Goal: Task Accomplishment & Management: Manage account settings

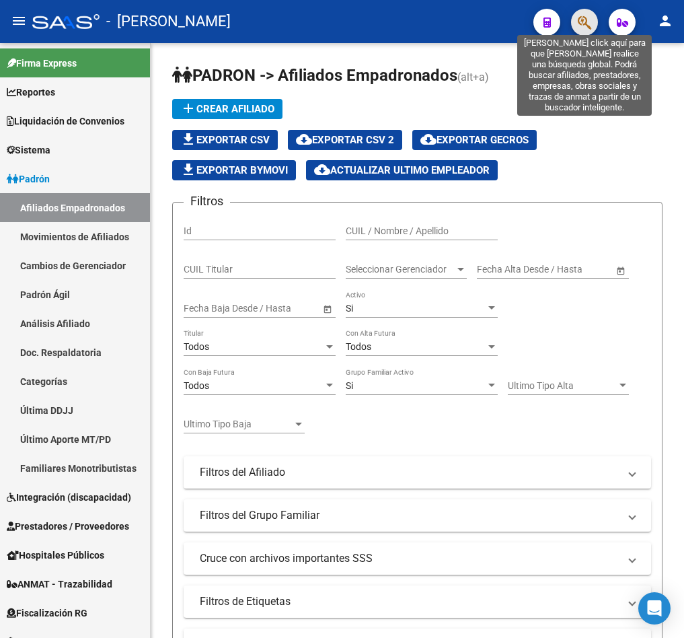
click at [586, 28] on icon "button" at bounding box center [584, 22] width 13 height 15
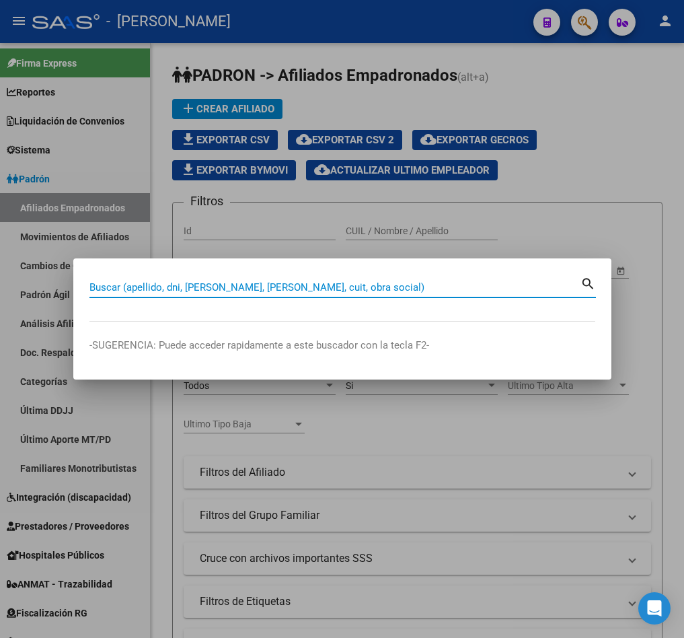
paste input "70757474"
type input "70757474"
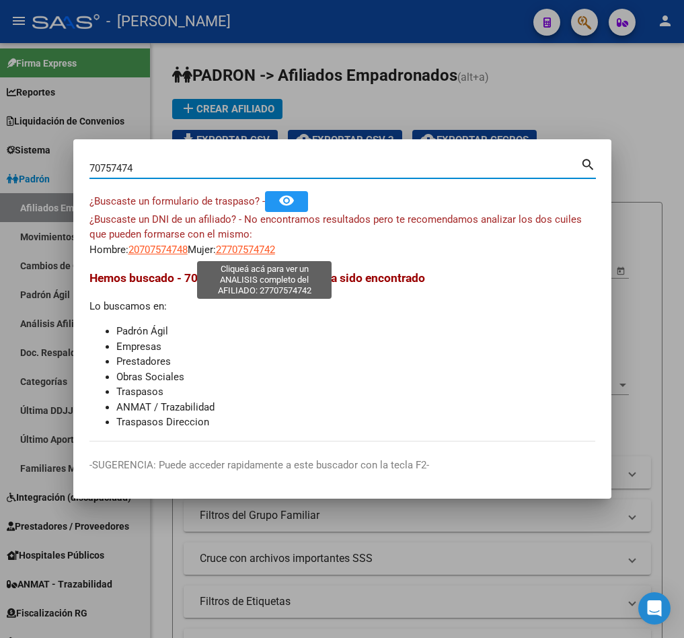
click at [248, 255] on span "27707574742" at bounding box center [245, 250] width 59 height 12
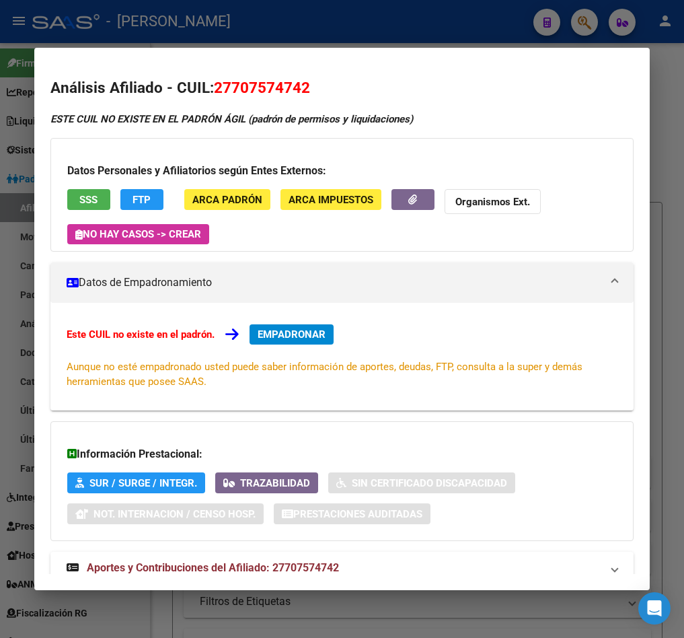
click at [31, 98] on div at bounding box center [342, 319] width 684 height 638
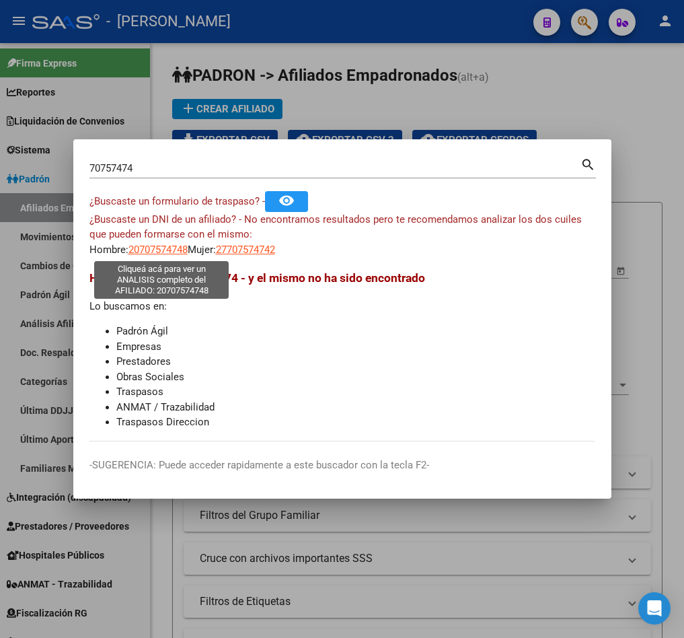
click at [164, 249] on span "20707574748" at bounding box center [158, 250] width 59 height 12
type textarea "20707574748"
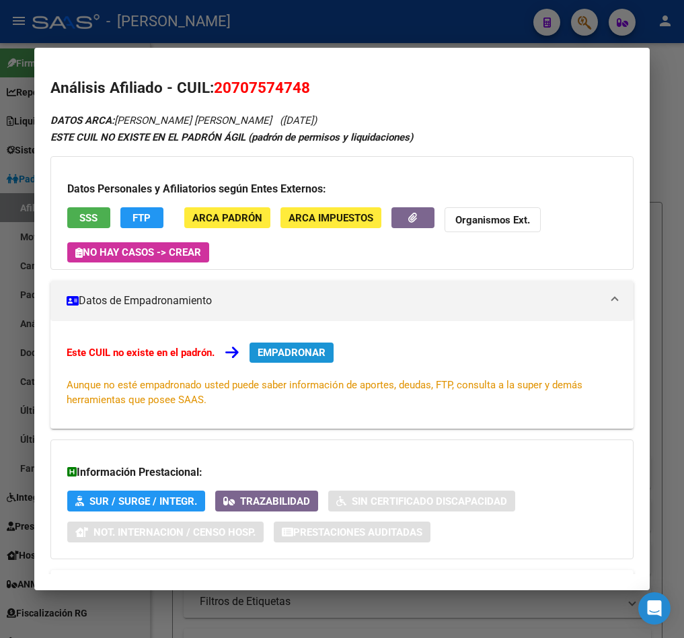
click at [297, 358] on span "EMPADRONAR" at bounding box center [292, 353] width 68 height 12
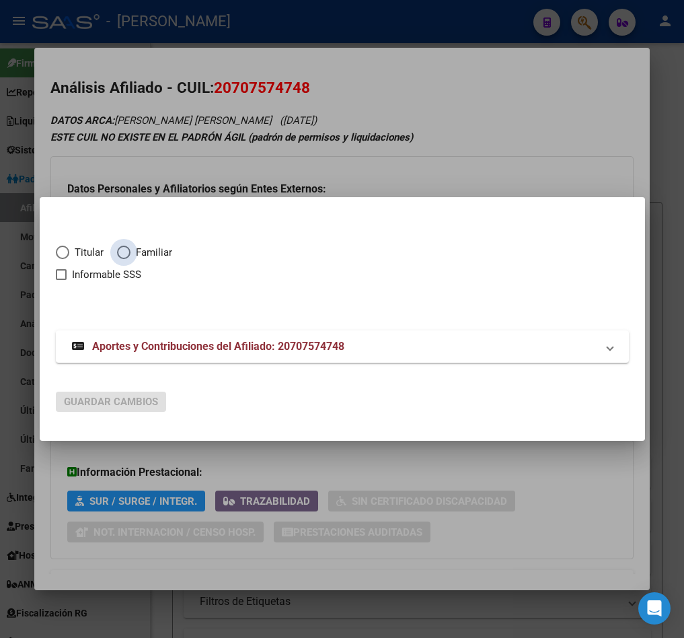
click at [158, 253] on span "Familiar" at bounding box center [152, 252] width 42 height 15
click at [131, 253] on input "Familiar" at bounding box center [123, 252] width 13 height 13
radio input "true"
checkbox input "true"
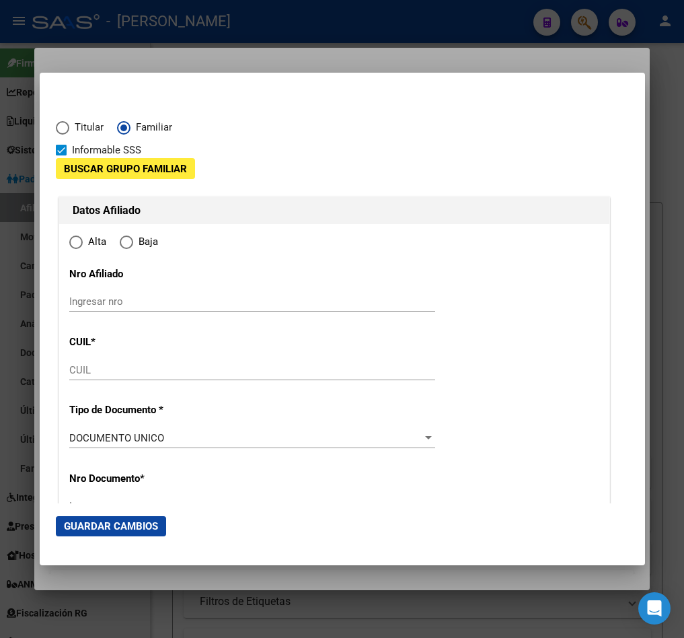
type input "20-70757474-8"
type input "70757474"
type input "MONTIVERO ORTIZ"
type input "SOL EMILIA"
type input "2025-07-11"
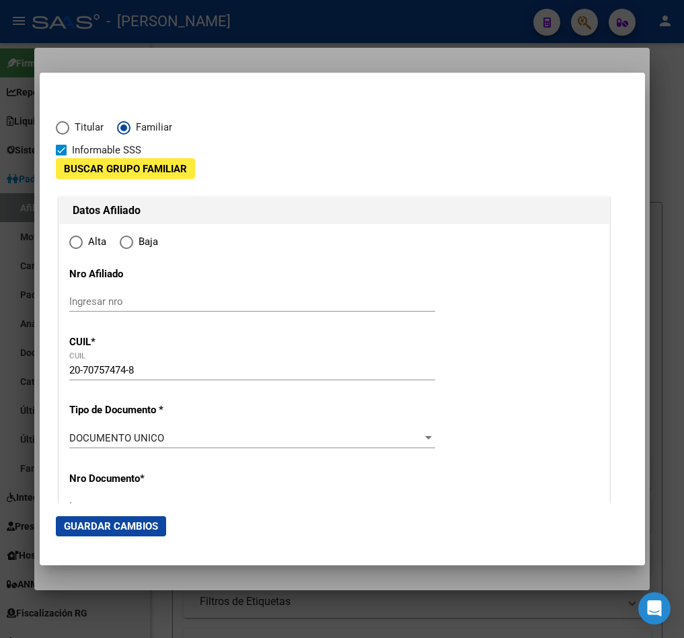
type input "CIENEGUITA"
type input "5539"
type input "DOMINGO F SARMIENTO"
type input "1136"
radio input "true"
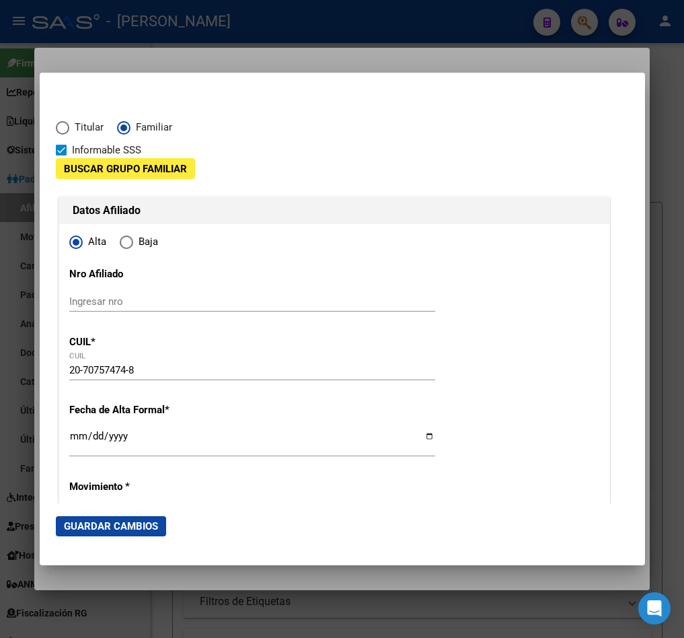
click at [164, 386] on div "20-70757474-8 CUIL" at bounding box center [252, 376] width 366 height 33
drag, startPoint x: 157, startPoint y: 378, endPoint x: 142, endPoint y: 378, distance: 15.5
click at [144, 378] on div "20-70757474-8 CUIL" at bounding box center [252, 370] width 366 height 20
drag, startPoint x: 141, startPoint y: 372, endPoint x: 41, endPoint y: 378, distance: 100.5
click at [41, 378] on mat-dialog-content "Titular Familiar Informable SSS Buscar Grupo Familiar Datos Afiliado Alta Baja …" at bounding box center [343, 296] width 606 height 415
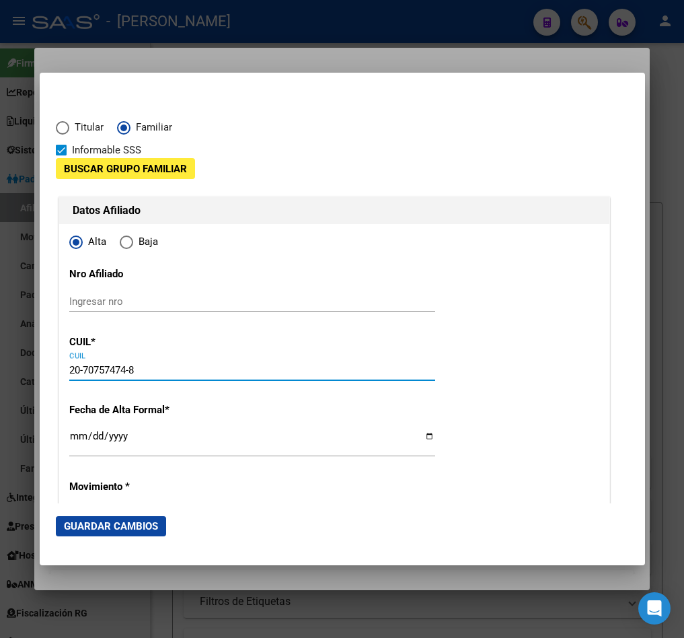
click at [98, 303] on input "Ingresar nro" at bounding box center [252, 301] width 366 height 12
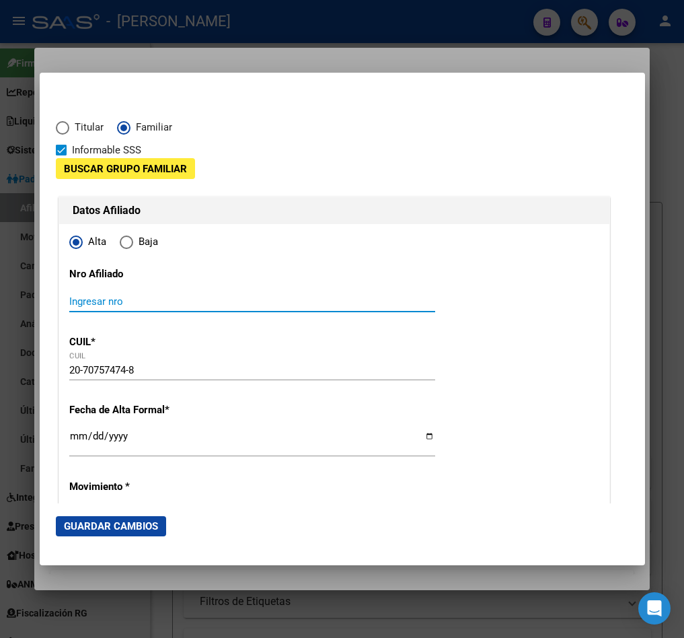
paste input "20-70757474-8"
type input "20-70757474-8"
click at [69, 440] on input "Ingresar fecha" at bounding box center [252, 442] width 366 height 22
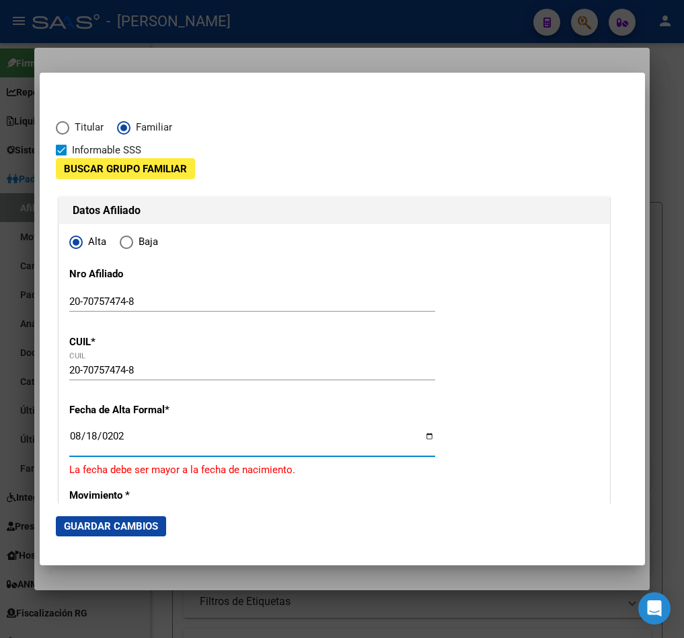
type input "[DATE]"
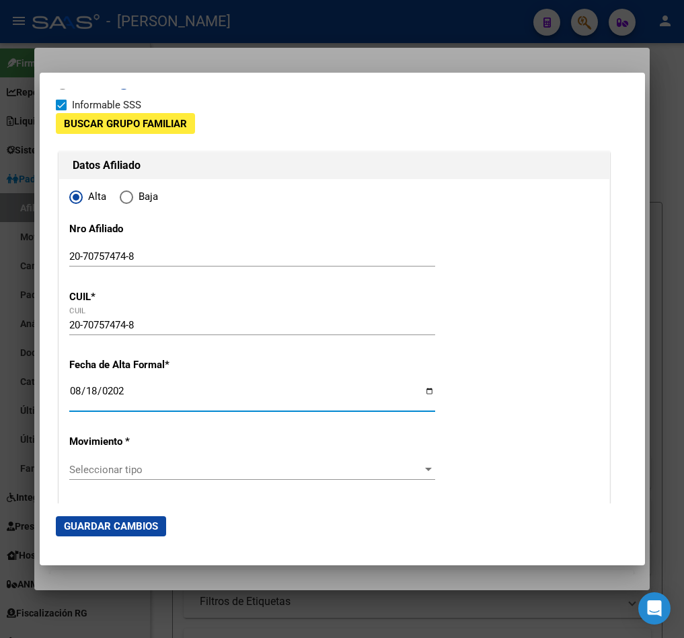
scroll to position [202, 0]
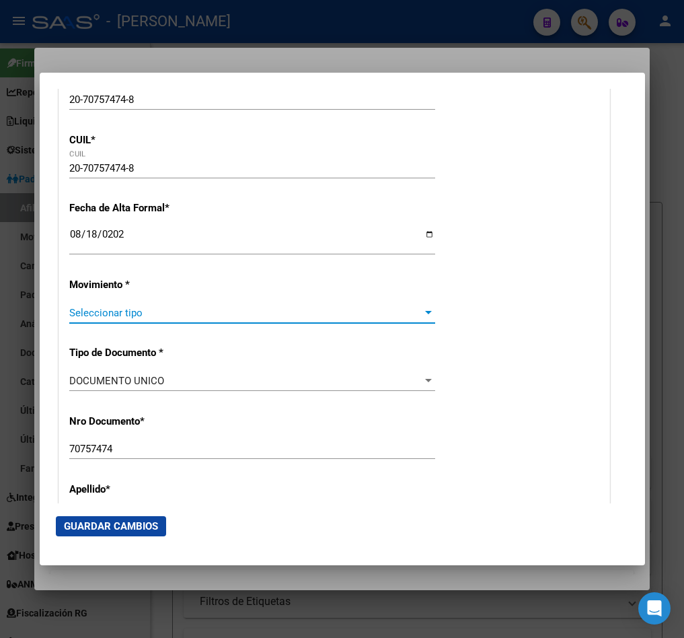
click at [172, 314] on span "Seleccionar tipo" at bounding box center [246, 313] width 354 height 12
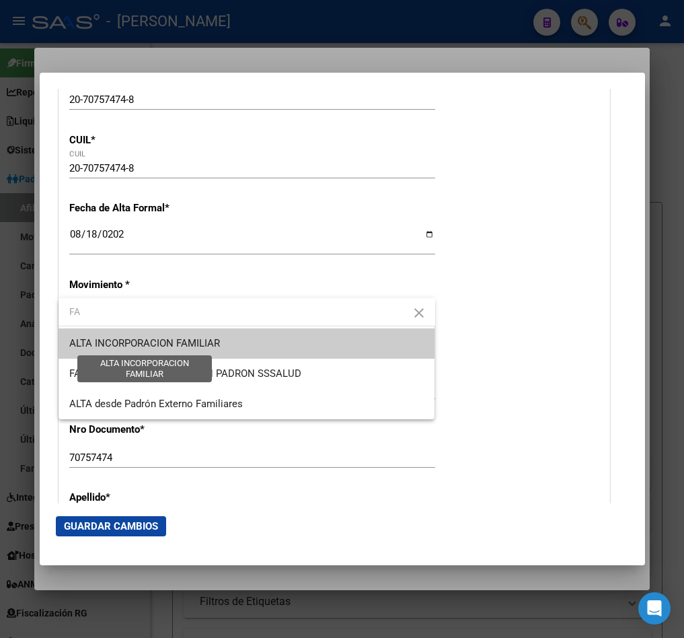
type input "FA"
click at [166, 337] on span "ALTA INCORPORACION FAMILIAR" at bounding box center [144, 343] width 151 height 12
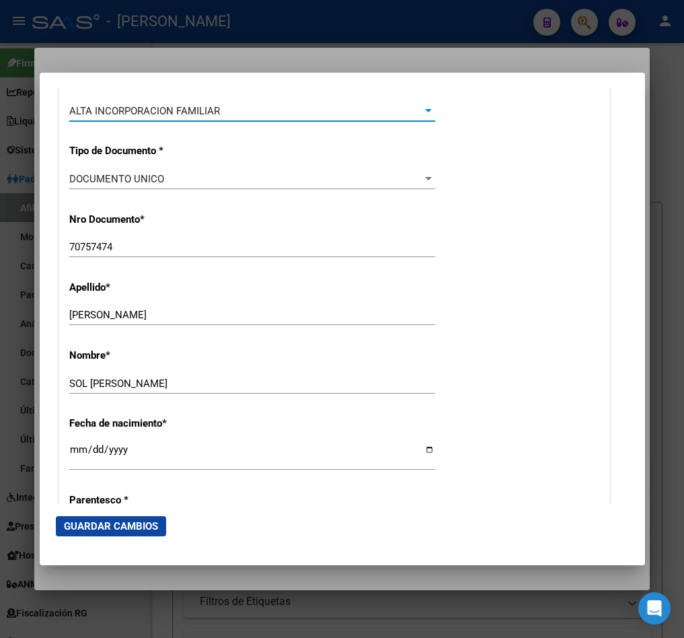
scroll to position [505, 0]
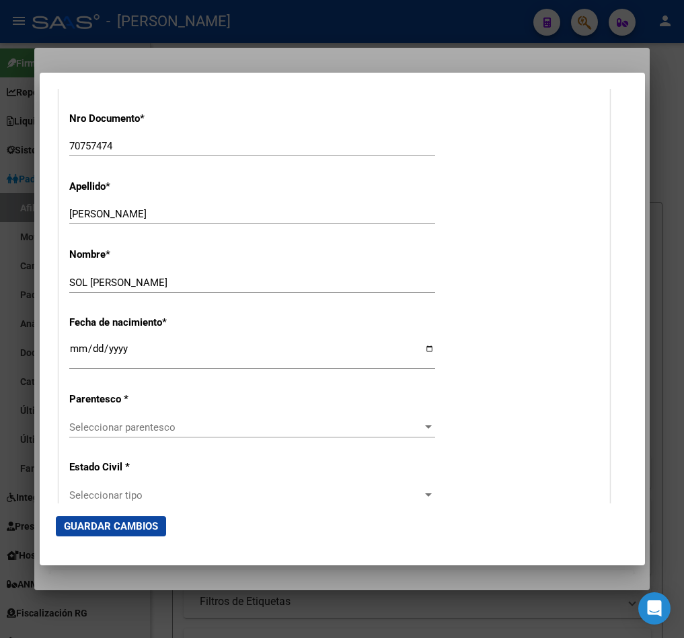
click at [132, 420] on div "Seleccionar parentesco Seleccionar parentesco" at bounding box center [252, 427] width 366 height 20
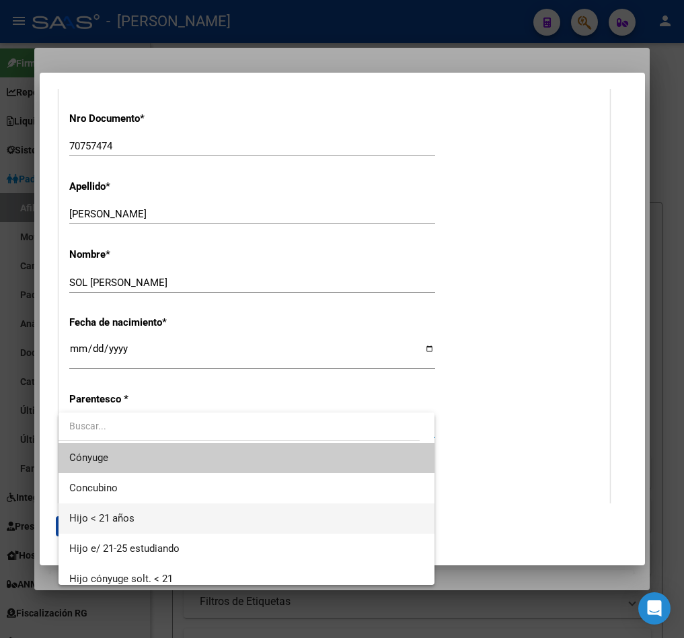
click at [147, 521] on span "Hijo < 21 años" at bounding box center [246, 518] width 355 height 30
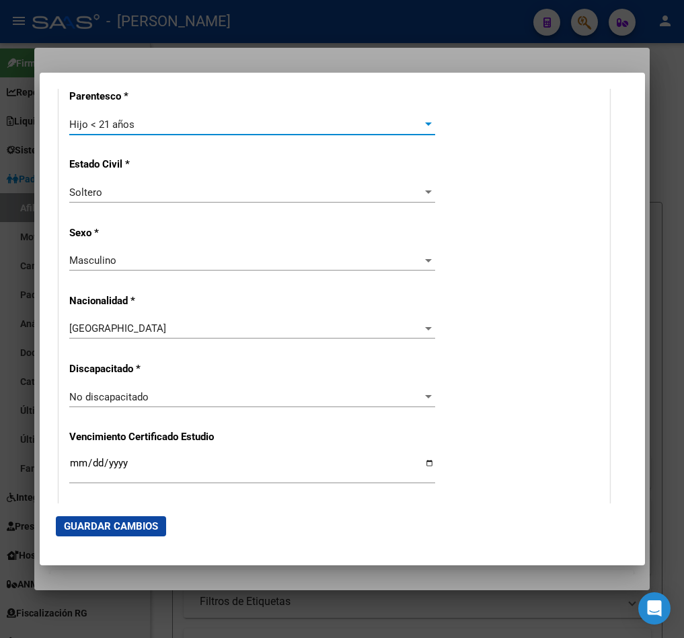
click at [89, 535] on button "Guardar Cambios" at bounding box center [111, 526] width 110 height 20
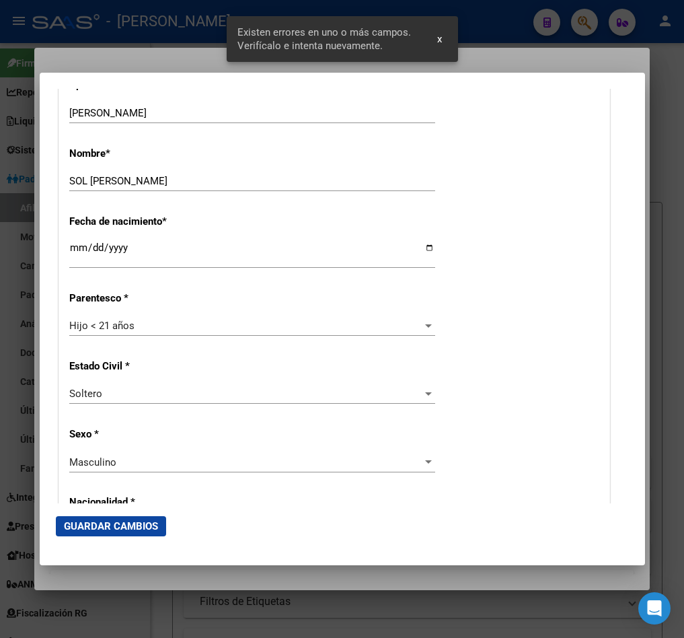
scroll to position [0, 0]
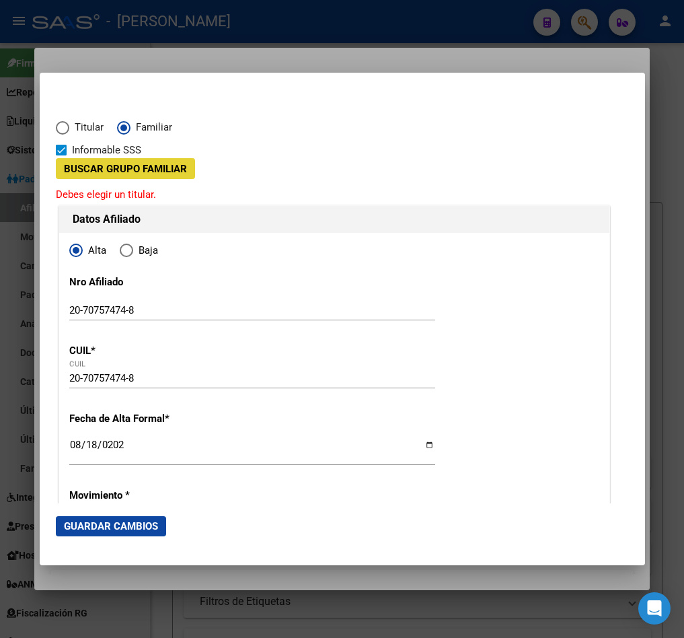
click at [166, 166] on span "Buscar Grupo Familiar" at bounding box center [125, 169] width 123 height 12
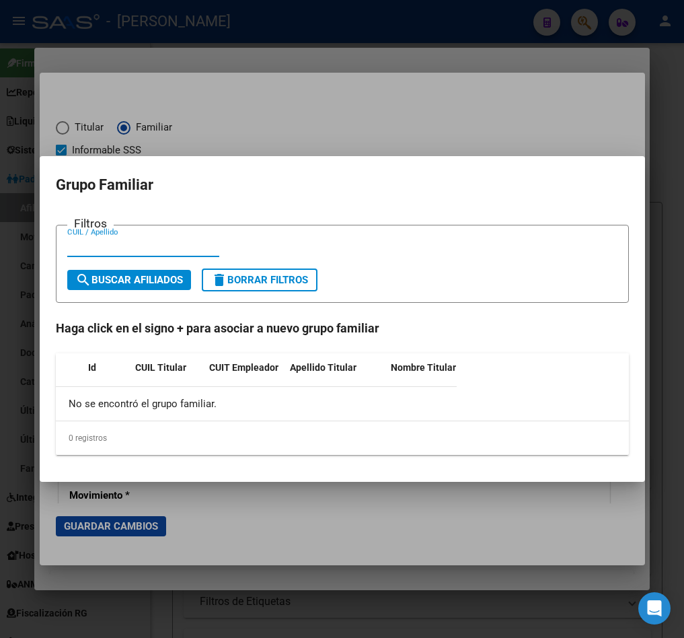
paste input "23390880499"
type input "23390880499"
click at [135, 283] on span "search Buscar Afiliados" at bounding box center [129, 280] width 108 height 12
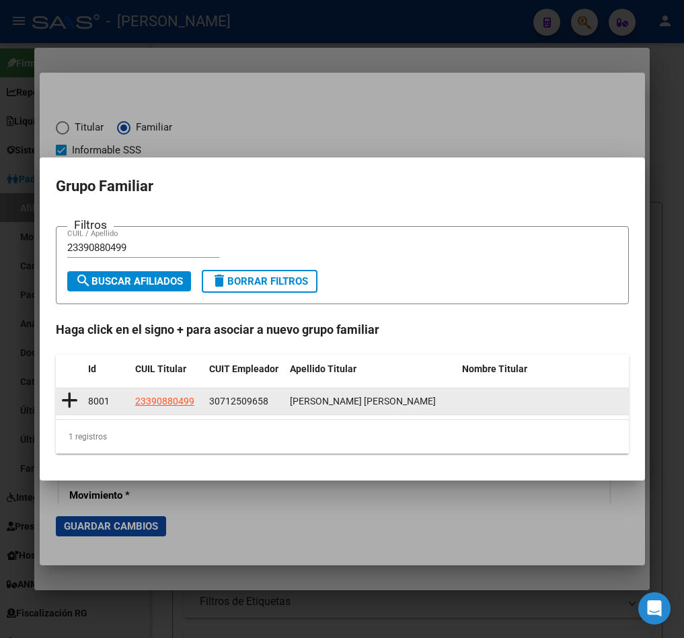
click at [61, 402] on icon at bounding box center [69, 400] width 17 height 19
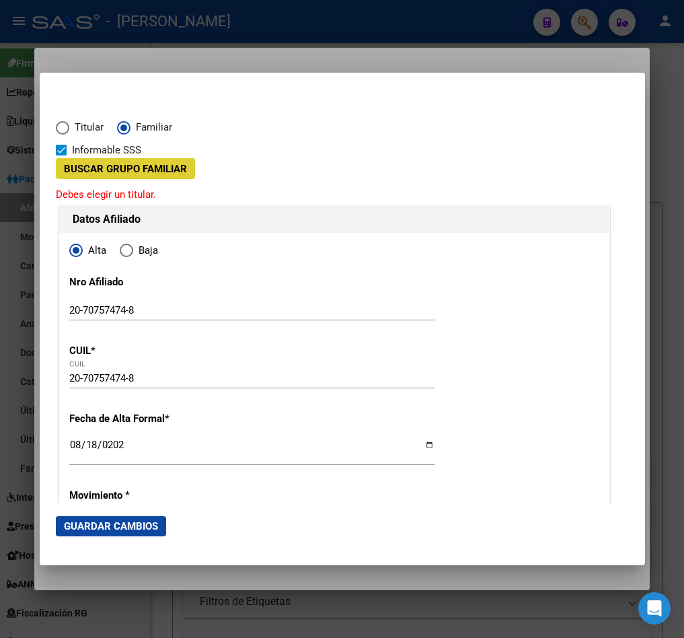
type input "30-71250965-8"
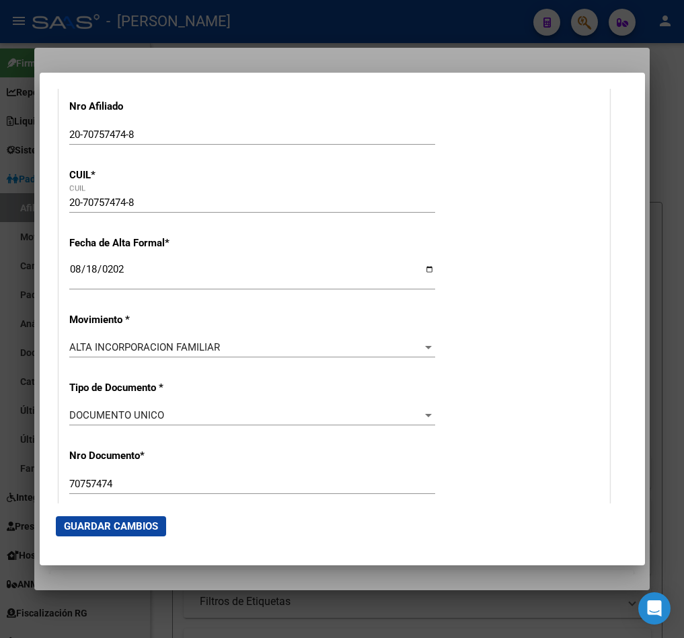
scroll to position [404, 0]
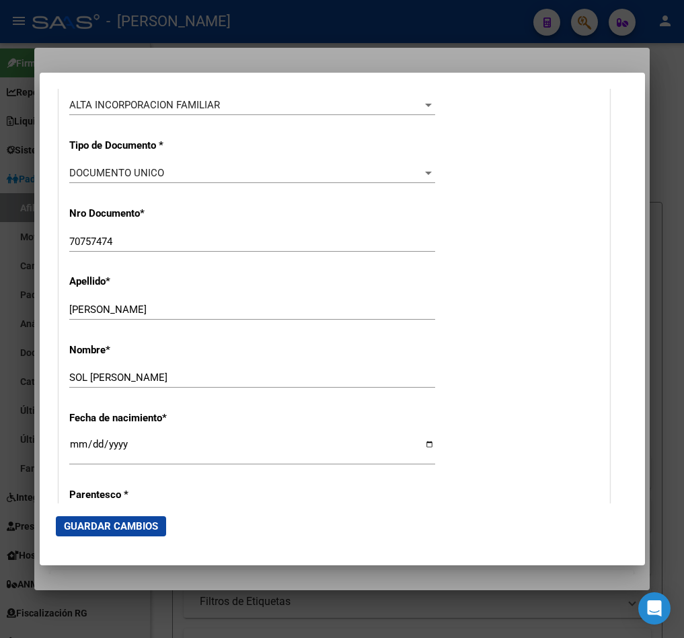
click at [115, 526] on span "Guardar Cambios" at bounding box center [111, 526] width 94 height 12
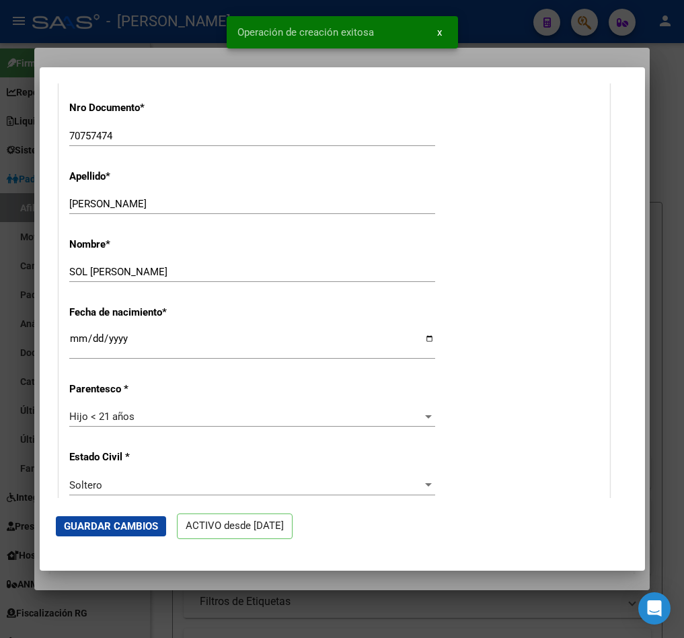
click at [32, 128] on div at bounding box center [342, 319] width 684 height 638
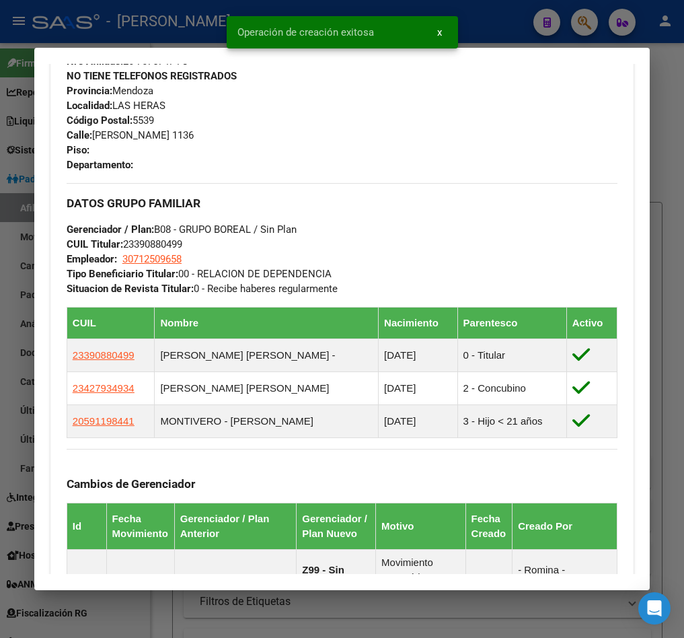
scroll to position [808, 0]
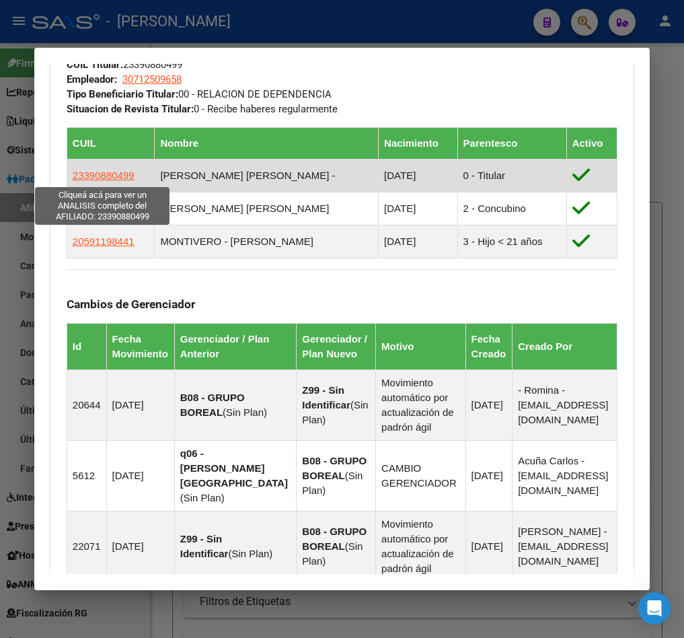
click at [85, 178] on span "23390880499" at bounding box center [104, 175] width 62 height 11
type textarea "23390880499"
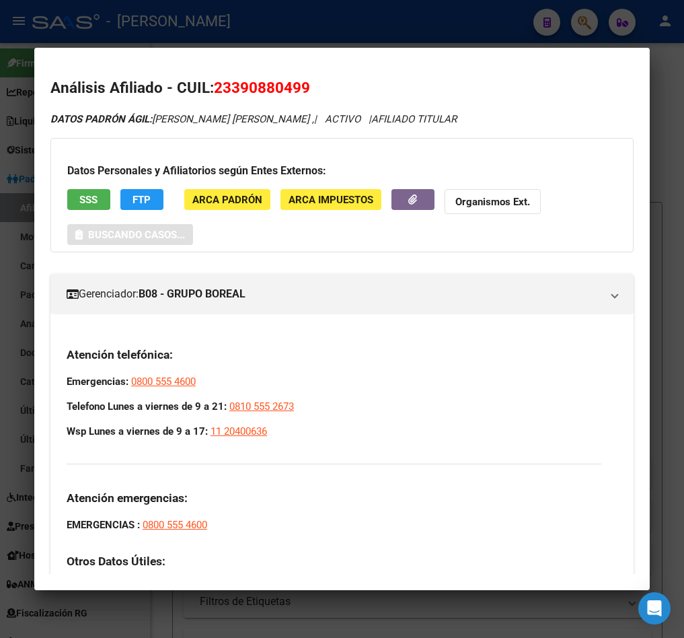
click at [275, 85] on span "23390880499" at bounding box center [262, 87] width 96 height 17
copy span "23390880499"
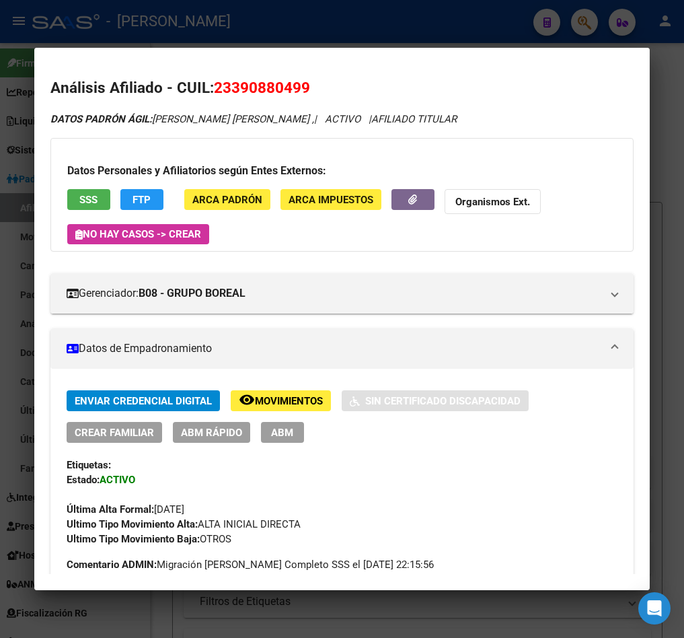
click at [15, 108] on div at bounding box center [342, 319] width 684 height 638
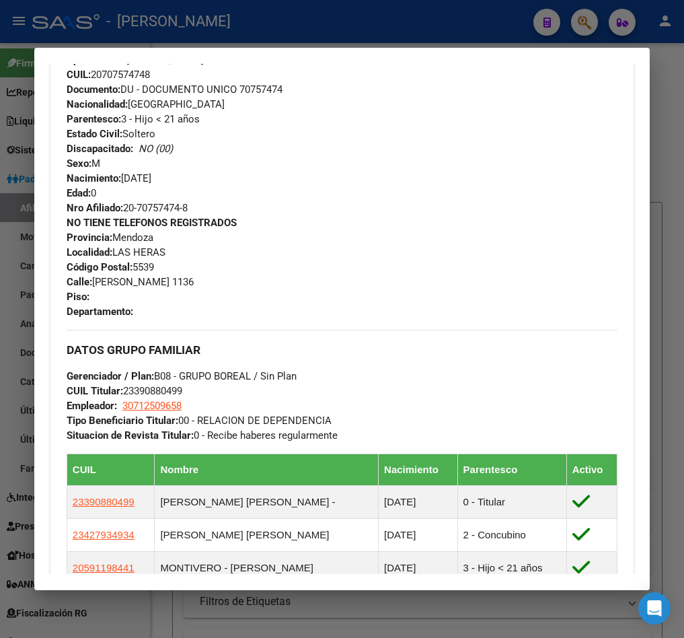
scroll to position [303, 0]
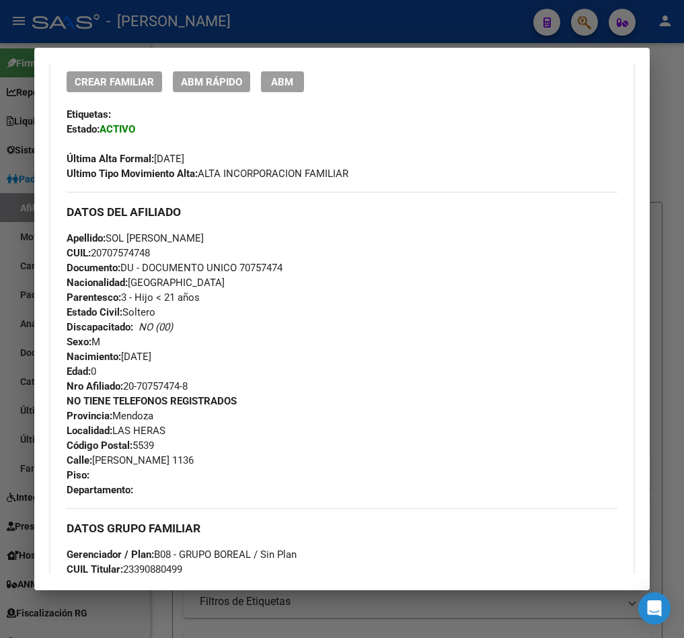
click at [18, 90] on div at bounding box center [342, 319] width 684 height 638
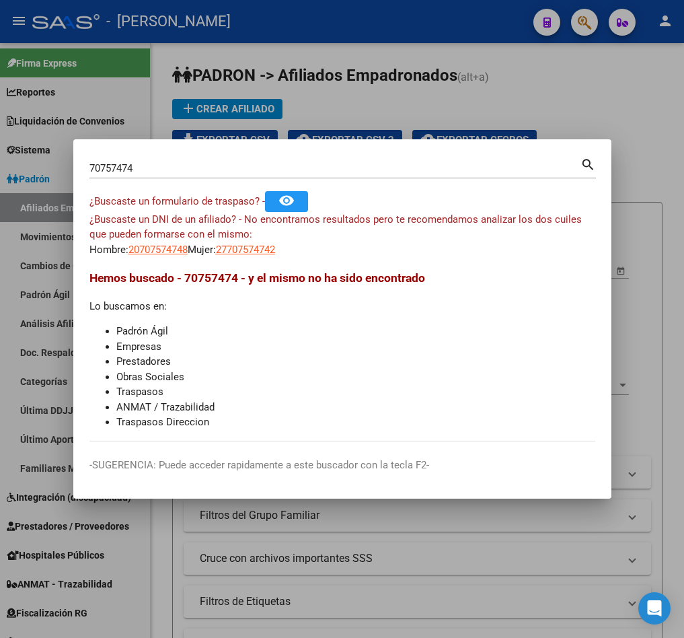
click at [250, 170] on input "70757474" at bounding box center [335, 168] width 491 height 12
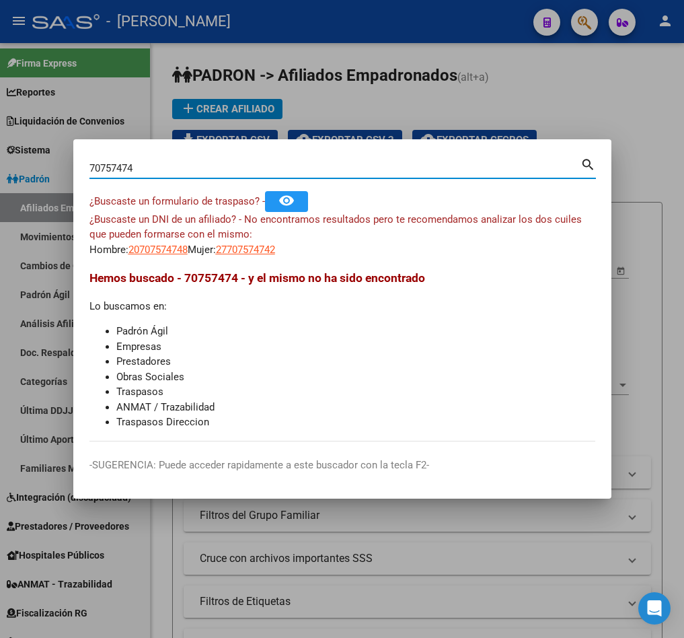
click at [250, 170] on input "70757474" at bounding box center [335, 168] width 491 height 12
paste input "23390880499"
type input "23390880499"
click at [330, 35] on div at bounding box center [342, 319] width 684 height 638
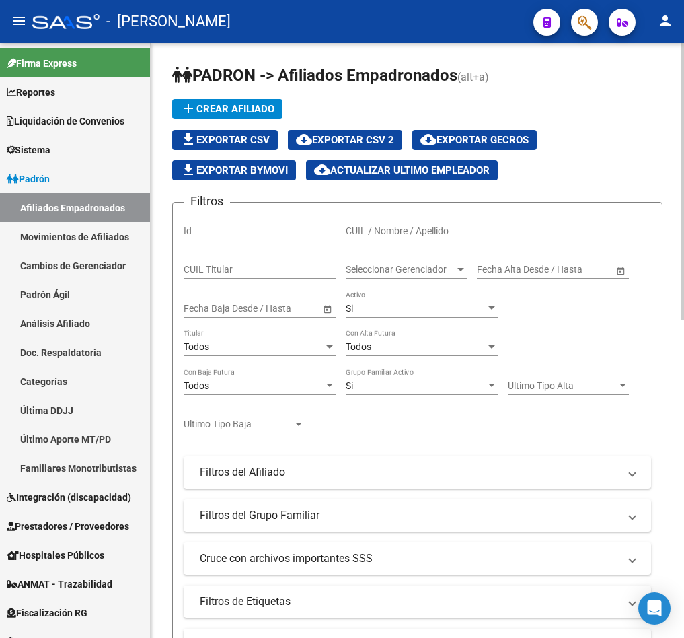
click at [325, 261] on div "CUIL Titular" at bounding box center [260, 265] width 152 height 27
click at [299, 261] on div "CUIL Titular" at bounding box center [260, 265] width 152 height 27
paste input "23390880499"
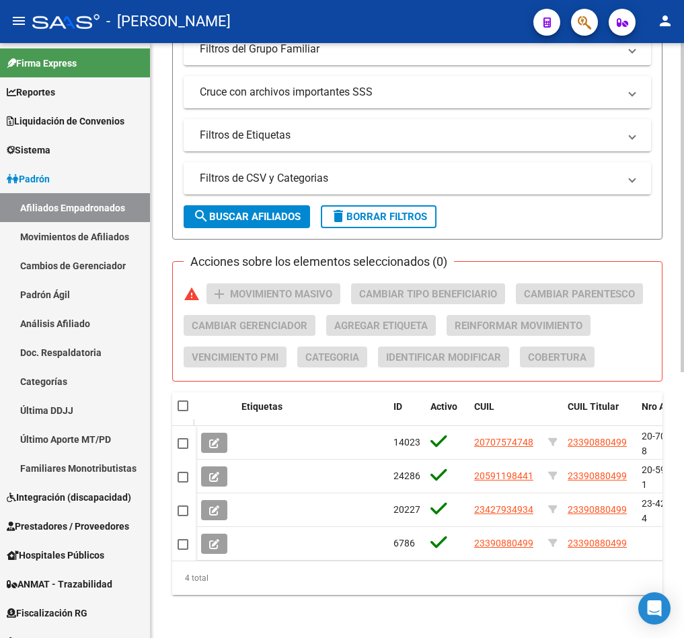
scroll to position [0, 0]
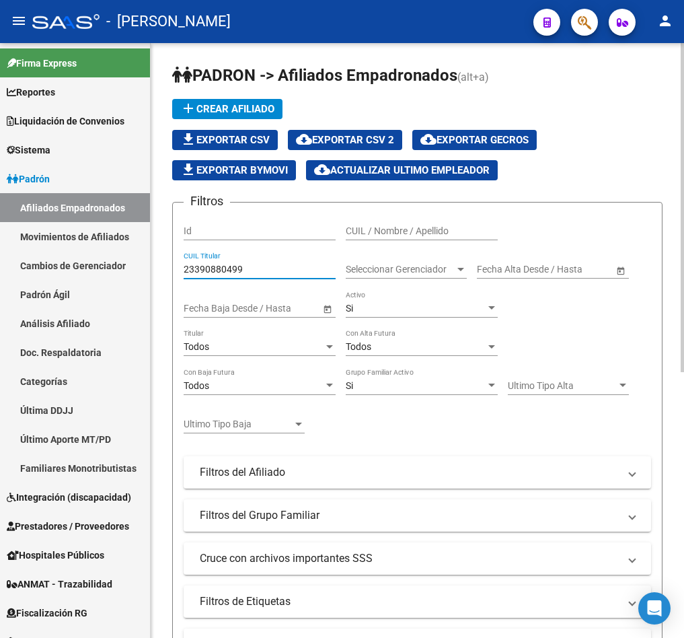
type input "23390880499"
click at [380, 146] on button "cloud_download Exportar CSV 2" at bounding box center [345, 140] width 114 height 20
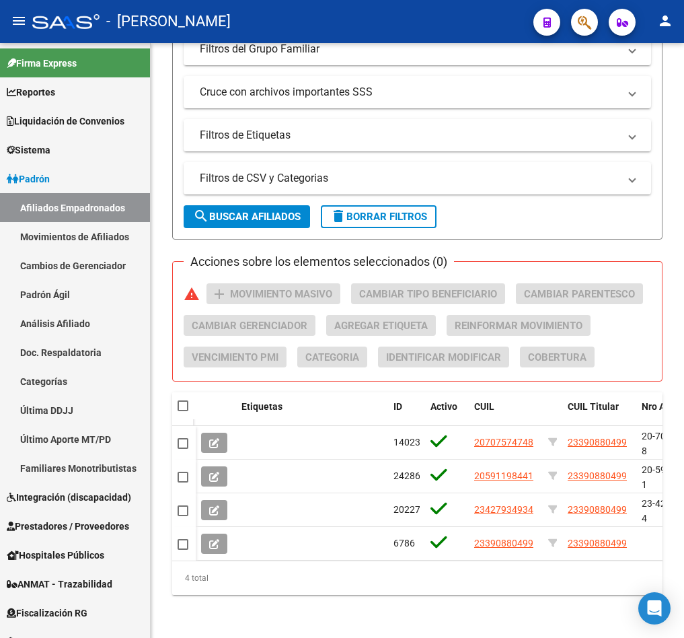
drag, startPoint x: 421, startPoint y: 103, endPoint x: 684, endPoint y: 491, distance: 469.5
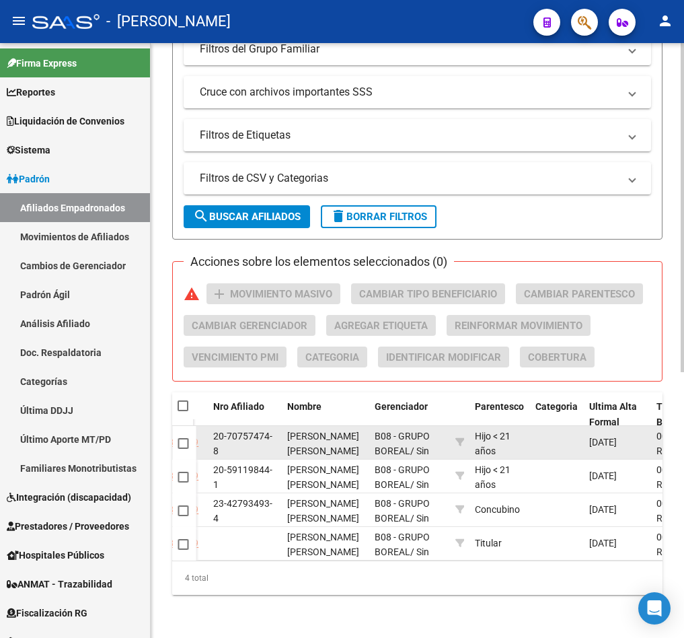
scroll to position [2, 0]
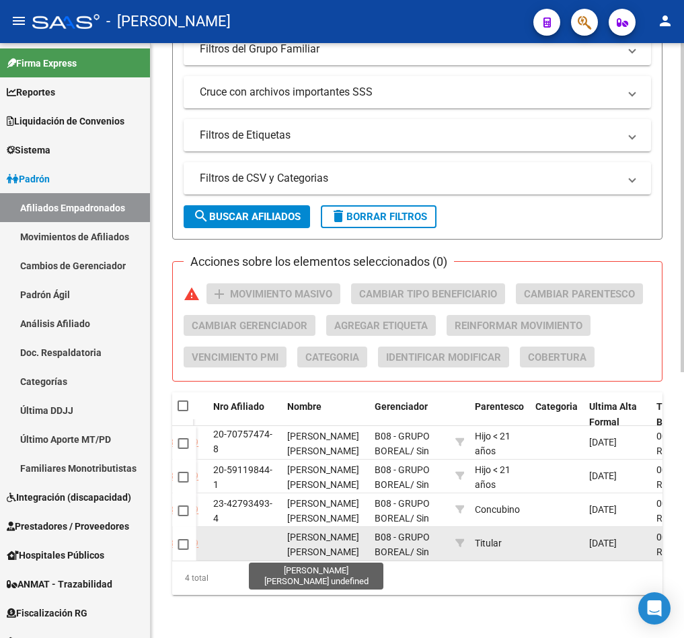
click at [304, 532] on span "MONTIVERO TOMAS ALAN GONZALO" at bounding box center [323, 545] width 72 height 26
drag, startPoint x: 304, startPoint y: 516, endPoint x: 339, endPoint y: 532, distance: 39.2
click at [339, 532] on span "MONTIVERO TOMAS ALAN GONZALO" at bounding box center [323, 545] width 72 height 26
copy span "MONTIVERO TOMAS ALAN"
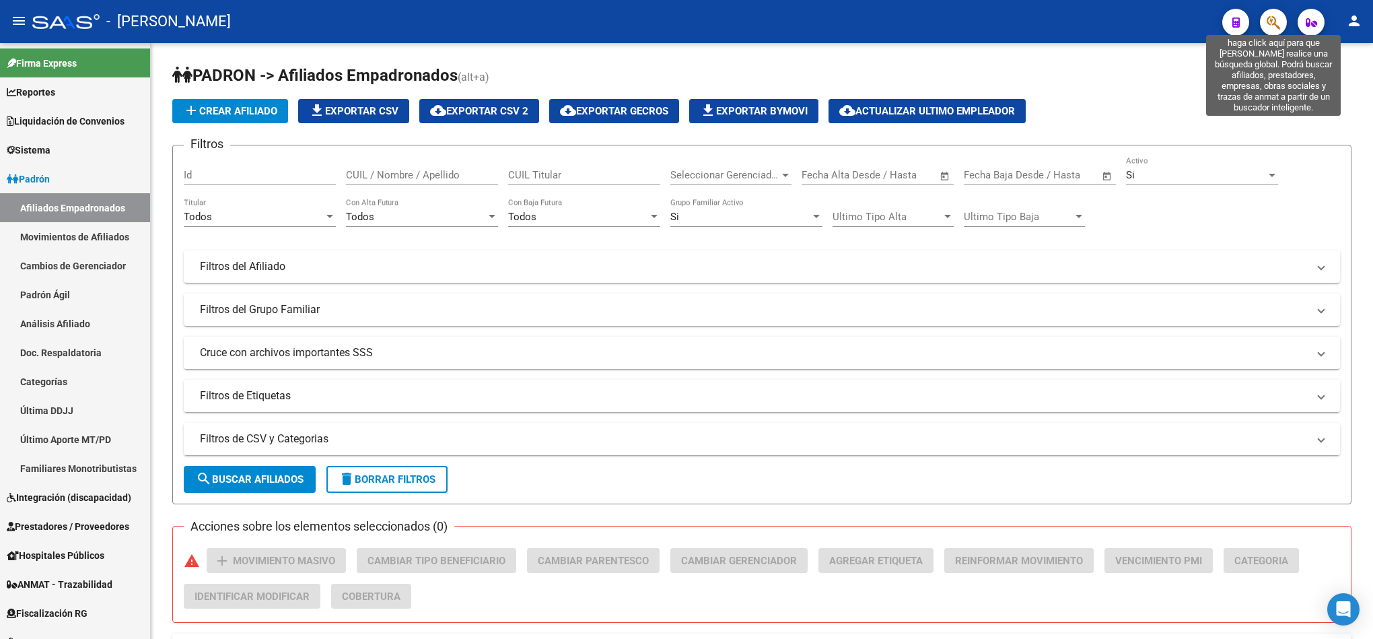
click at [1278, 15] on icon "button" at bounding box center [1273, 22] width 13 height 15
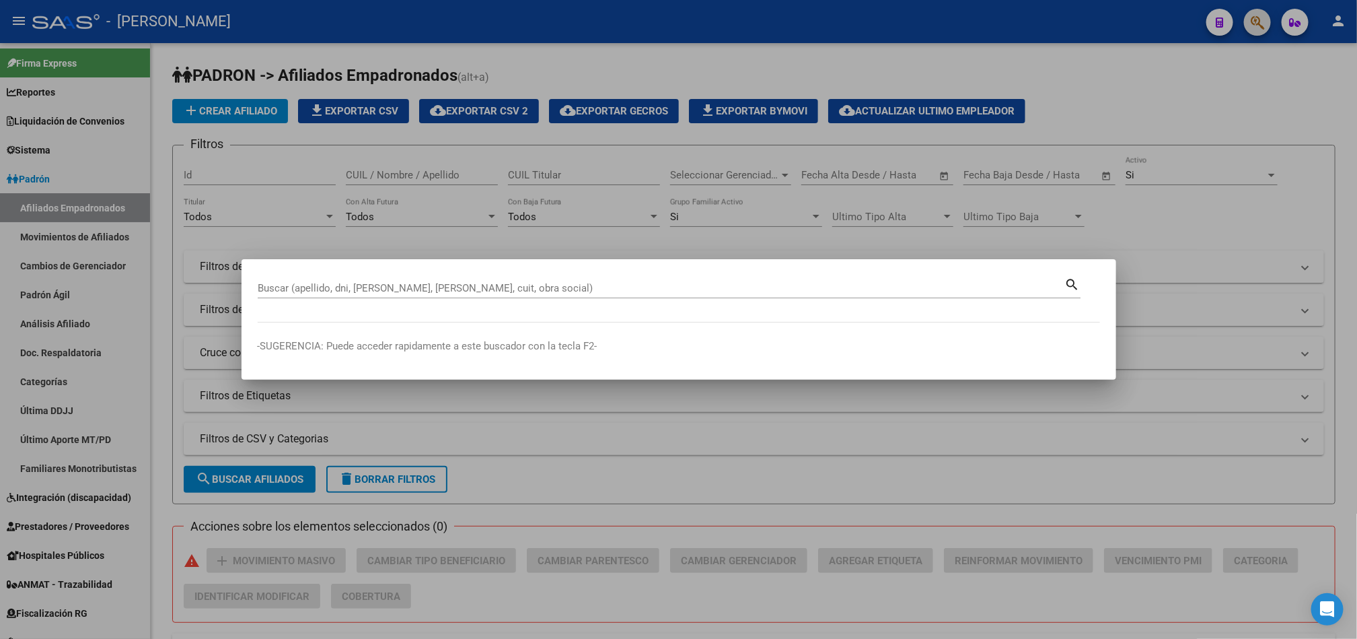
paste input "MONTIVERO TOMAS ALAN"
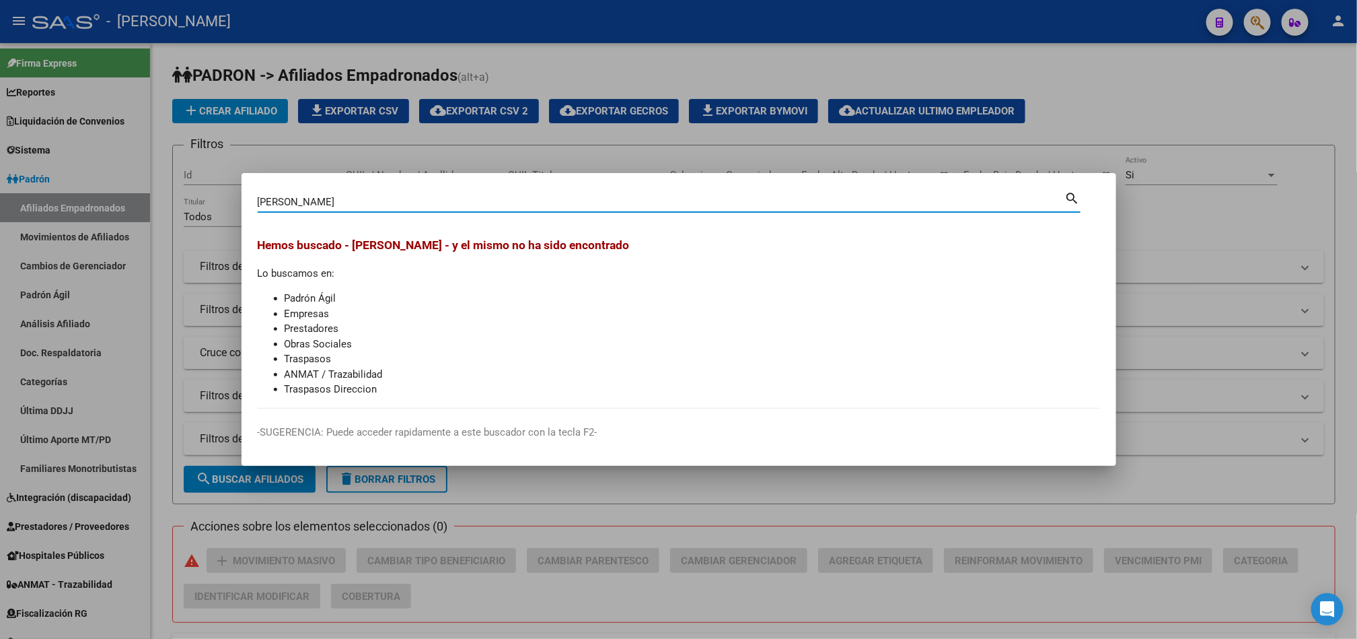
drag, startPoint x: 428, startPoint y: 203, endPoint x: 357, endPoint y: 198, distance: 70.8
click at [357, 198] on input "MONTIVERO TOMAS ALAN" at bounding box center [662, 202] width 808 height 12
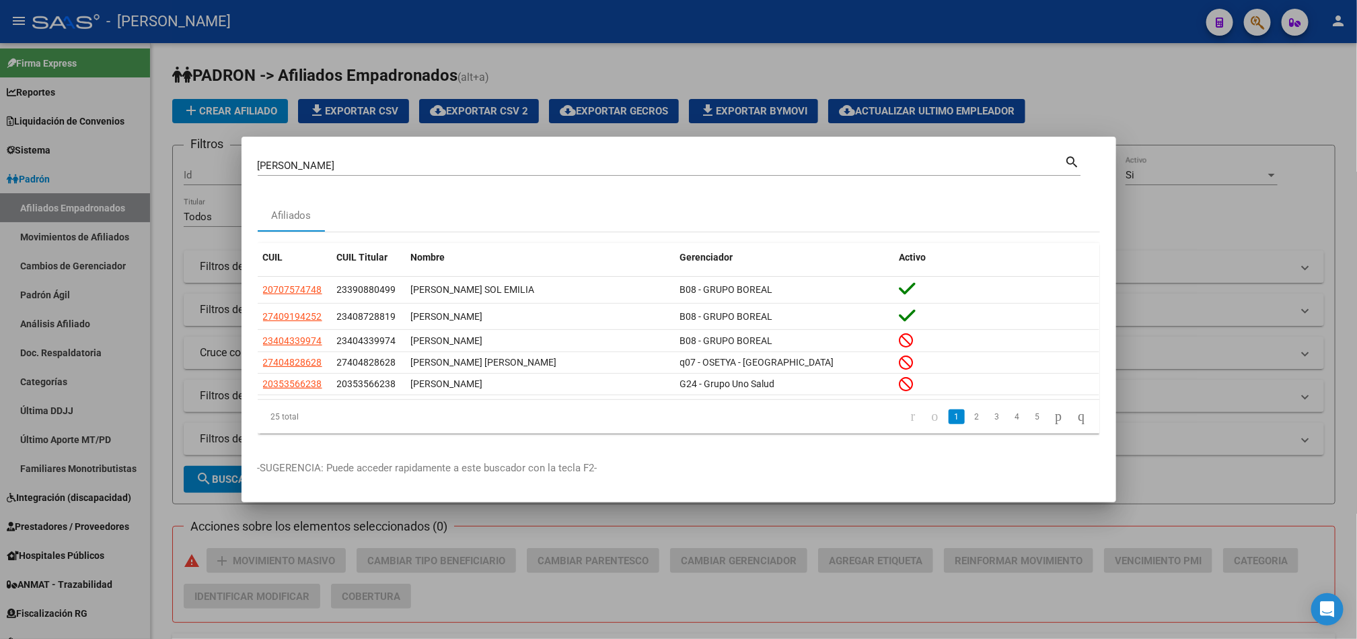
click at [972, 415] on ul "1 2 3 4 5" at bounding box center [998, 416] width 190 height 23
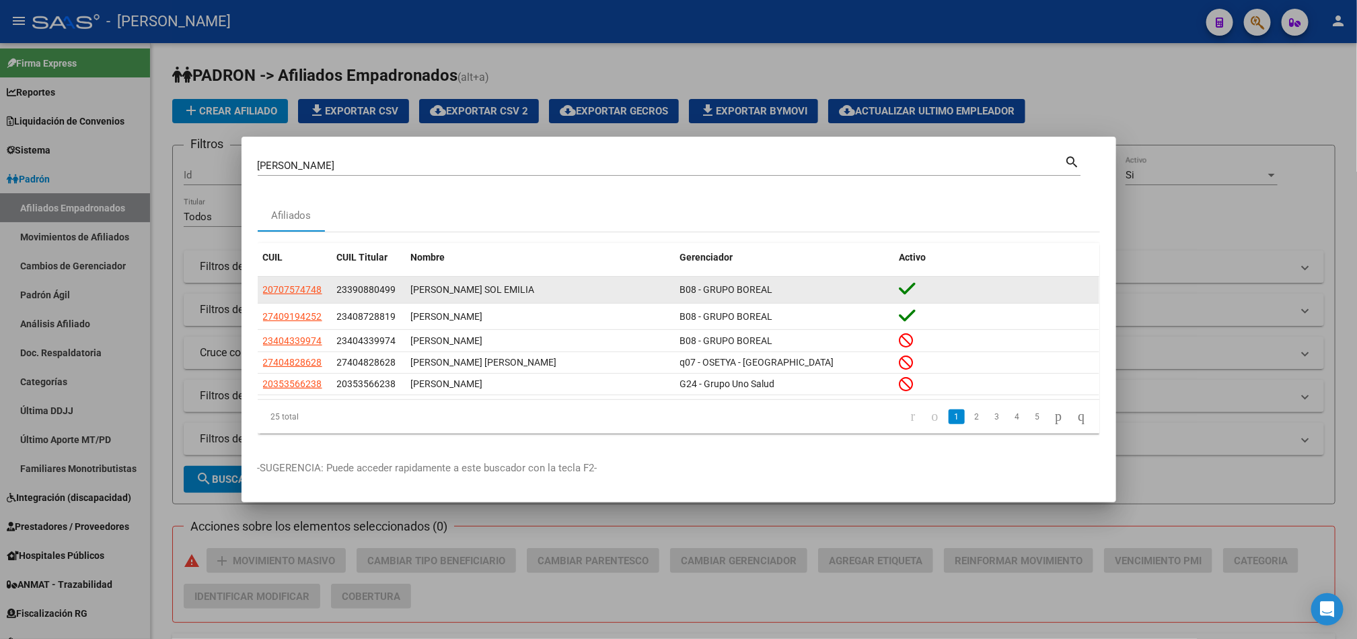
click at [341, 291] on span "23390880499" at bounding box center [366, 289] width 59 height 11
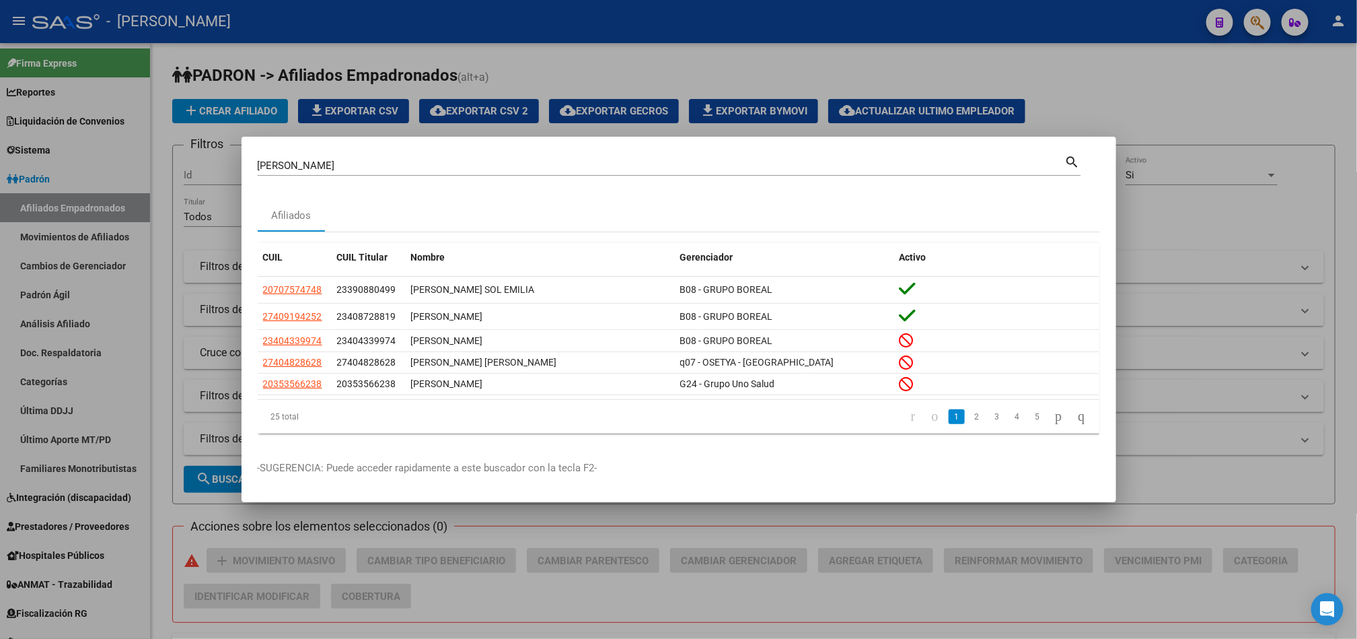
copy span "23390880499"
click at [364, 162] on input "MONTIVERO" at bounding box center [662, 166] width 808 height 12
paste input "23390880499"
type input "23390880499"
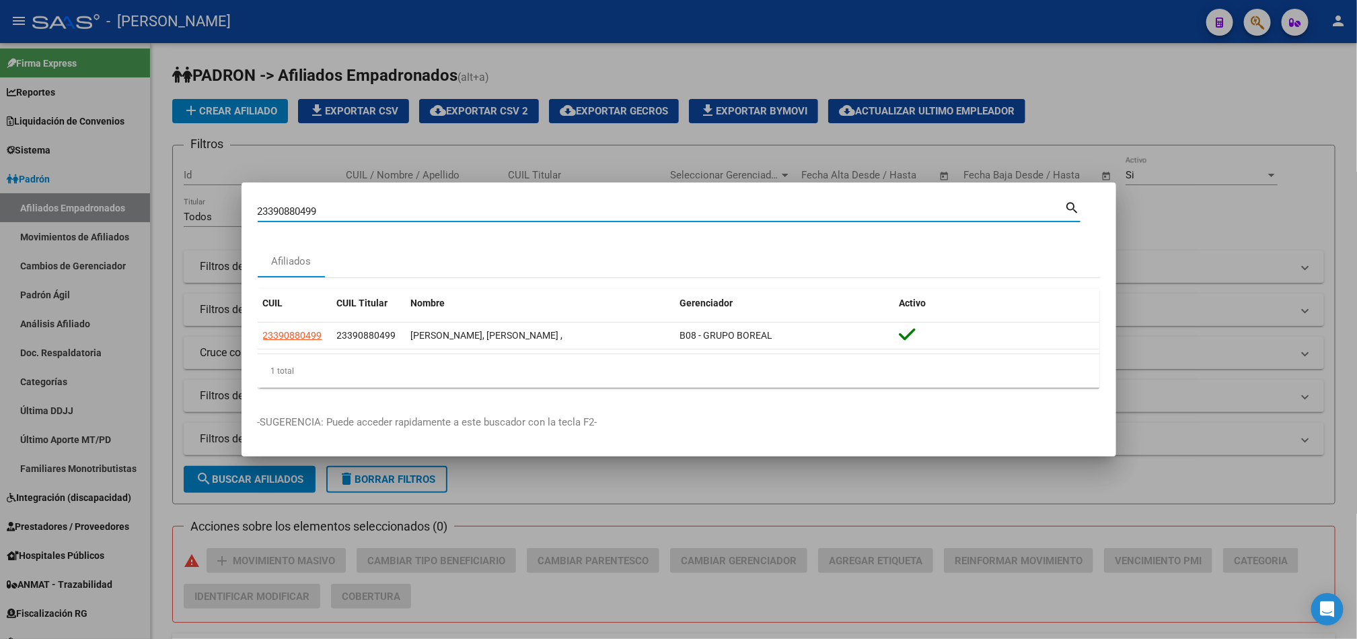
click at [614, 27] on div at bounding box center [678, 319] width 1357 height 639
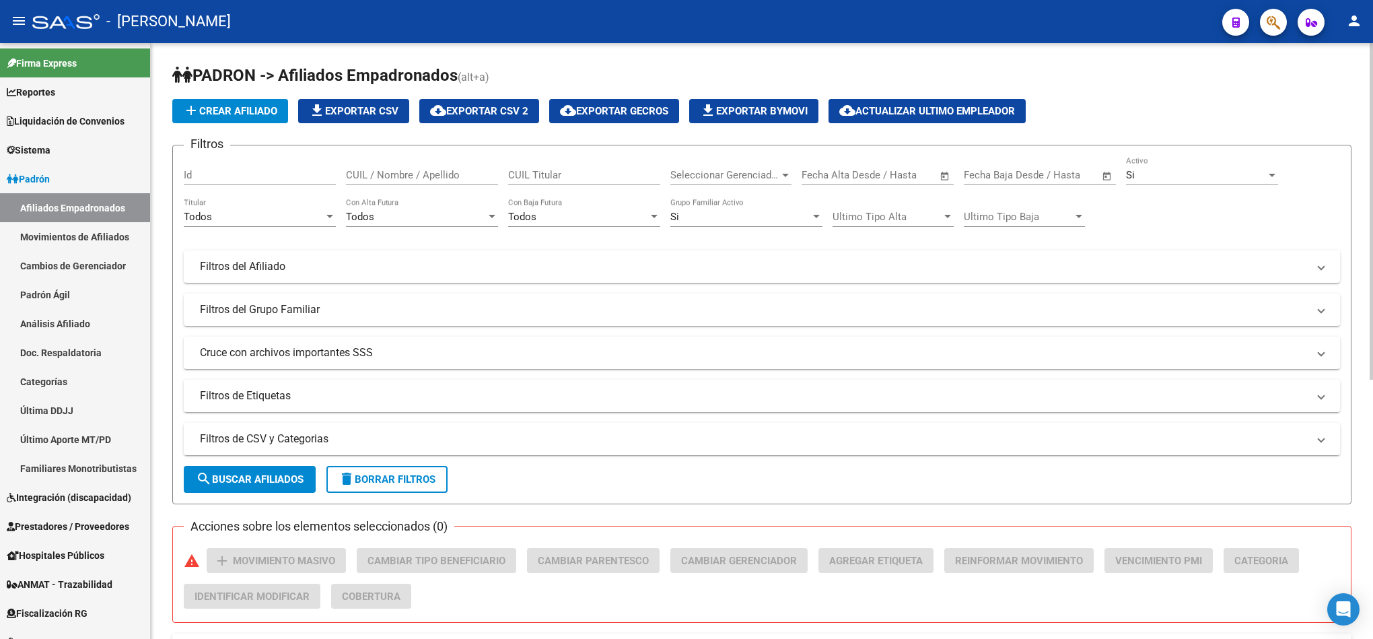
click at [583, 166] on div "CUIL Titular" at bounding box center [584, 170] width 152 height 29
click at [449, 166] on div "CUIL / Nombre / Apellido" at bounding box center [422, 170] width 152 height 29
click at [516, 174] on input "CUIL Titular" at bounding box center [584, 175] width 152 height 12
paste input "23390880499"
type input "23390880499"
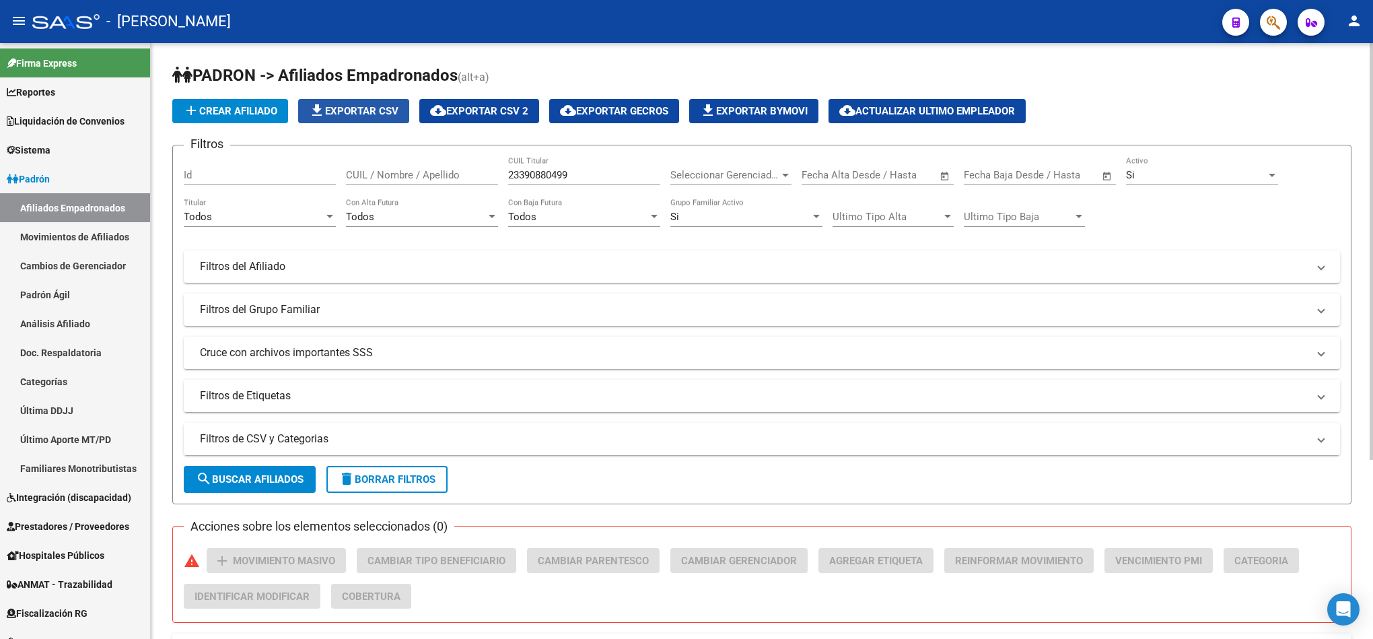
click at [376, 109] on span "file_download Exportar CSV" at bounding box center [354, 111] width 90 height 12
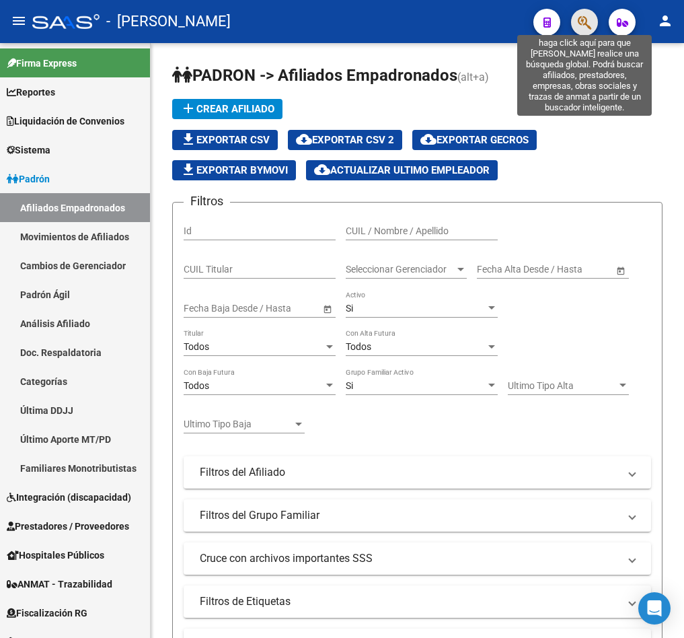
click at [586, 15] on icon "button" at bounding box center [584, 22] width 13 height 15
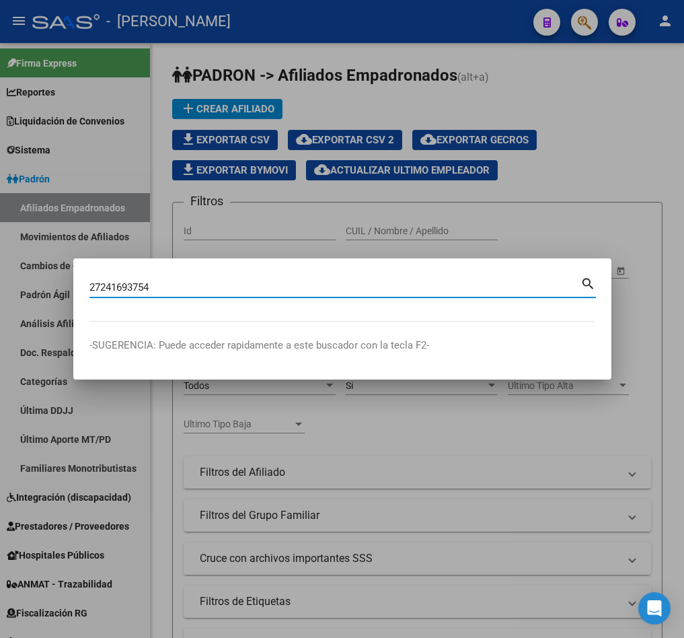
type input "27241693754"
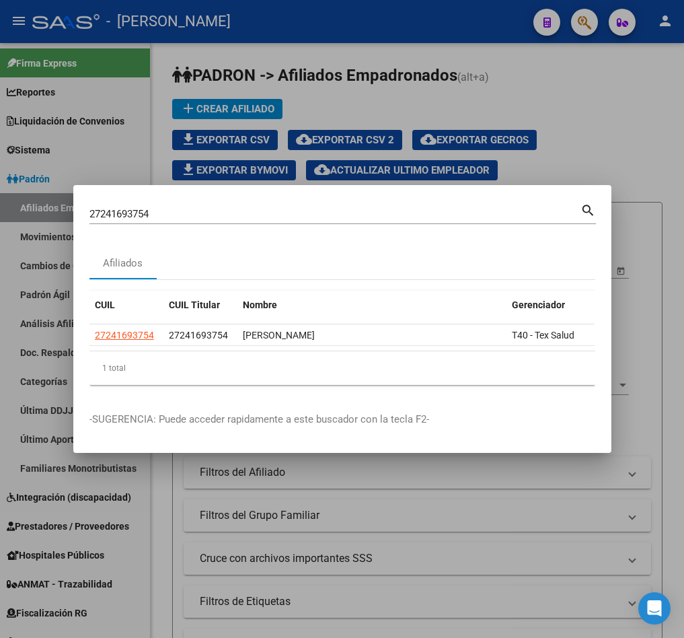
drag, startPoint x: 235, startPoint y: 358, endPoint x: 271, endPoint y: 346, distance: 38.3
click at [267, 347] on div "CUIL CUIL Titular Nombre Gerenciador Activo 27241693754 27241693754 IBARRA GLAD…" at bounding box center [343, 338] width 506 height 94
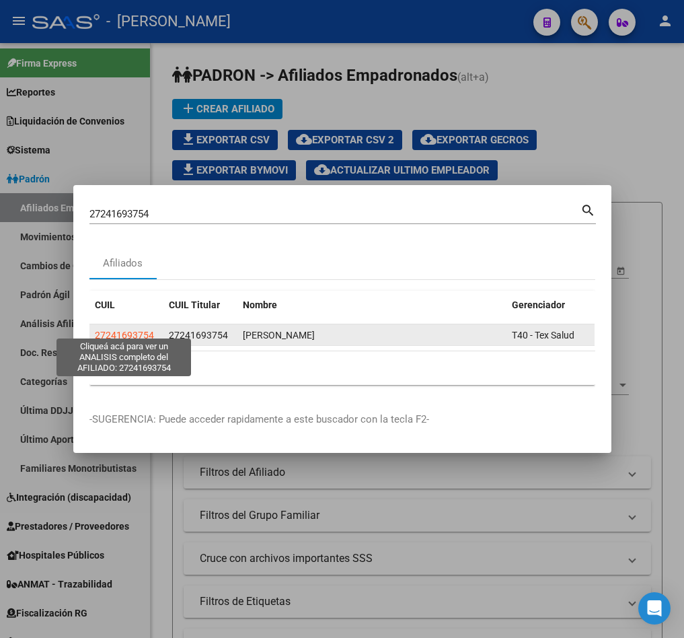
click at [97, 330] on span "27241693754" at bounding box center [124, 335] width 59 height 11
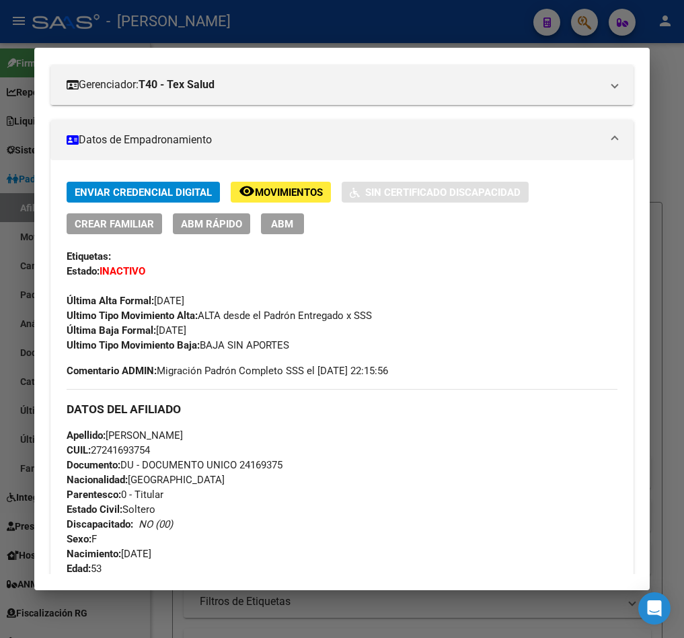
scroll to position [202, 0]
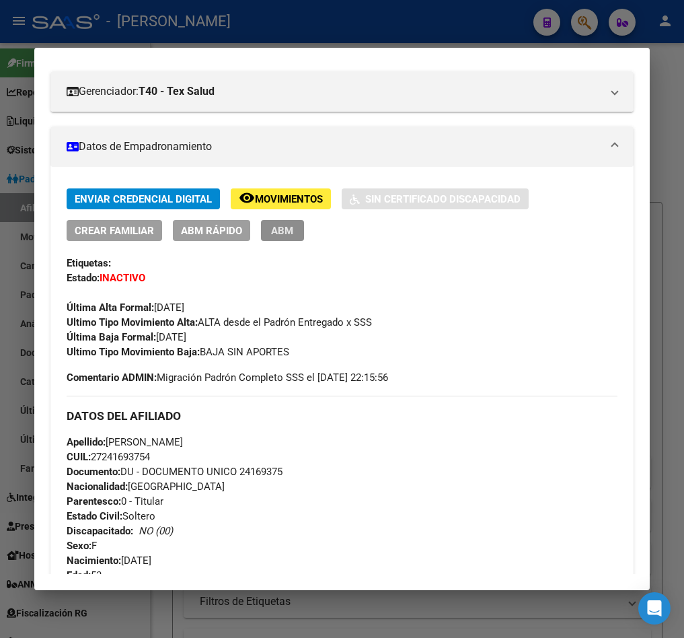
click at [281, 238] on button "ABM" at bounding box center [282, 230] width 43 height 21
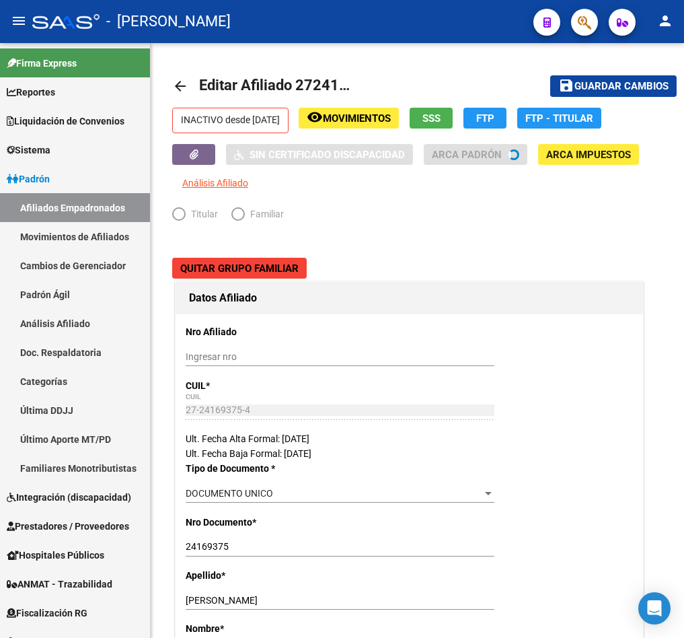
radio input "true"
type input "27-24169375-4"
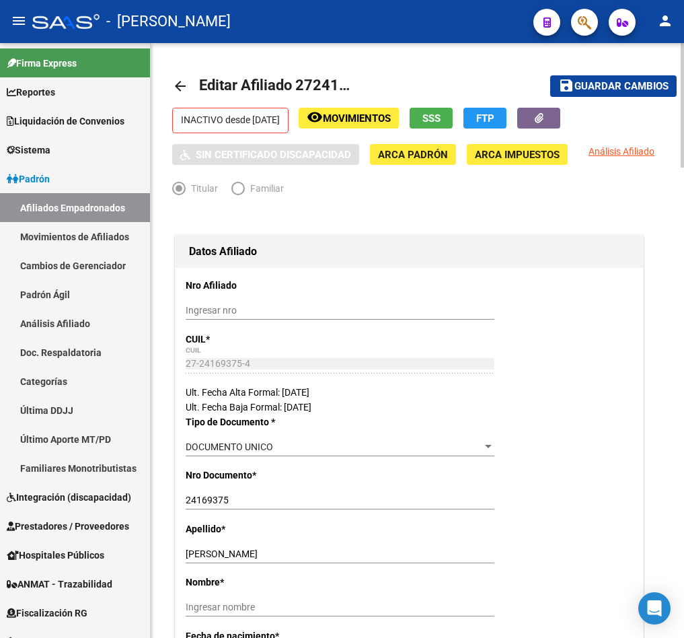
scroll to position [101, 0]
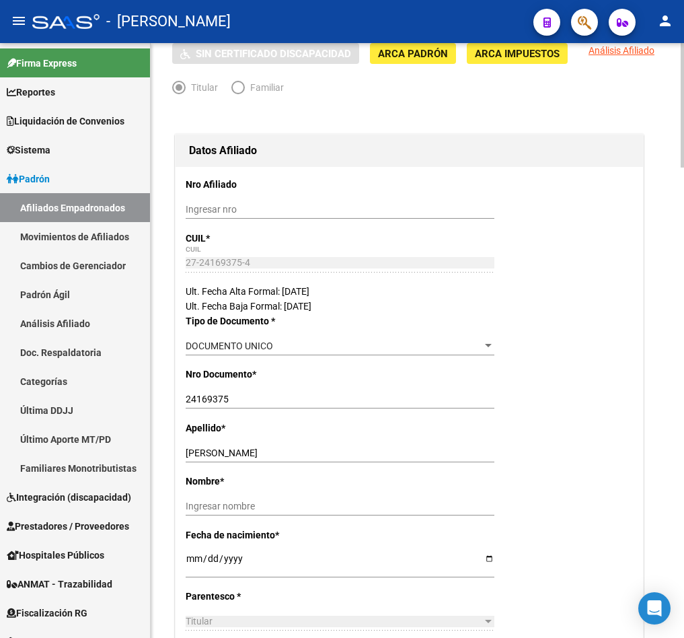
click at [281, 460] on div "IBARRA GLADYS ROSA Ingresar apellido" at bounding box center [340, 453] width 309 height 19
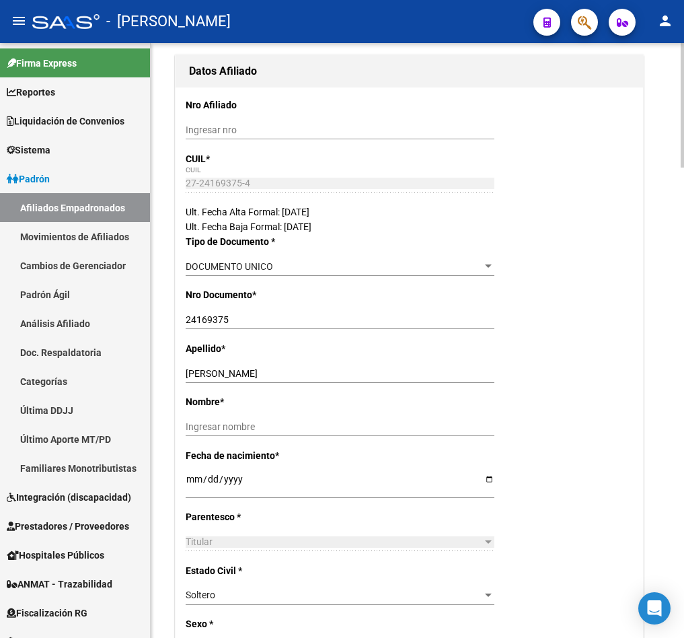
scroll to position [202, 0]
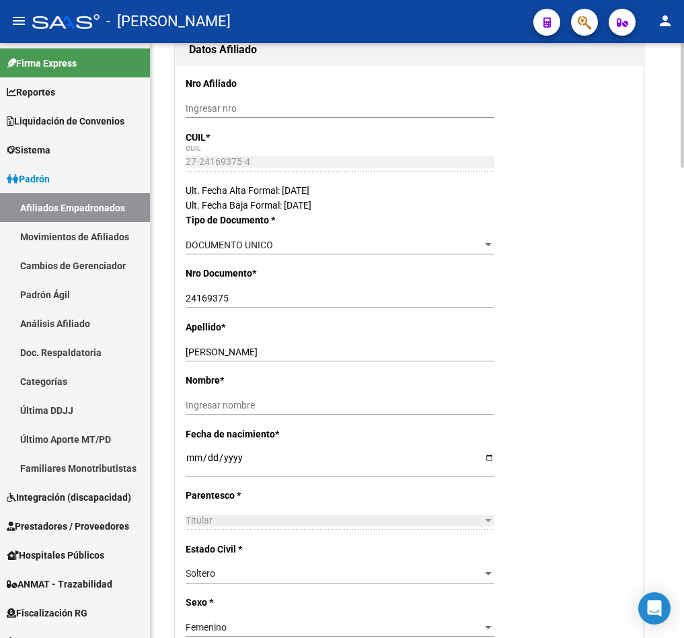
drag, startPoint x: 285, startPoint y: 451, endPoint x: 221, endPoint y: 350, distance: 119.9
click at [221, 350] on input "IBARRA GLADYS ROSA" at bounding box center [340, 352] width 309 height 11
click at [222, 350] on input "IBARRA GLADYS ROSA" at bounding box center [340, 352] width 309 height 11
drag, startPoint x: 222, startPoint y: 350, endPoint x: 271, endPoint y: 359, distance: 49.4
click at [271, 359] on div "IBARRA GLADYS ROSA Ingresar apellido" at bounding box center [340, 352] width 309 height 19
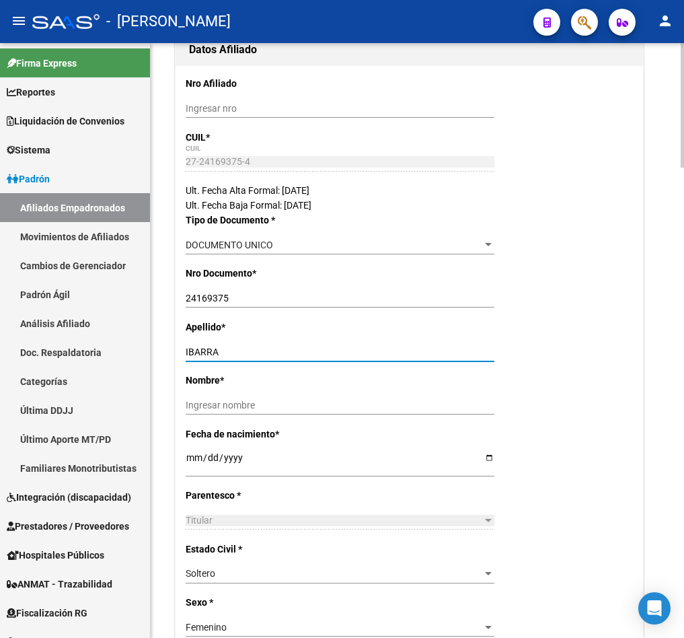
type input "IBARRA"
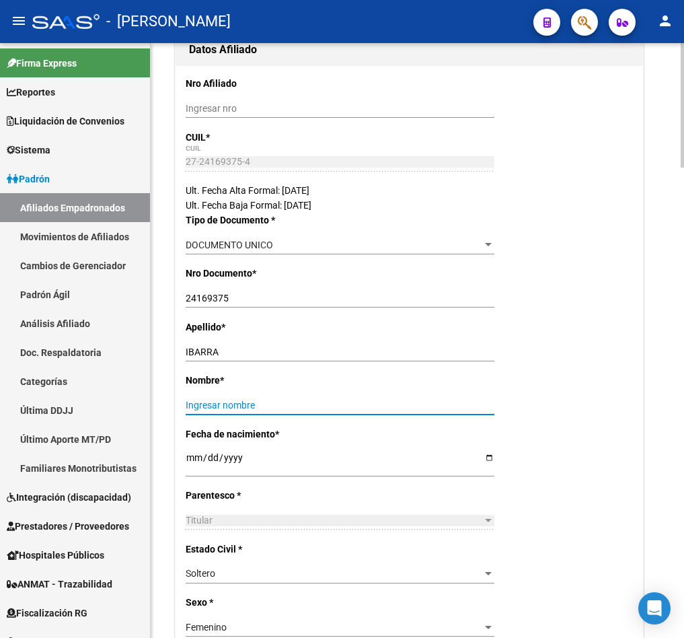
click at [281, 404] on input "Ingresar nombre" at bounding box center [340, 405] width 309 height 11
paste input "GLADYS ROSA"
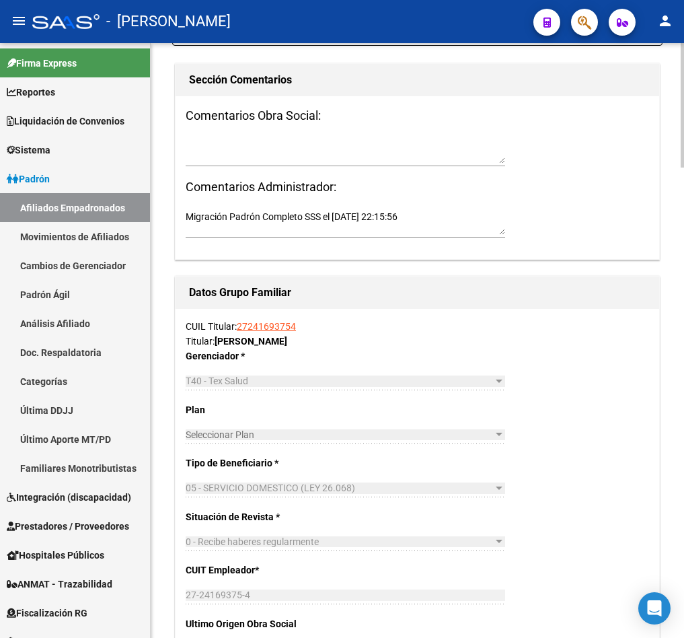
scroll to position [2251, 0]
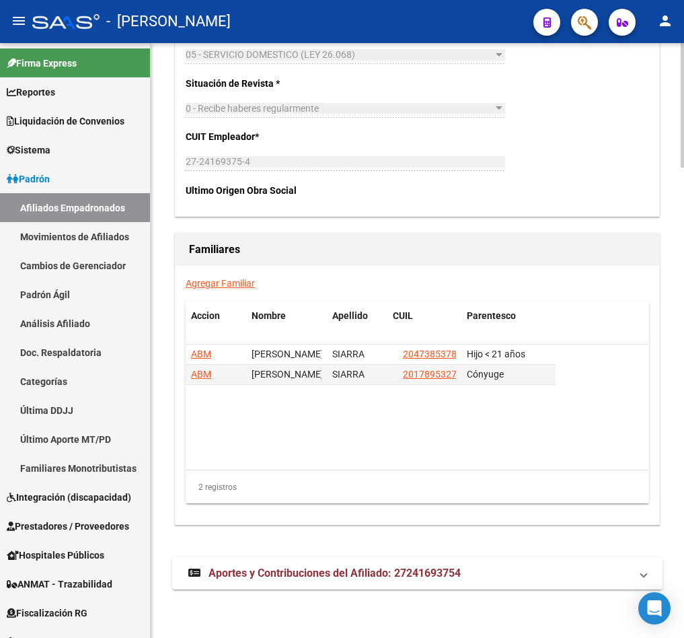
type input "GLADYS ROSA"
click at [347, 581] on mat-expansion-panel-header "Aportes y Contribuciones del Afiliado: 27241693754" at bounding box center [417, 573] width 491 height 32
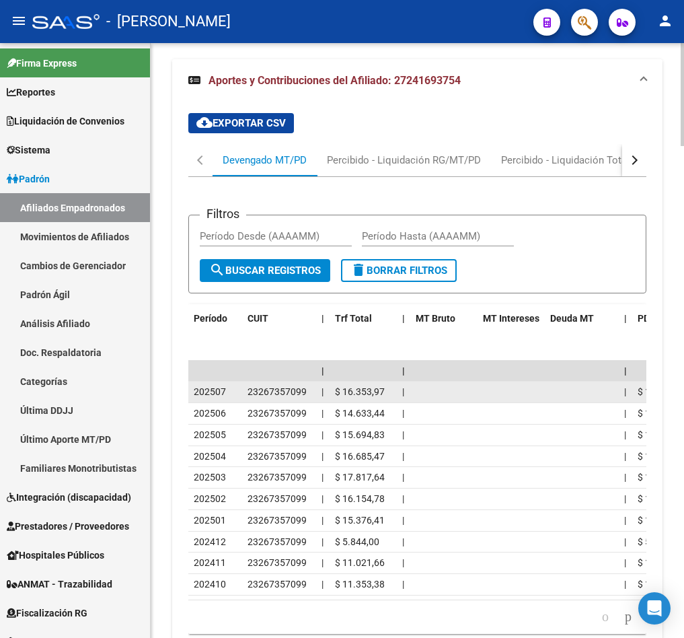
scroll to position [2835, 0]
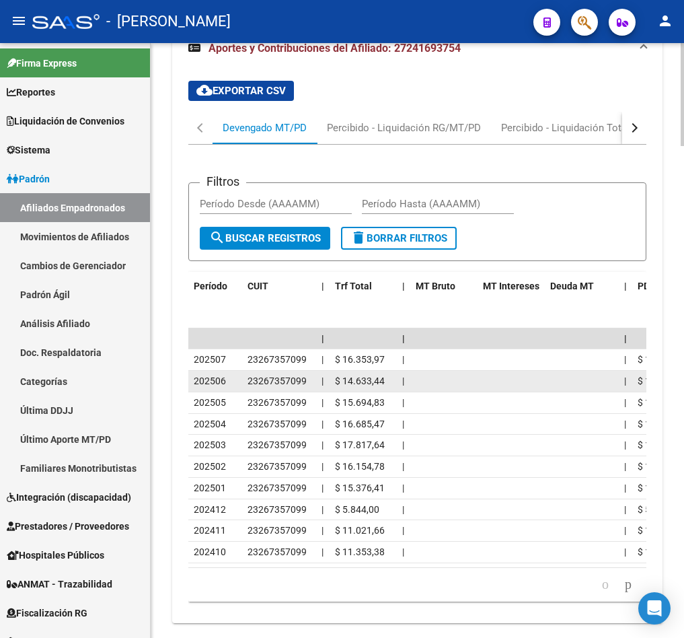
drag, startPoint x: 433, startPoint y: 371, endPoint x: 466, endPoint y: 341, distance: 45.3
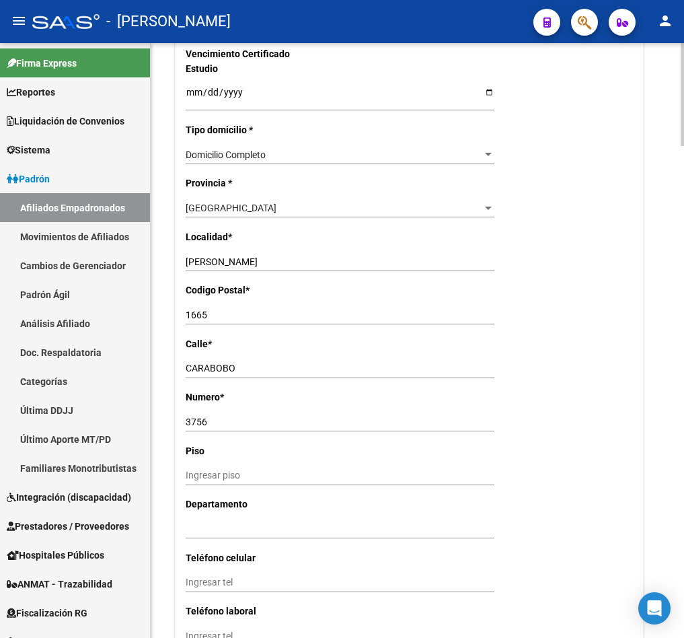
scroll to position [1320, 0]
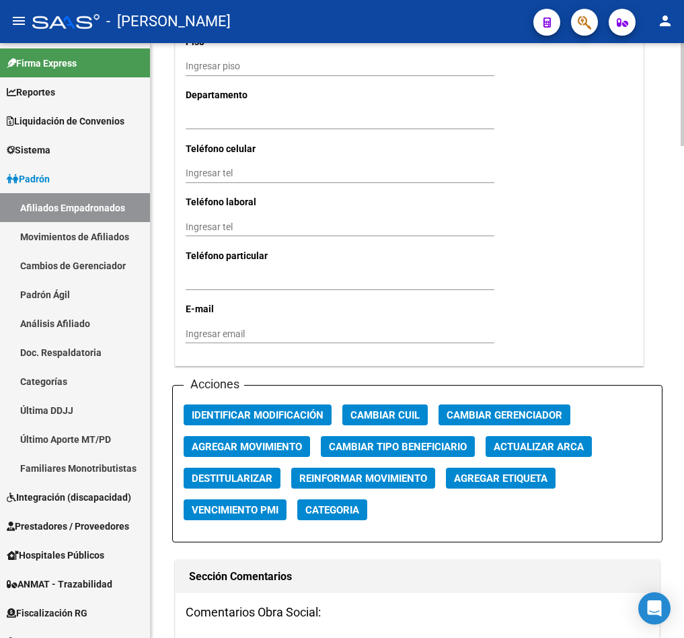
click at [235, 441] on span "Agregar Movimiento" at bounding box center [247, 447] width 110 height 12
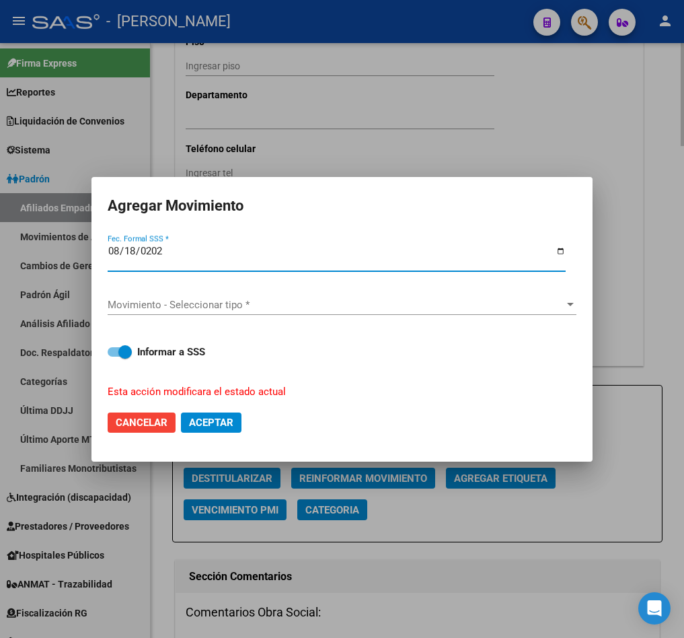
type input "[DATE]"
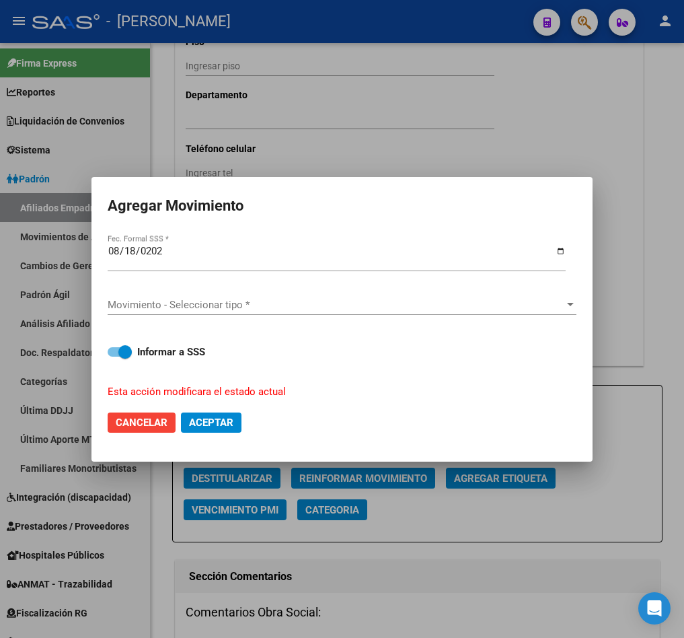
click at [240, 313] on div "Movimiento - Seleccionar tipo * Movimiento - Seleccionar tipo *" at bounding box center [342, 305] width 469 height 20
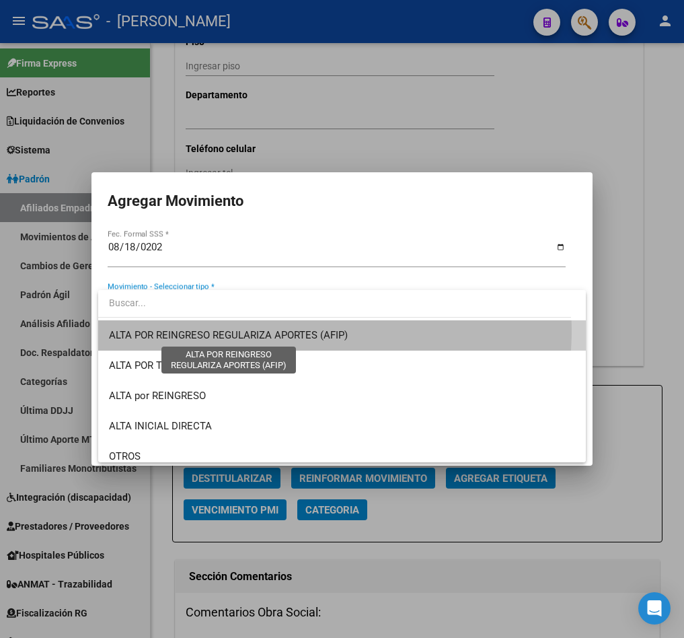
click at [243, 329] on span "ALTA POR REINGRESO REGULARIZA APORTES (AFIP)" at bounding box center [228, 335] width 239 height 12
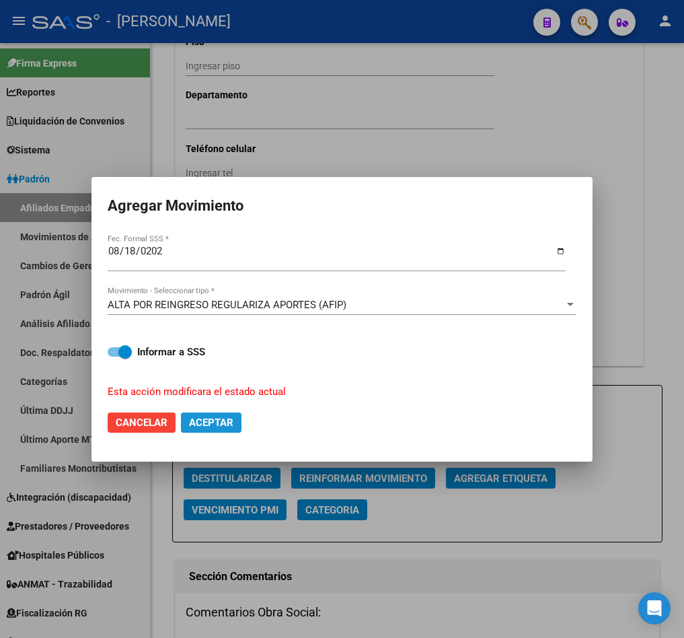
click at [235, 427] on button "Aceptar" at bounding box center [211, 423] width 61 height 20
checkbox input "false"
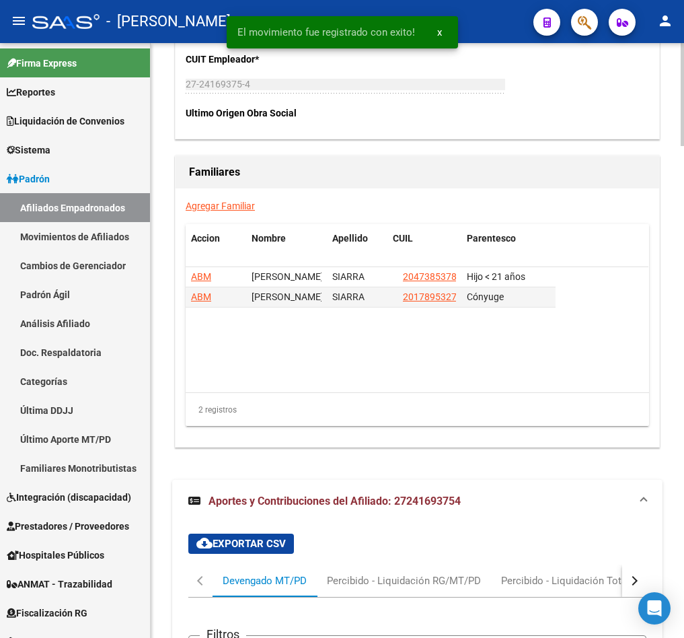
scroll to position [2330, 0]
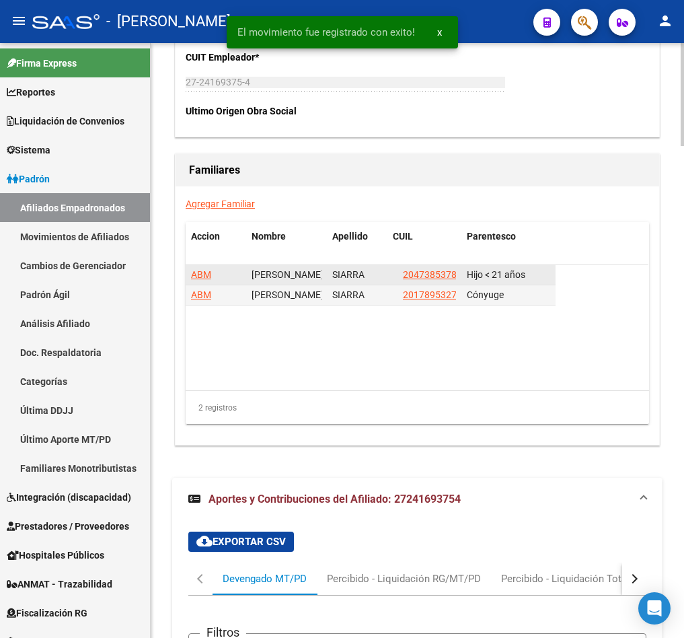
drag, startPoint x: 460, startPoint y: 279, endPoint x: 396, endPoint y: 275, distance: 64.1
click at [396, 275] on datatable-body-cell "20473853788" at bounding box center [425, 275] width 74 height 20
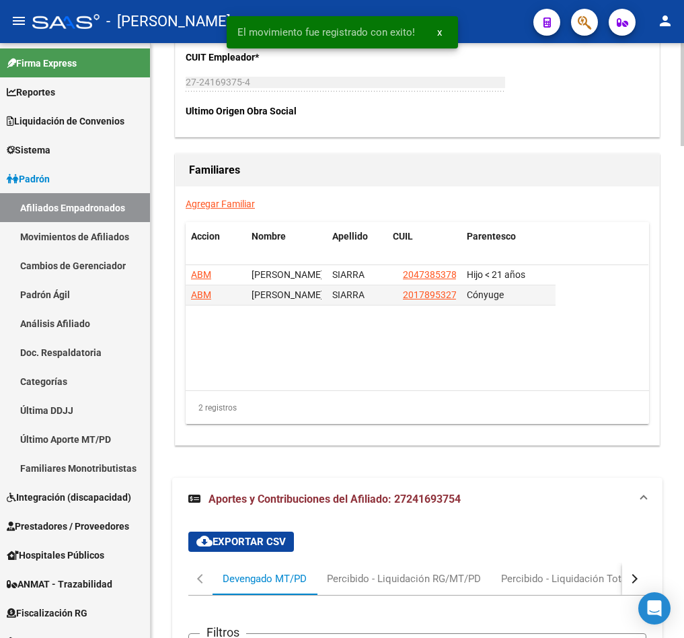
copy span "20473853788"
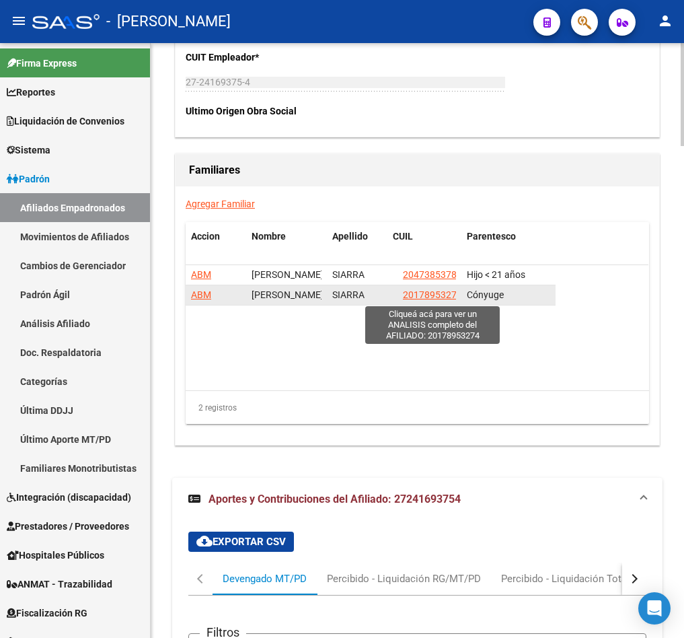
click at [420, 293] on span "20178953274" at bounding box center [432, 294] width 59 height 11
type textarea "20178953274"
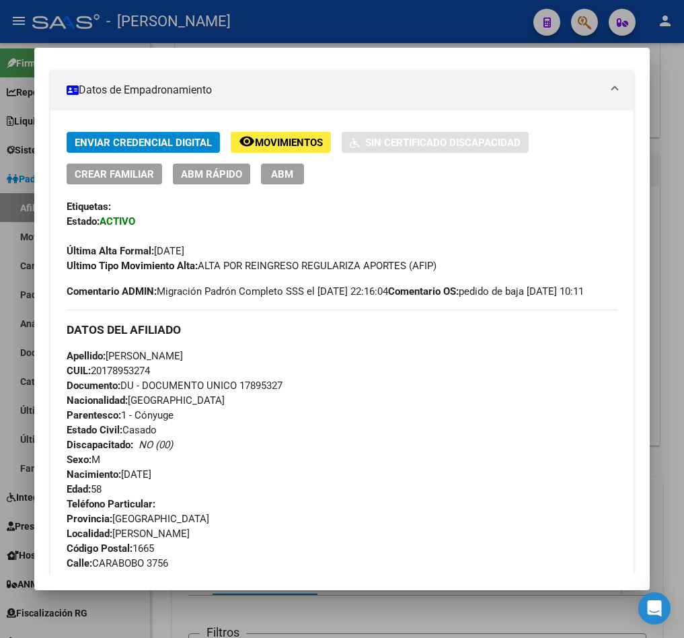
scroll to position [303, 0]
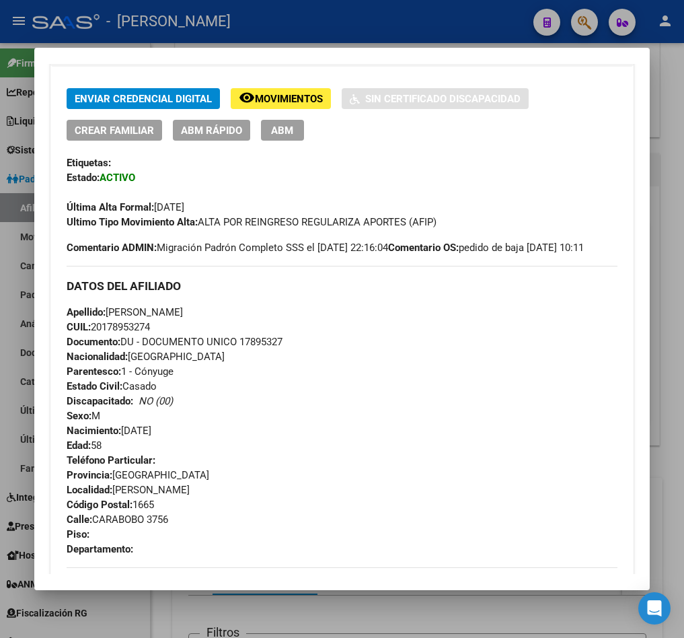
click at [299, 133] on button "ABM" at bounding box center [282, 130] width 43 height 21
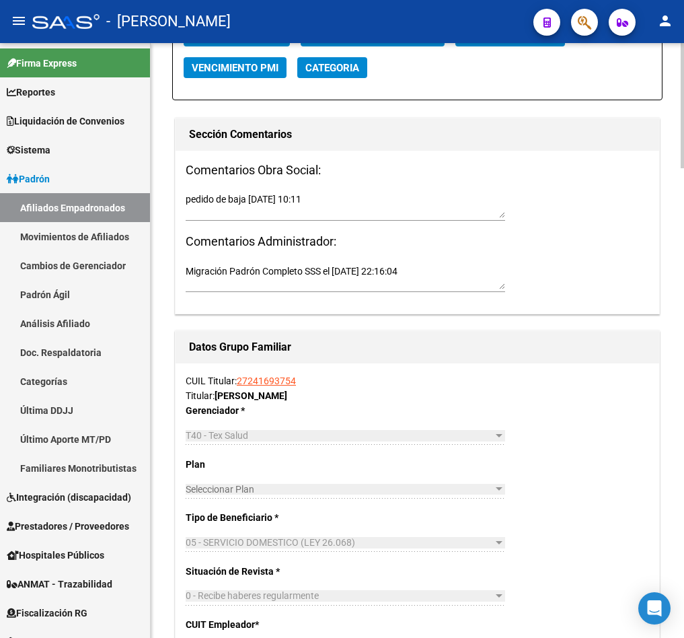
scroll to position [1514, 0]
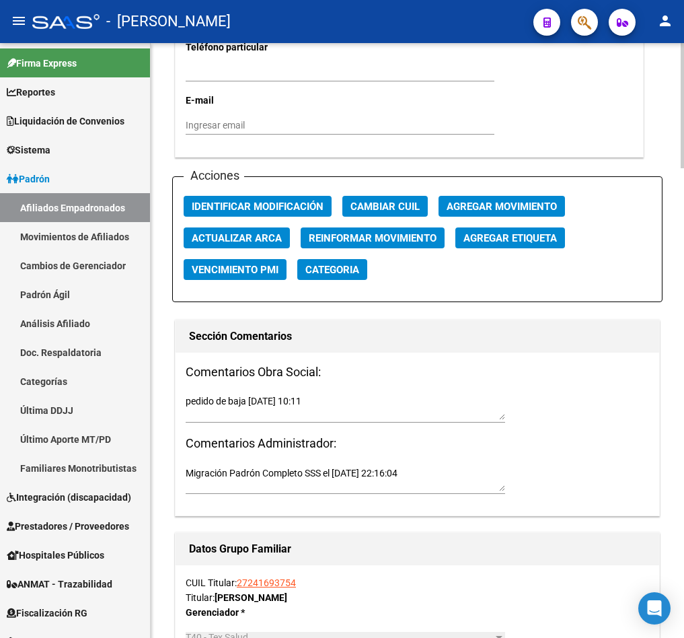
click at [493, 217] on button "Agregar Movimiento" at bounding box center [502, 206] width 127 height 21
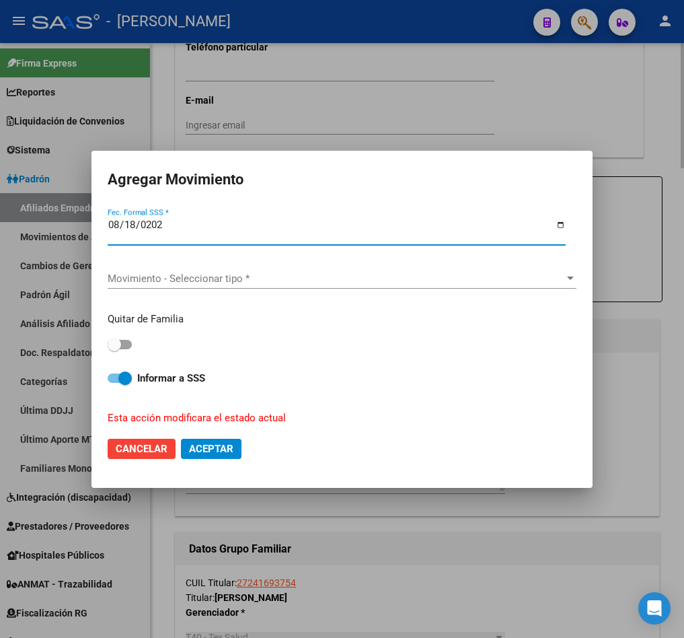
type input "[DATE]"
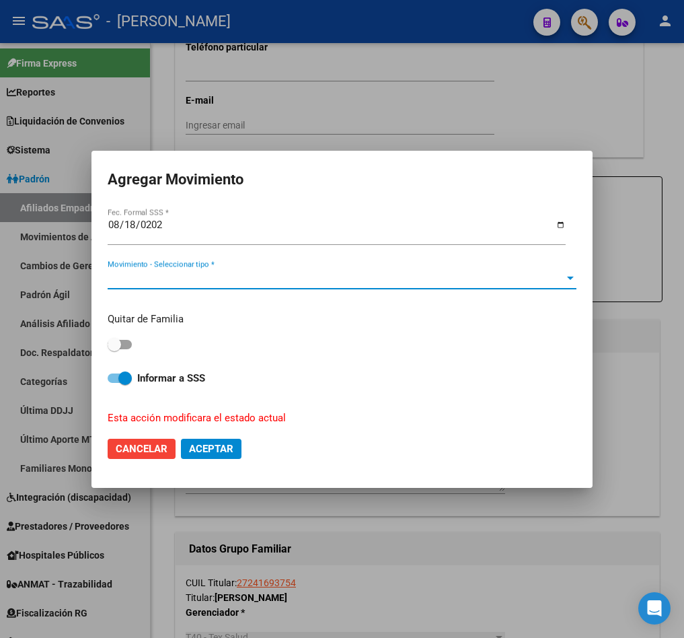
click at [350, 277] on span "Movimiento - Seleccionar tipo *" at bounding box center [336, 279] width 457 height 12
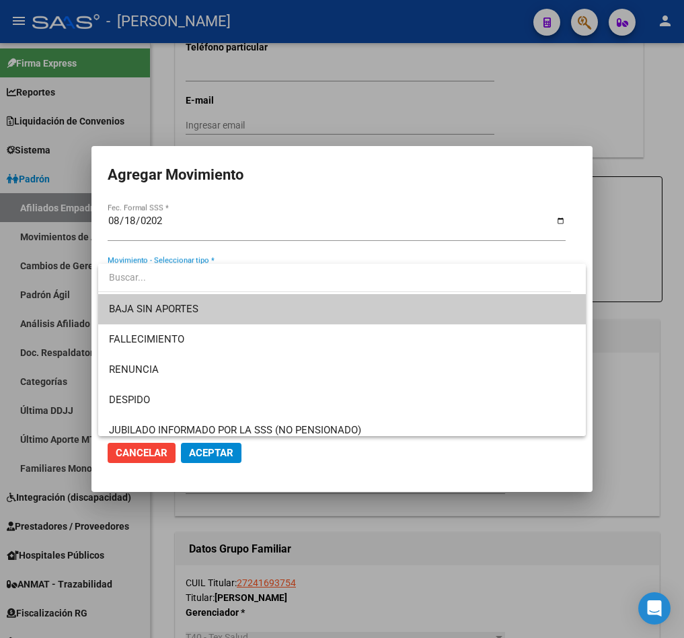
click at [267, 304] on span "BAJA SIN APORTES" at bounding box center [342, 309] width 467 height 30
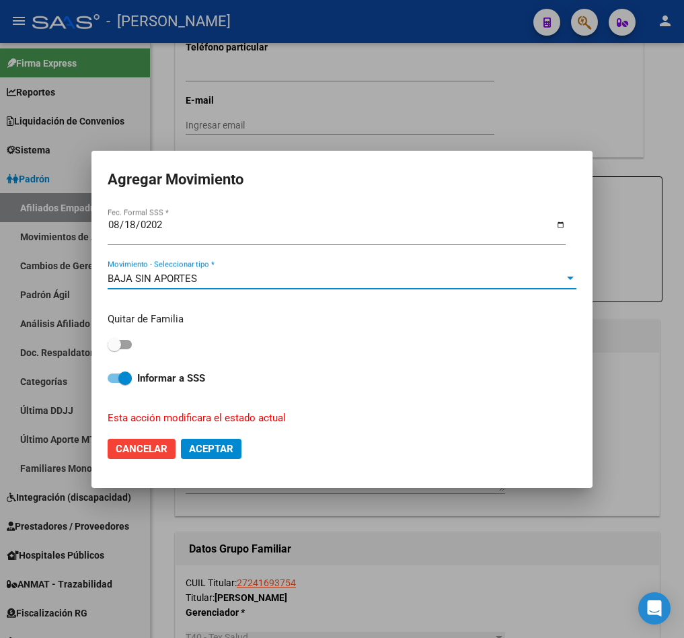
click at [126, 345] on span at bounding box center [120, 344] width 24 height 9
click at [114, 349] on input "checkbox" at bounding box center [114, 349] width 1 height 1
checkbox input "true"
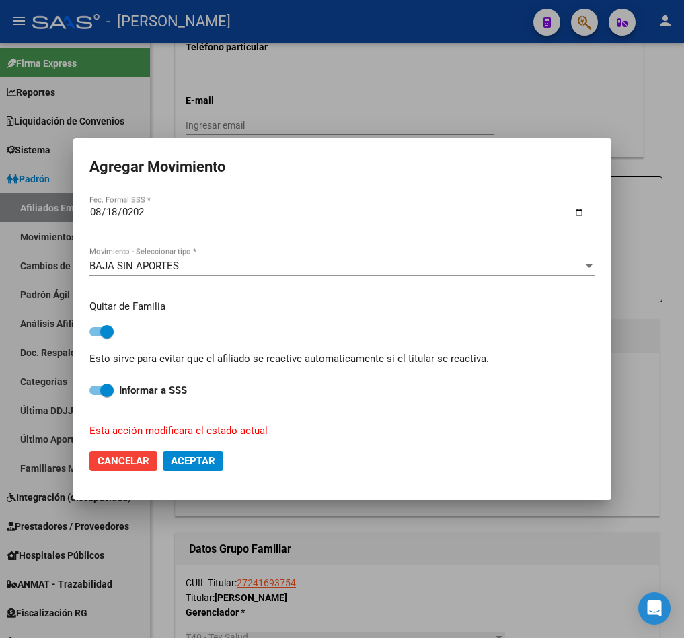
click at [188, 468] on button "Aceptar" at bounding box center [193, 461] width 61 height 20
checkbox input "false"
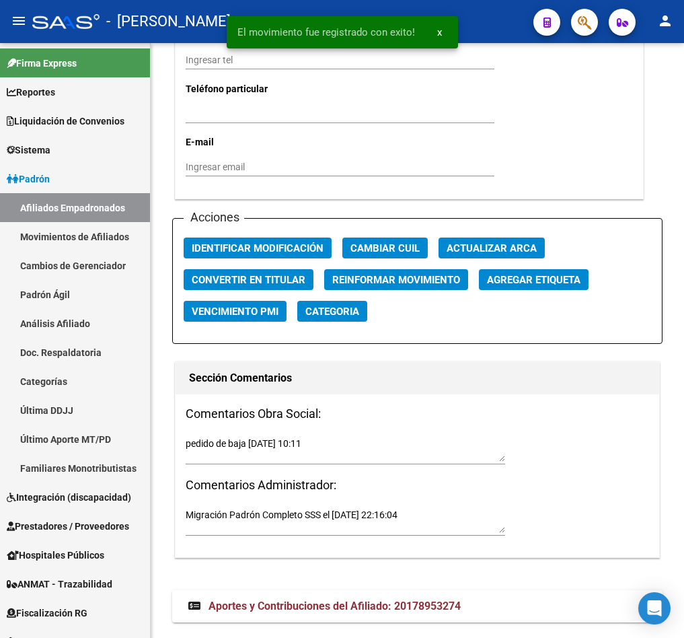
click at [592, 21] on button "button" at bounding box center [584, 22] width 27 height 27
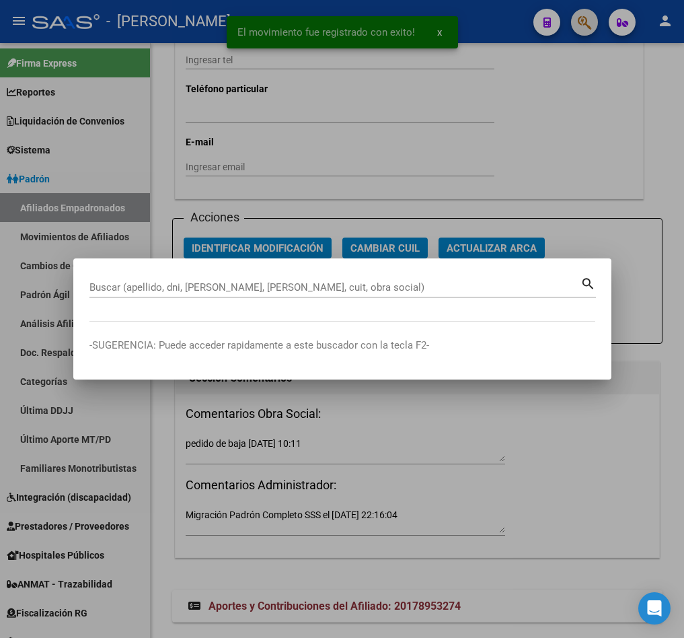
paste input "20473853788"
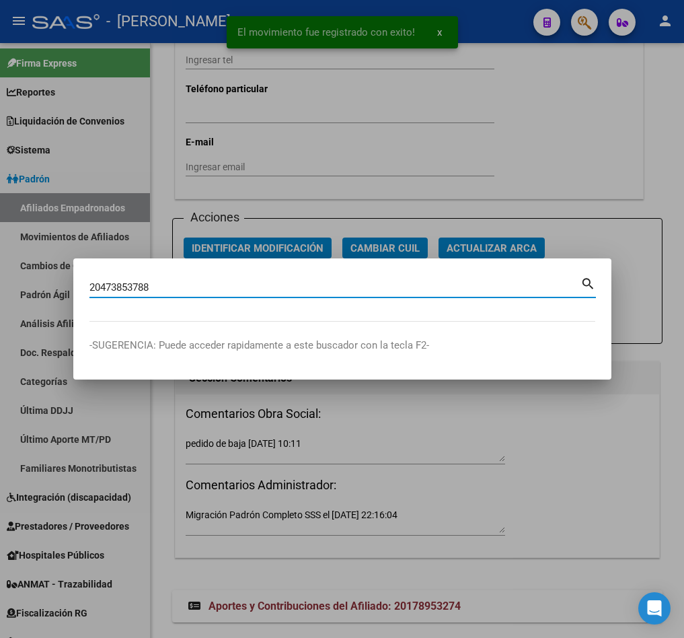
type input "20473853788"
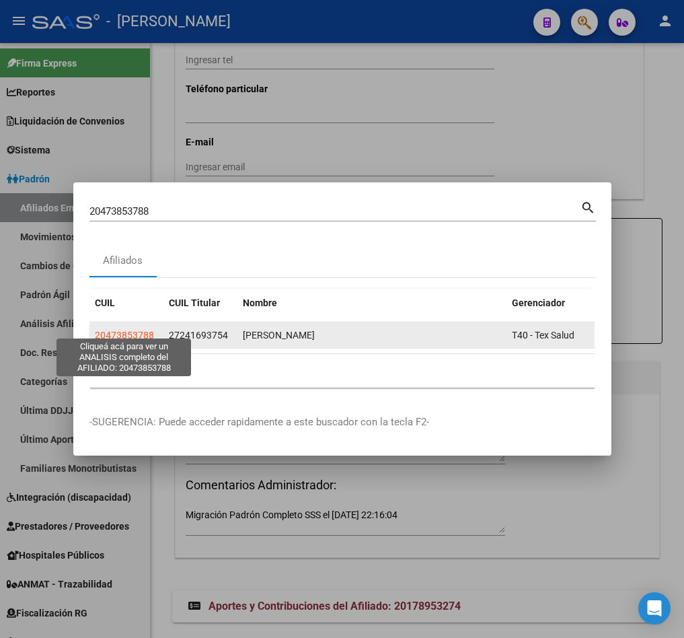
click at [145, 330] on span "20473853788" at bounding box center [124, 335] width 59 height 11
type textarea "20473853788"
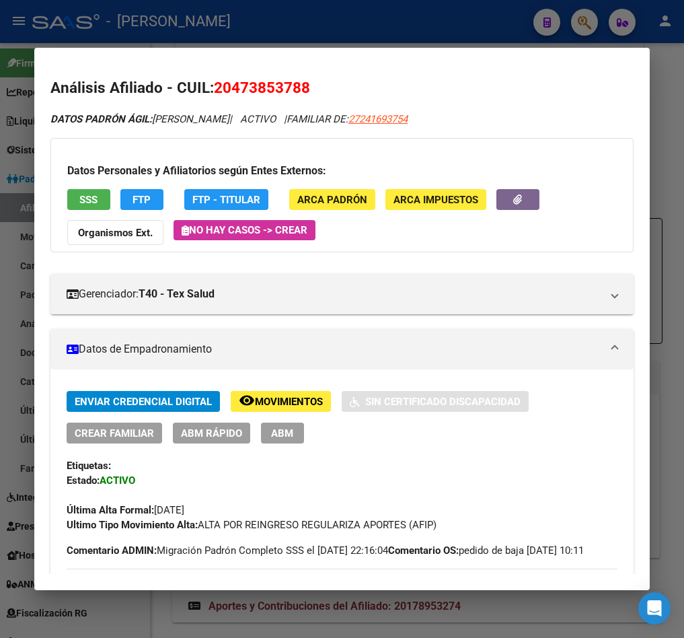
click at [281, 427] on span "ABM" at bounding box center [282, 433] width 22 height 12
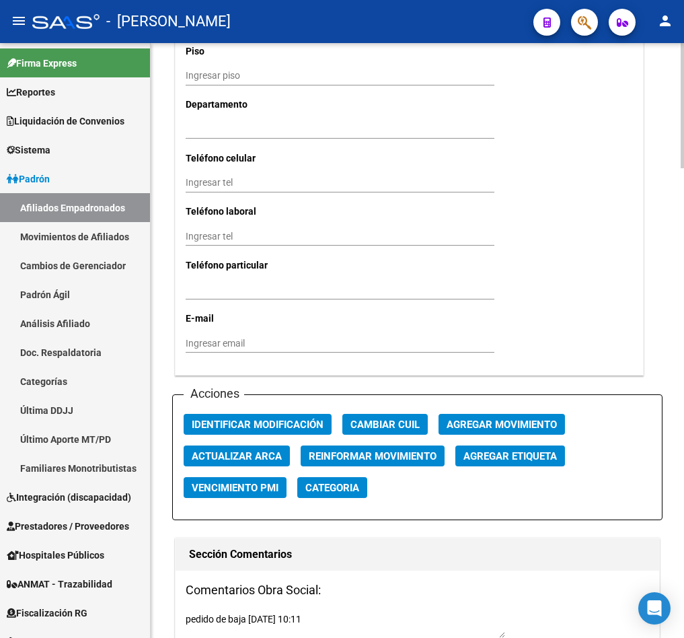
scroll to position [1615, 0]
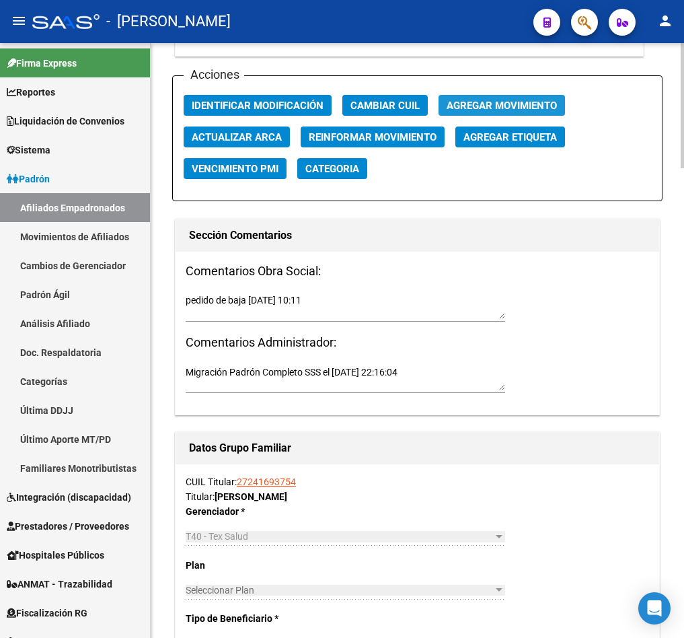
click at [530, 112] on span "Agregar Movimiento" at bounding box center [502, 106] width 110 height 12
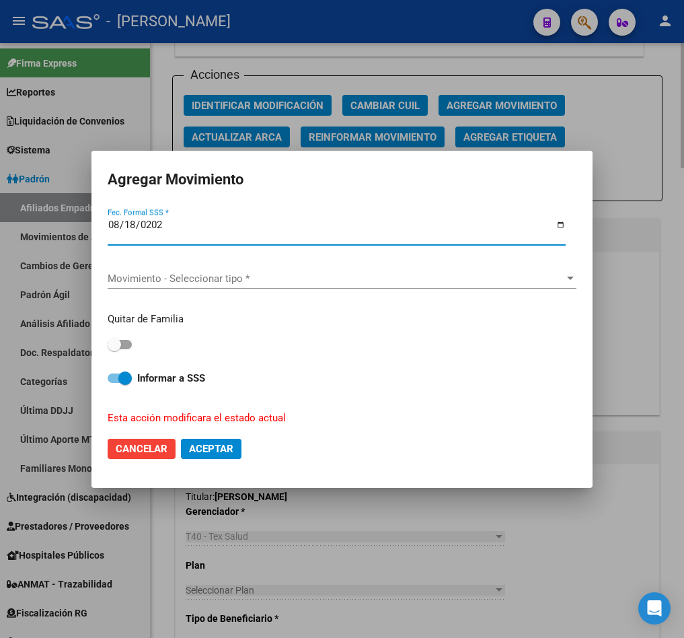
type input "[DATE]"
click at [308, 293] on div "Movimiento - Seleccionar tipo * Movimiento - Seleccionar tipo *" at bounding box center [342, 285] width 469 height 33
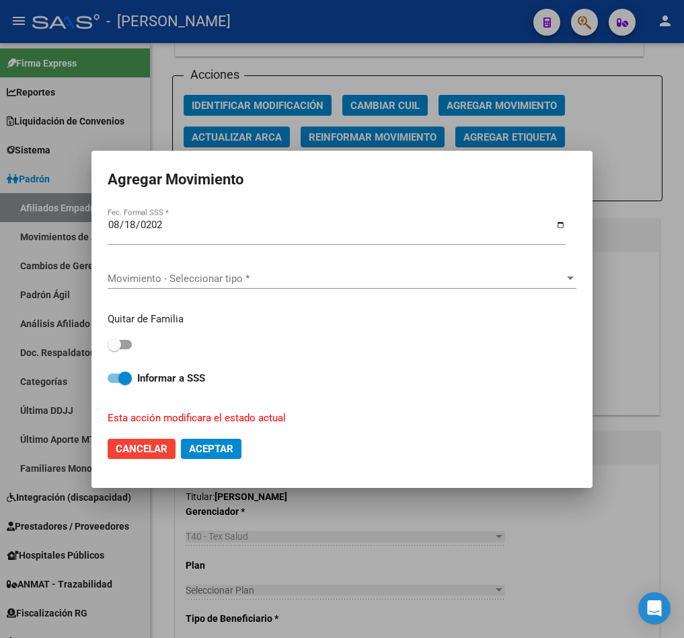
click at [293, 271] on div "Movimiento - Seleccionar tipo * Movimiento - Seleccionar tipo *" at bounding box center [342, 279] width 469 height 20
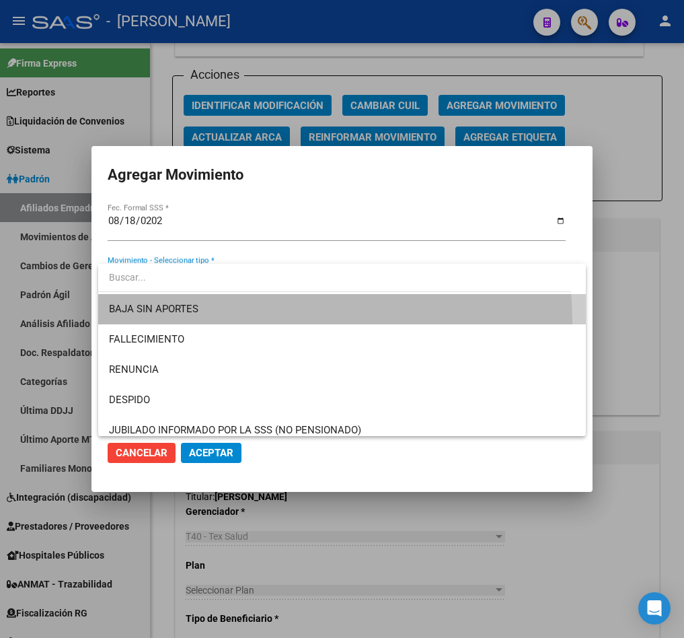
click at [225, 323] on span "BAJA SIN APORTES" at bounding box center [342, 309] width 467 height 30
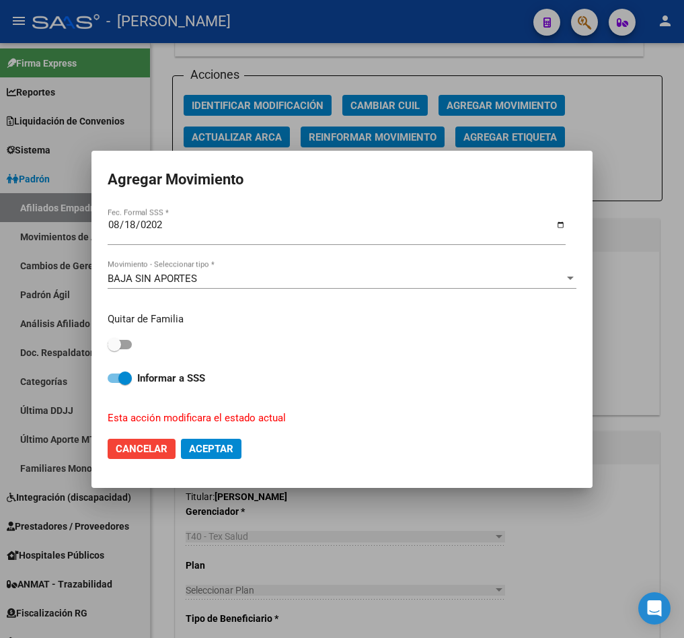
click at [123, 331] on div "Quitar de Familia" at bounding box center [342, 333] width 469 height 42
click at [123, 340] on span at bounding box center [120, 344] width 24 height 9
click at [114, 349] on input "checkbox" at bounding box center [114, 349] width 1 height 1
checkbox input "true"
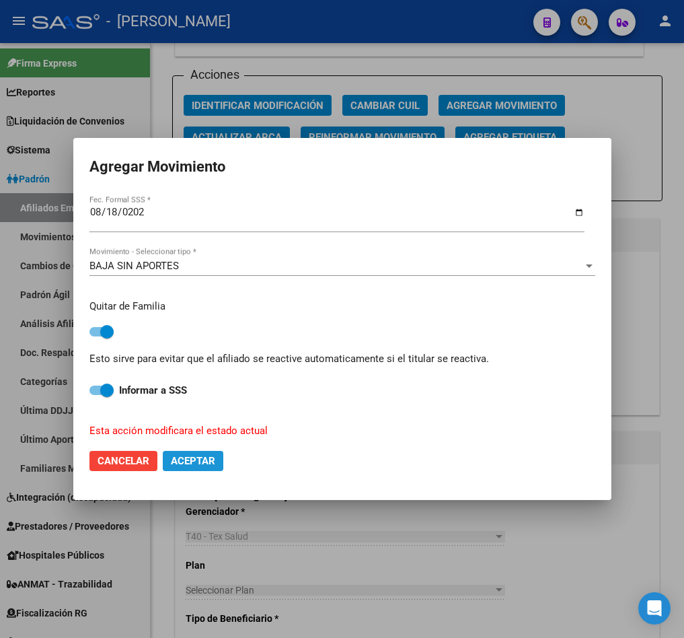
click at [198, 461] on span "Aceptar" at bounding box center [193, 461] width 44 height 12
checkbox input "false"
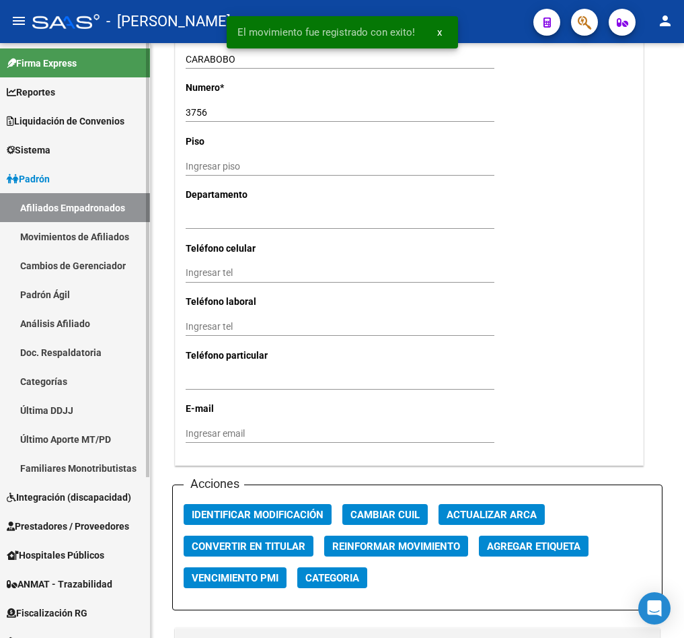
scroll to position [1244, 0]
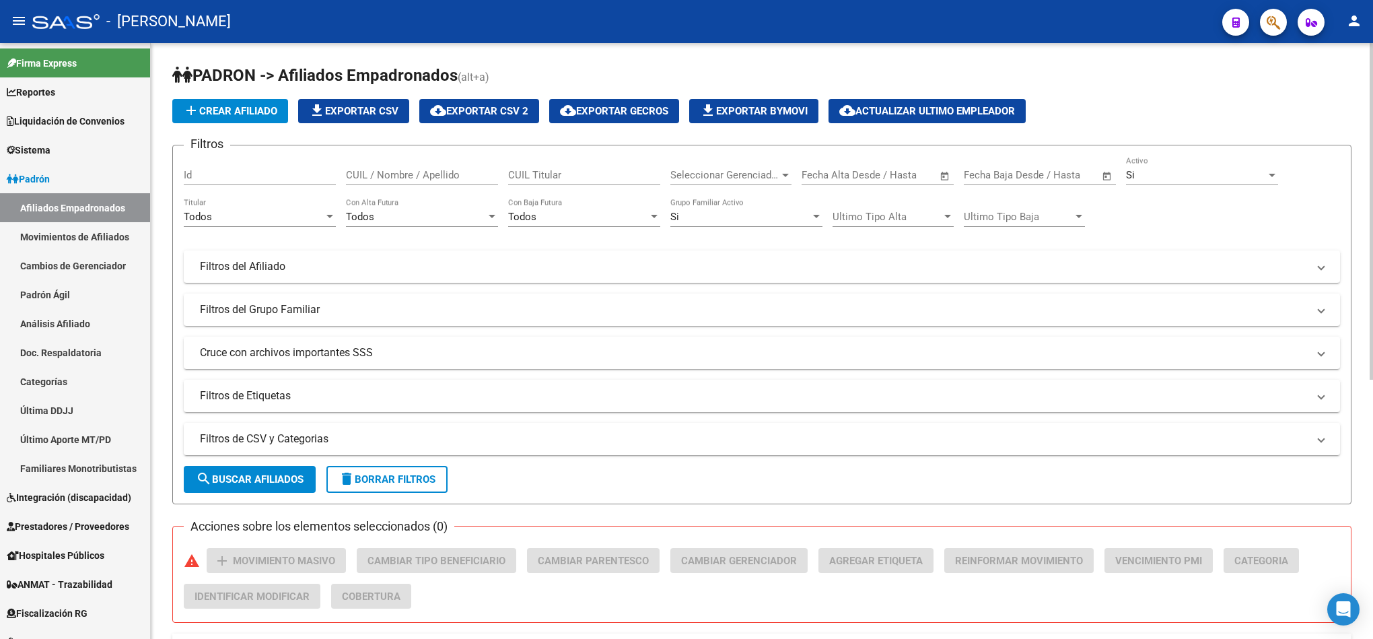
click at [765, 162] on div "Seleccionar Gerenciador Seleccionar Gerenciador" at bounding box center [730, 170] width 121 height 29
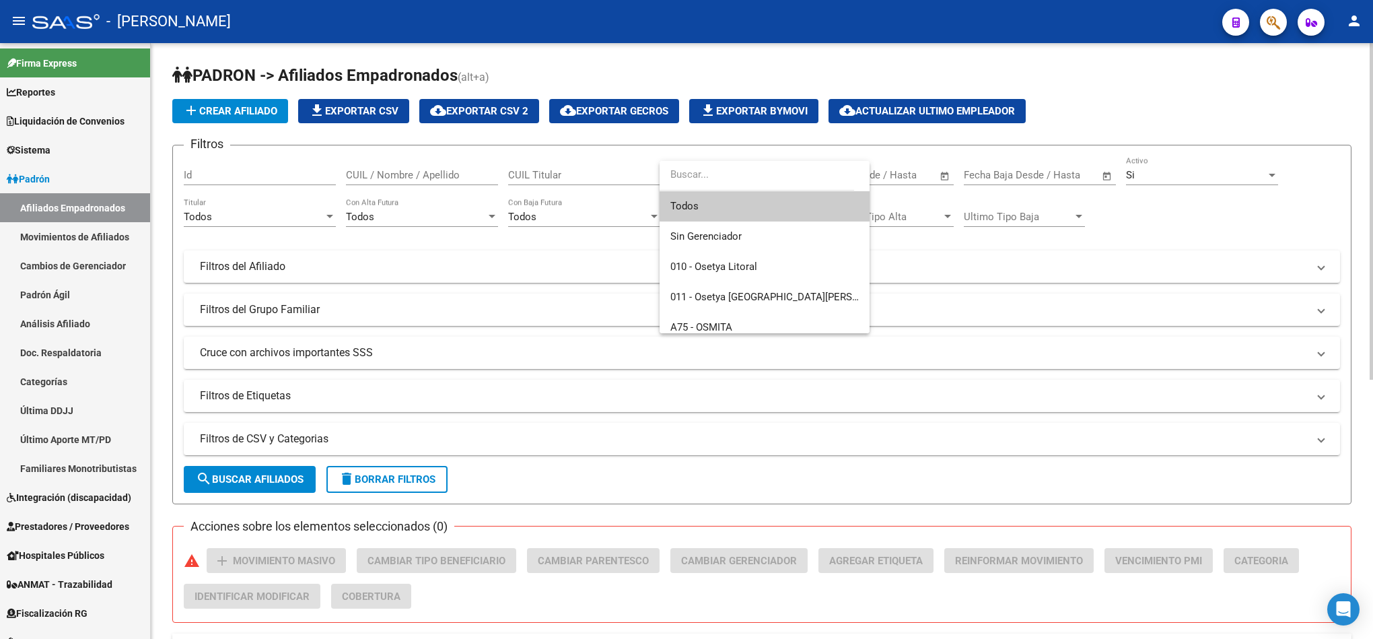
type input "p"
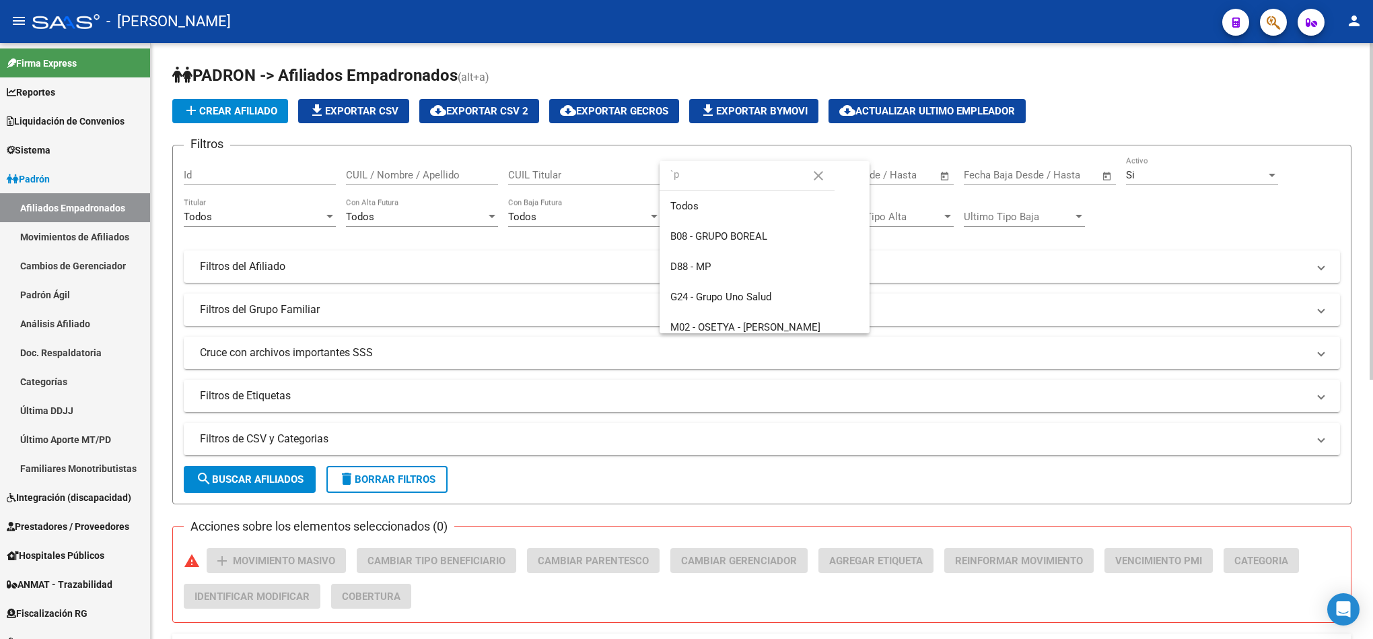
type input "`"
type input "p"
click at [1284, 23] on div at bounding box center [686, 319] width 1373 height 639
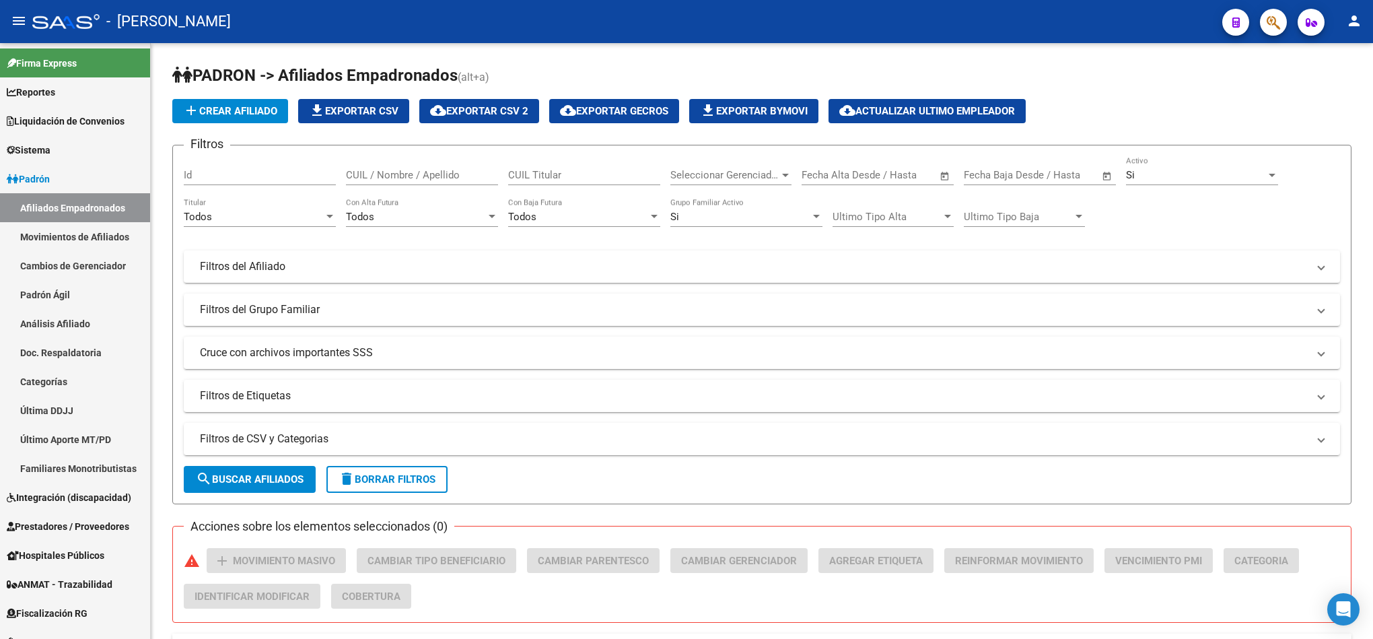
click at [1274, 23] on icon "button" at bounding box center [1273, 22] width 13 height 15
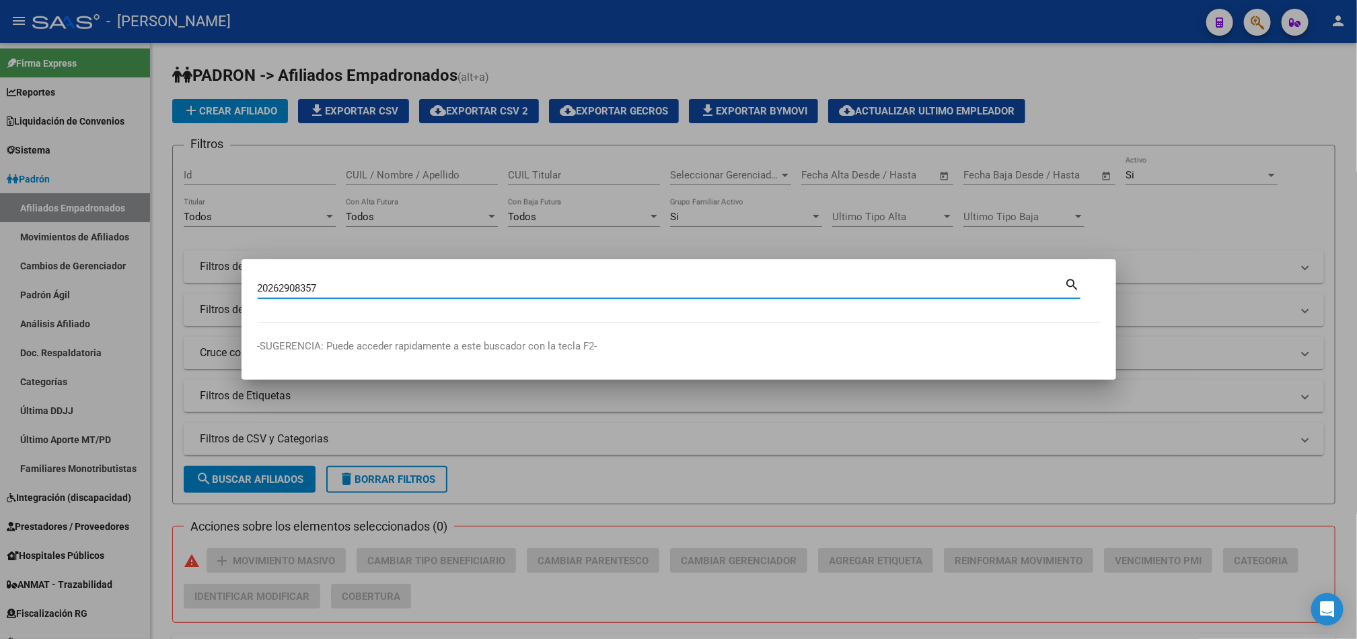
type input "20262908357"
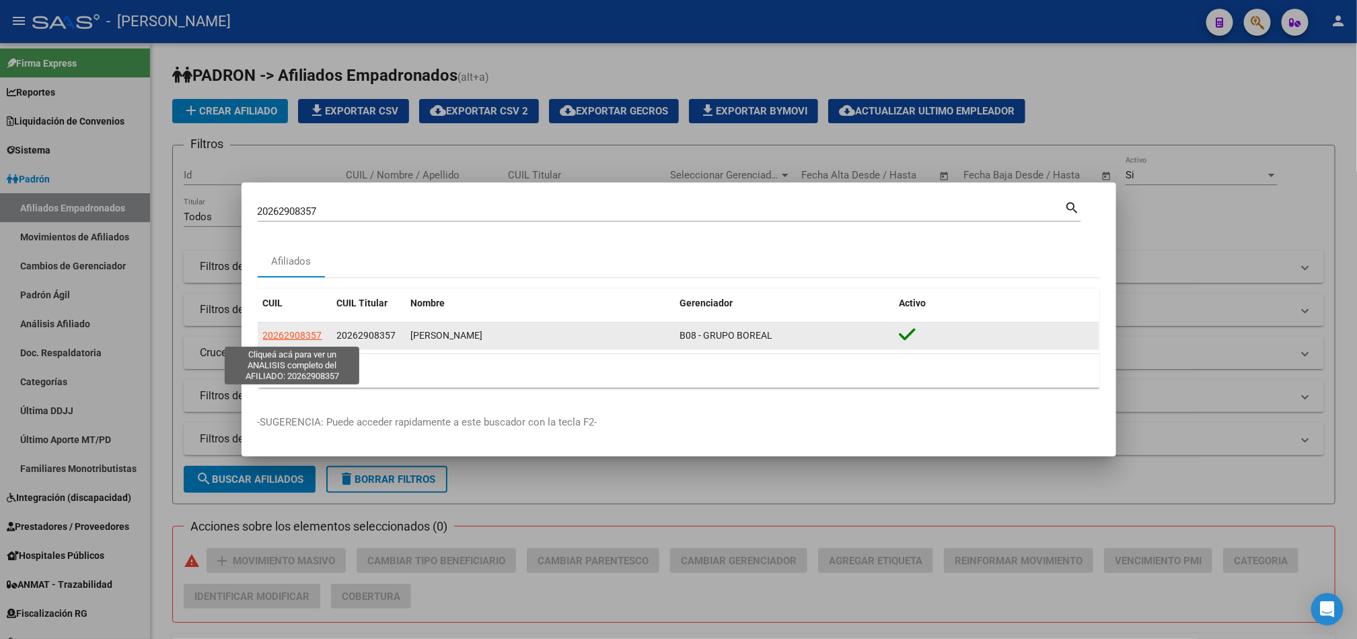
click at [287, 333] on span "20262908357" at bounding box center [292, 335] width 59 height 11
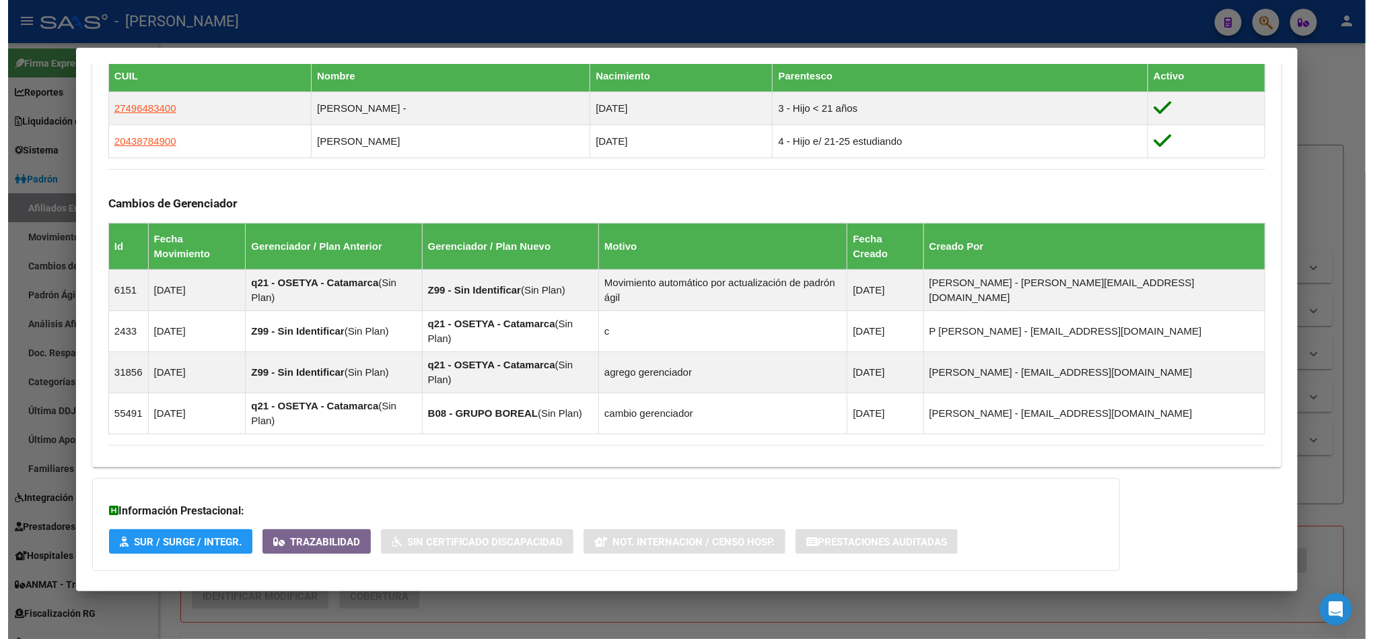
scroll to position [657, 0]
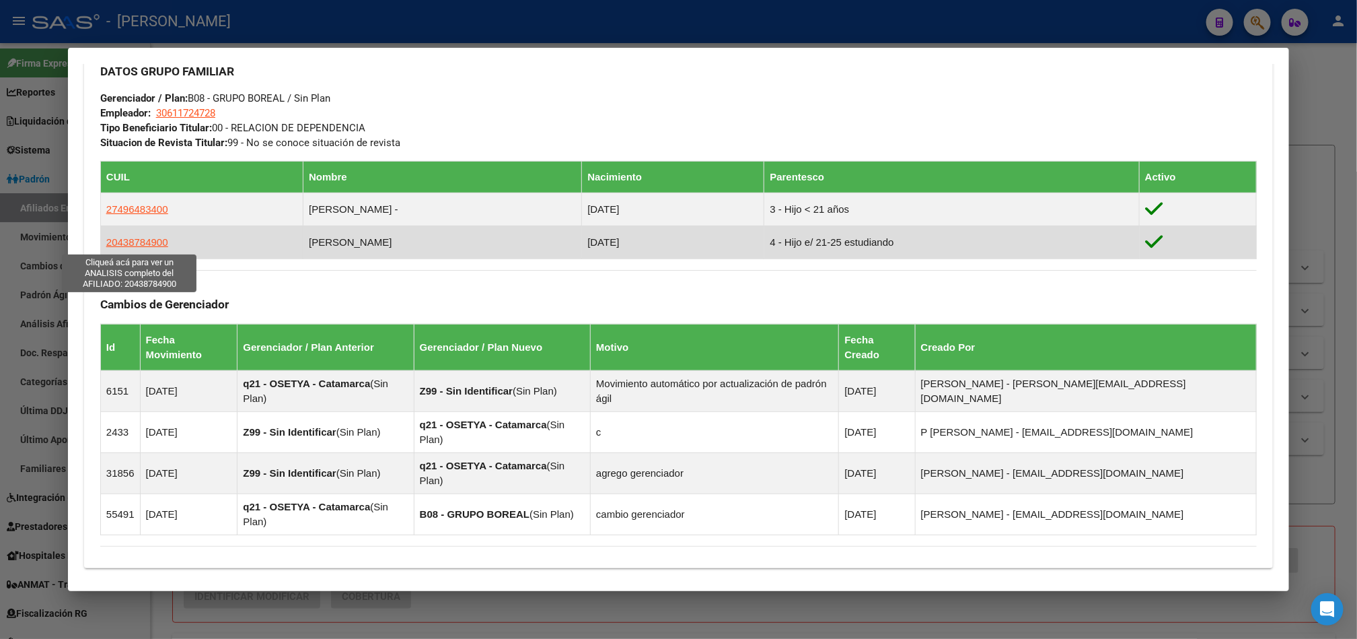
click at [131, 243] on span "20438784900" at bounding box center [137, 241] width 62 height 11
type textarea "20438784900"
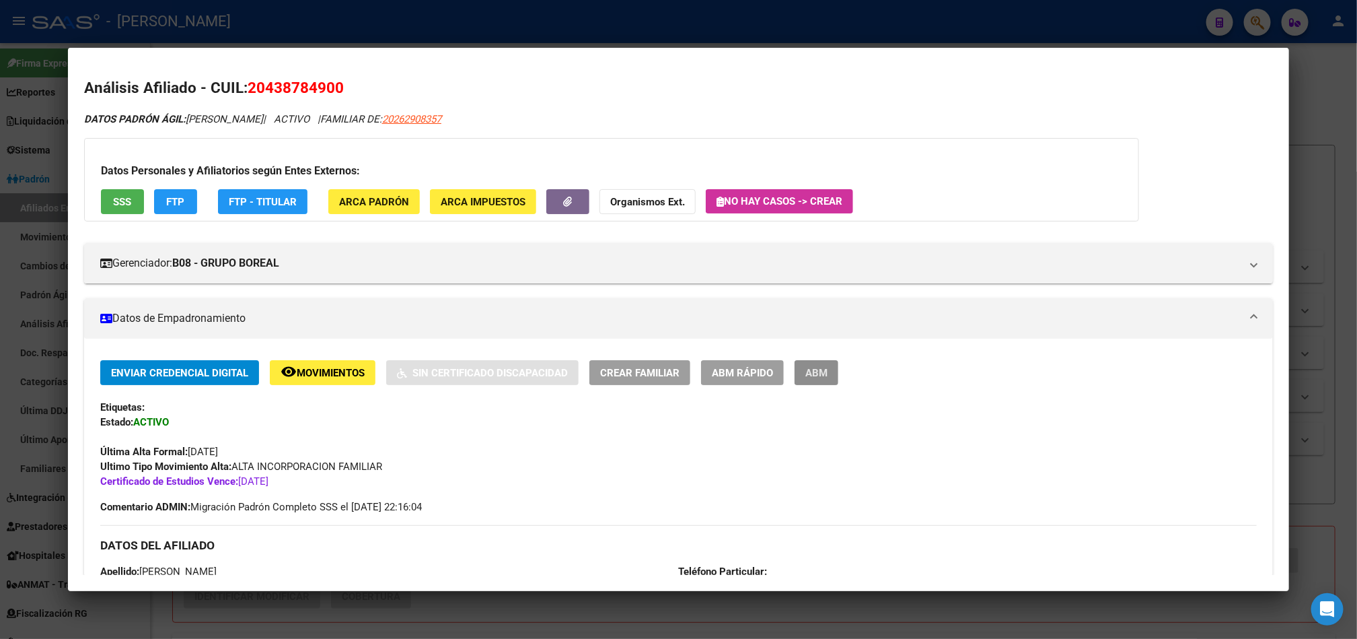
click at [808, 369] on span "ABM" at bounding box center [817, 373] width 22 height 12
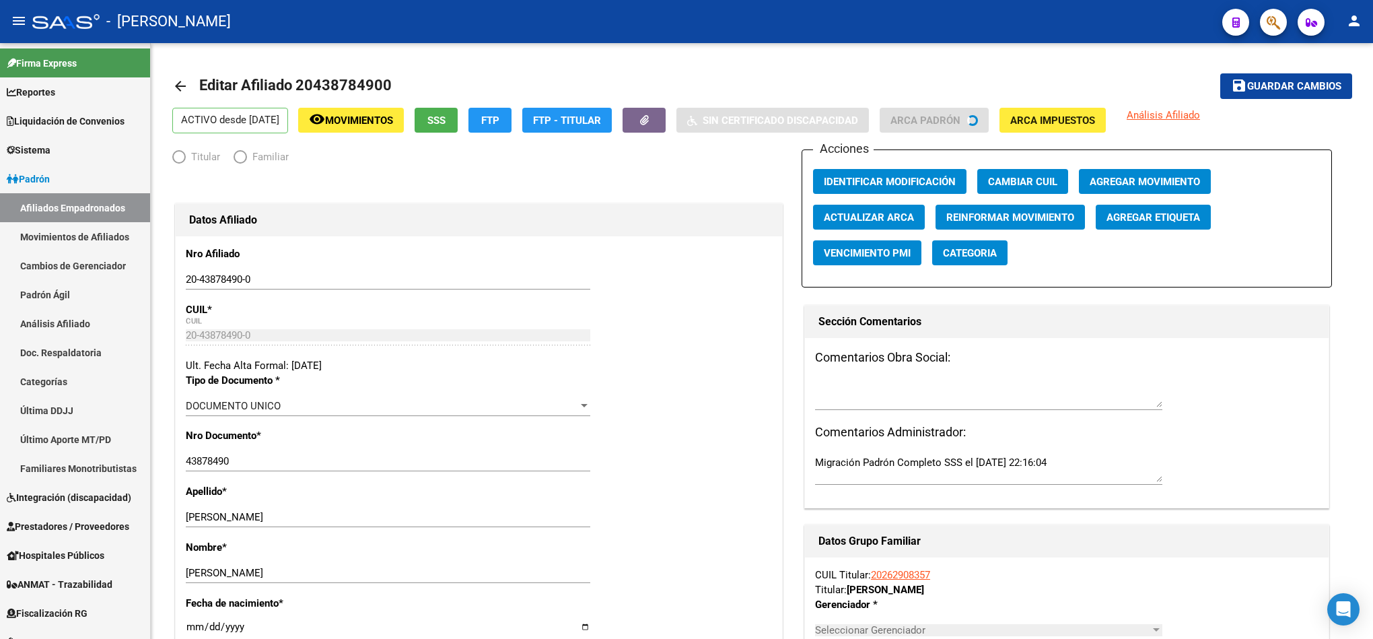
radio input "true"
type input "30-61172472-8"
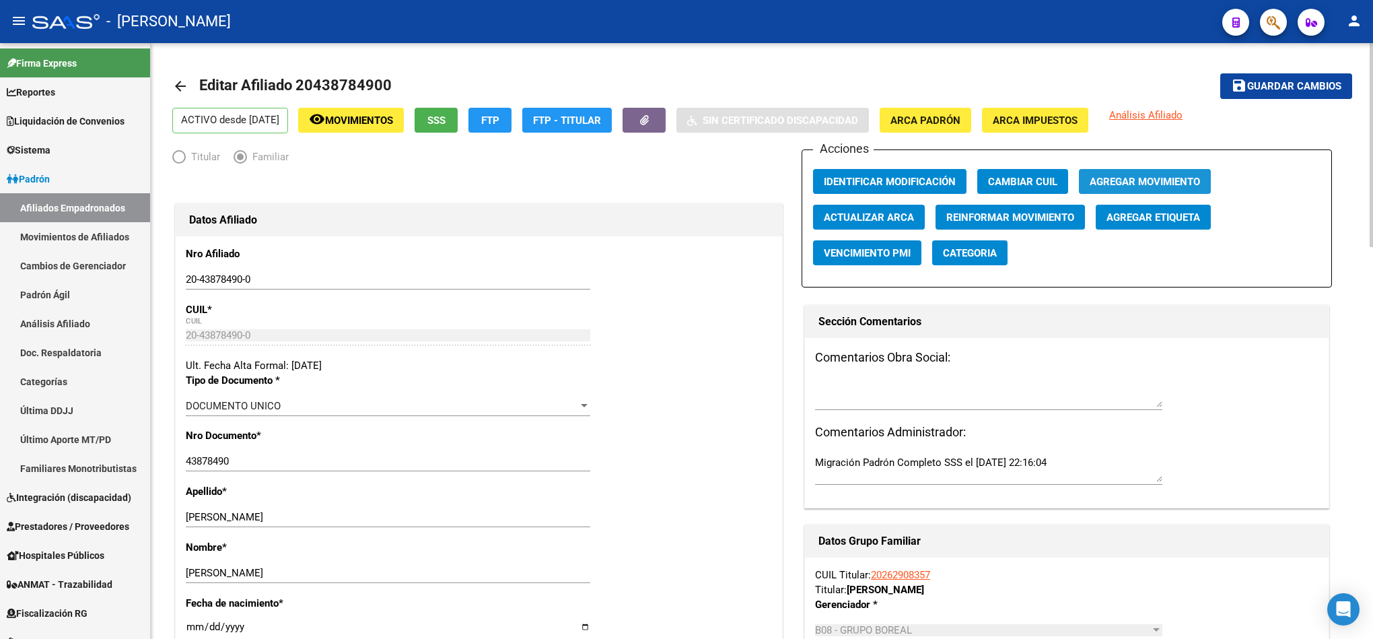
click at [1145, 172] on button "Agregar Movimiento" at bounding box center [1145, 181] width 132 height 25
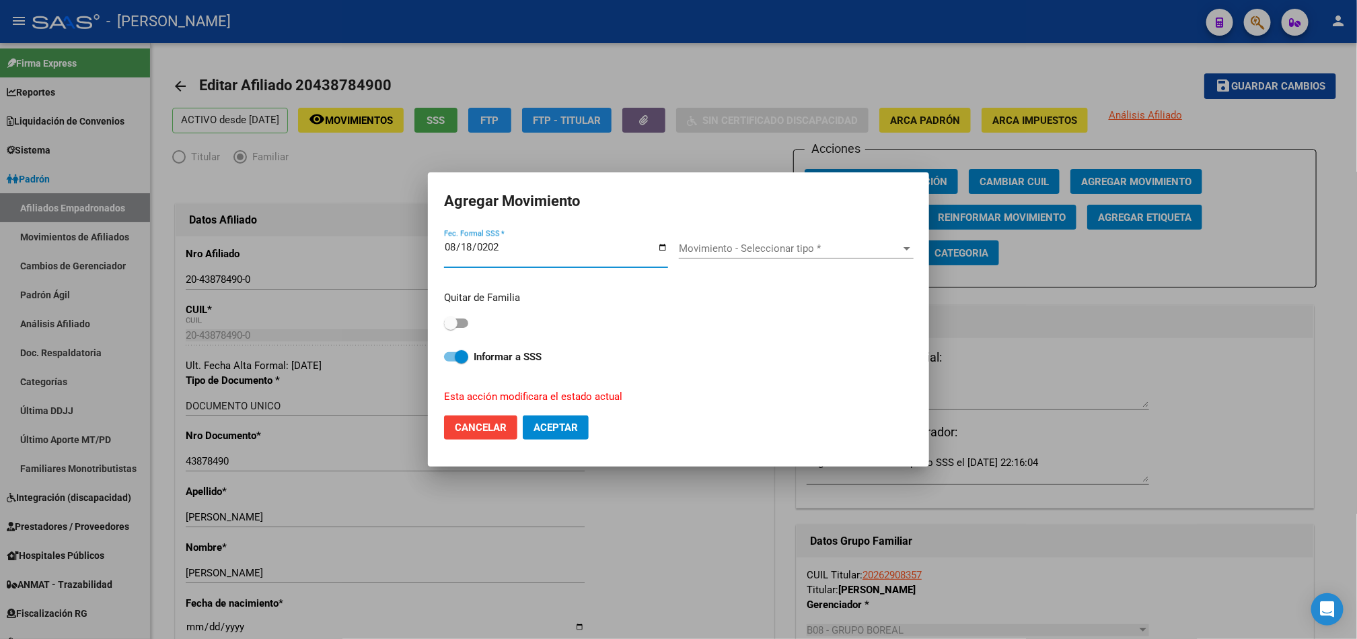
type input "[DATE]"
click at [767, 239] on div "Movimiento - Seleccionar tipo * Movimiento - Seleccionar tipo *" at bounding box center [796, 248] width 235 height 20
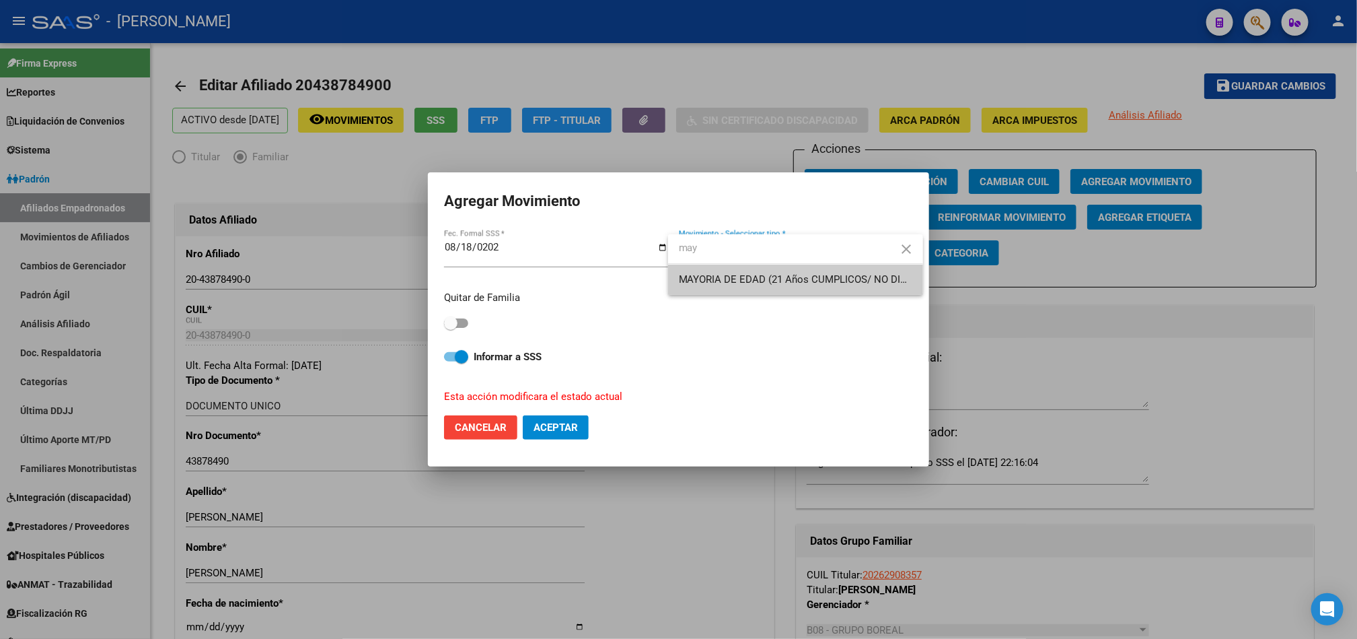
type input "may"
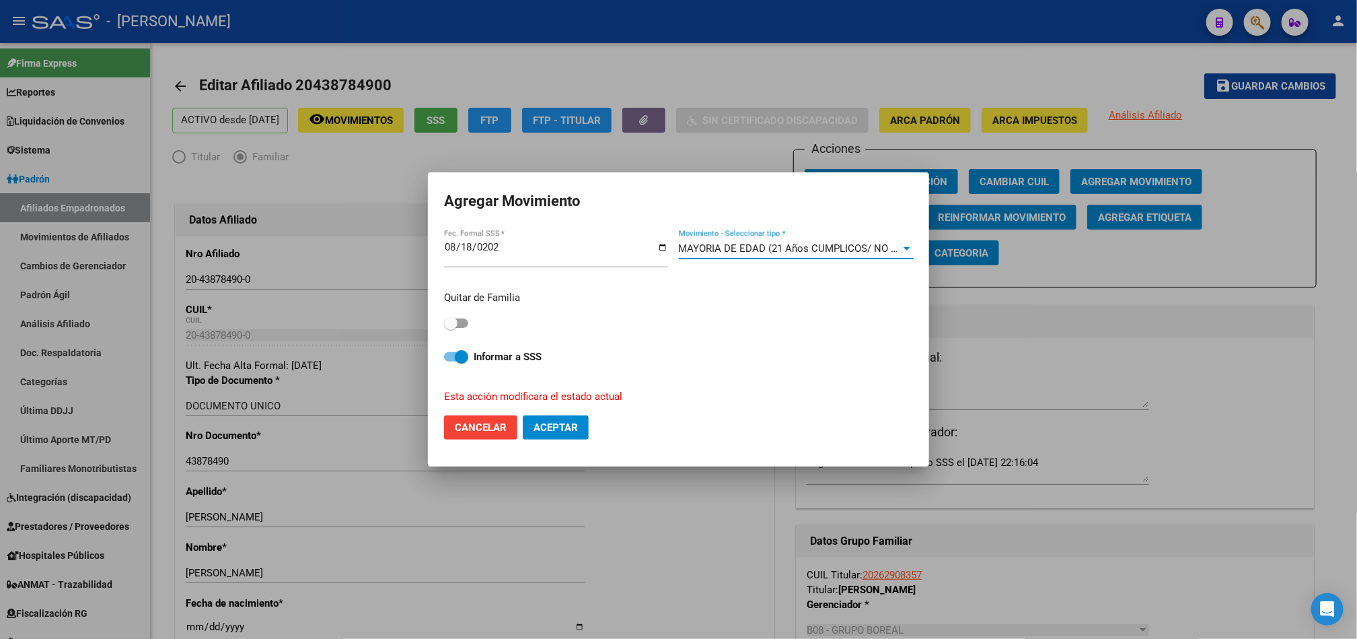
click at [463, 317] on label at bounding box center [456, 323] width 24 height 16
click at [451, 328] on input "checkbox" at bounding box center [450, 328] width 1 height 1
checkbox input "true"
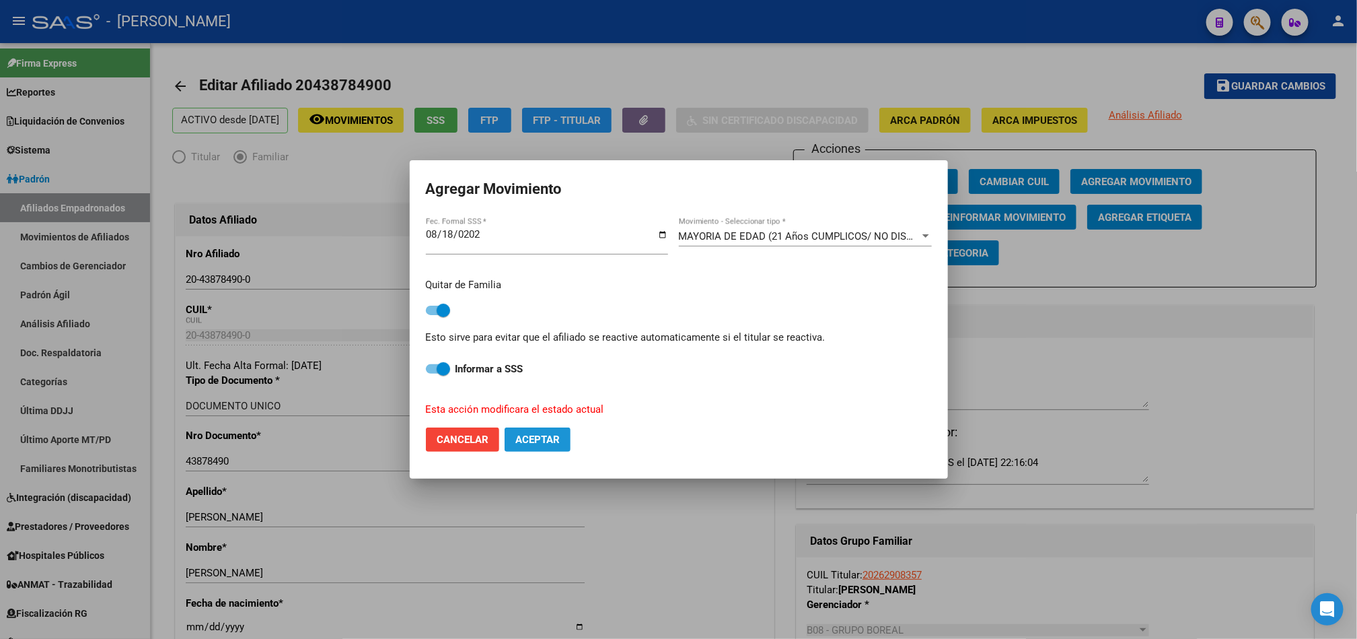
click at [540, 441] on span "Aceptar" at bounding box center [538, 439] width 44 height 12
checkbox input "false"
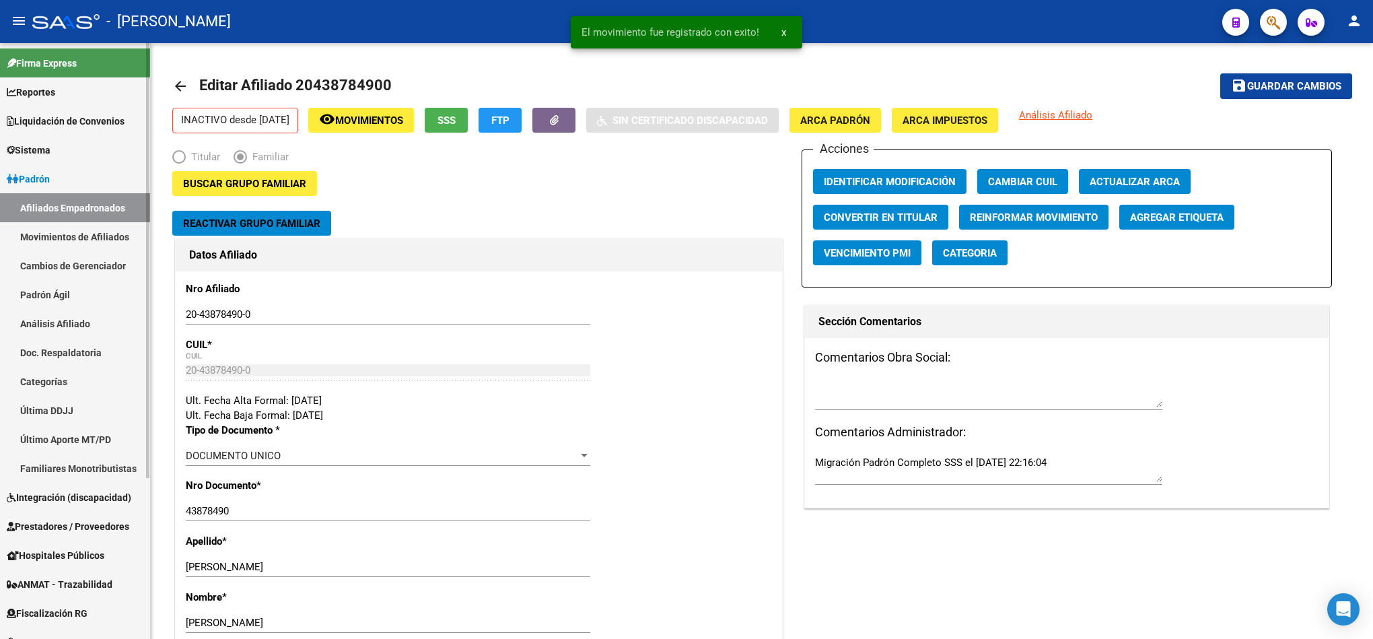
click at [67, 206] on link "Afiliados Empadronados" at bounding box center [75, 207] width 150 height 29
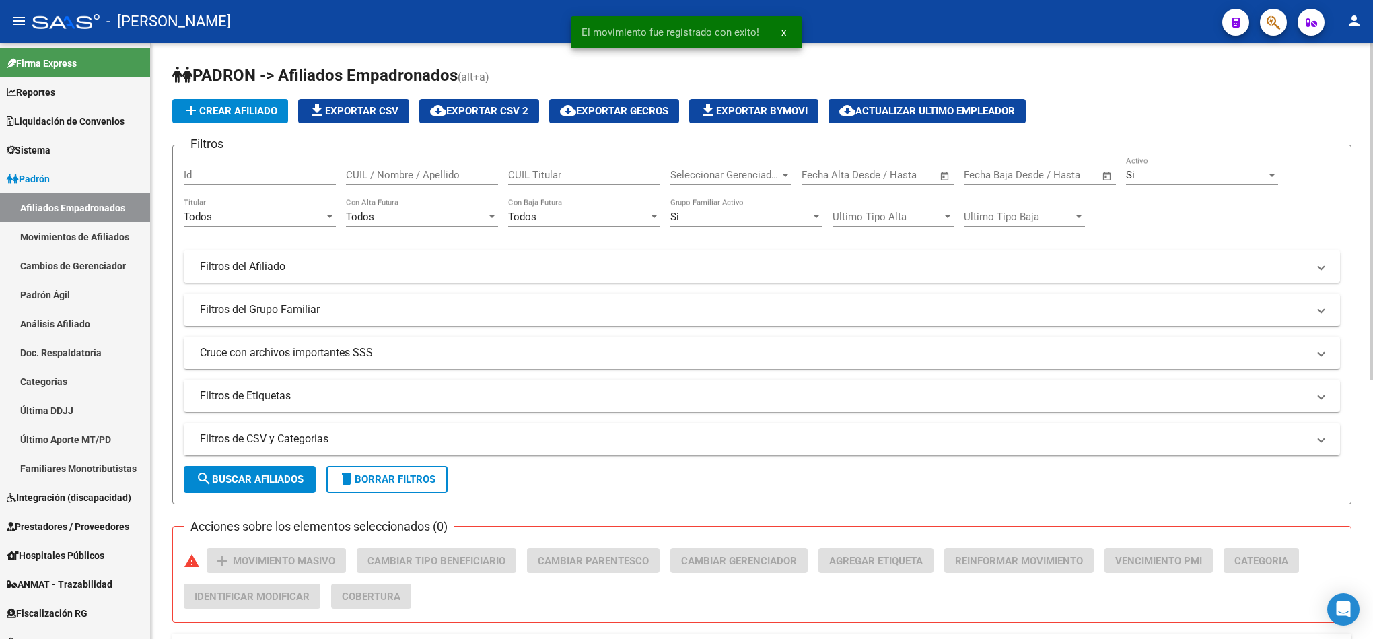
click at [297, 263] on mat-panel-title "Filtros del Afiliado" at bounding box center [754, 266] width 1108 height 15
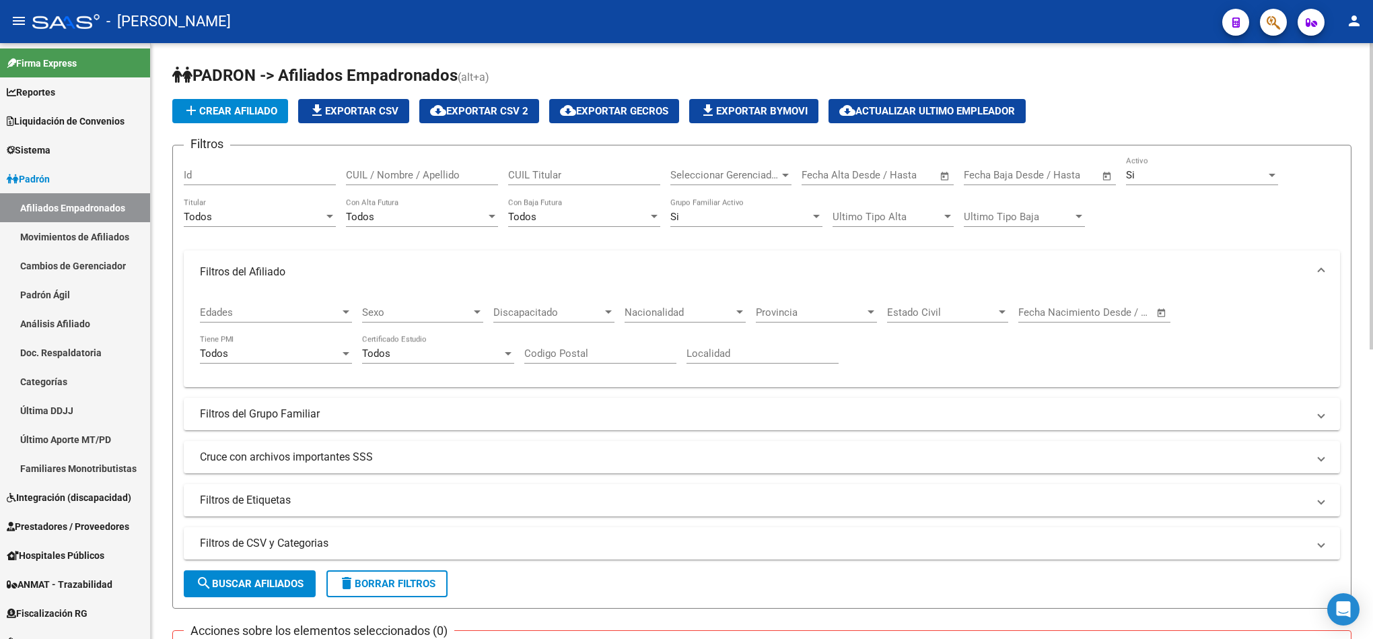
click at [323, 208] on div "Todos Titular" at bounding box center [260, 212] width 152 height 29
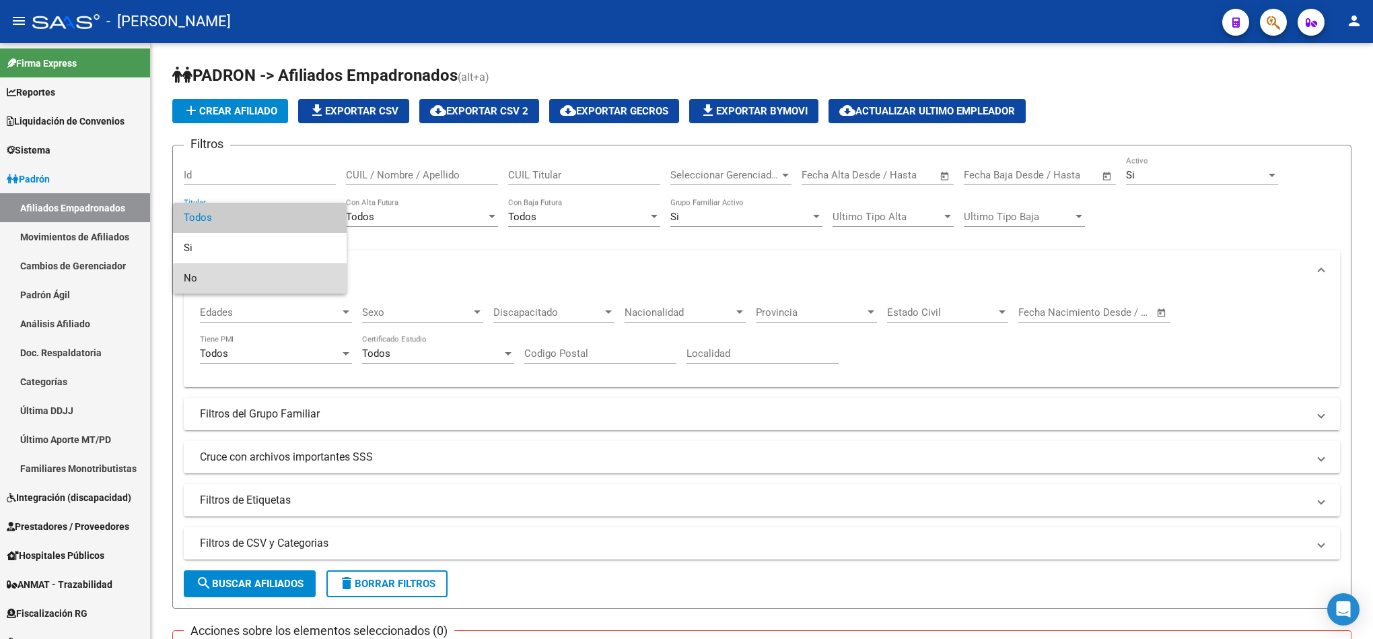
click at [295, 281] on span "No" at bounding box center [260, 278] width 152 height 30
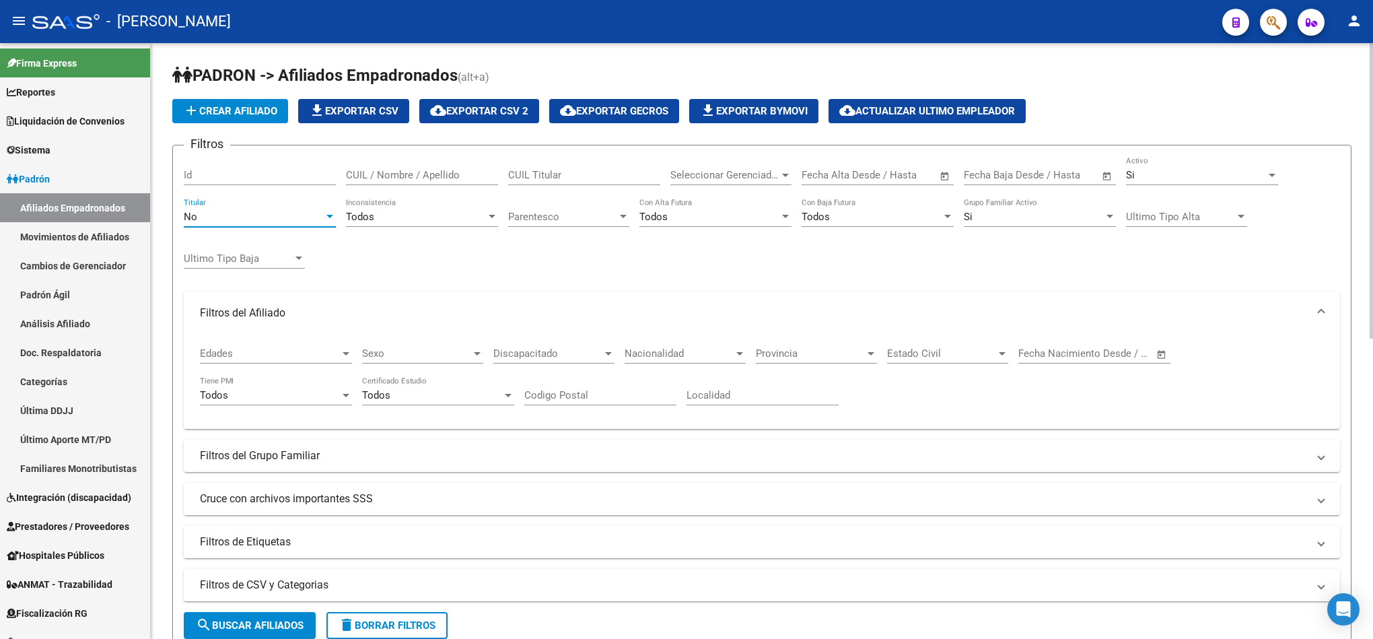
click at [281, 354] on span "Edades" at bounding box center [270, 353] width 140 height 12
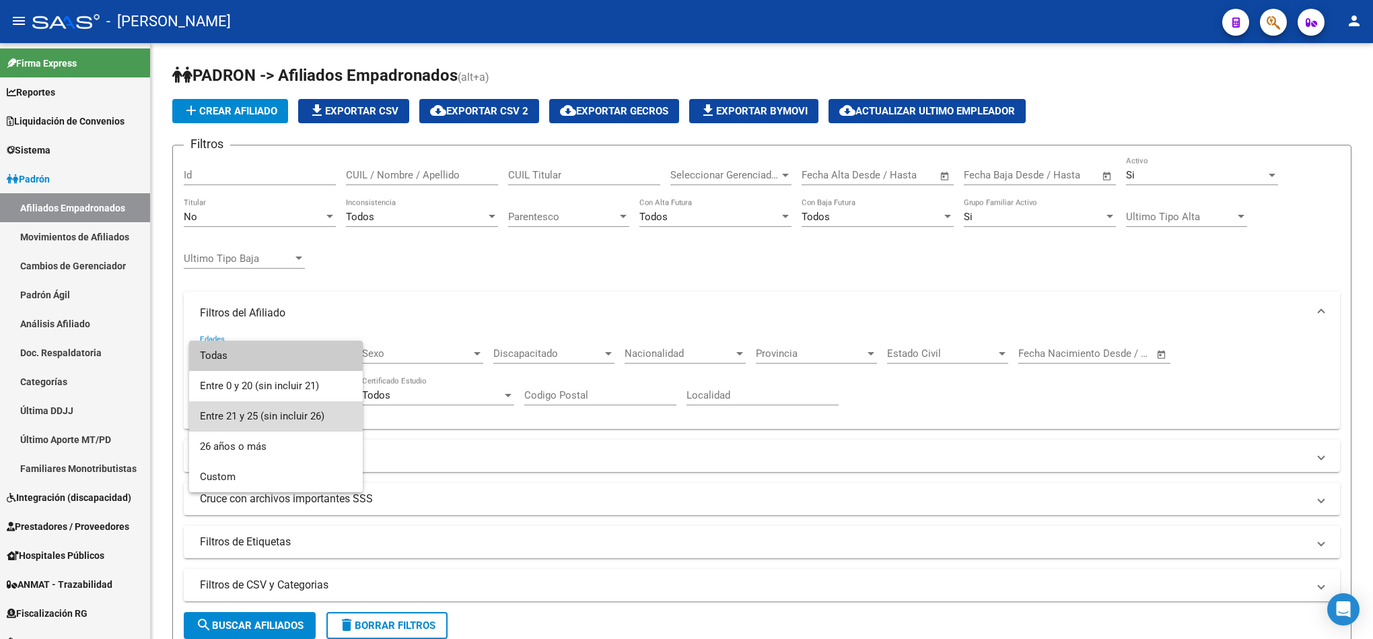
click at [302, 424] on span "Entre 21 y 25 (sin incluir 26)" at bounding box center [276, 416] width 152 height 30
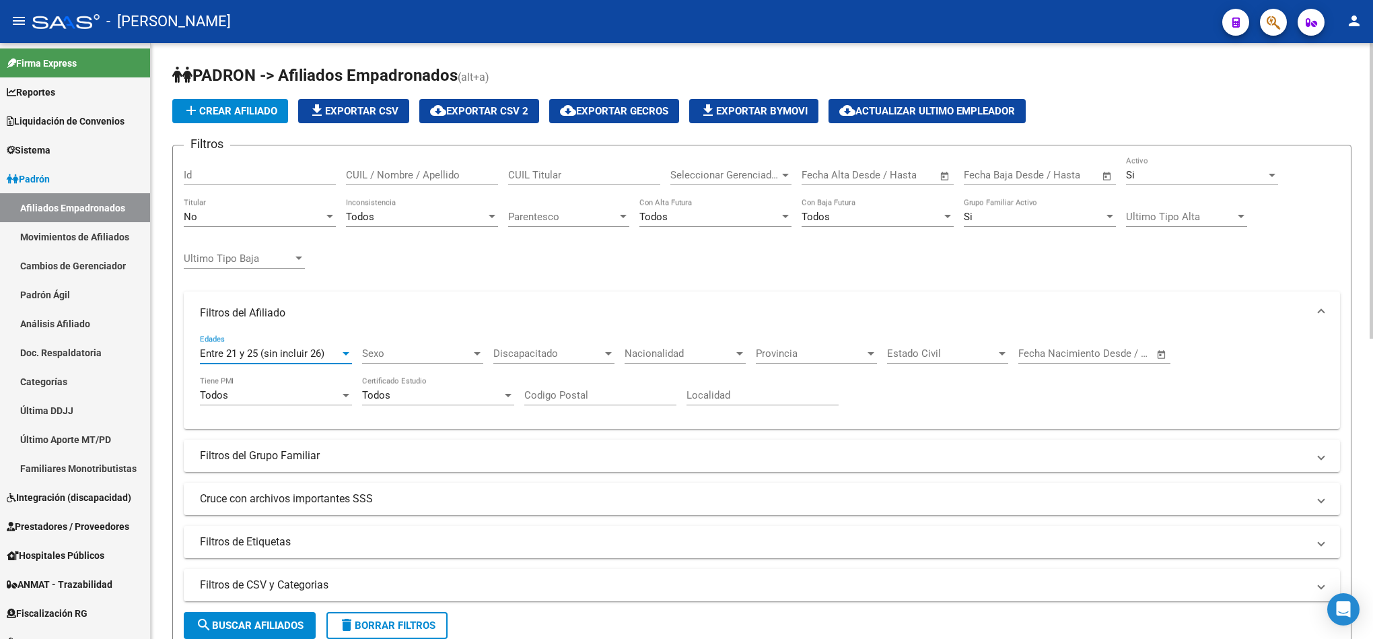
click at [474, 396] on div "Todos" at bounding box center [432, 395] width 140 height 12
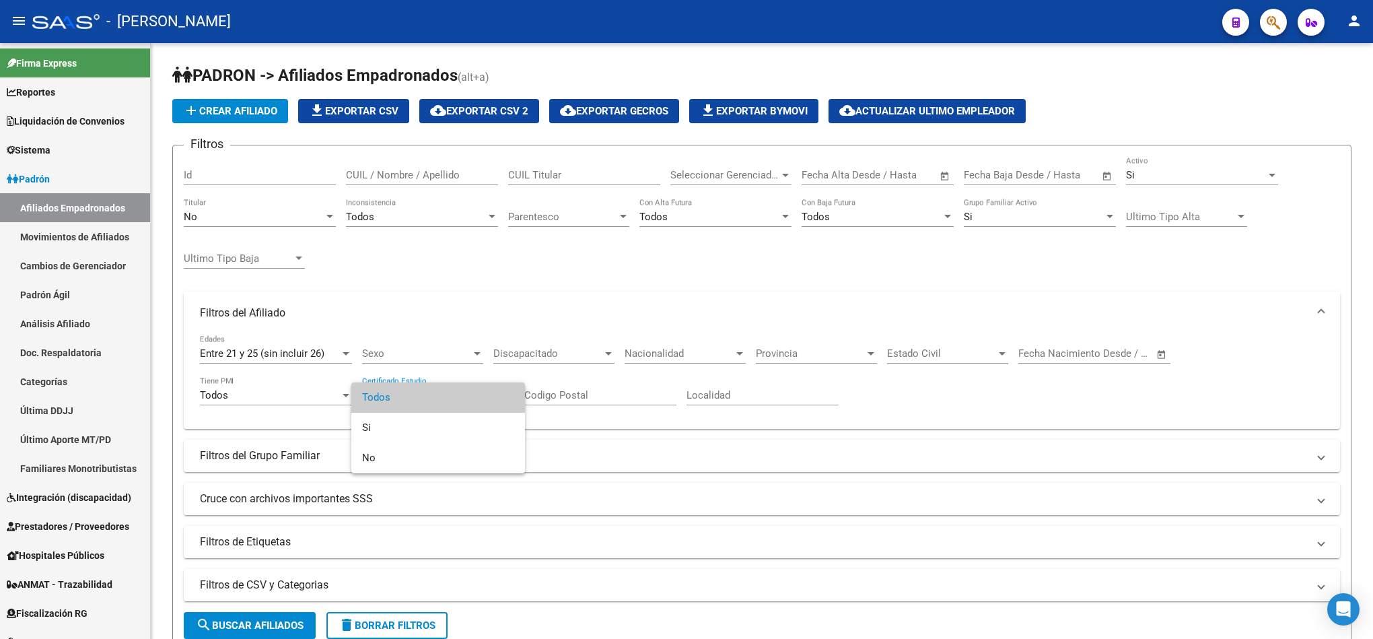
click at [1034, 374] on div at bounding box center [686, 319] width 1373 height 639
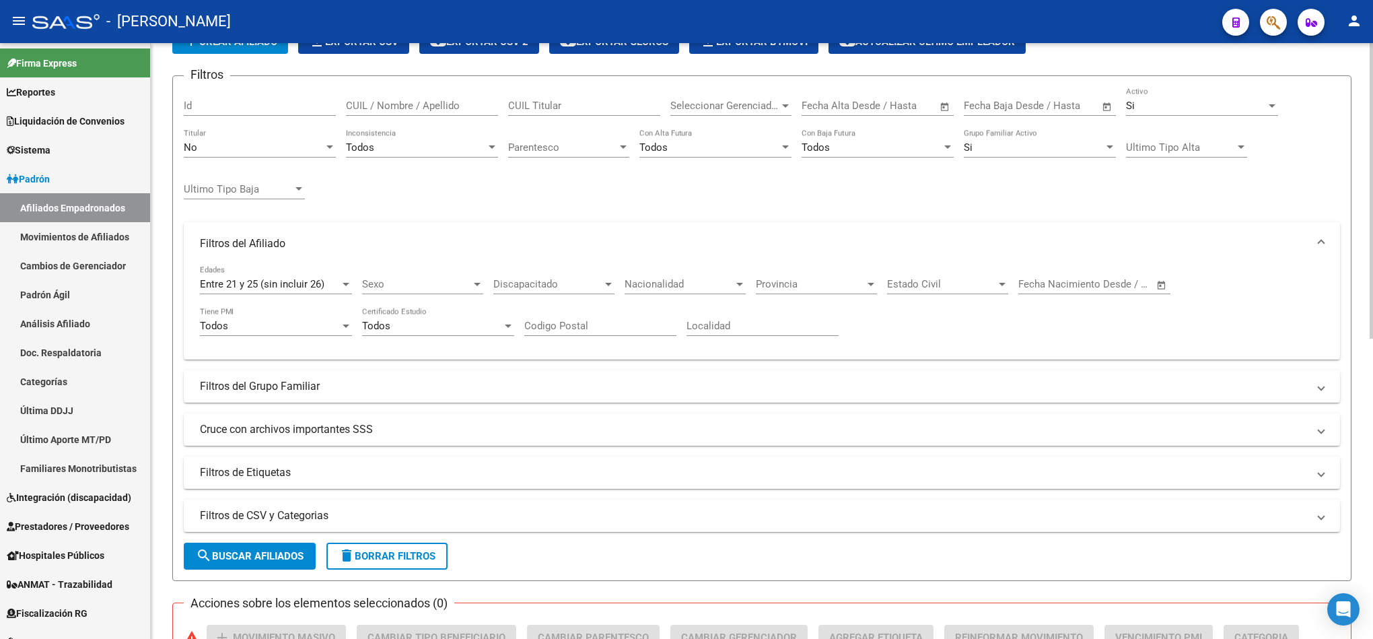
scroll to position [202, 0]
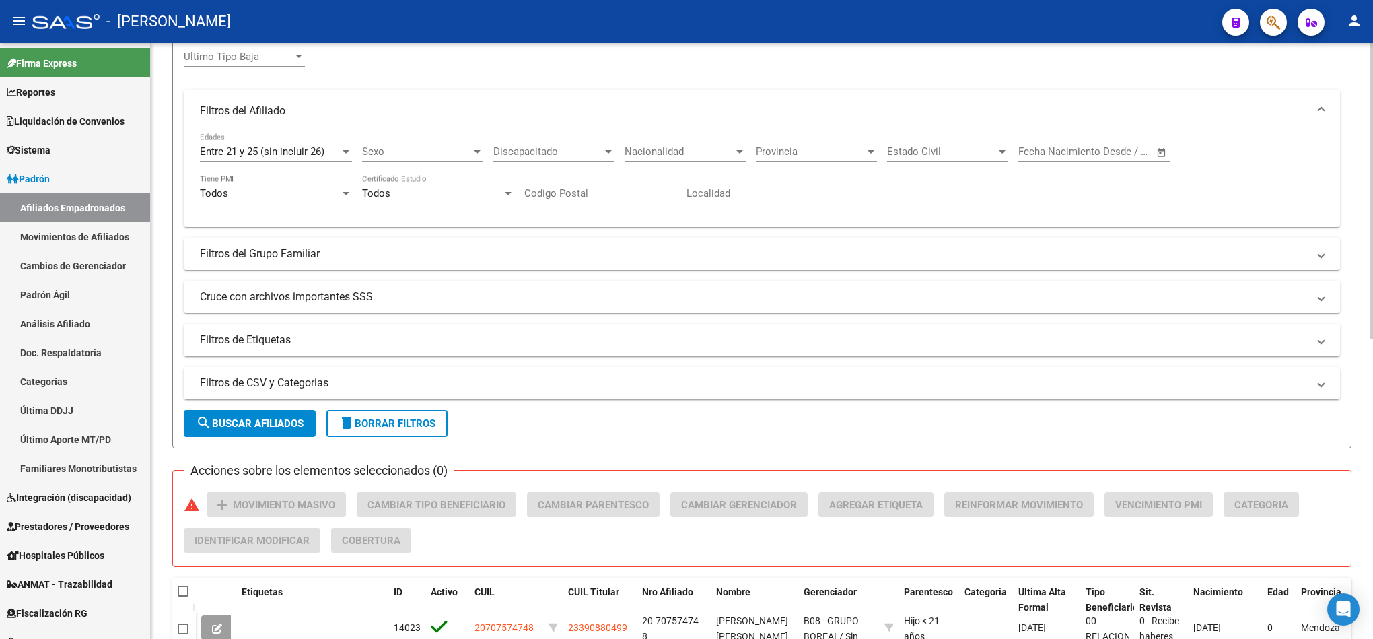
click at [277, 409] on form "Filtros Id CUIL / Nombre / Apellido CUIL Titular Seleccionar Gerenciador Selecc…" at bounding box center [761, 195] width 1179 height 505
click at [256, 439] on form "Filtros Id CUIL / Nombre / Apellido CUIL Titular Seleccionar Gerenciador Selecc…" at bounding box center [761, 195] width 1179 height 505
click at [273, 426] on span "search Buscar Afiliados" at bounding box center [250, 423] width 108 height 12
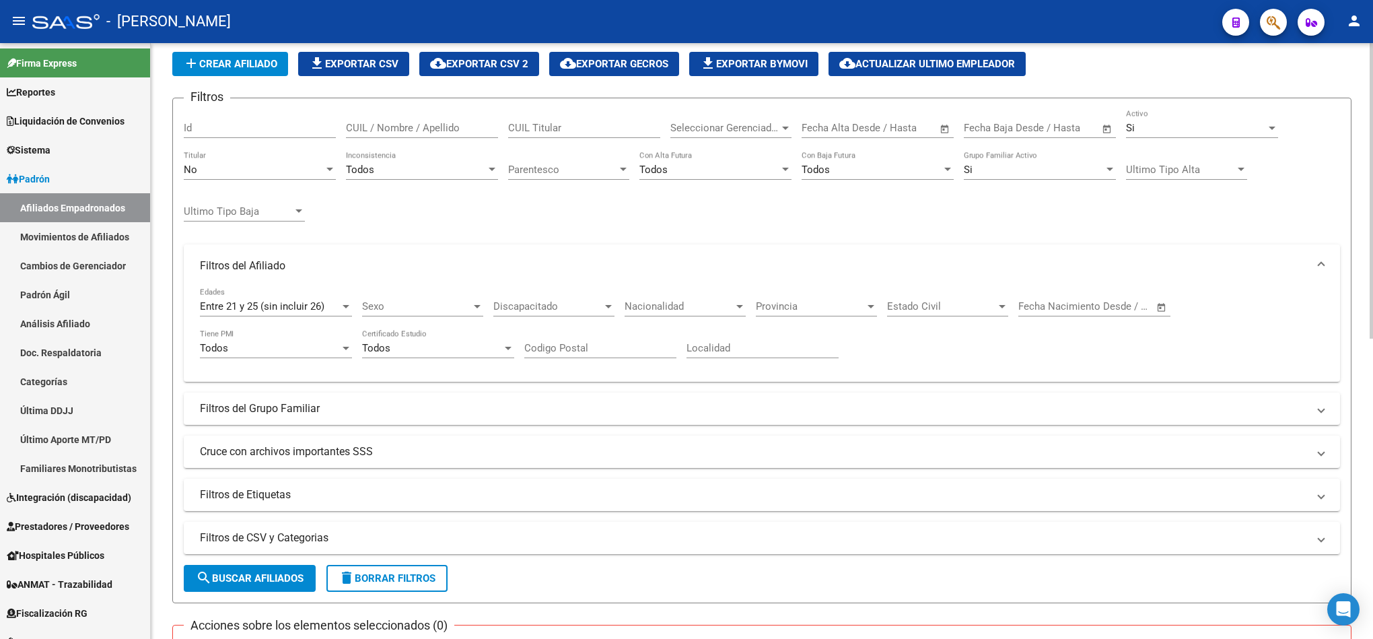
scroll to position [0, 0]
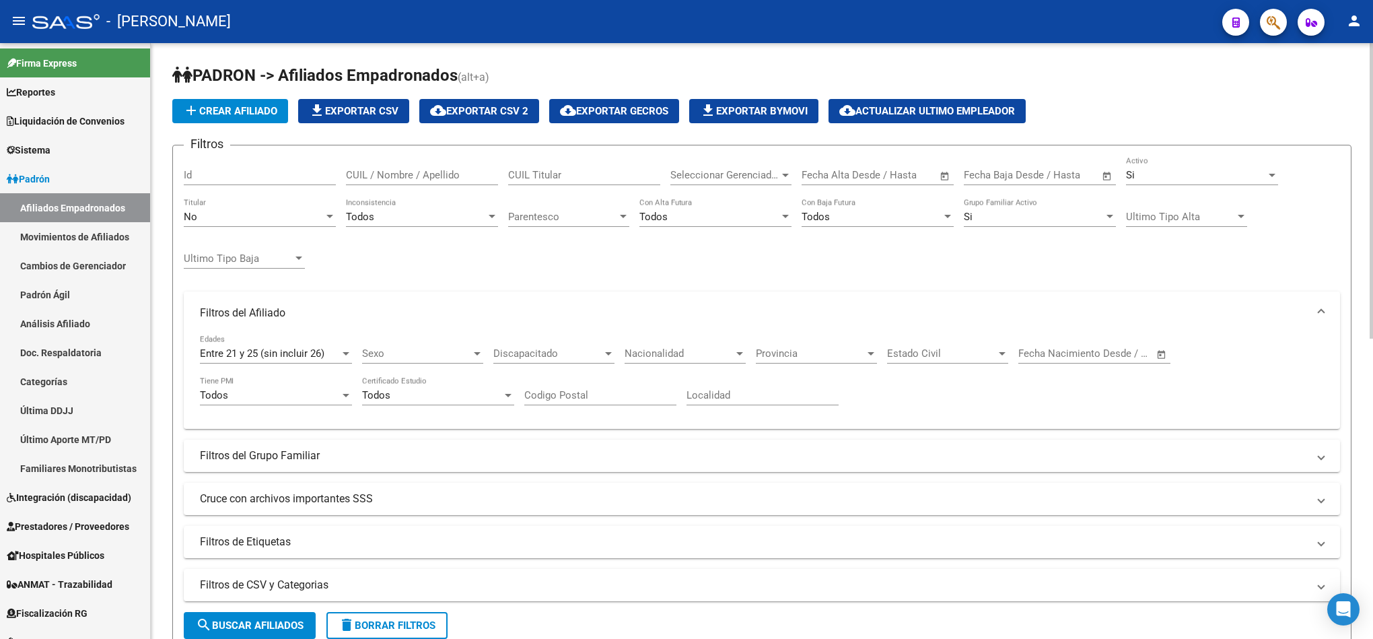
click at [571, 210] on div "Parentesco Parentesco" at bounding box center [568, 212] width 121 height 29
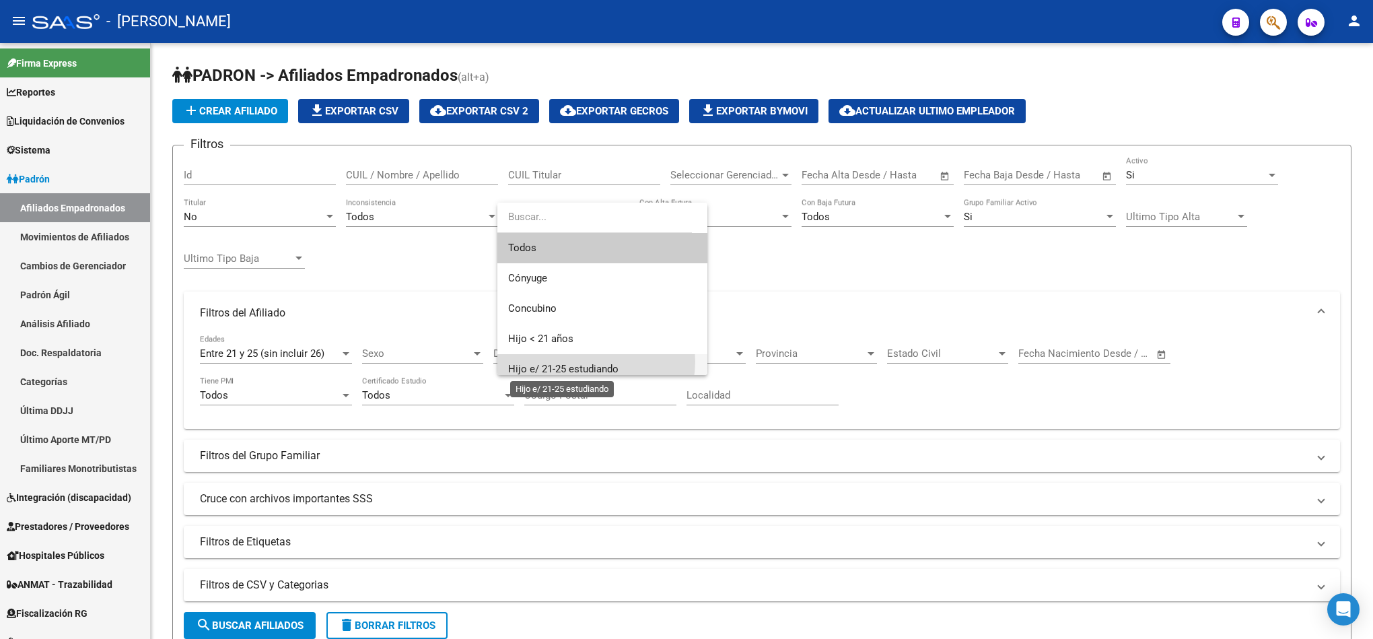
click at [592, 363] on span "Hijo e/ 21-25 estudiando" at bounding box center [563, 369] width 110 height 12
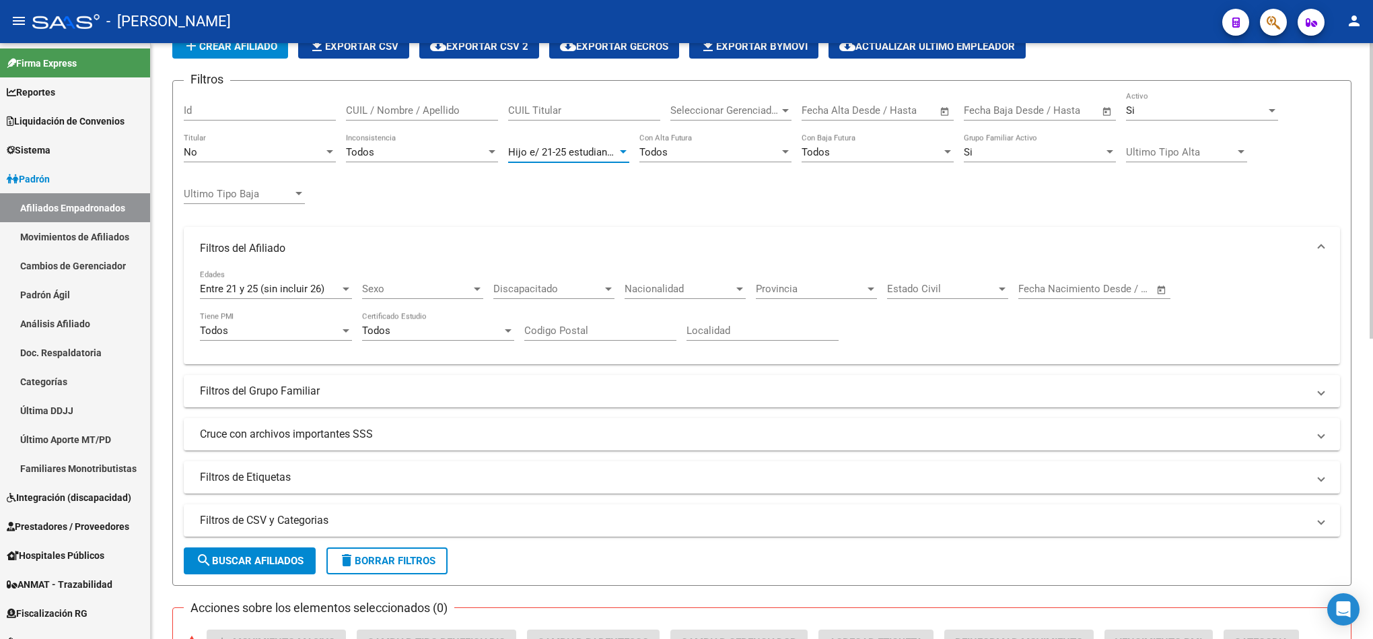
scroll to position [202, 0]
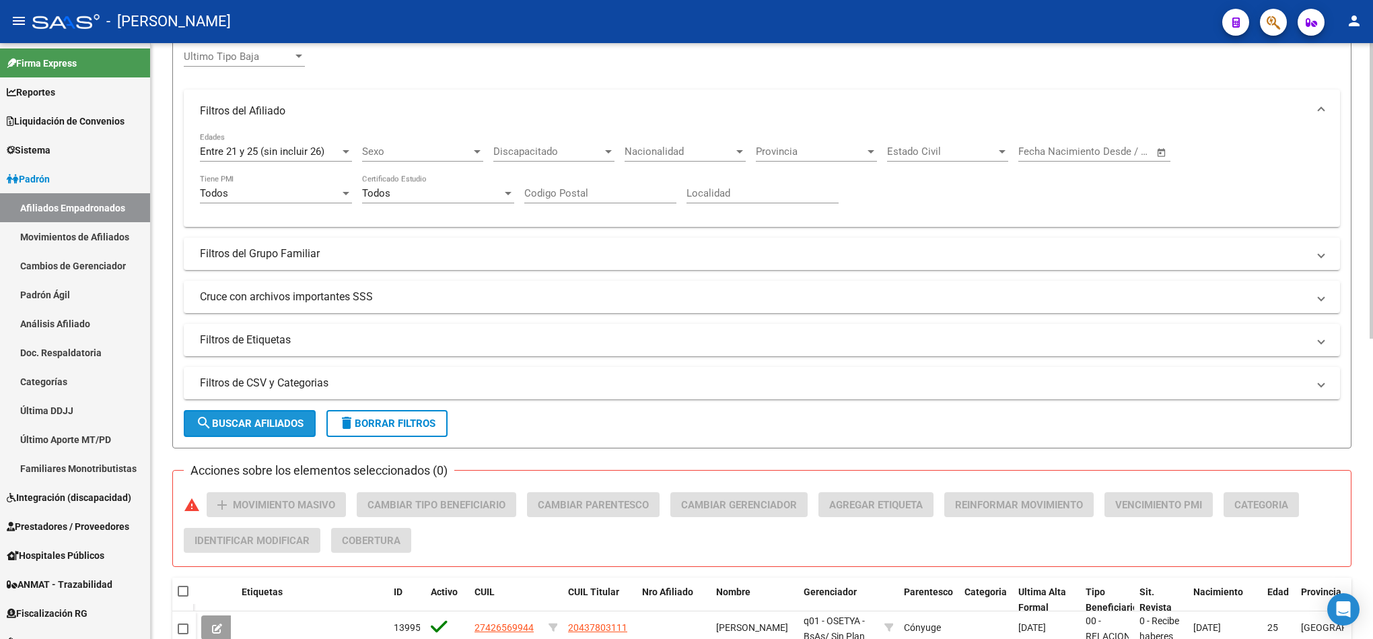
click at [251, 416] on button "search Buscar Afiliados" at bounding box center [250, 423] width 132 height 27
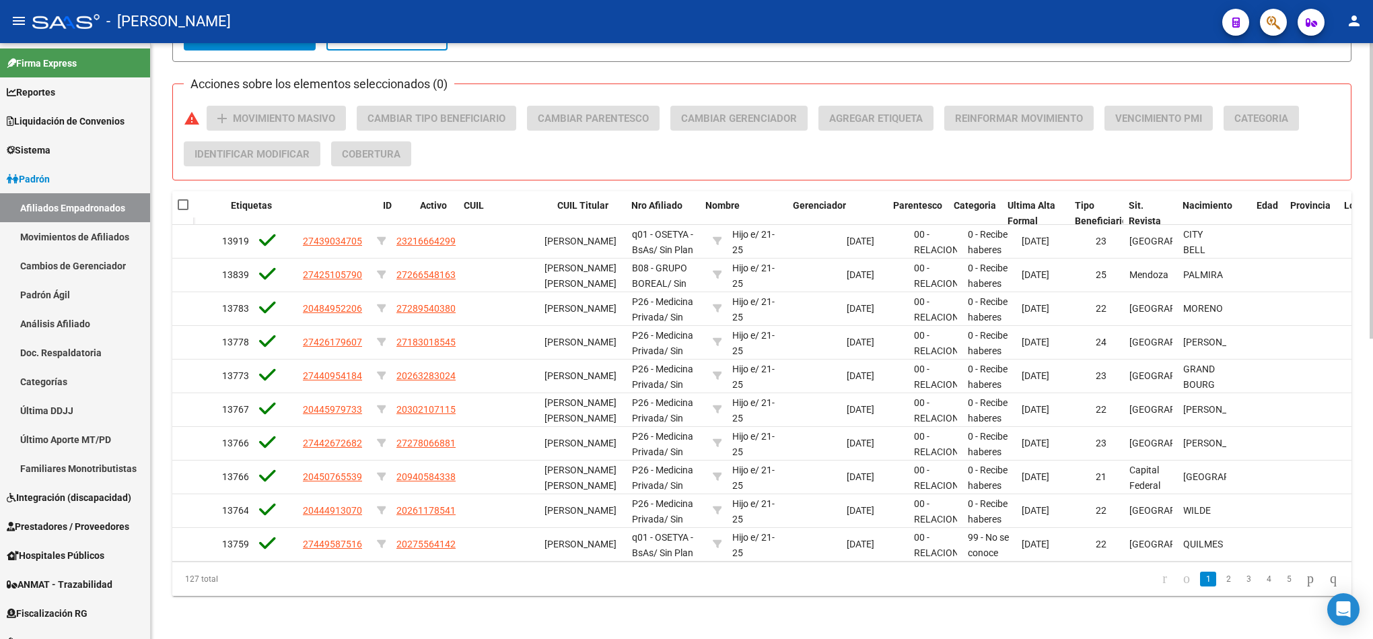
scroll to position [0, 0]
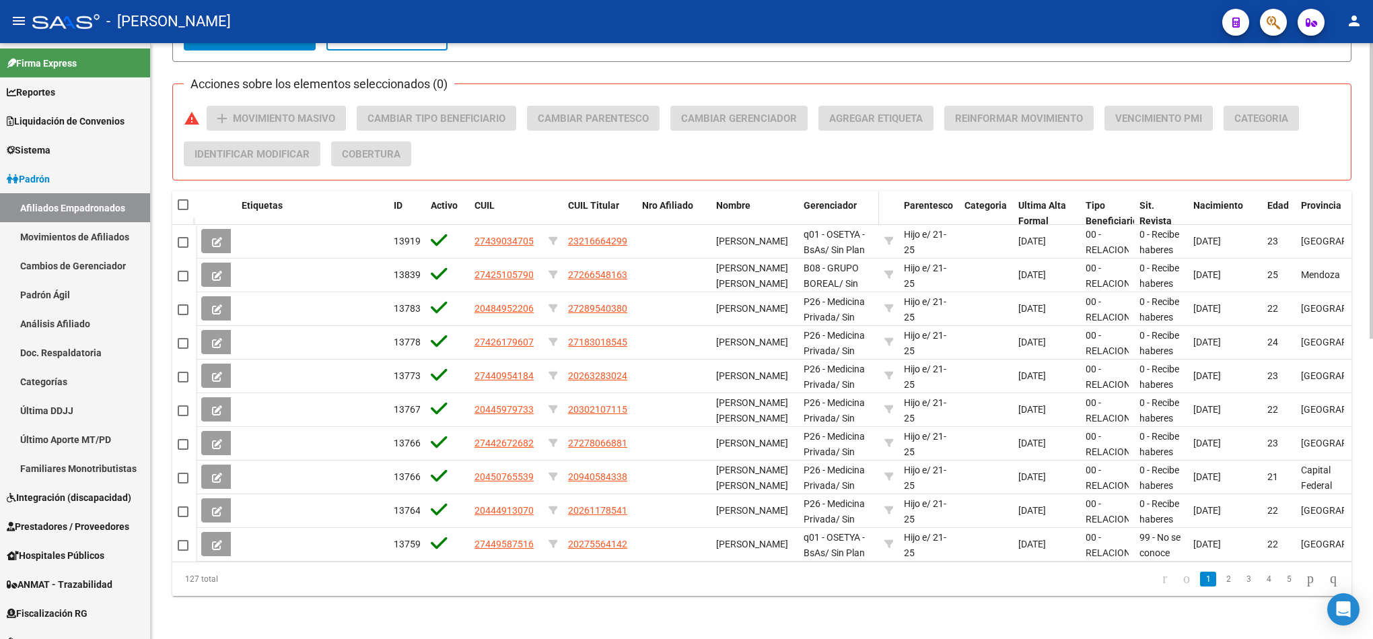
click at [828, 200] on span "Gerenciador" at bounding box center [830, 205] width 53 height 11
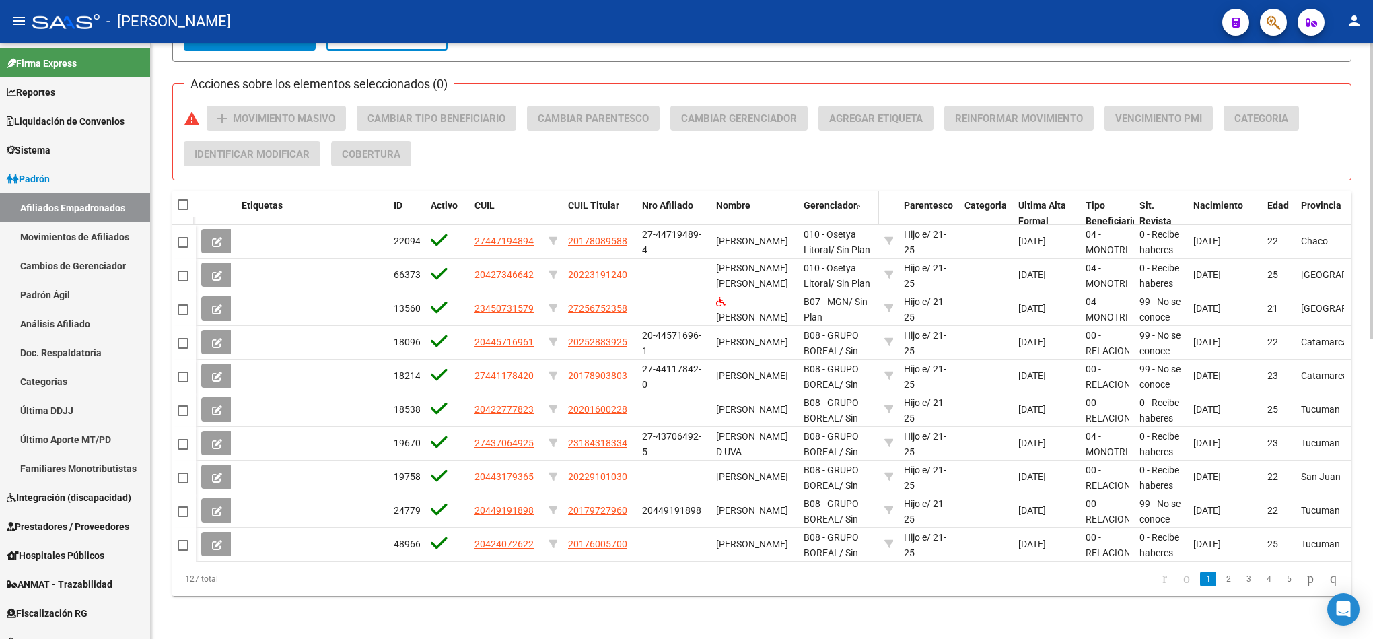
click at [828, 200] on span "Gerenciador" at bounding box center [830, 205] width 53 height 11
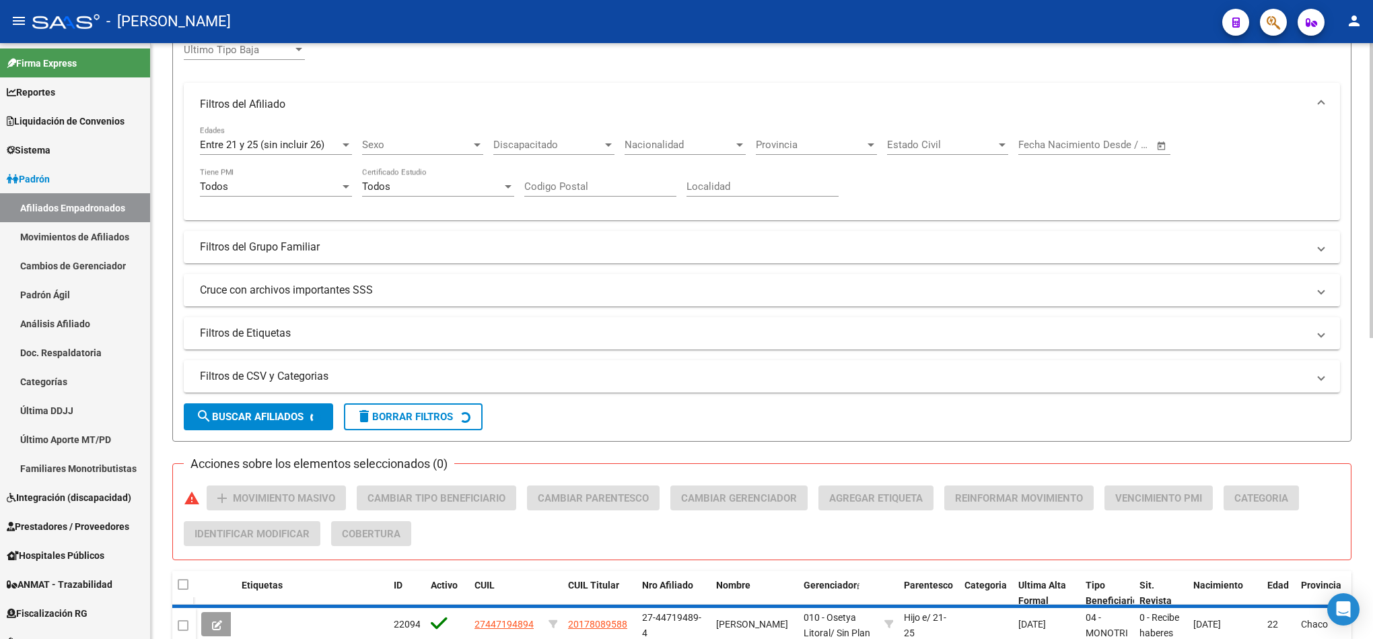
scroll to position [201, 0]
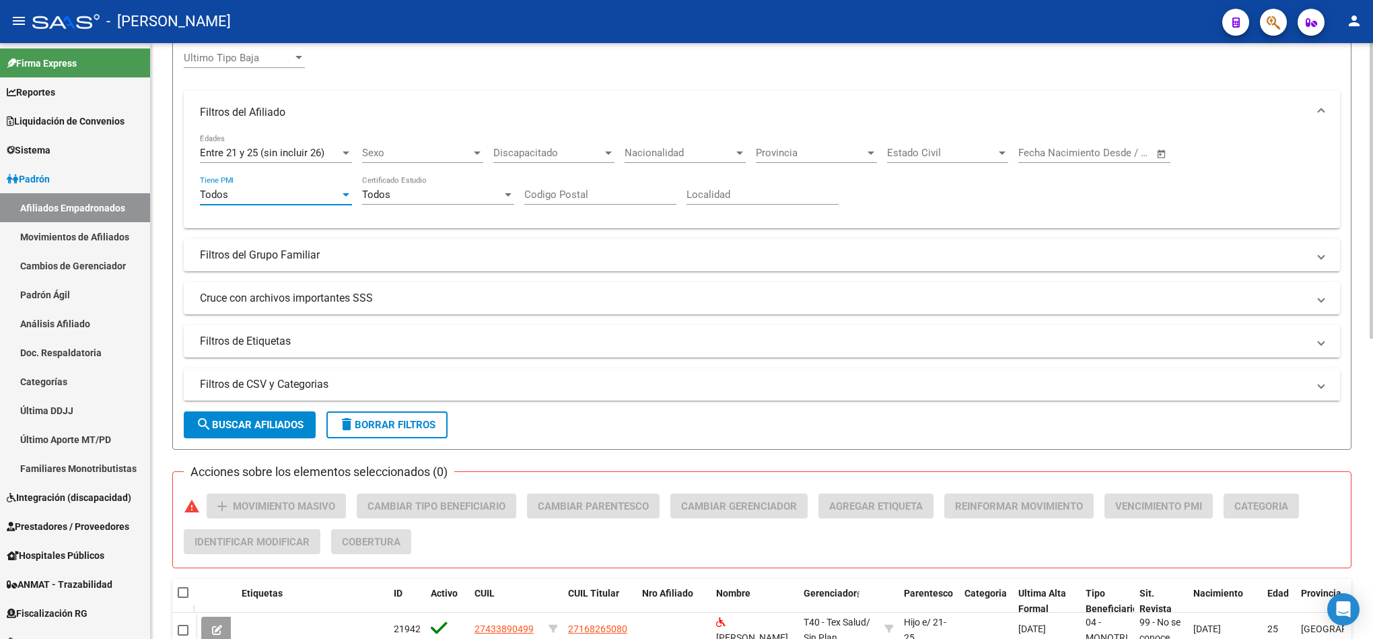
click at [306, 190] on div "Todos" at bounding box center [270, 194] width 140 height 12
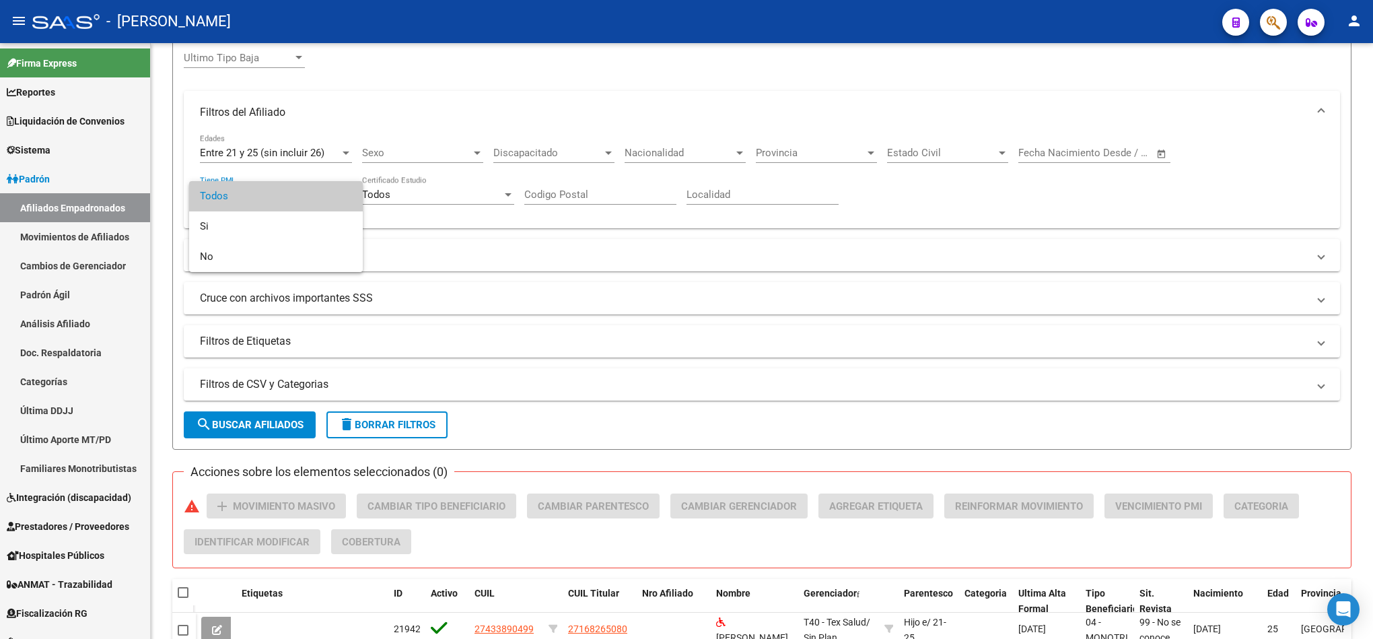
click at [1131, 210] on div at bounding box center [686, 319] width 1373 height 639
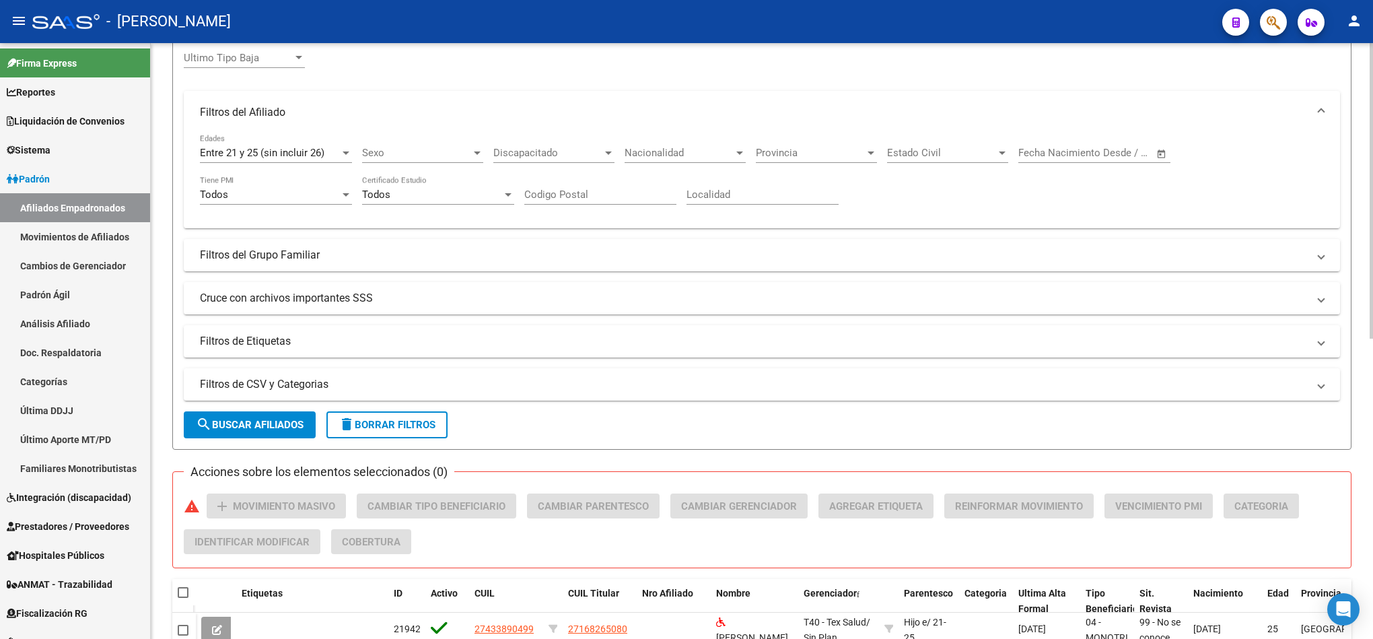
click at [530, 158] on span "Discapacitado" at bounding box center [547, 153] width 109 height 12
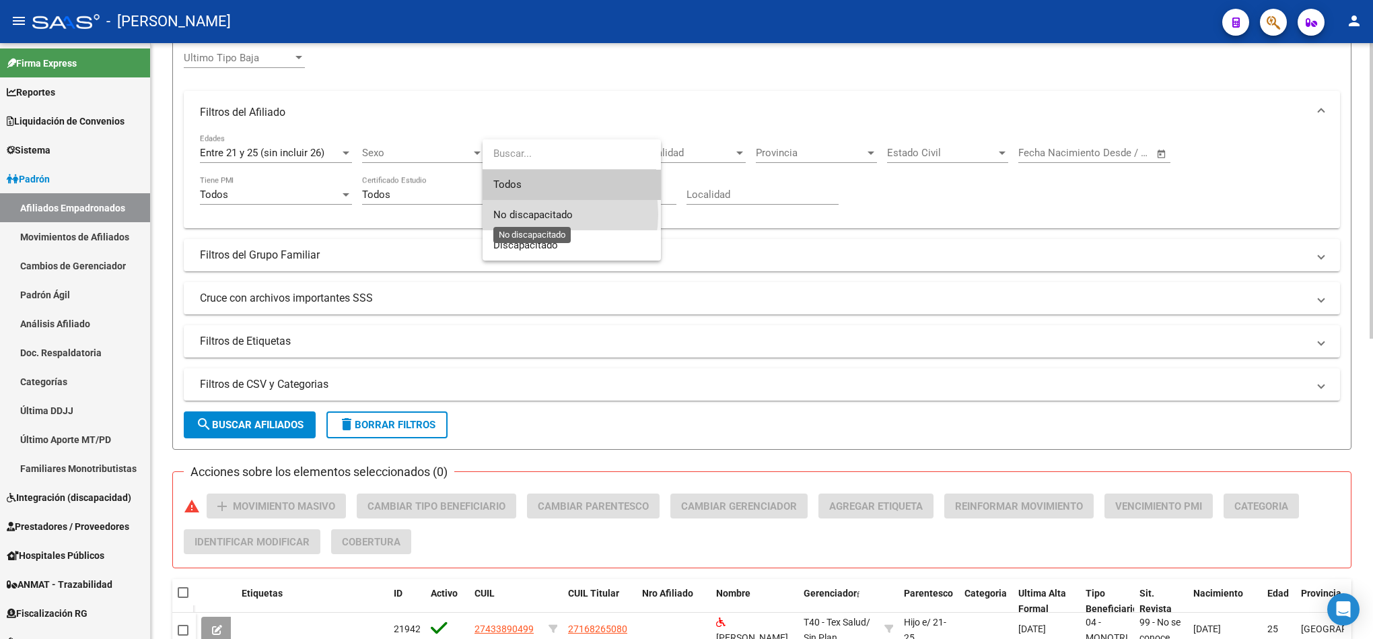
drag, startPoint x: 539, startPoint y: 214, endPoint x: 439, endPoint y: 277, distance: 118.2
click at [540, 214] on span "No discapacitado" at bounding box center [532, 215] width 79 height 12
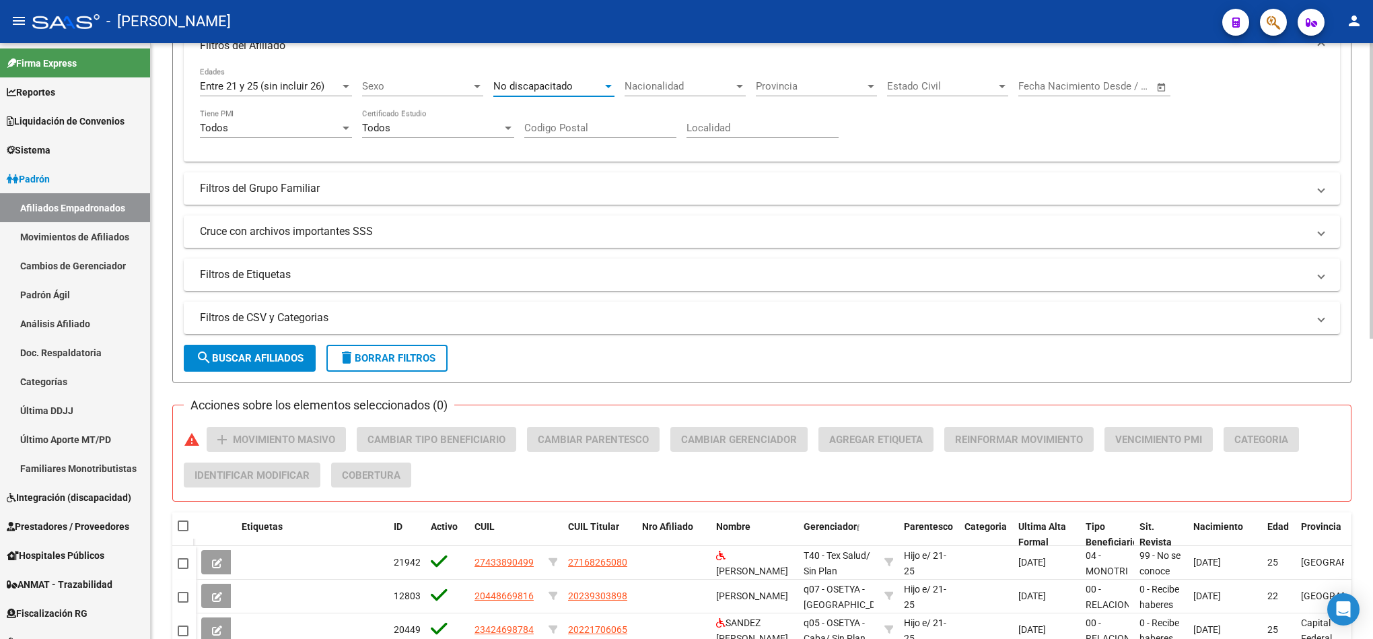
scroll to position [302, 0]
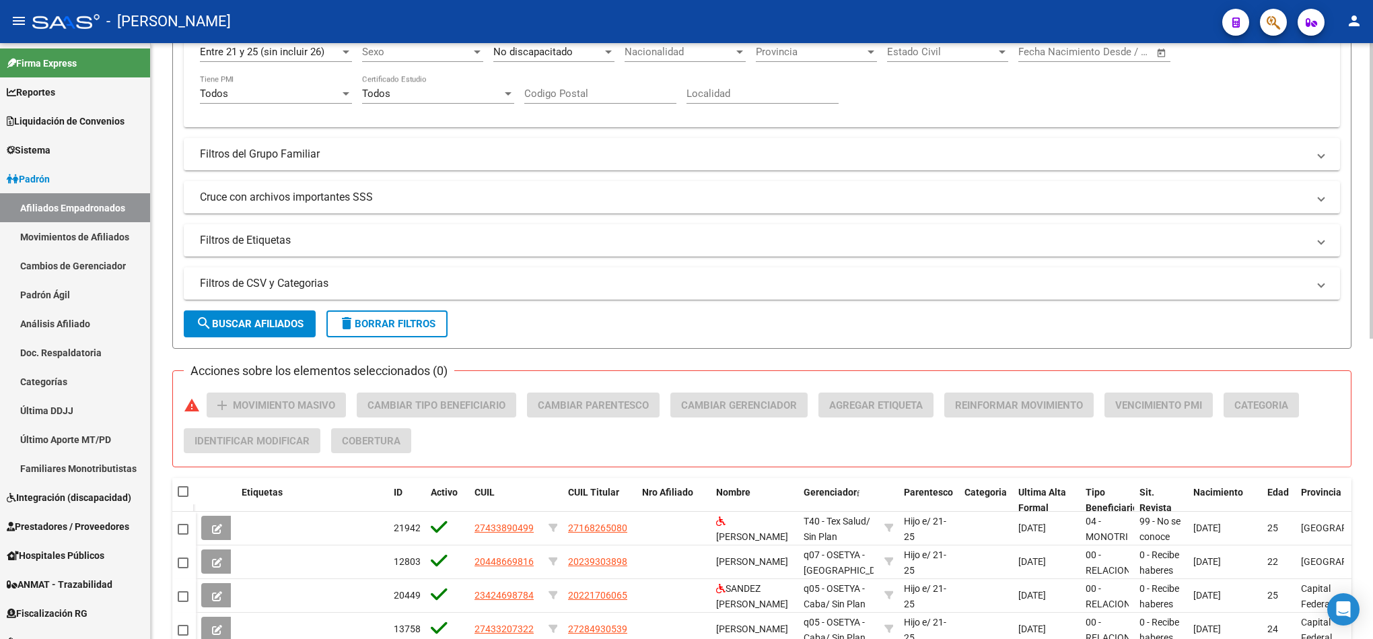
click at [250, 309] on form "Filtros Id CUIL / Nombre / Apellido CUIL Titular Seleccionar Gerenciador Selecc…" at bounding box center [761, 95] width 1179 height 505
click at [256, 321] on span "search Buscar Afiliados" at bounding box center [250, 324] width 108 height 12
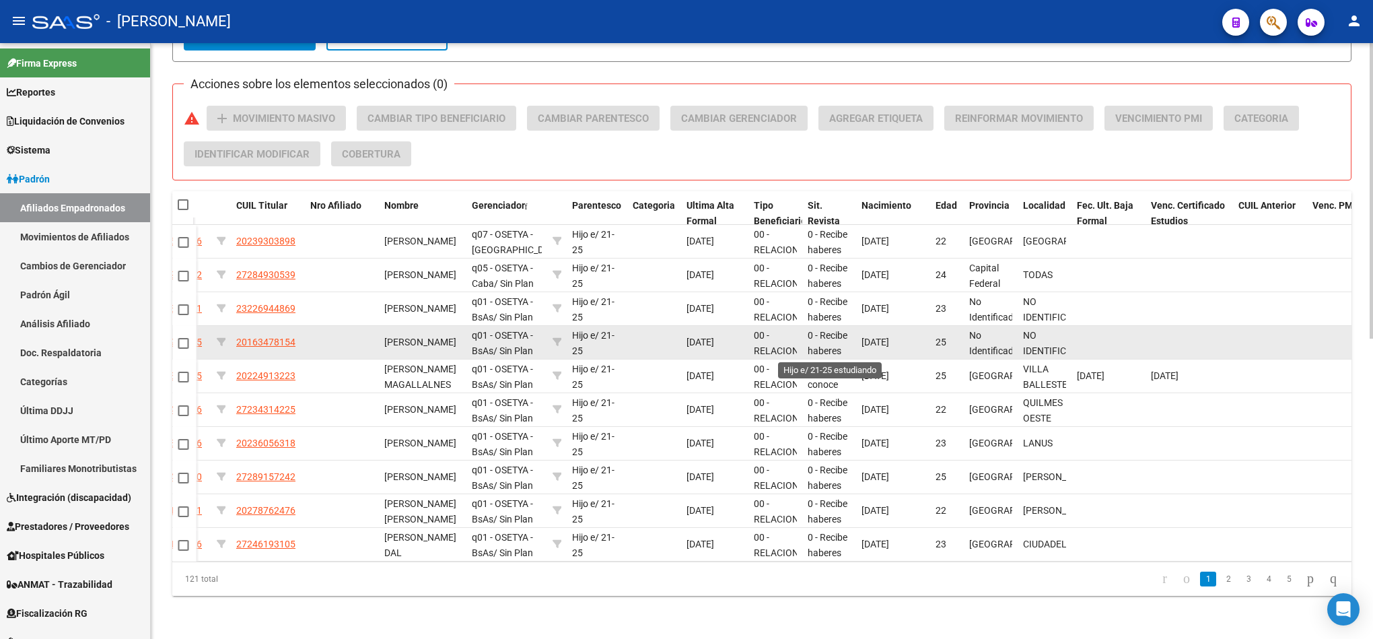
scroll to position [0, 374]
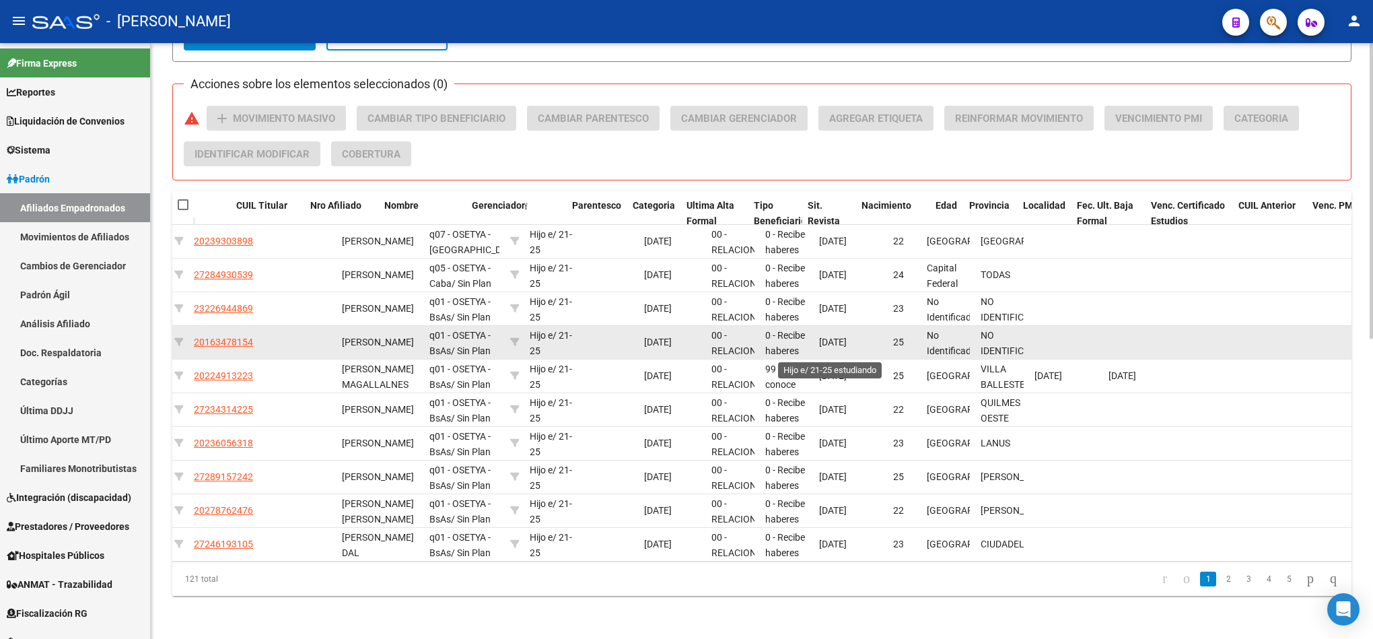
drag, startPoint x: 737, startPoint y: 319, endPoint x: 824, endPoint y: 318, distance: 87.5
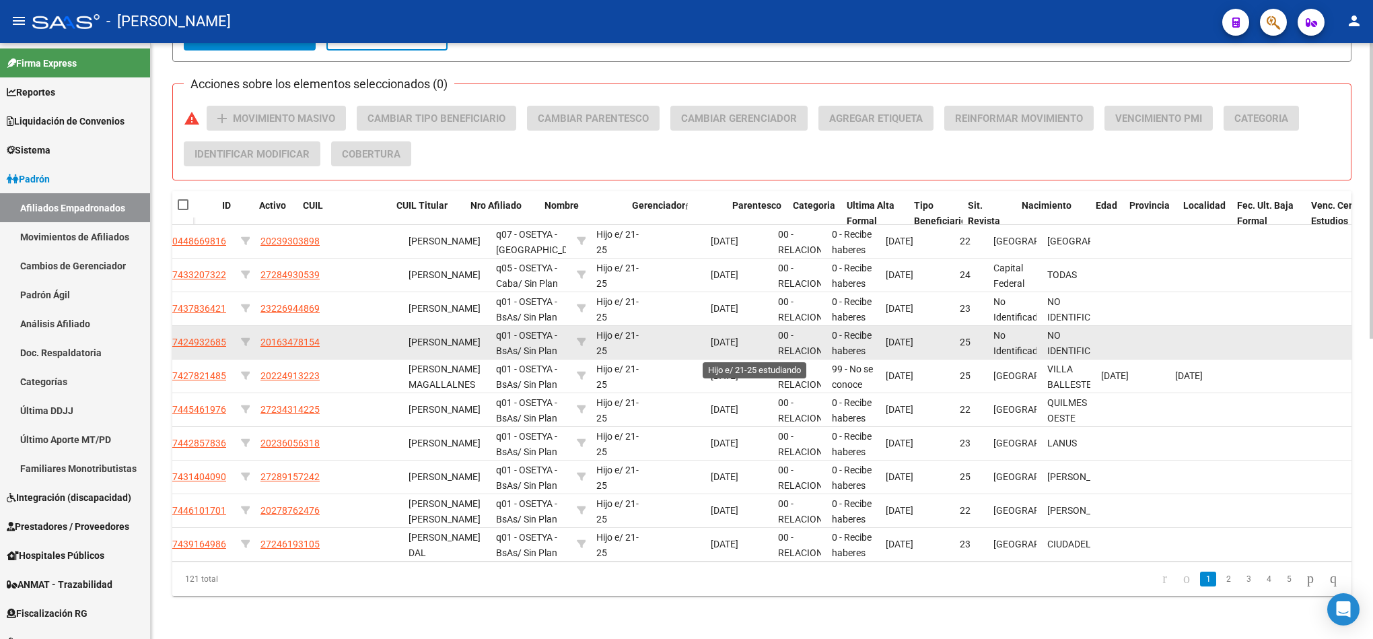
scroll to position [0, 0]
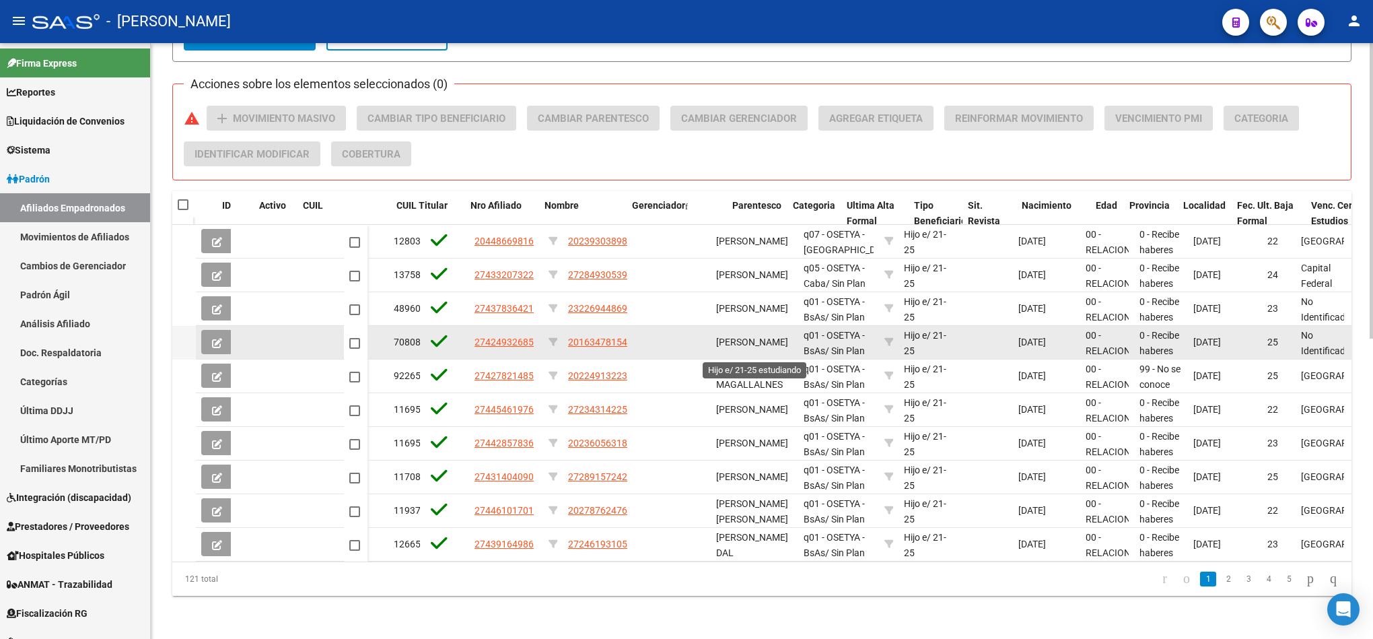
drag, startPoint x: 843, startPoint y: 319, endPoint x: 741, endPoint y: 322, distance: 101.7
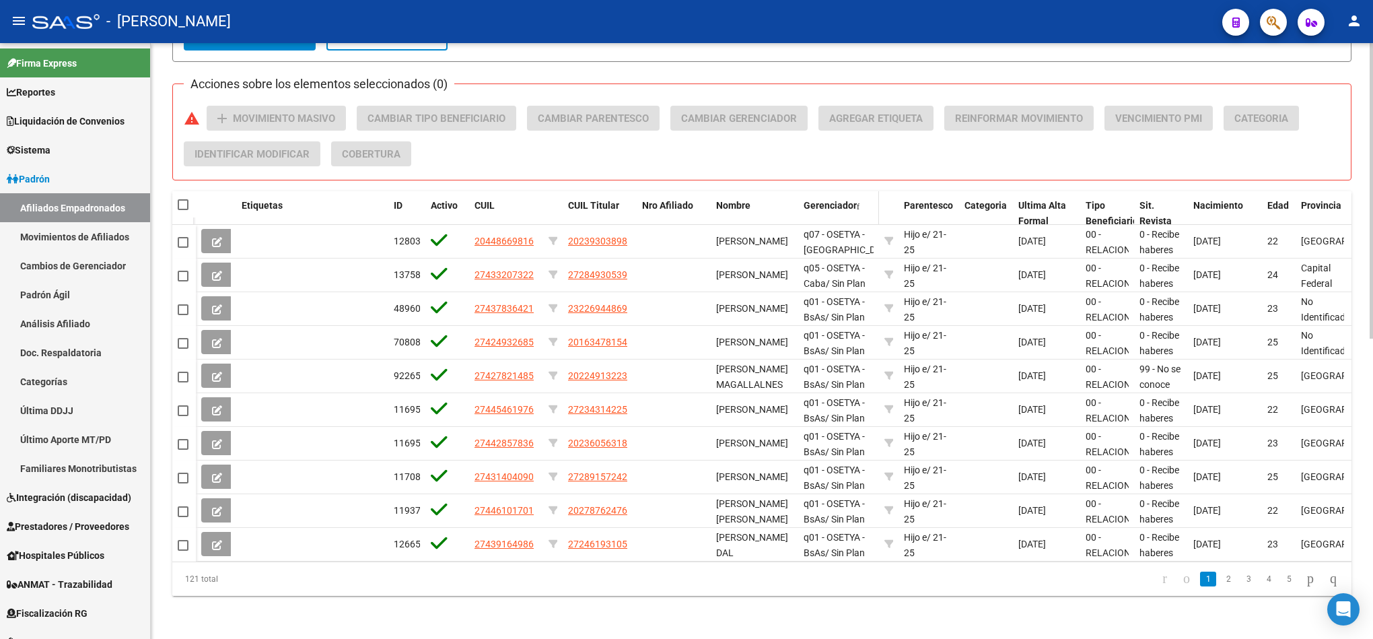
click at [852, 200] on span "Gerenciador" at bounding box center [830, 205] width 53 height 11
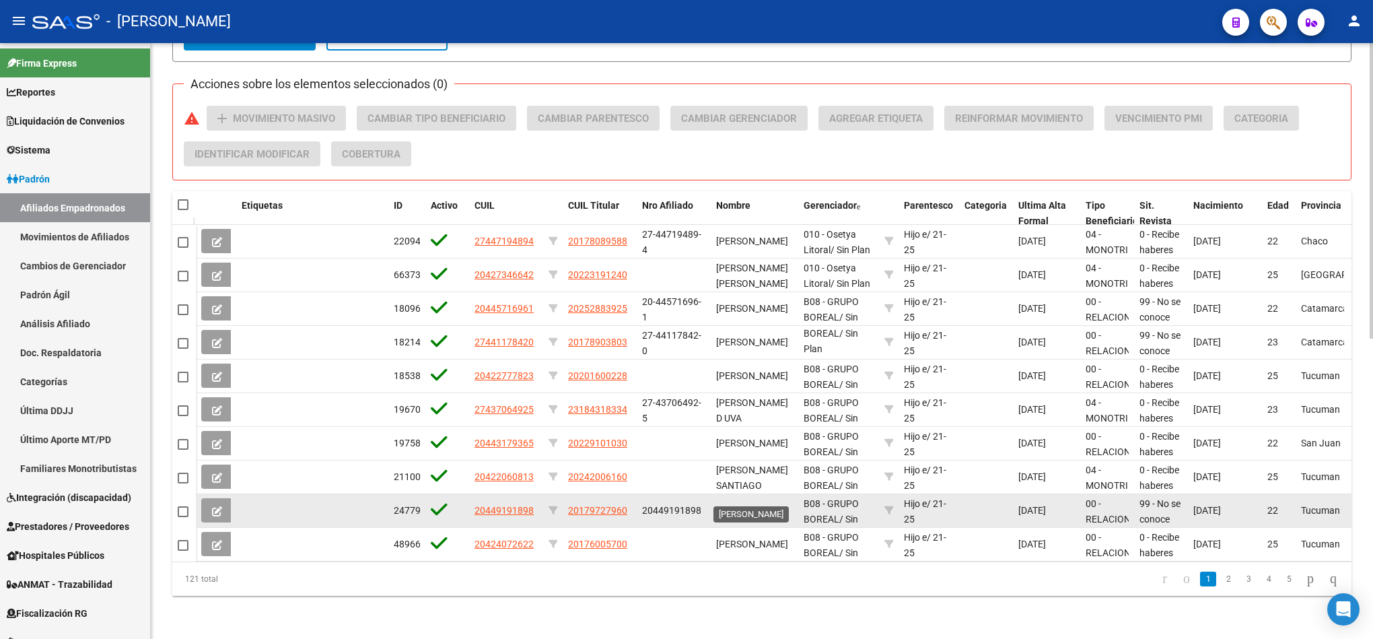
scroll to position [17, 0]
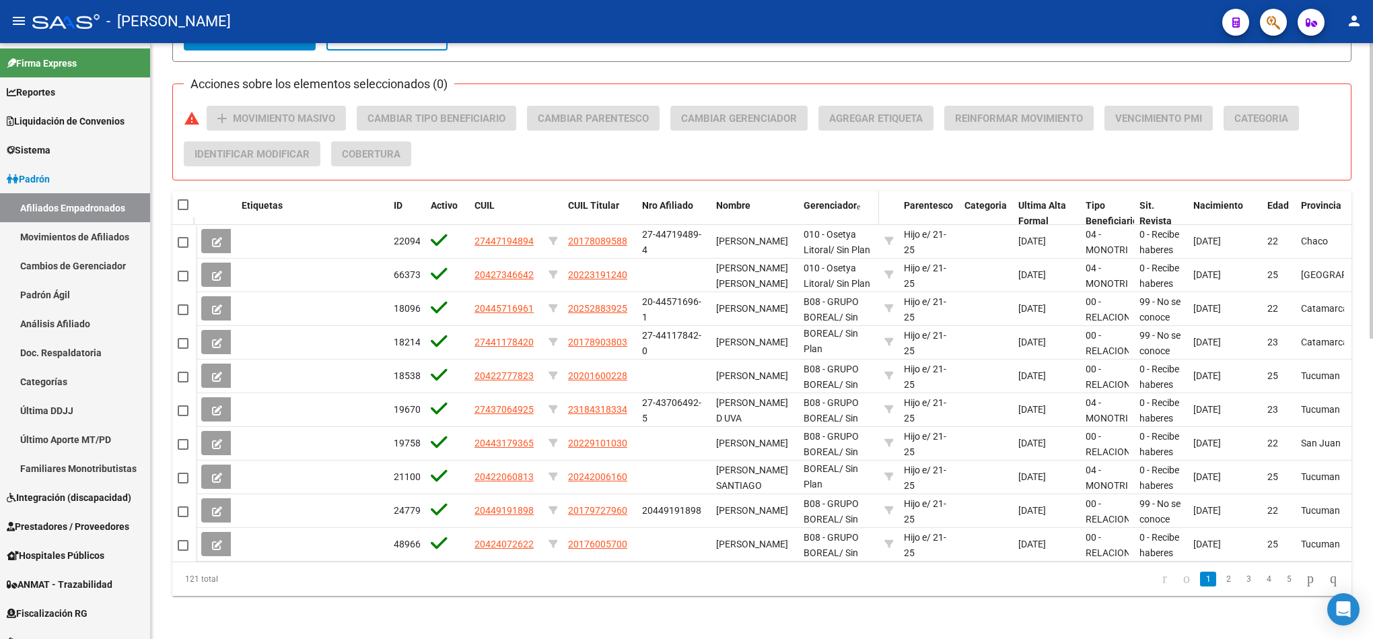
click at [828, 200] on span "Gerenciador" at bounding box center [830, 205] width 53 height 11
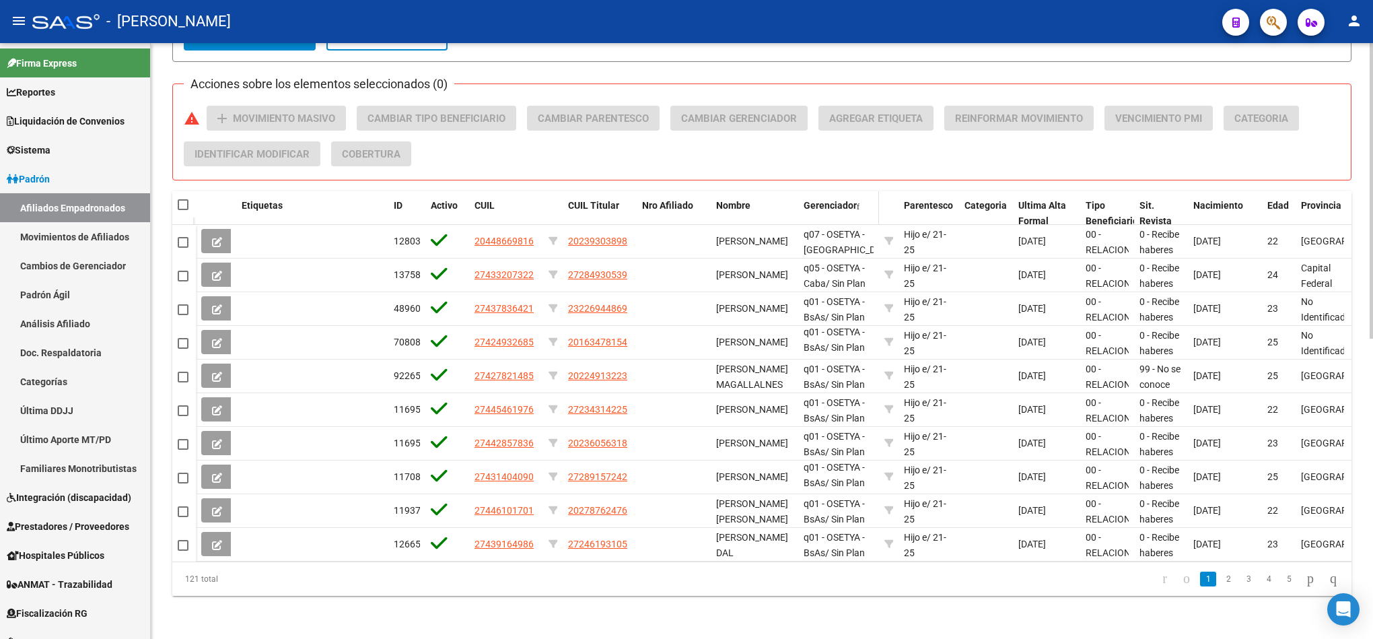
scroll to position [2, 0]
click at [1202, 572] on li "1" at bounding box center [1208, 578] width 20 height 23
click at [1220, 580] on link "2" at bounding box center [1228, 578] width 16 height 15
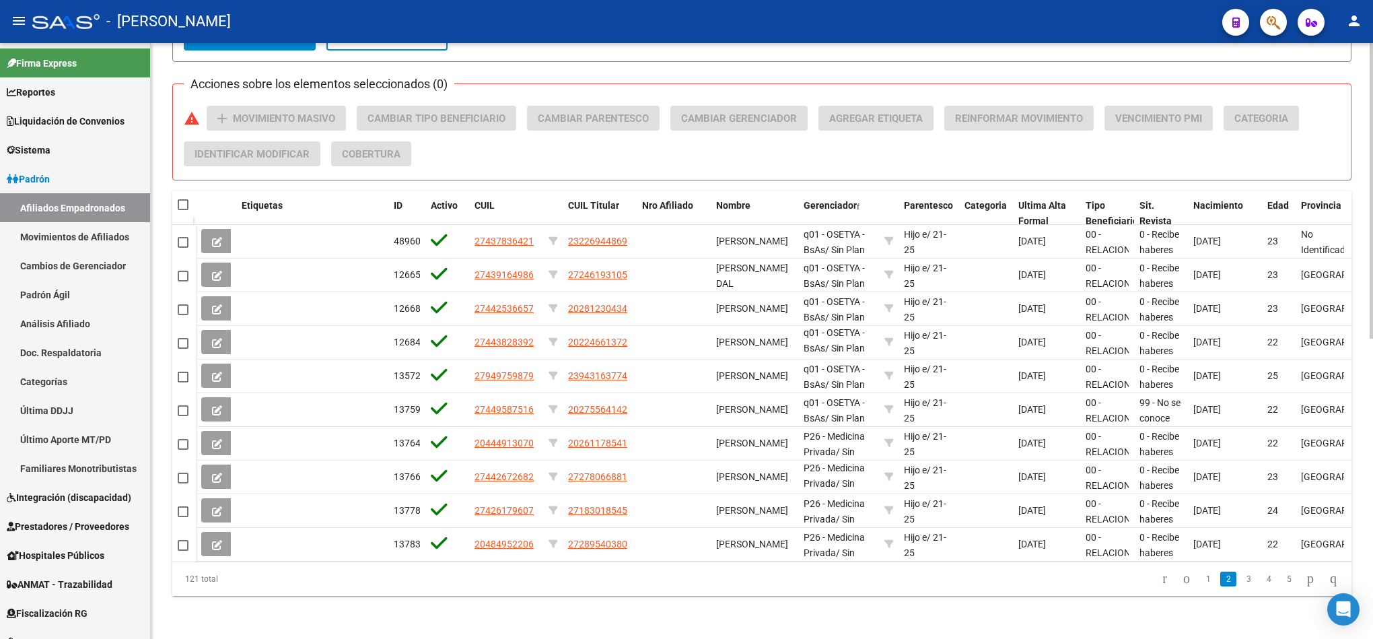
scroll to position [17, 0]
click at [1200, 582] on link "1" at bounding box center [1208, 578] width 16 height 15
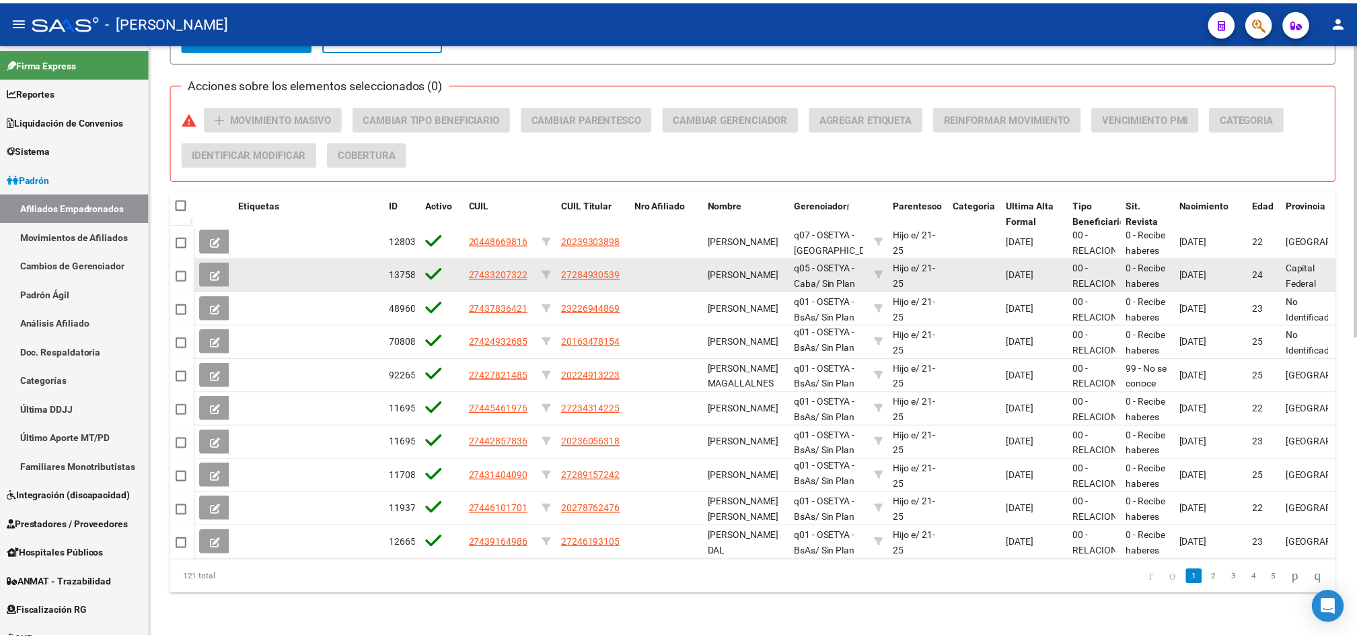
scroll to position [604, 0]
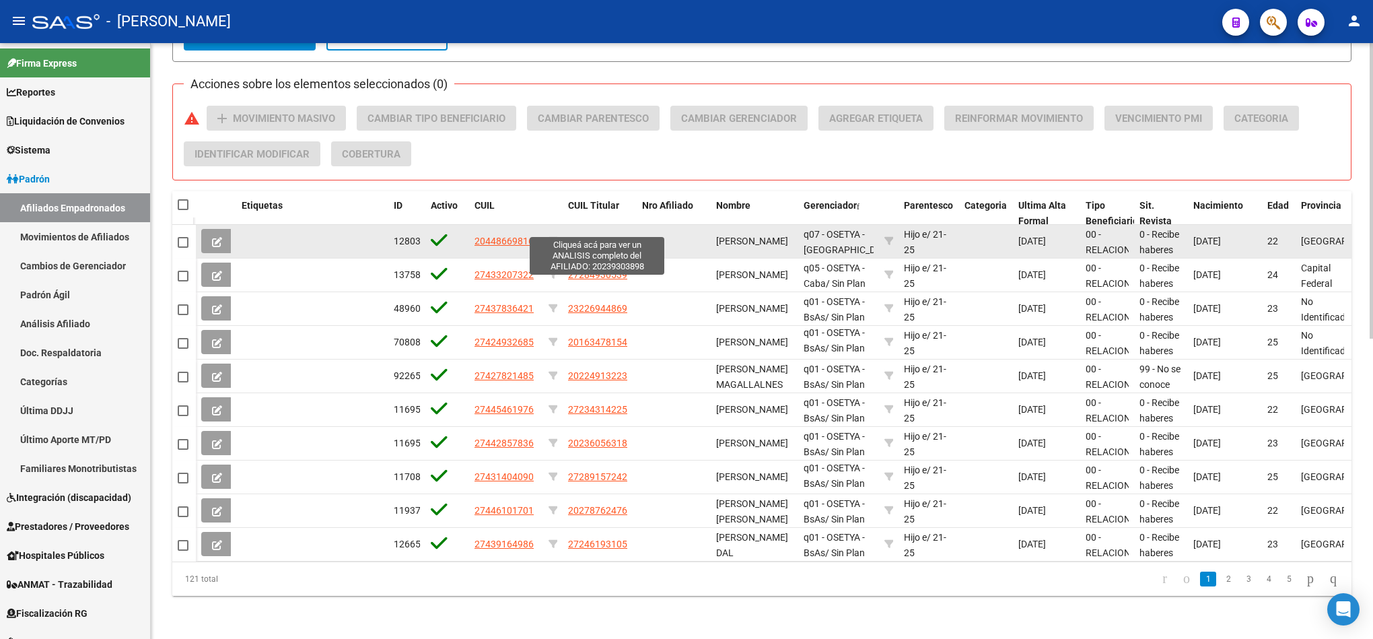
click at [621, 236] on span "20239303898" at bounding box center [597, 241] width 59 height 11
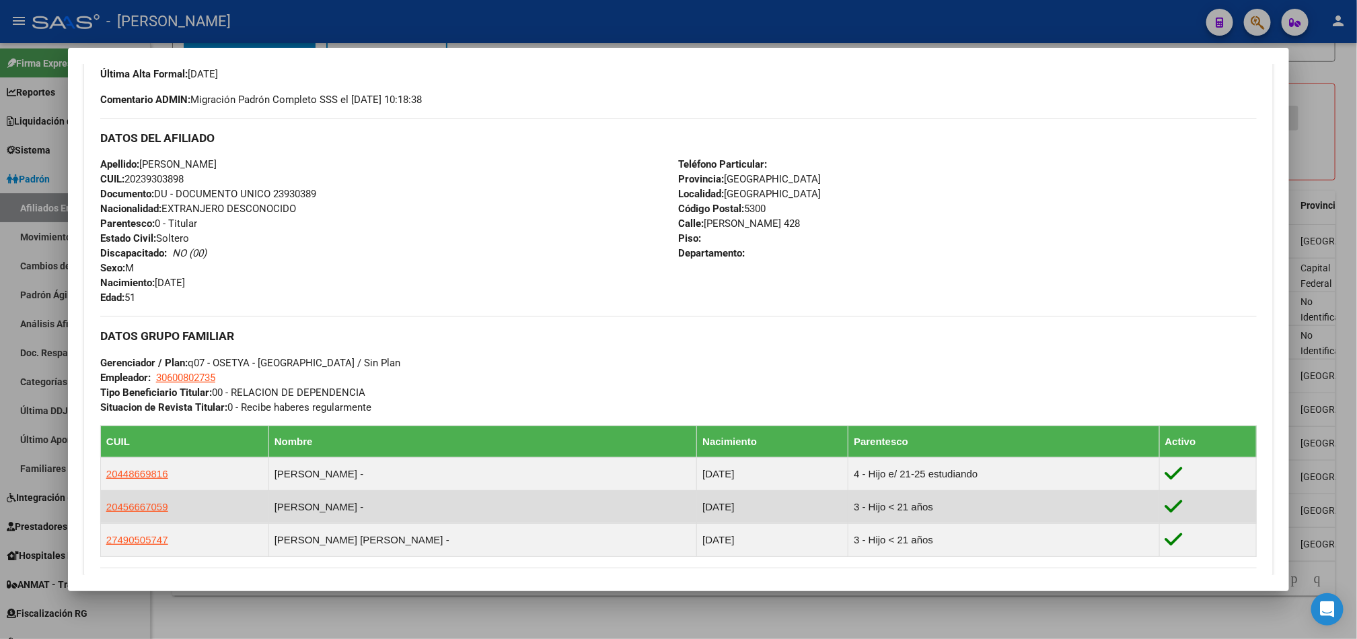
scroll to position [505, 0]
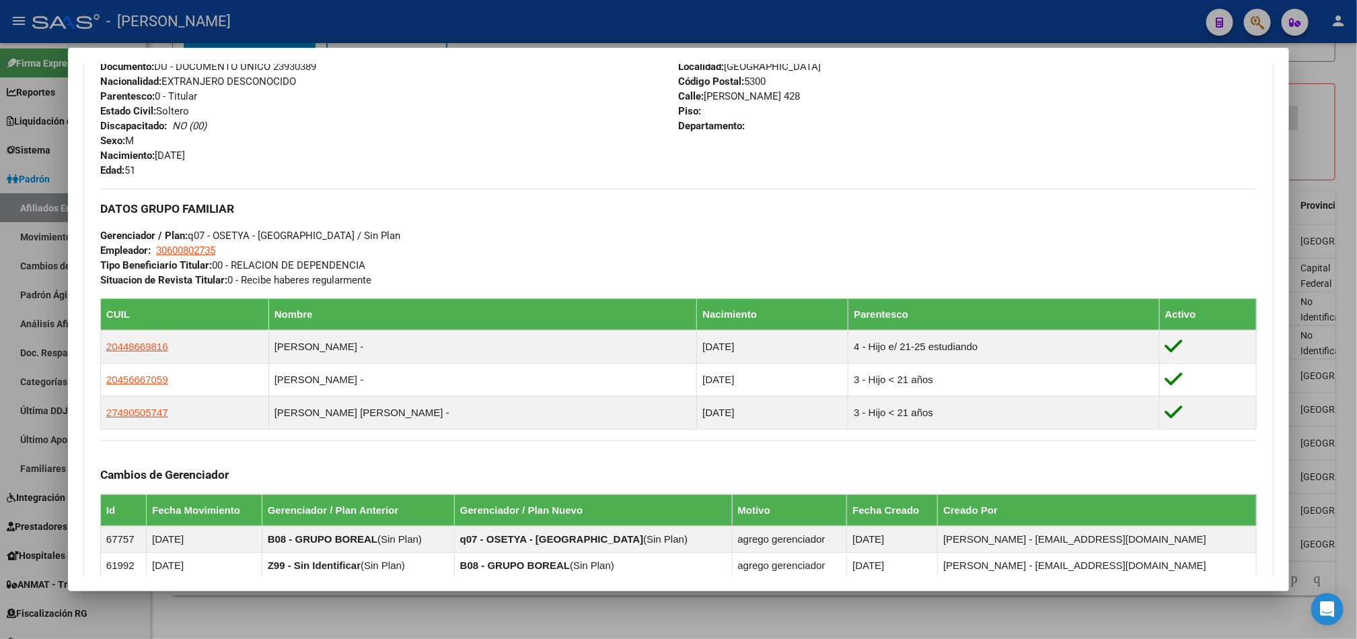
click at [0, 347] on div at bounding box center [678, 319] width 1357 height 639
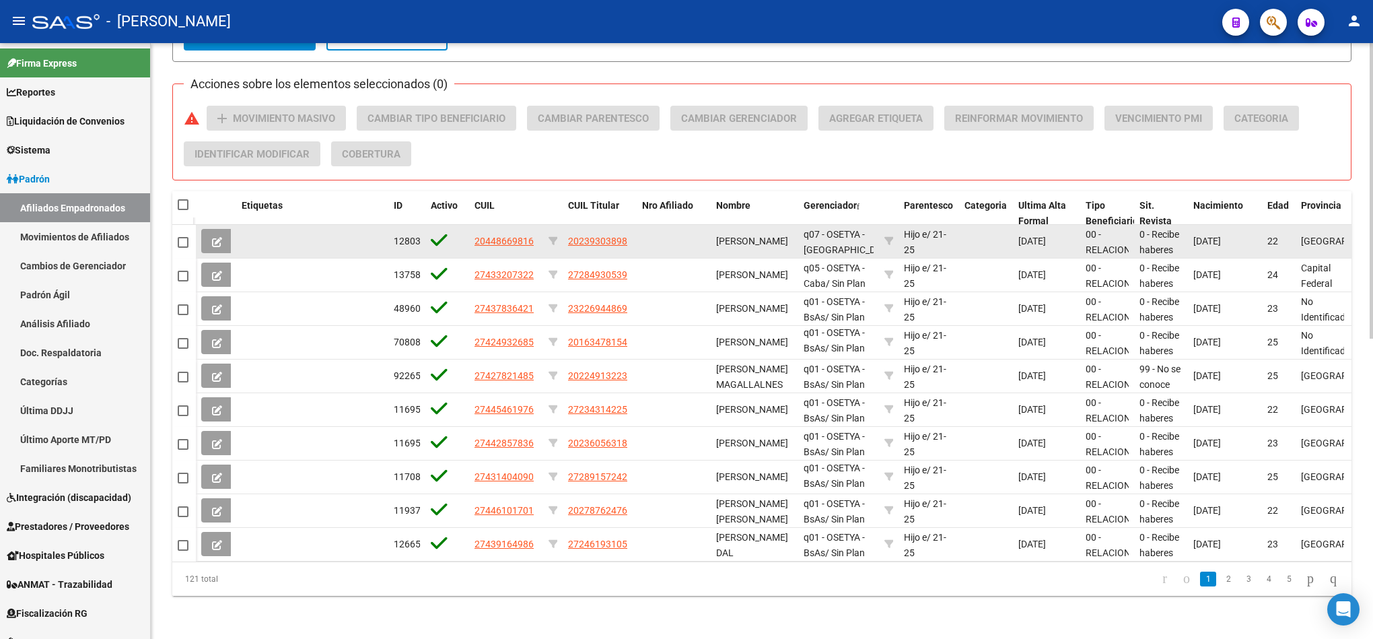
click at [497, 234] on app-link-go-to "20448669816" at bounding box center [503, 241] width 59 height 15
click at [499, 236] on span "20448669816" at bounding box center [503, 241] width 59 height 11
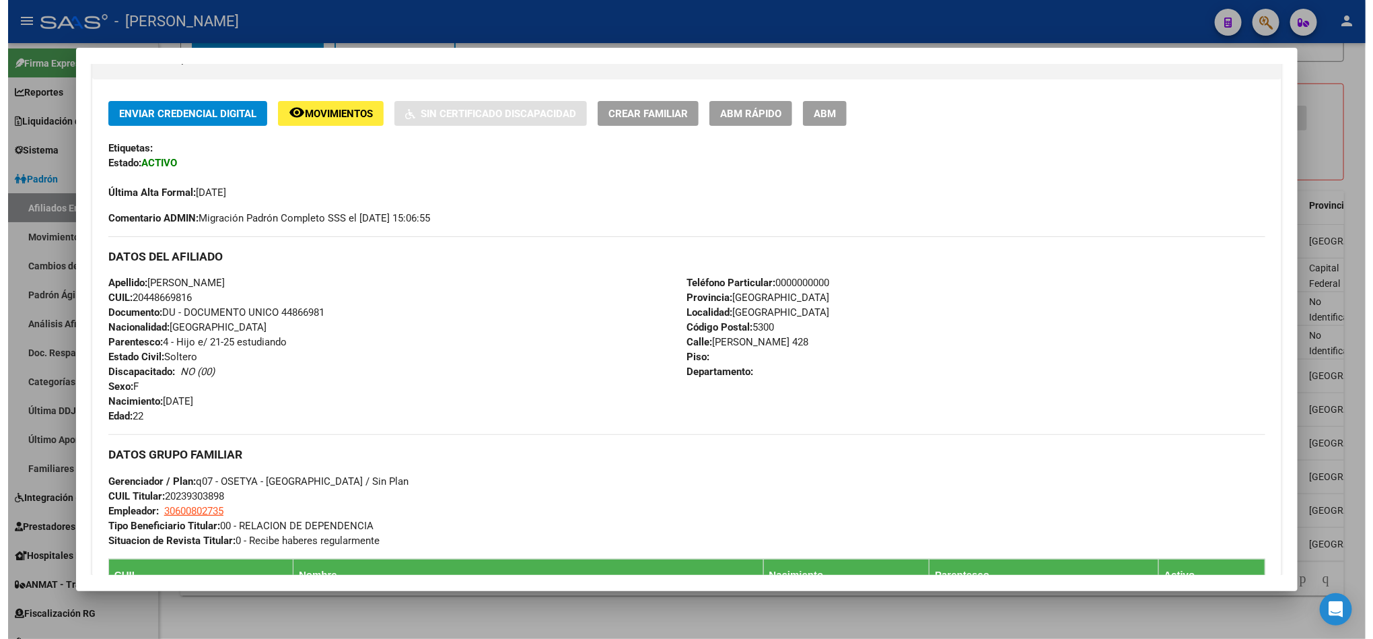
scroll to position [267, 0]
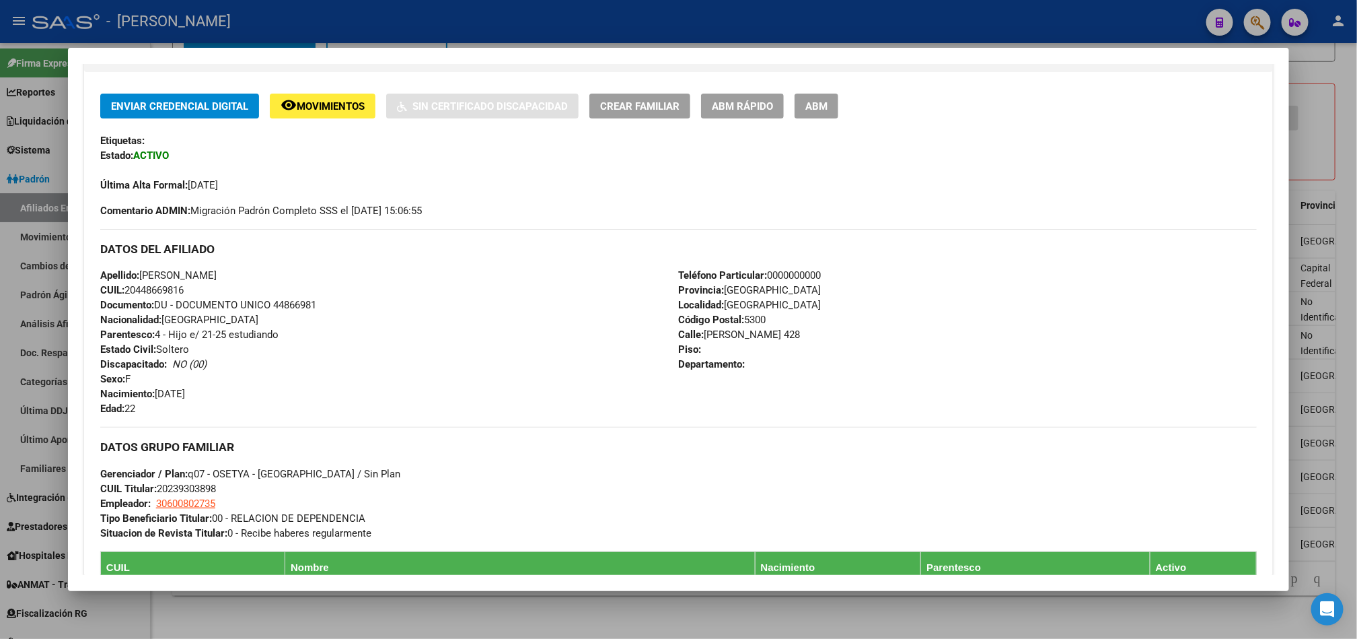
click at [0, 374] on div at bounding box center [678, 319] width 1357 height 639
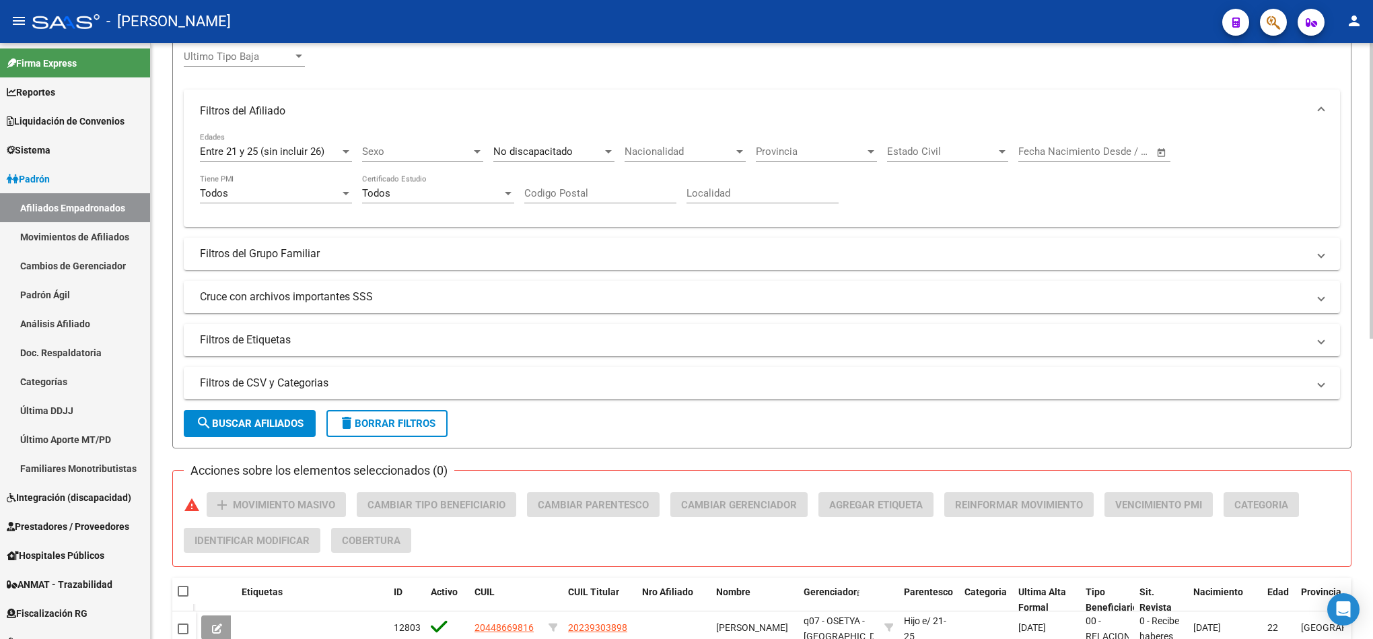
scroll to position [201, 0]
click at [369, 192] on span "Todos" at bounding box center [376, 194] width 28 height 12
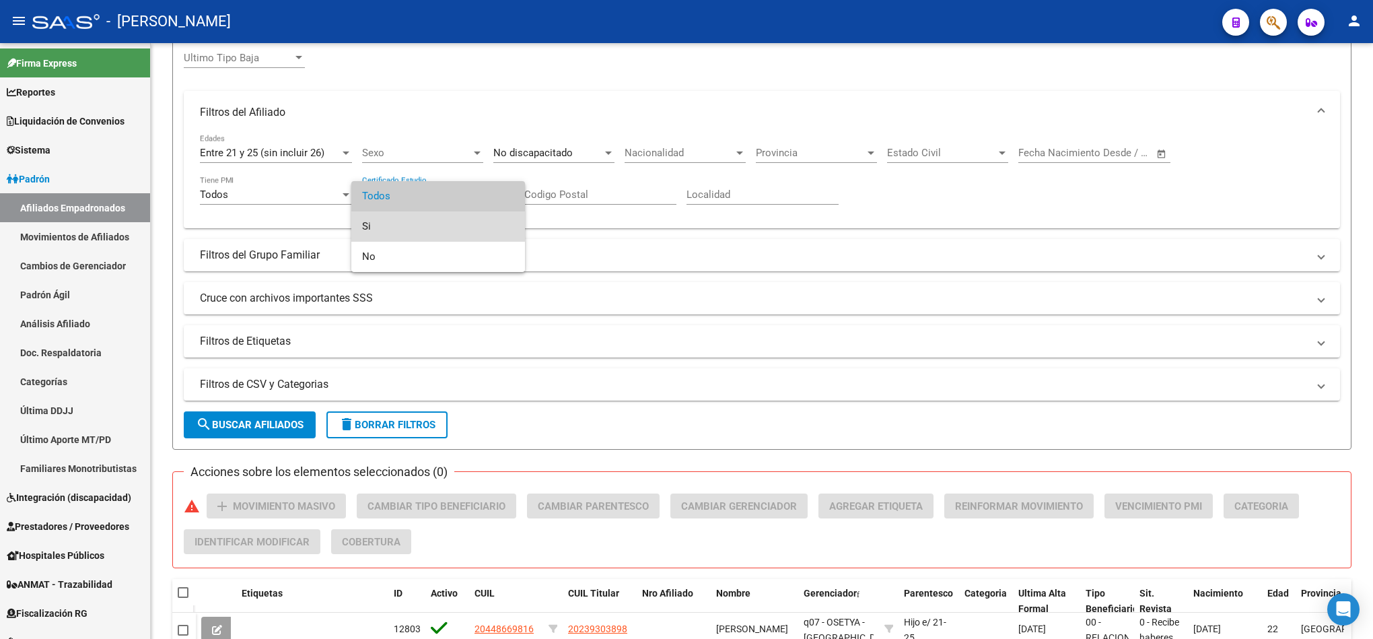
click at [419, 235] on span "Si" at bounding box center [438, 226] width 152 height 30
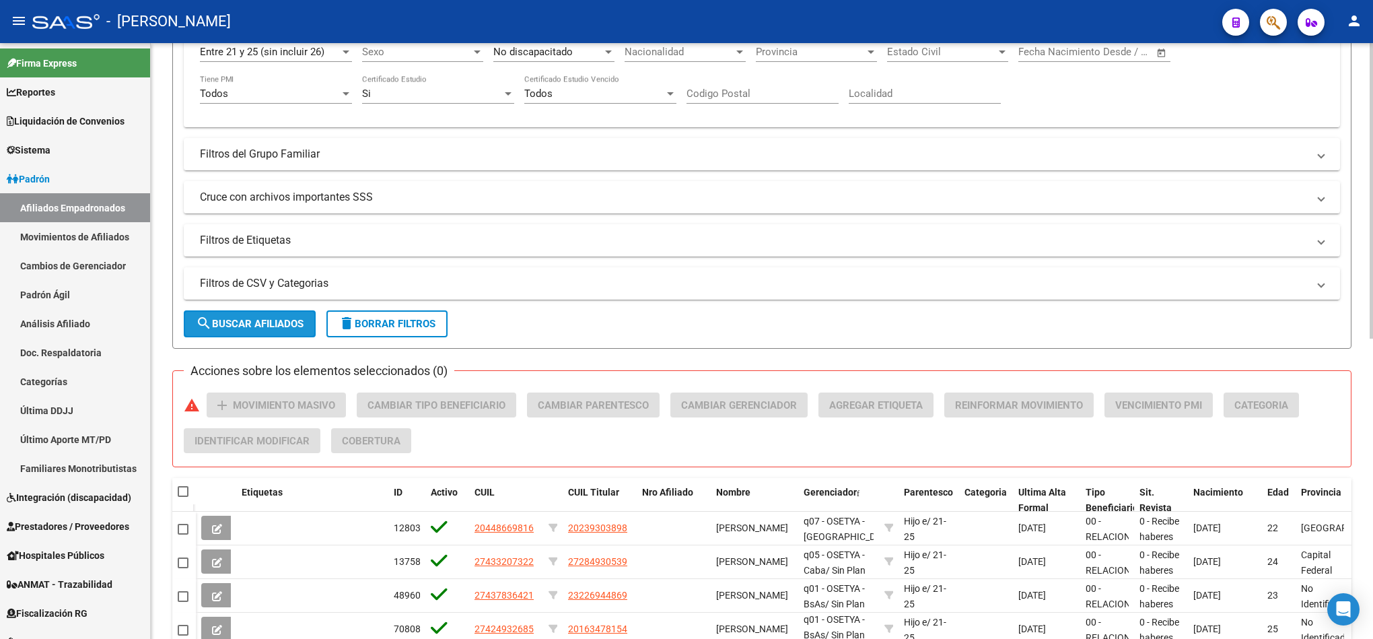
click at [273, 334] on button "search Buscar Afiliados" at bounding box center [250, 323] width 132 height 27
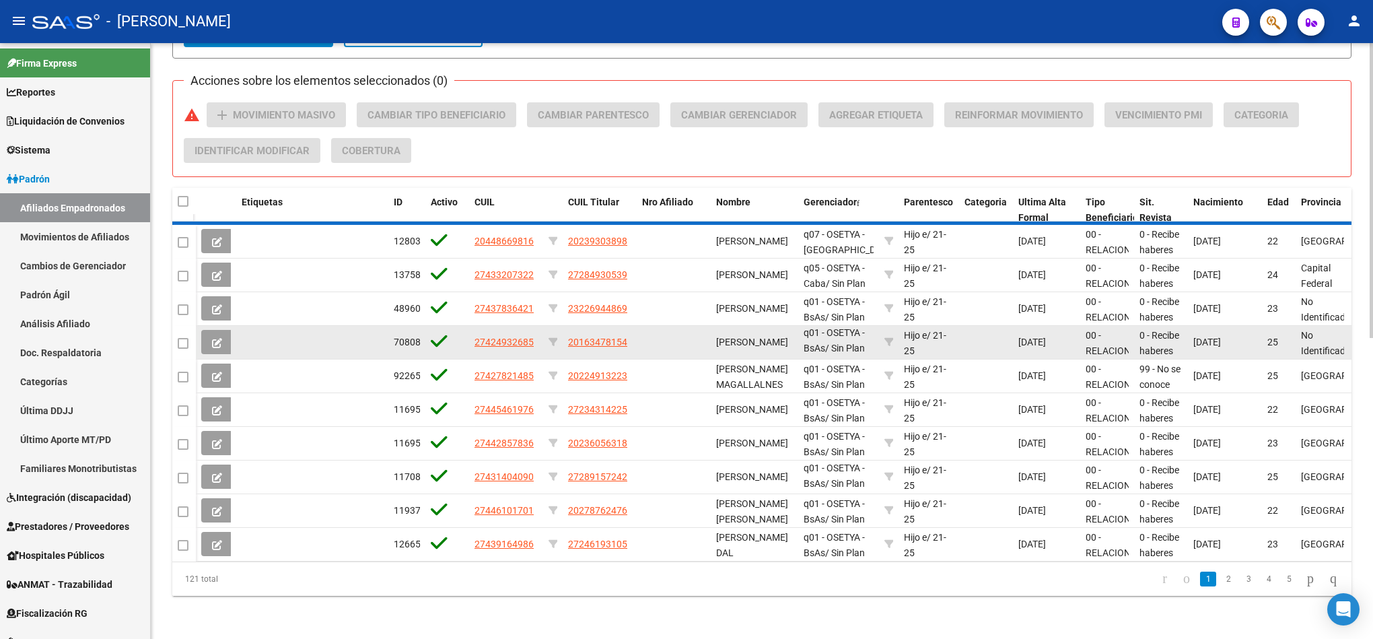
scroll to position [17, 0]
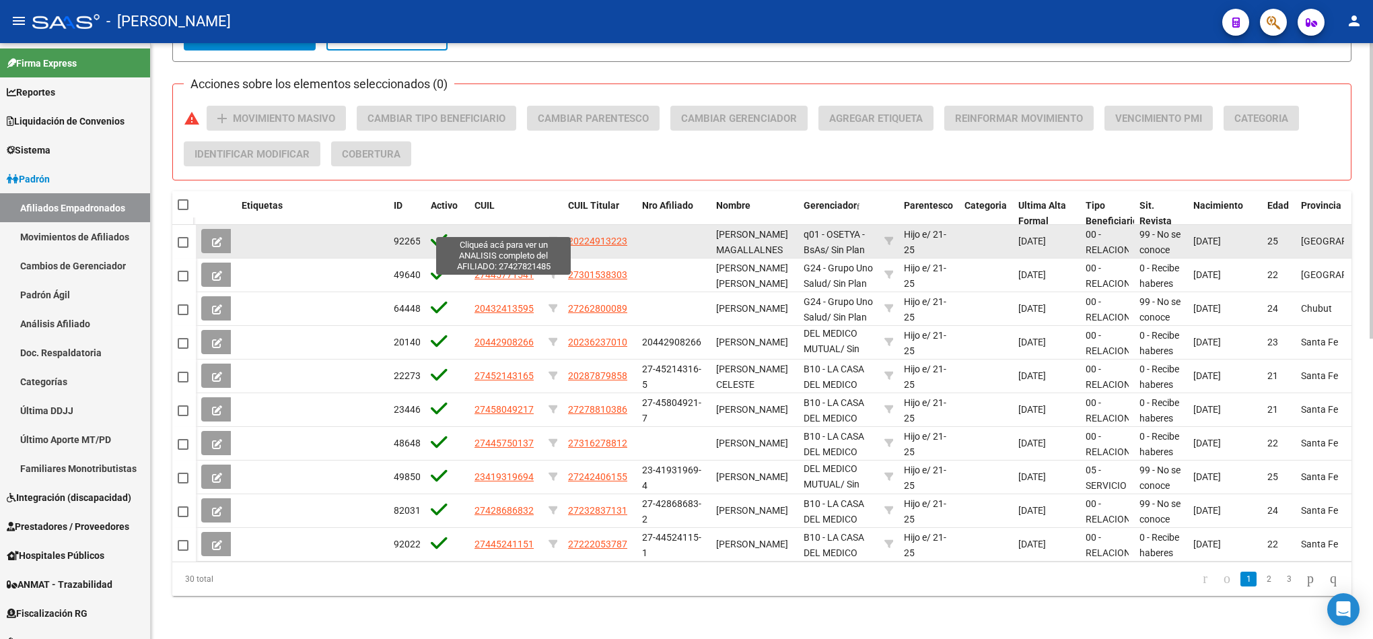
click at [499, 236] on span "27427821485" at bounding box center [503, 241] width 59 height 11
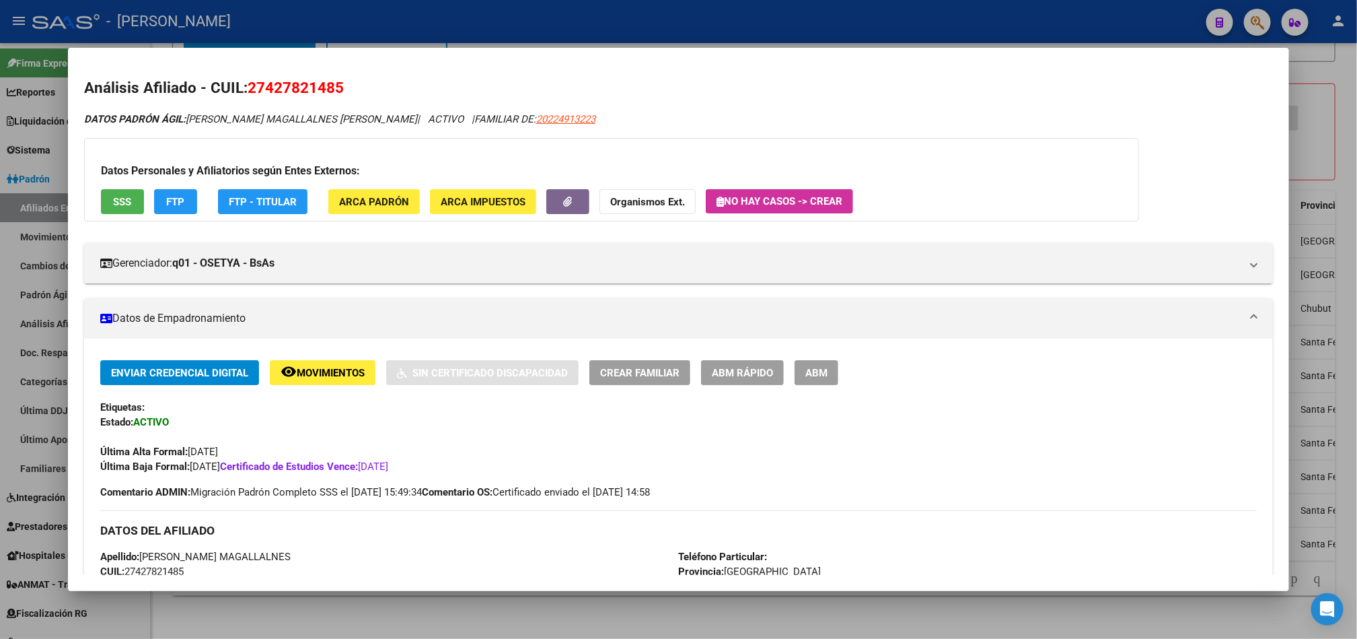
click at [0, 250] on div at bounding box center [678, 319] width 1357 height 639
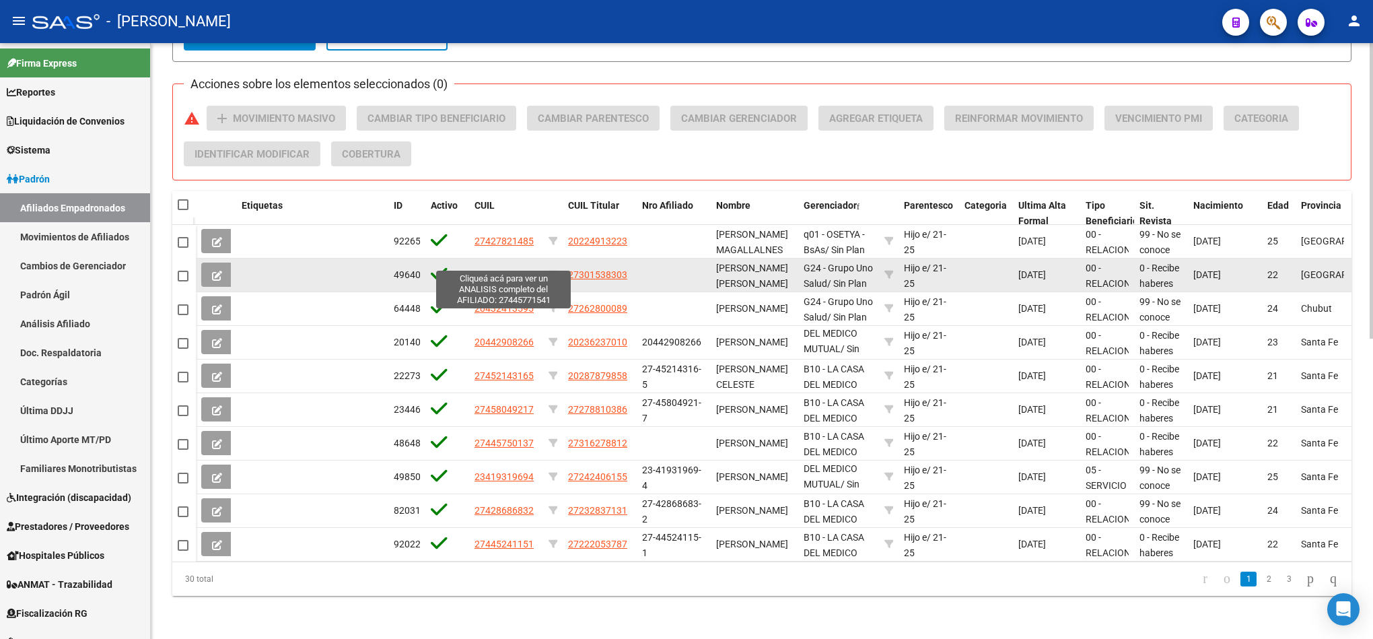
click at [511, 269] on span "27445771541" at bounding box center [503, 274] width 59 height 11
type textarea "27445771541"
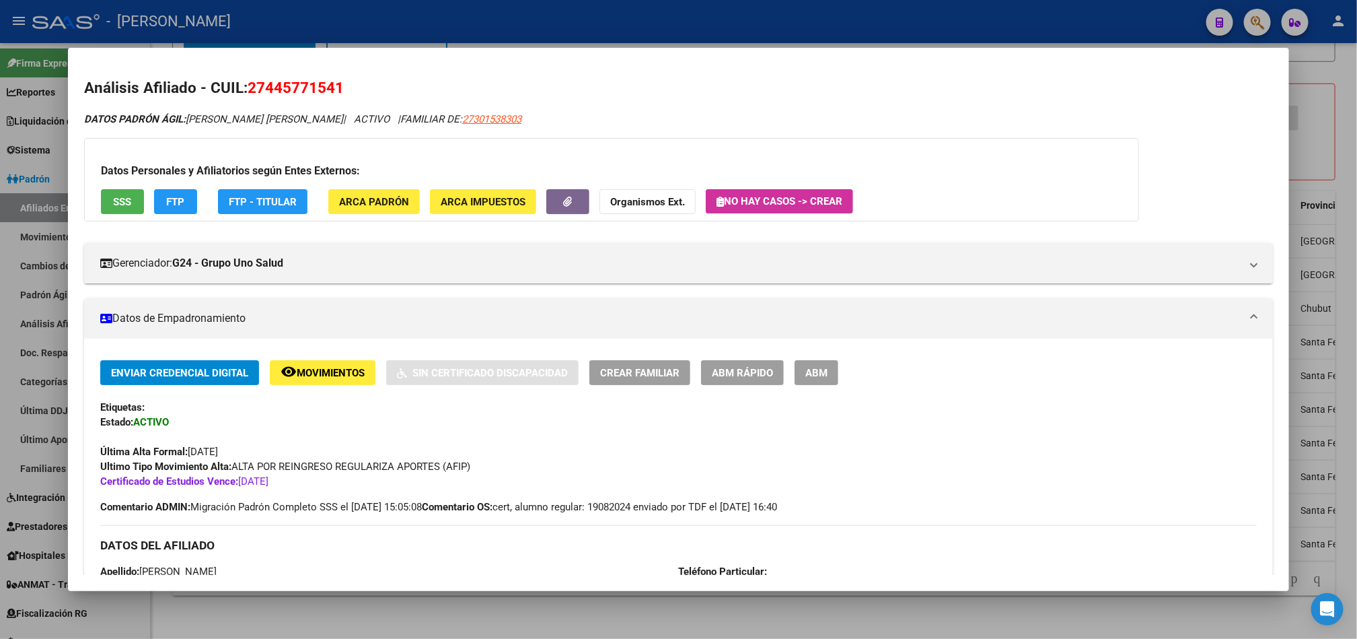
click at [0, 275] on div at bounding box center [678, 319] width 1357 height 639
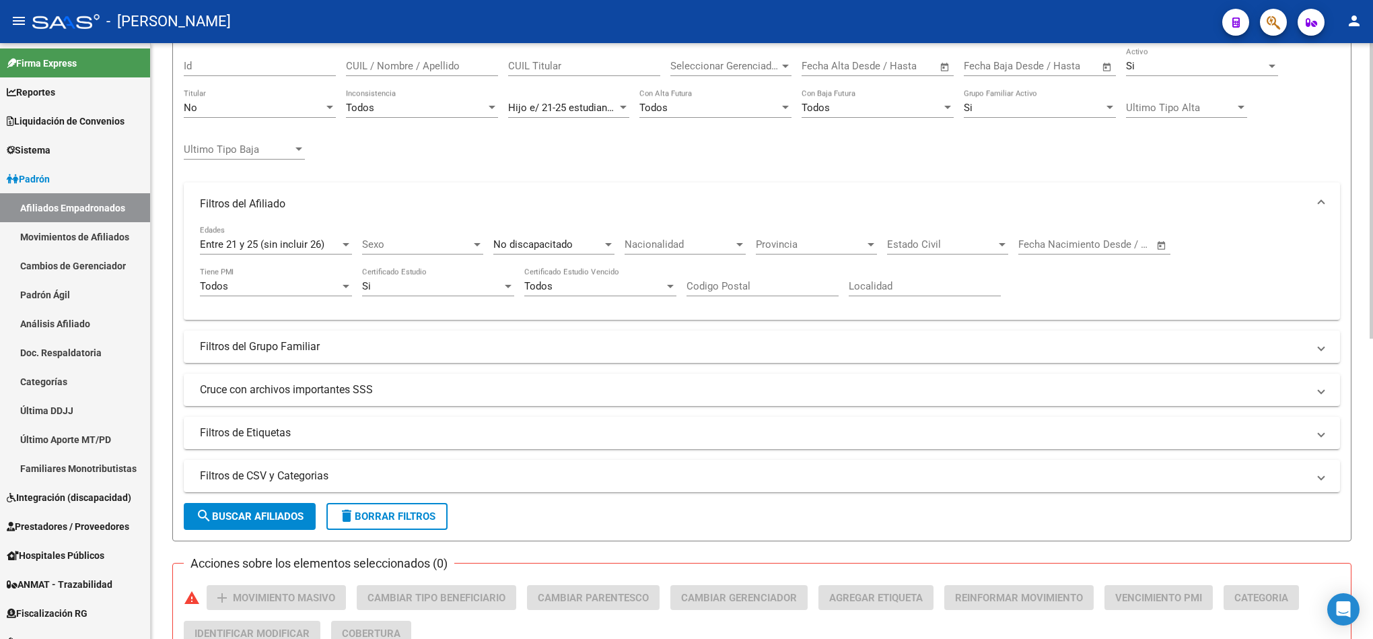
scroll to position [100, 0]
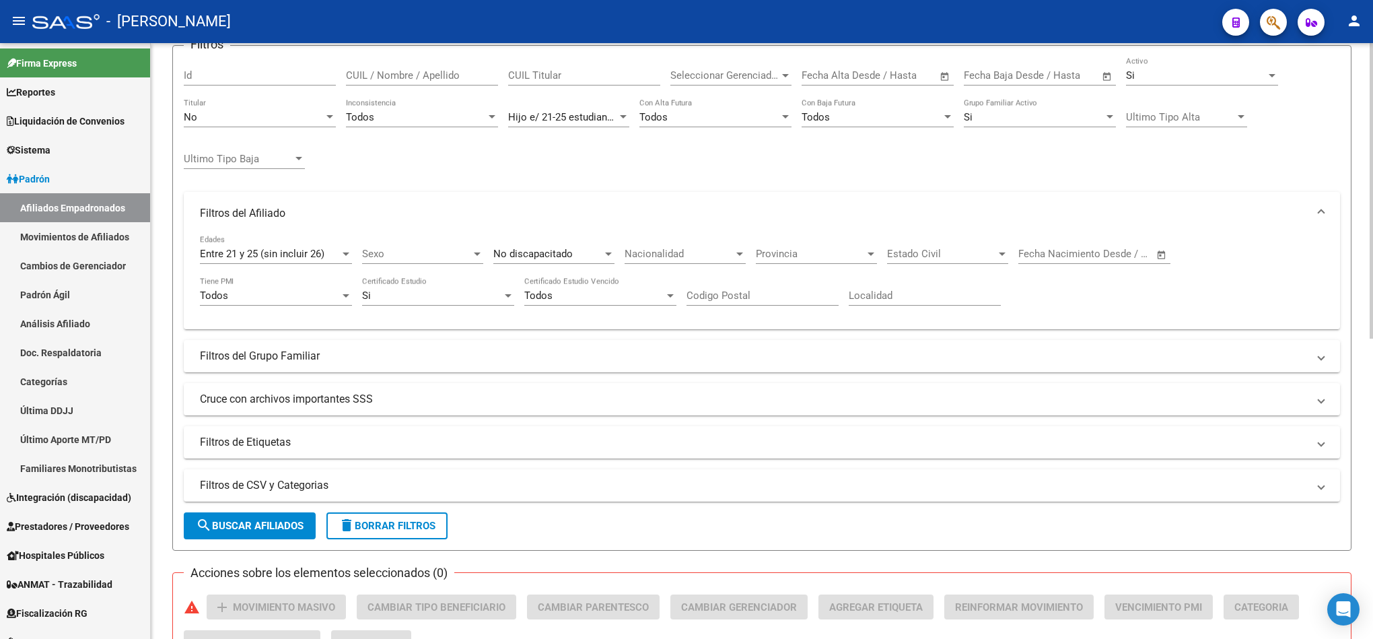
click at [439, 289] on div "Si Certificado Estudio" at bounding box center [438, 291] width 152 height 29
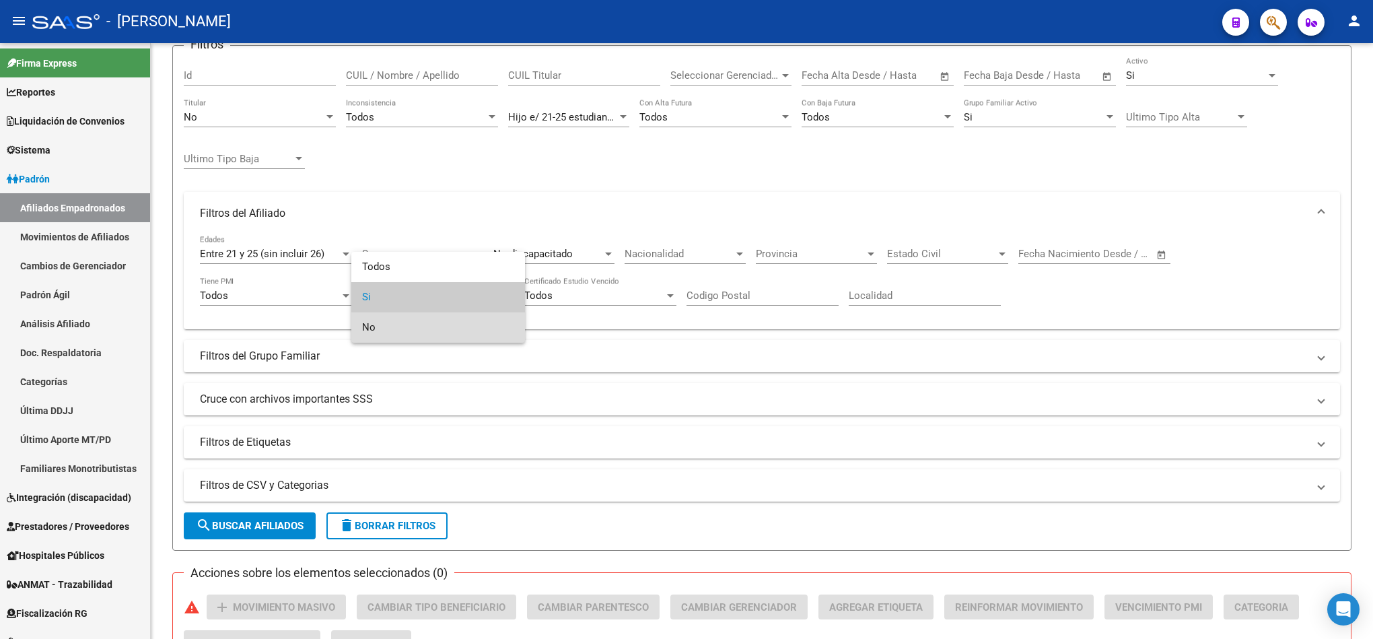
click at [425, 322] on span "No" at bounding box center [438, 327] width 152 height 30
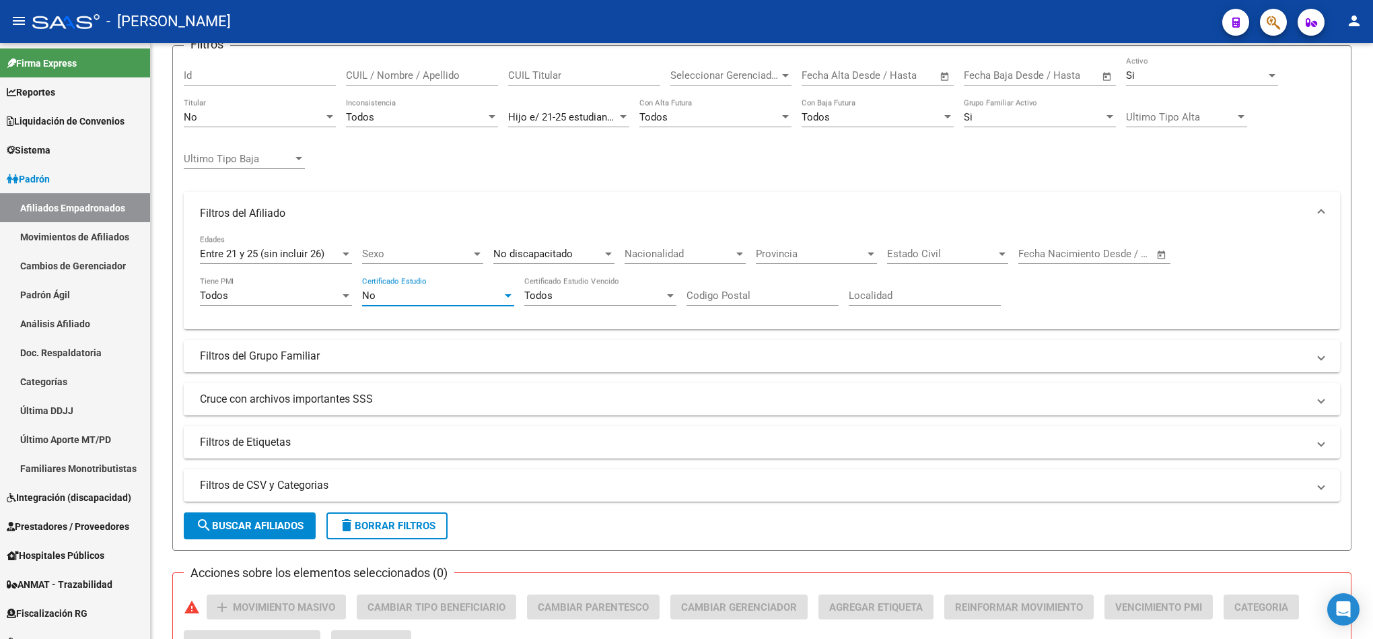
scroll to position [402, 0]
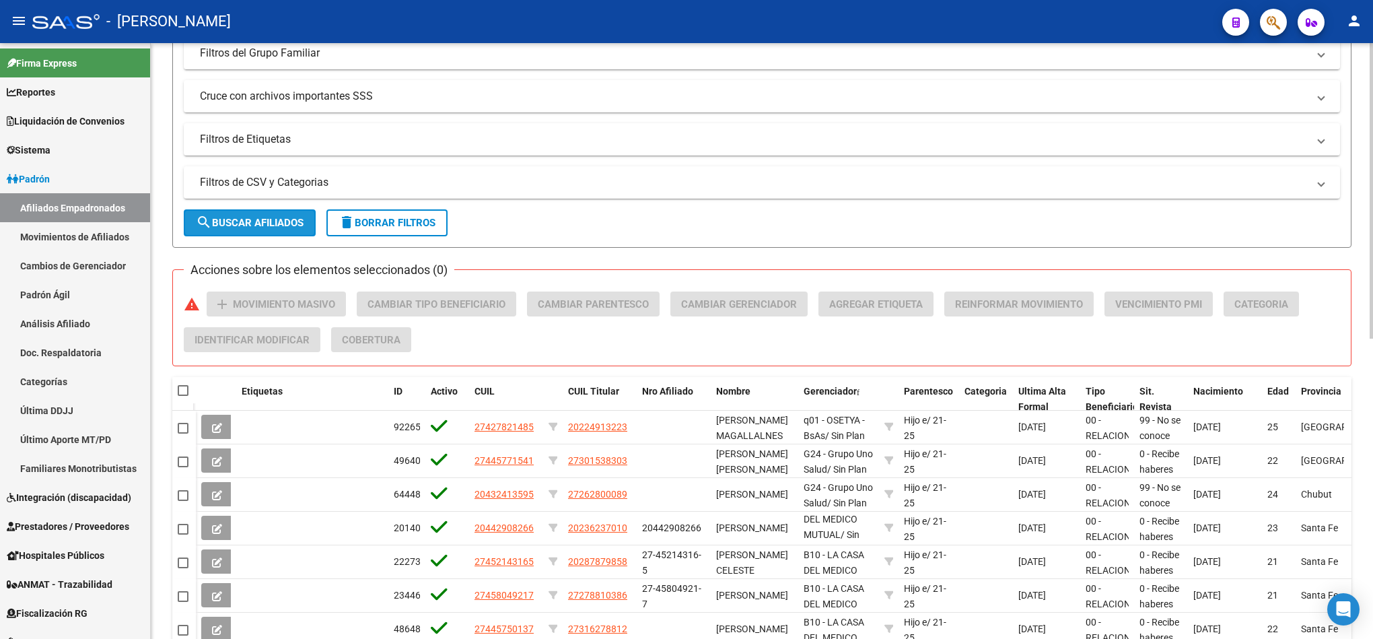
click at [253, 236] on button "search Buscar Afiliados" at bounding box center [250, 222] width 132 height 27
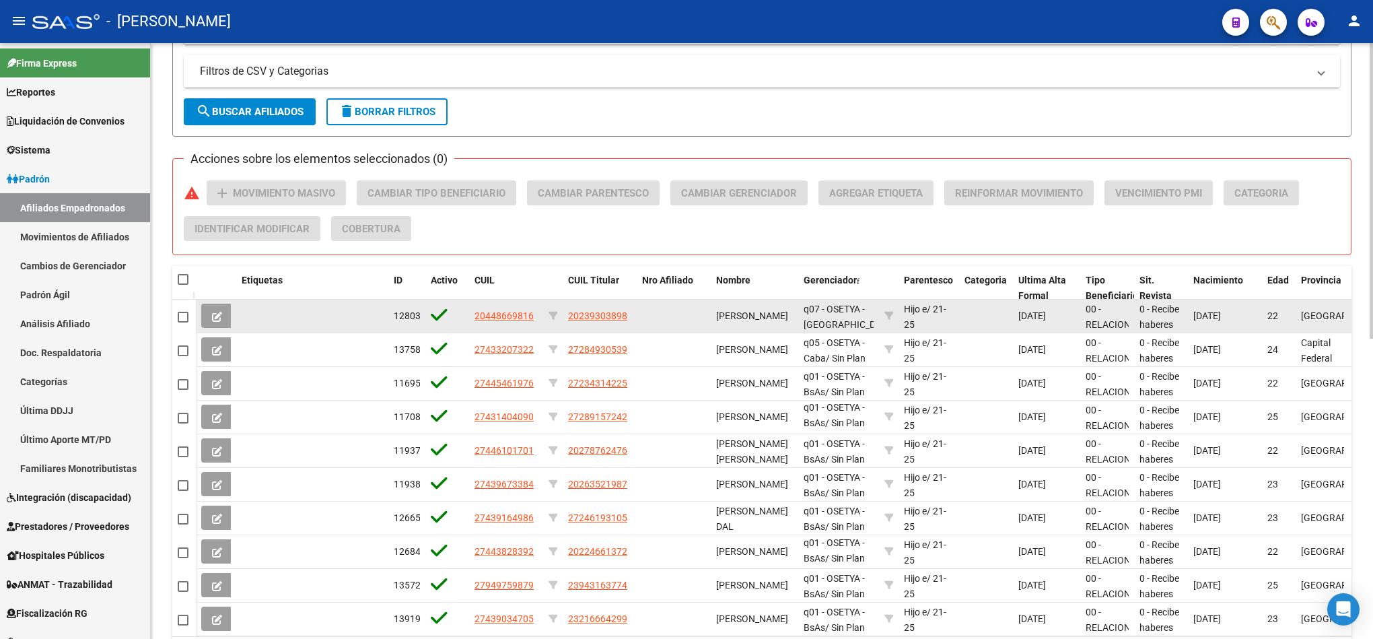
scroll to position [604, 0]
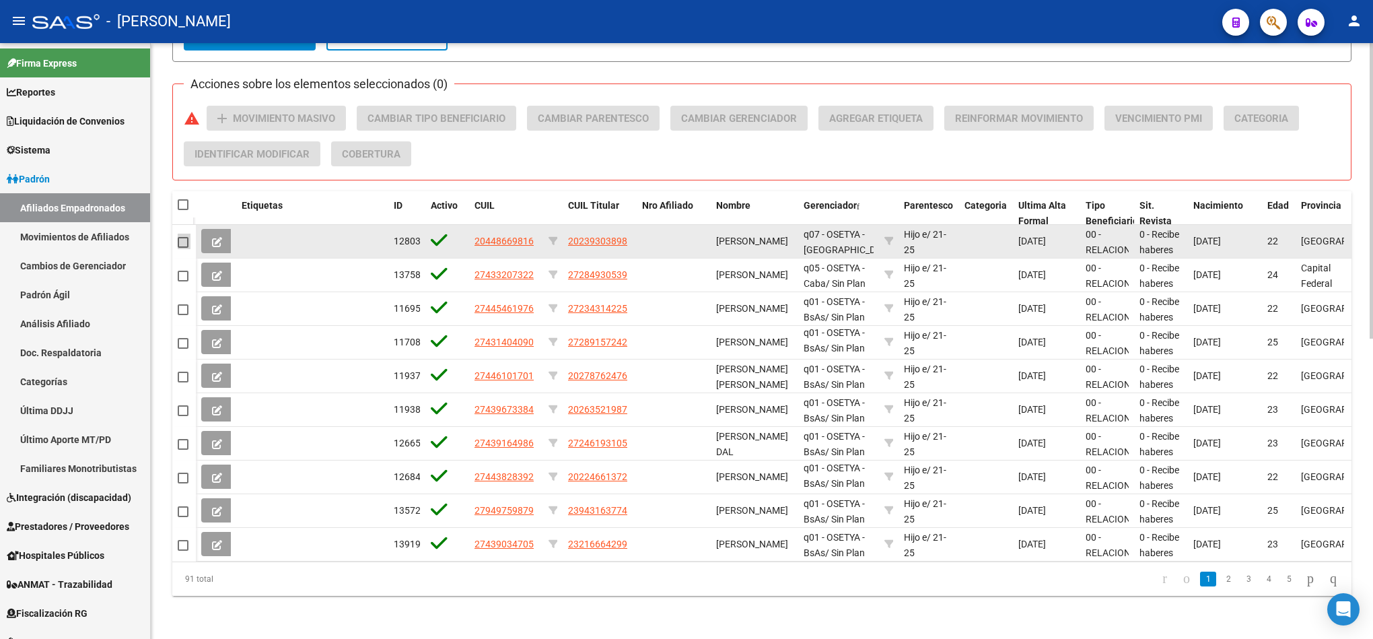
click at [178, 237] on span at bounding box center [183, 242] width 11 height 11
click at [182, 248] on input "checkbox" at bounding box center [182, 248] width 1 height 1
checkbox input "true"
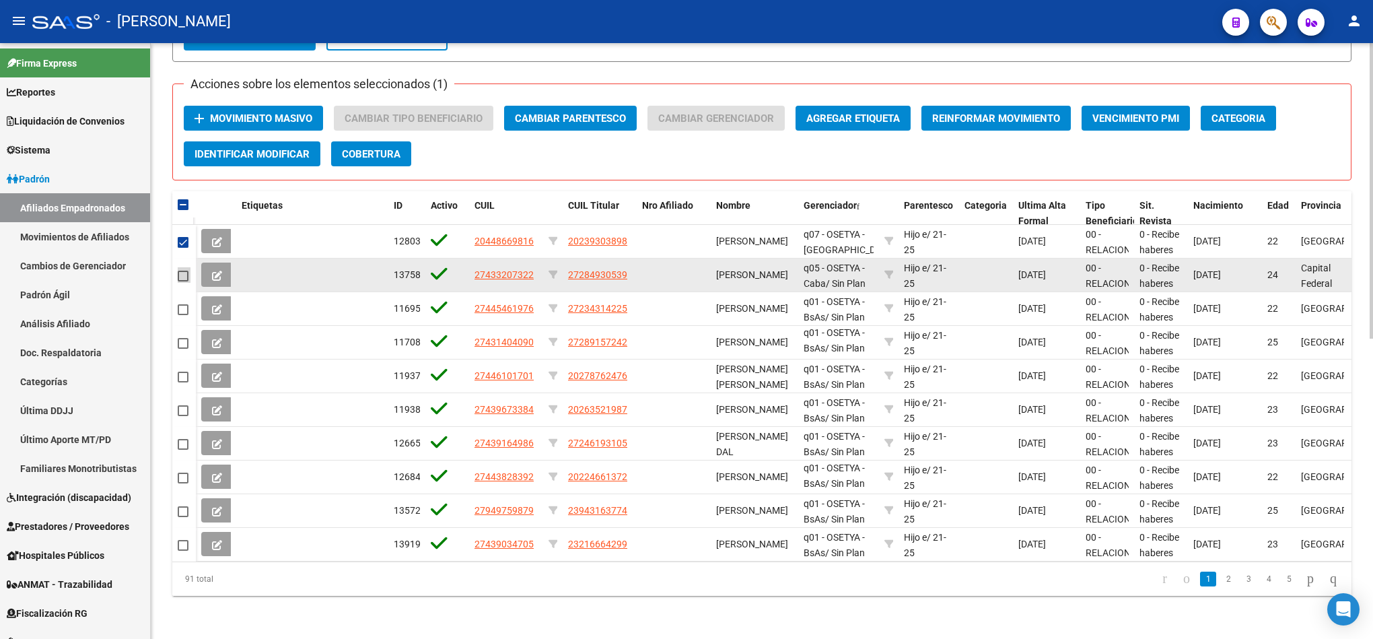
click at [178, 271] on span at bounding box center [183, 276] width 11 height 11
click at [182, 281] on input "checkbox" at bounding box center [182, 281] width 1 height 1
checkbox input "true"
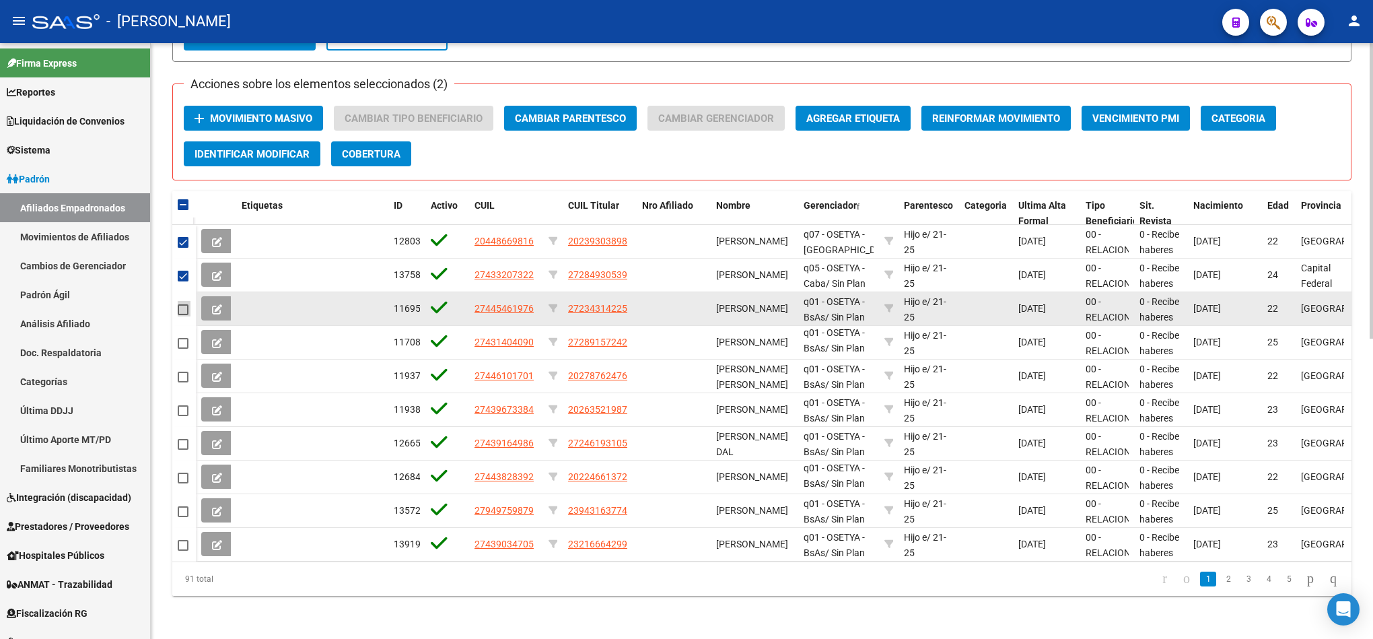
click at [180, 304] on span at bounding box center [183, 309] width 11 height 11
click at [182, 315] on input "checkbox" at bounding box center [182, 315] width 1 height 1
checkbox input "true"
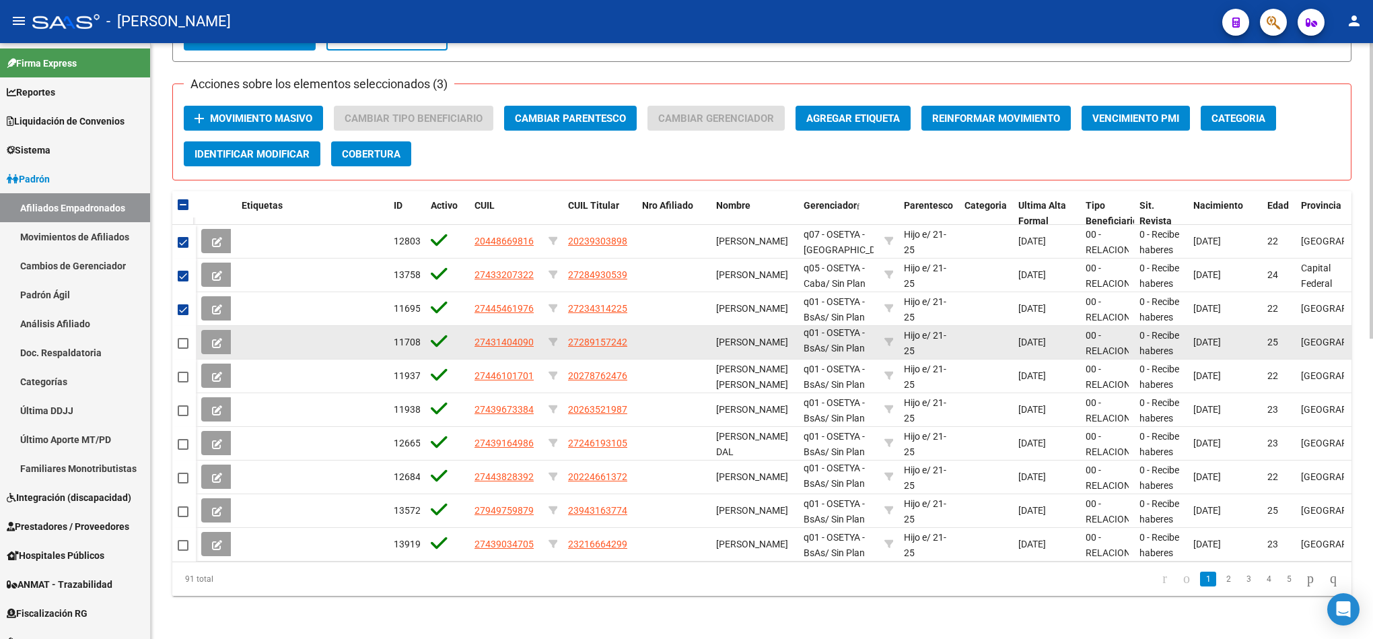
click at [184, 338] on span at bounding box center [183, 343] width 11 height 11
click at [183, 349] on input "checkbox" at bounding box center [182, 349] width 1 height 1
checkbox input "true"
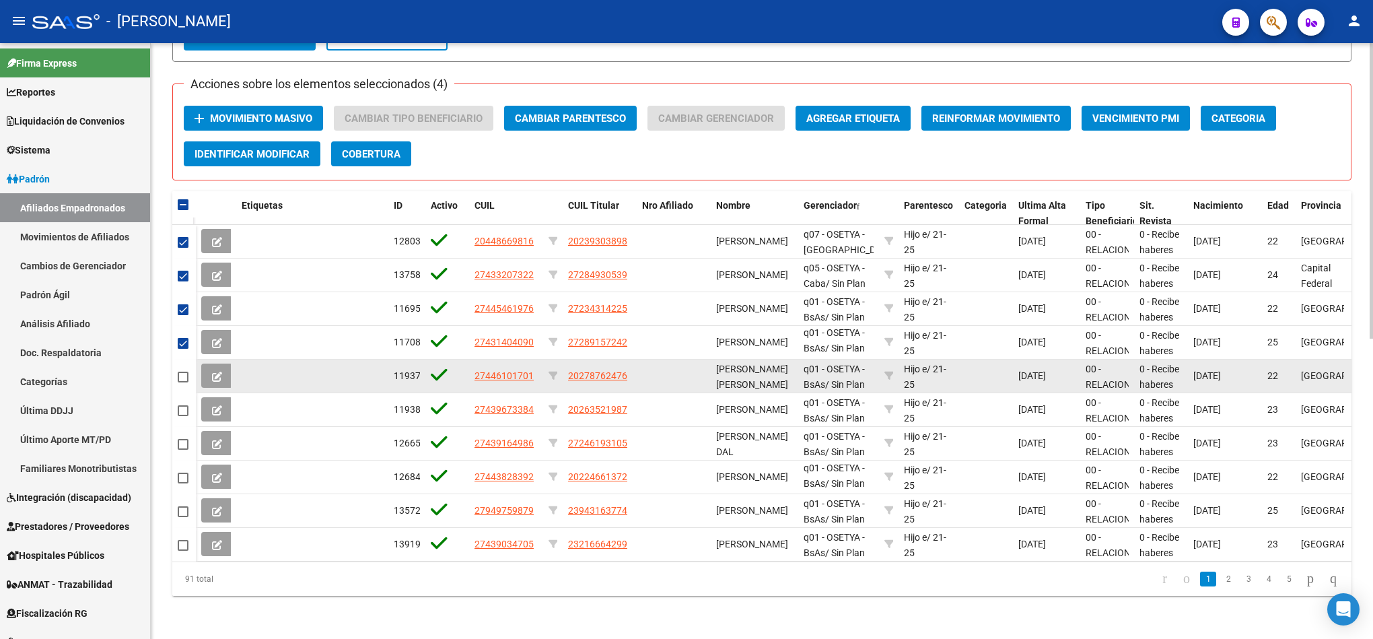
click at [184, 371] on span at bounding box center [183, 376] width 11 height 11
click at [183, 382] on input "checkbox" at bounding box center [182, 382] width 1 height 1
checkbox input "true"
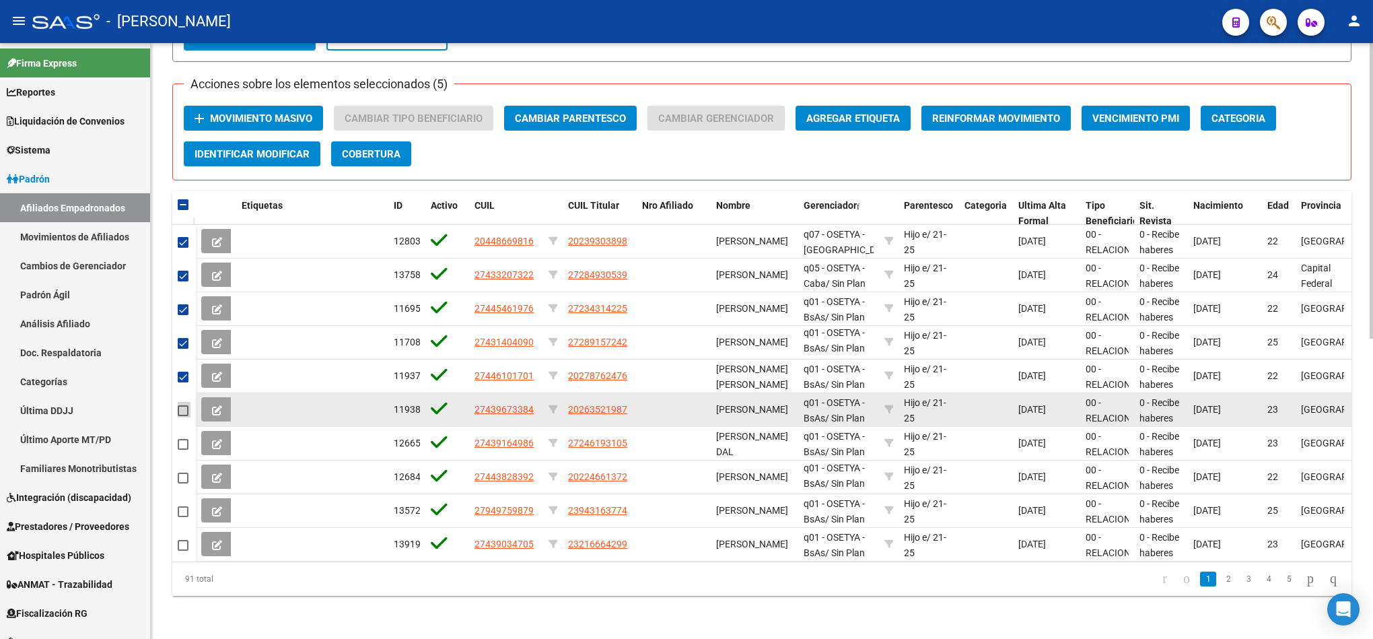
click at [180, 405] on span at bounding box center [183, 410] width 11 height 11
click at [182, 416] on input "checkbox" at bounding box center [182, 416] width 1 height 1
checkbox input "true"
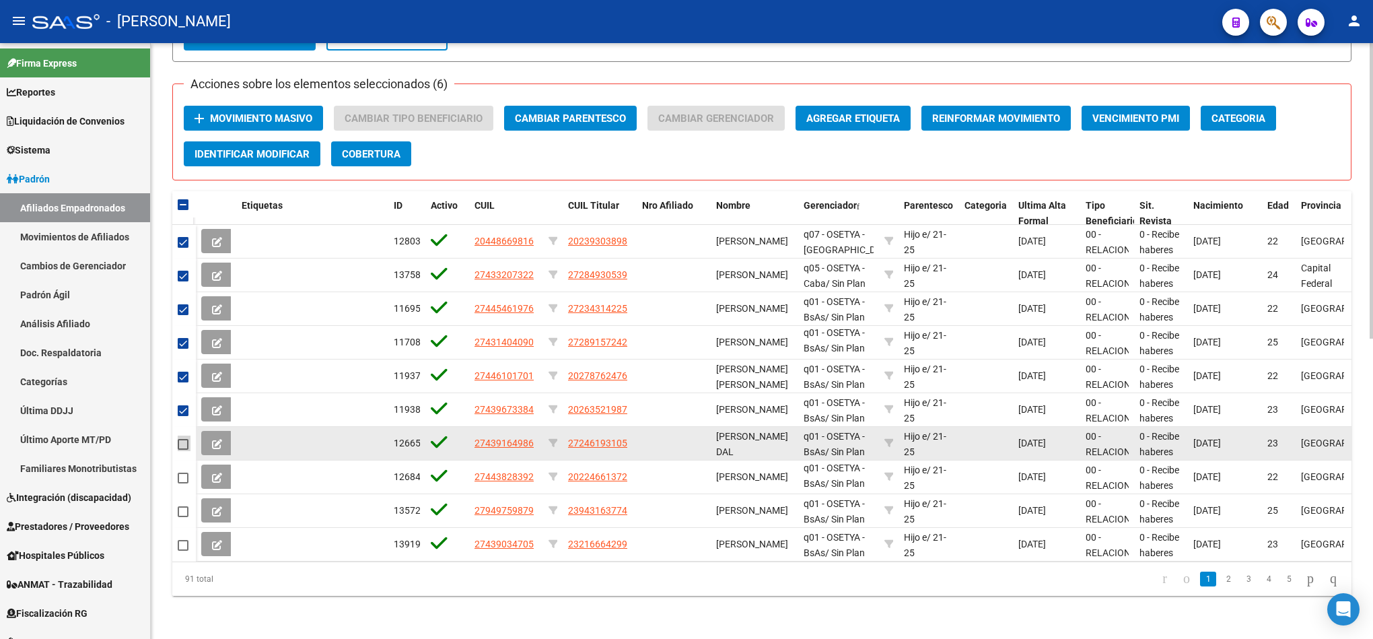
click at [188, 439] on span at bounding box center [183, 444] width 11 height 11
click at [183, 450] on input "checkbox" at bounding box center [182, 450] width 1 height 1
checkbox input "true"
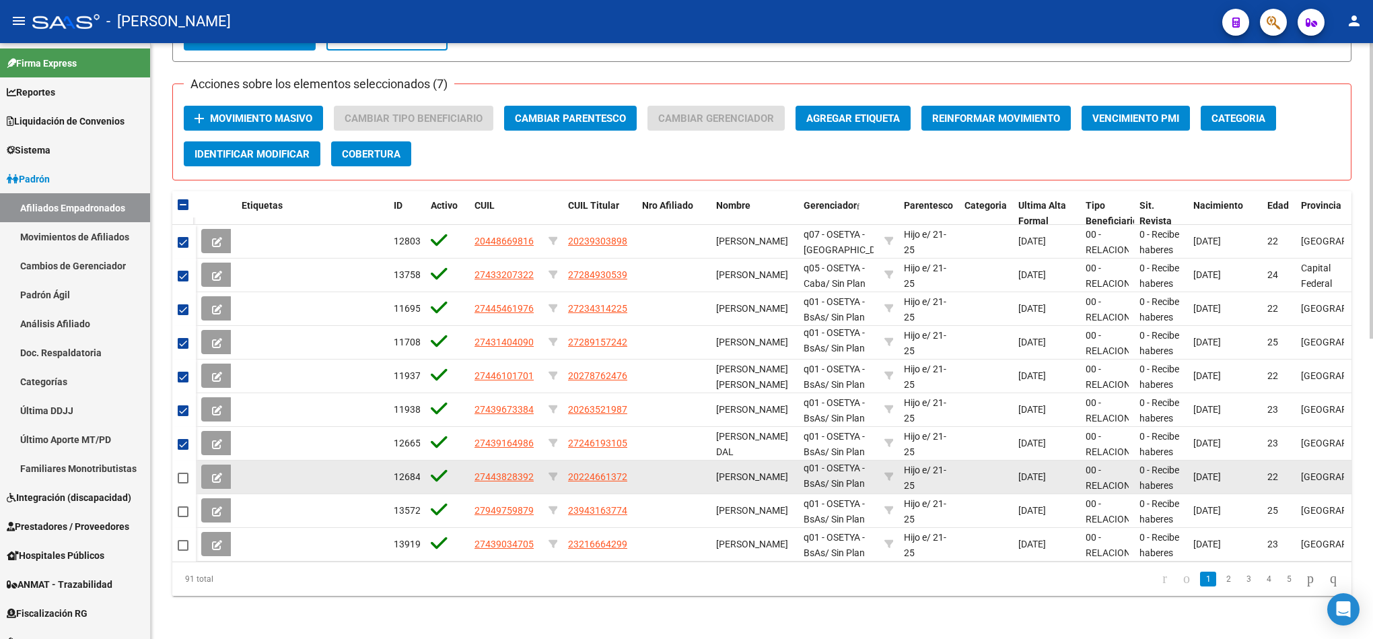
click at [188, 460] on datatable-body-cell at bounding box center [184, 477] width 24 height 34
drag, startPoint x: 170, startPoint y: 460, endPoint x: 182, endPoint y: 465, distance: 13.0
click at [174, 460] on div "PADRON -> Afiliados Empadronados (alt+a) add Crear Afiliado file_download Expor…" at bounding box center [762, 47] width 1222 height 1184
click at [182, 472] on span at bounding box center [183, 477] width 11 height 11
click at [182, 483] on input "checkbox" at bounding box center [182, 483] width 1 height 1
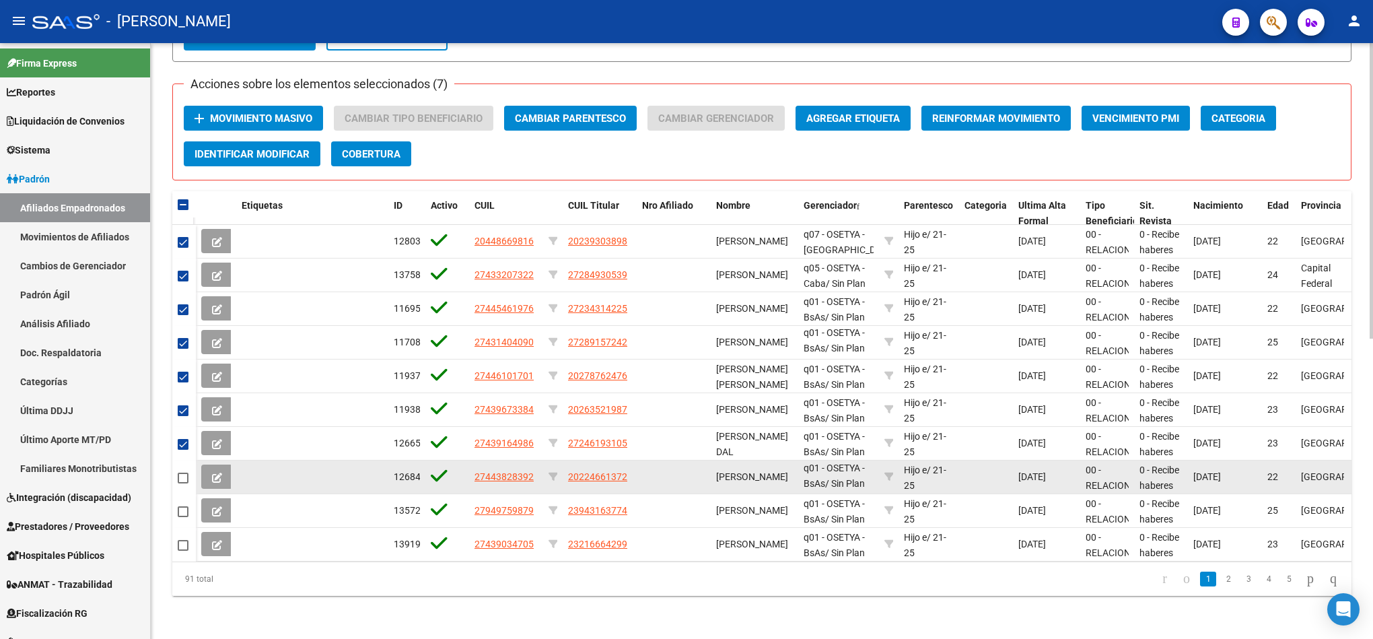
checkbox input "true"
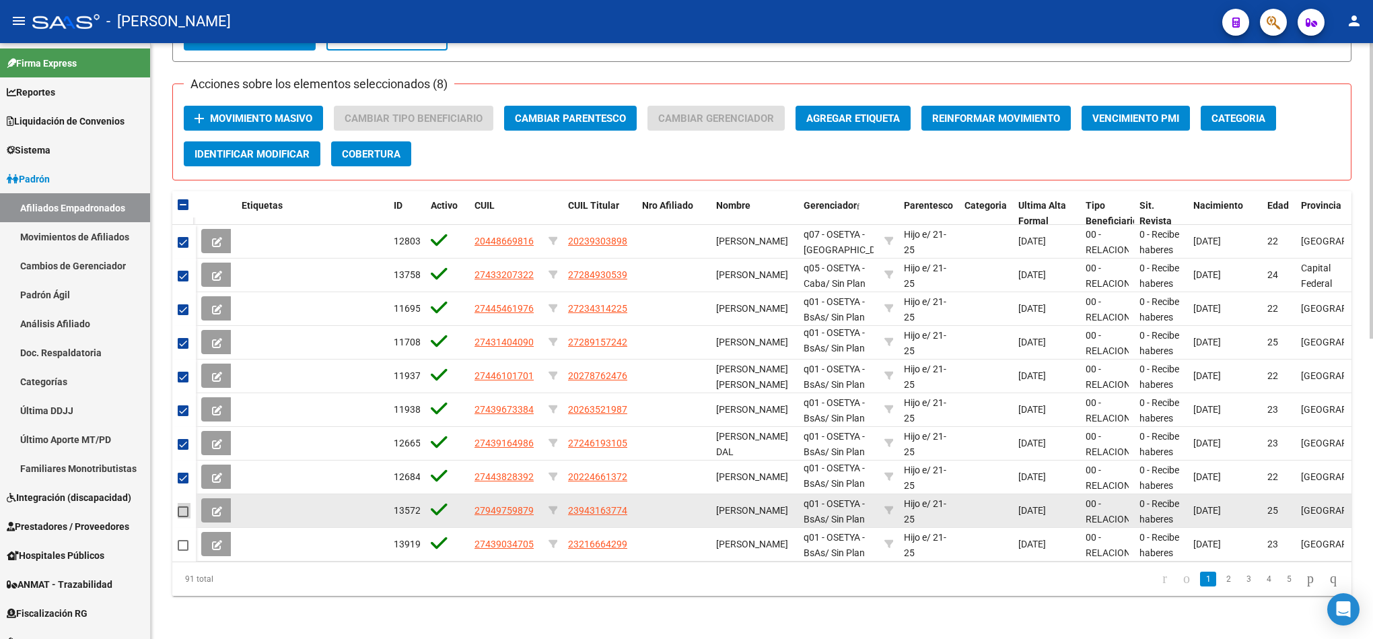
click at [178, 506] on span at bounding box center [183, 511] width 11 height 11
click at [182, 517] on input "checkbox" at bounding box center [182, 517] width 1 height 1
checkbox input "true"
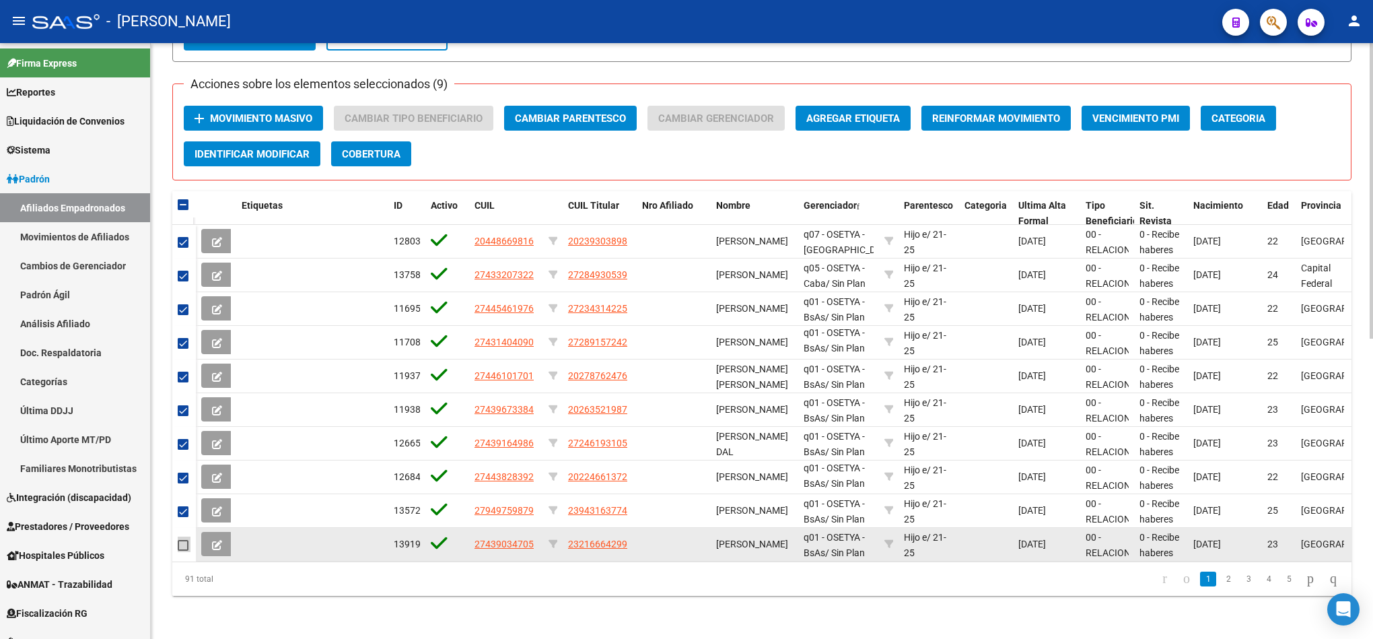
click at [178, 540] on span at bounding box center [183, 545] width 11 height 11
click at [182, 551] on input "checkbox" at bounding box center [182, 551] width 1 height 1
checkbox input "true"
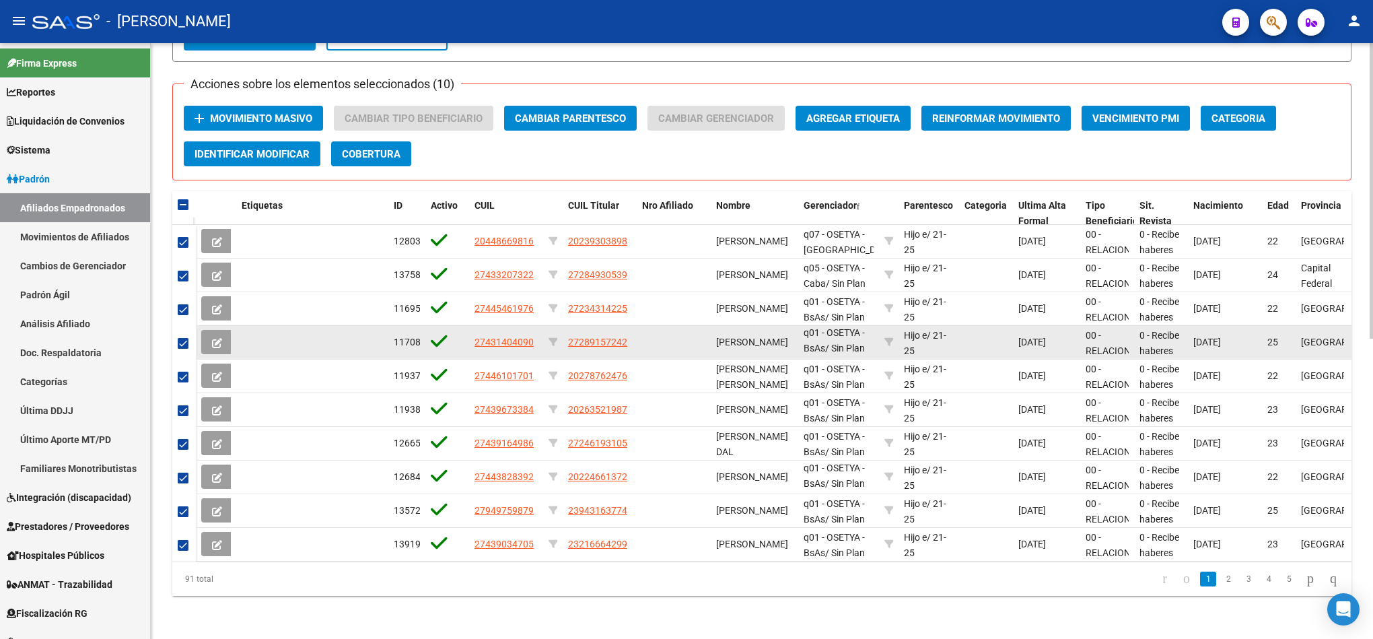
click at [685, 326] on datatable-body-cell at bounding box center [674, 342] width 74 height 33
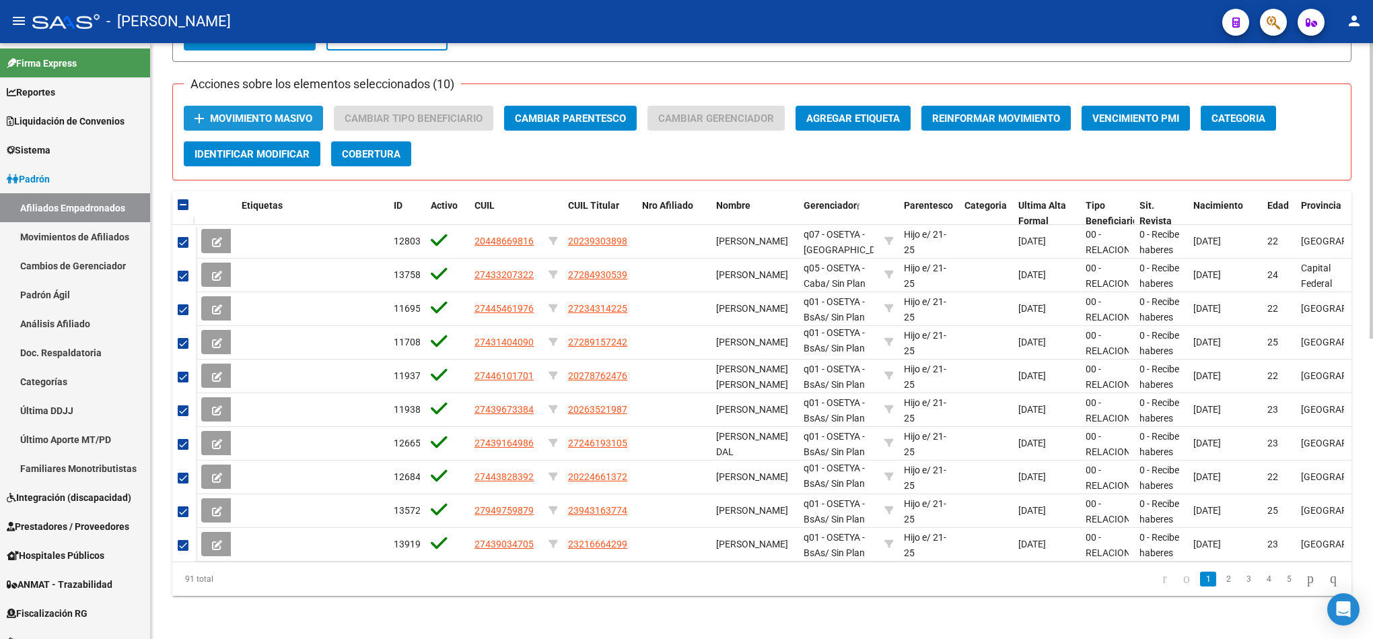
click at [279, 112] on span "Movimiento Masivo" at bounding box center [261, 118] width 102 height 12
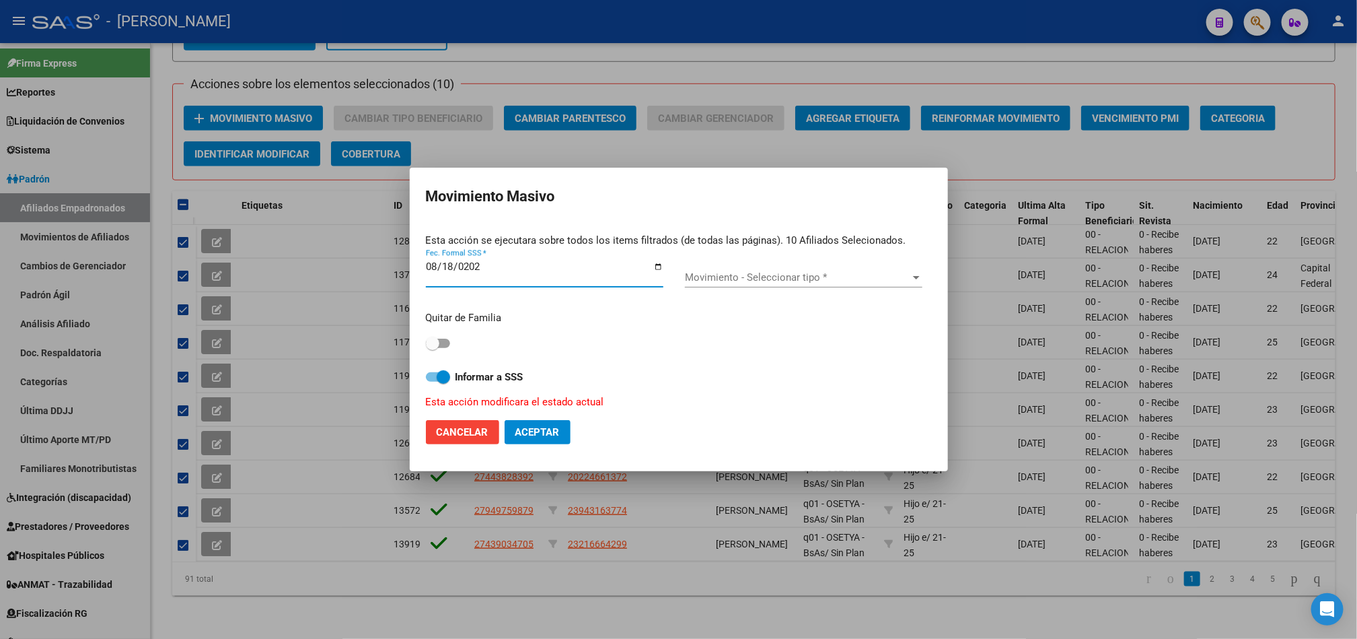
type input "[DATE]"
click at [848, 273] on span "Movimiento - Seleccionar tipo *" at bounding box center [797, 277] width 225 height 12
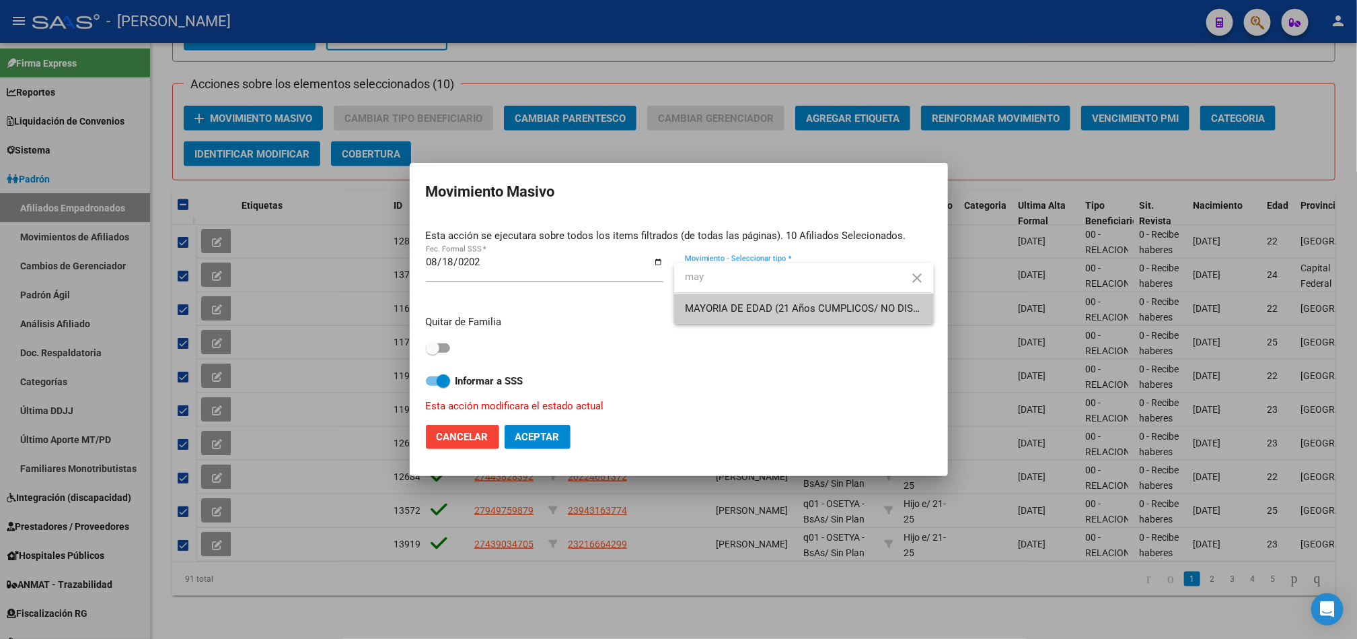
type input "may"
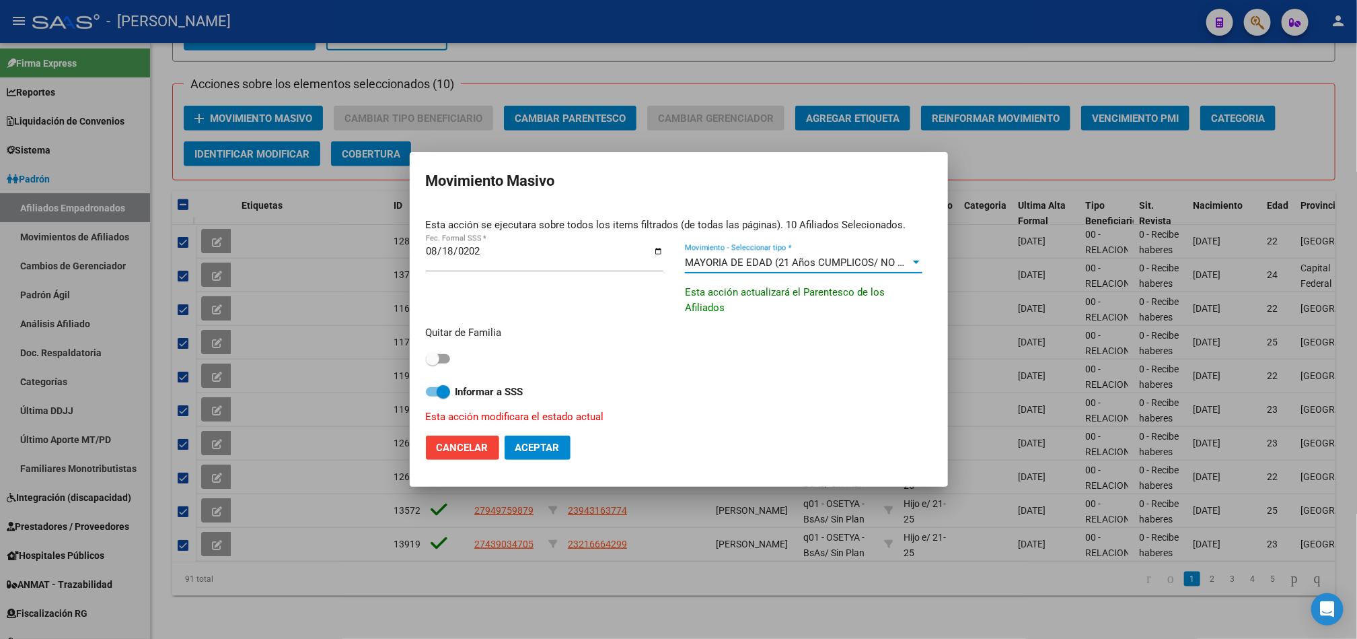
click at [437, 348] on div "Quitar de Familia" at bounding box center [679, 346] width 506 height 42
click at [437, 353] on span at bounding box center [432, 358] width 13 height 13
click at [433, 363] on input "checkbox" at bounding box center [432, 363] width 1 height 1
checkbox input "true"
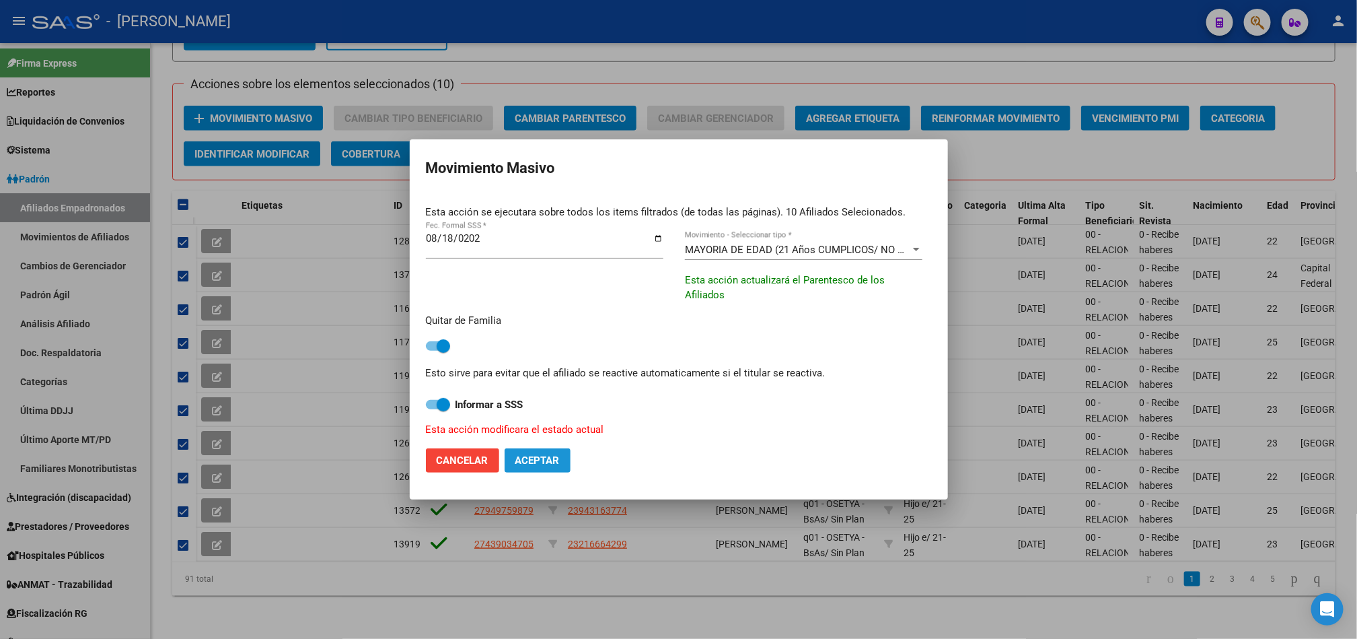
click at [550, 456] on span "Aceptar" at bounding box center [538, 460] width 44 height 12
checkbox input "false"
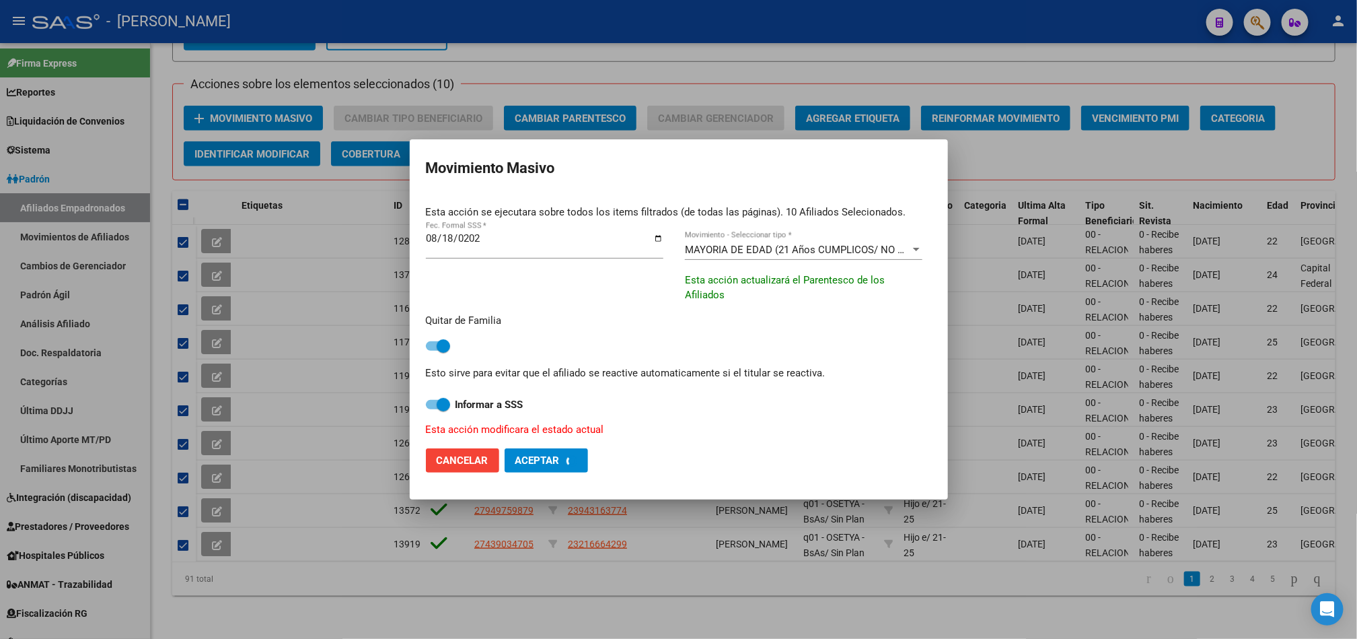
checkbox input "false"
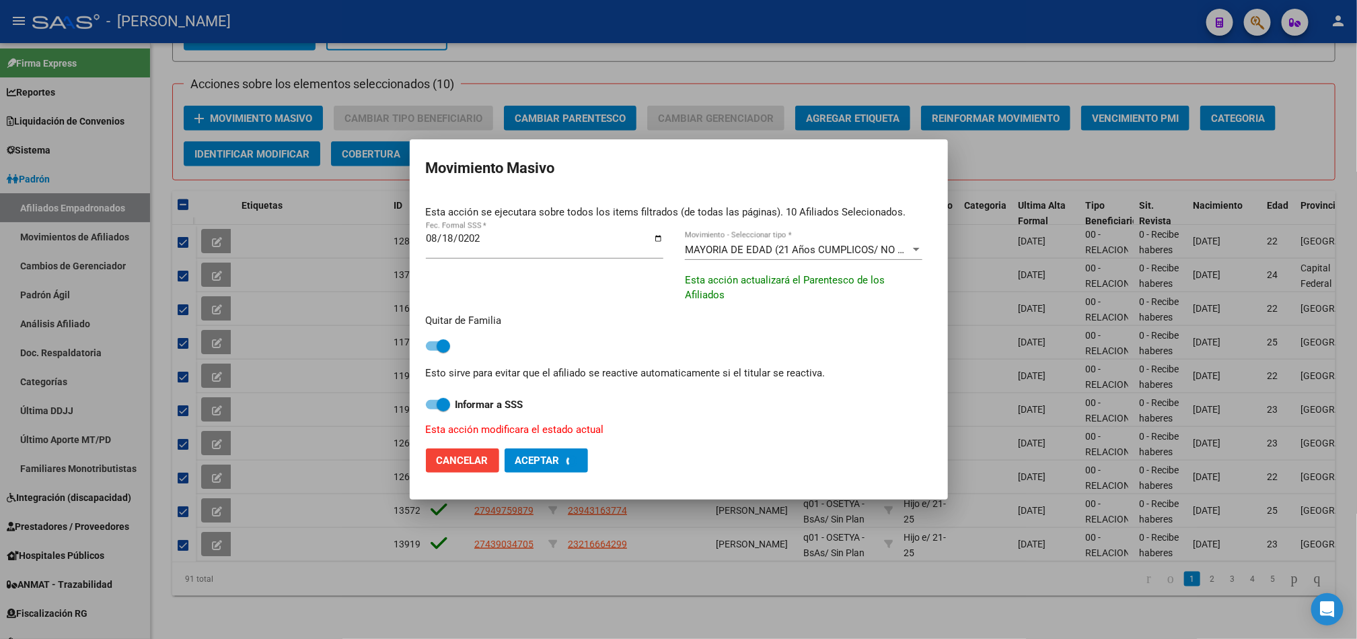
checkbox input "false"
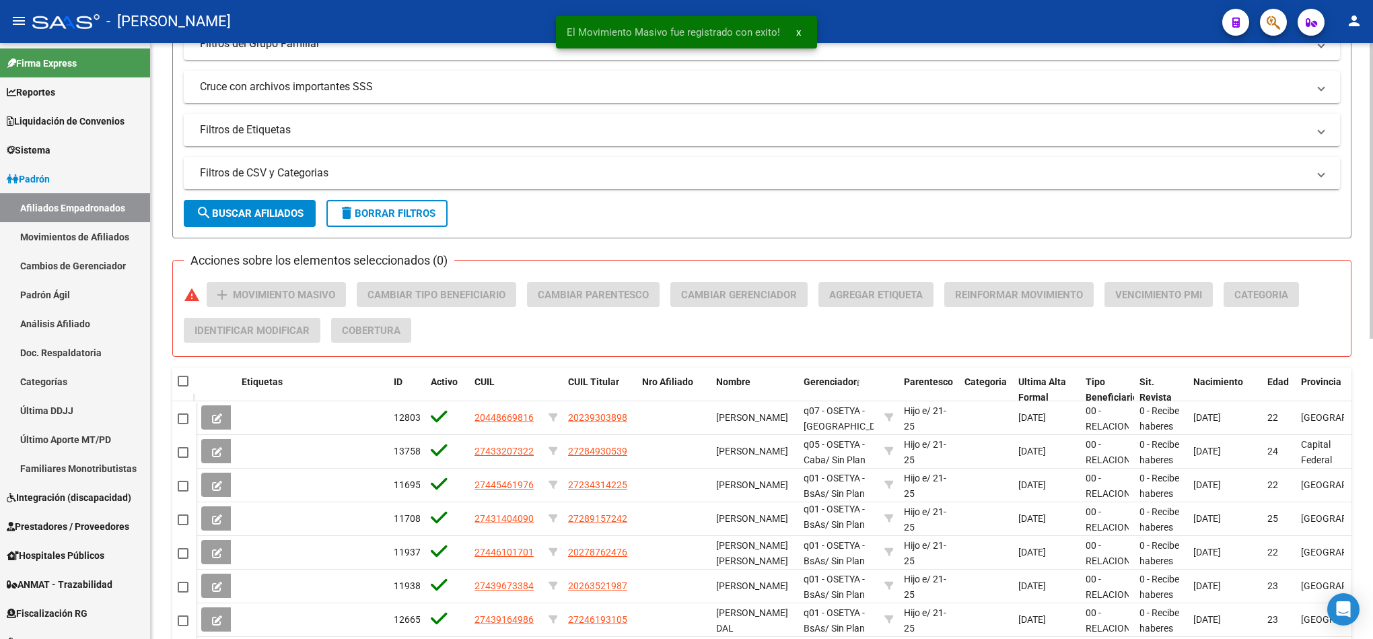
scroll to position [402, 0]
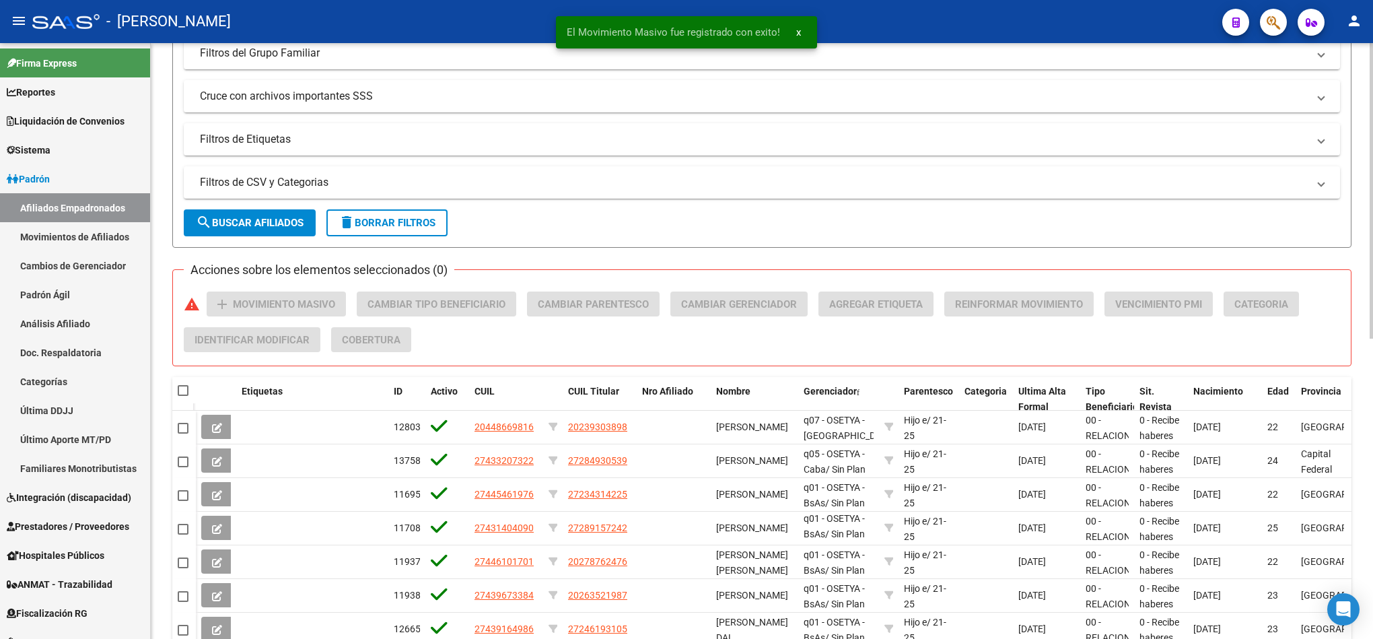
click at [283, 224] on span "search Buscar Afiliados" at bounding box center [250, 223] width 108 height 12
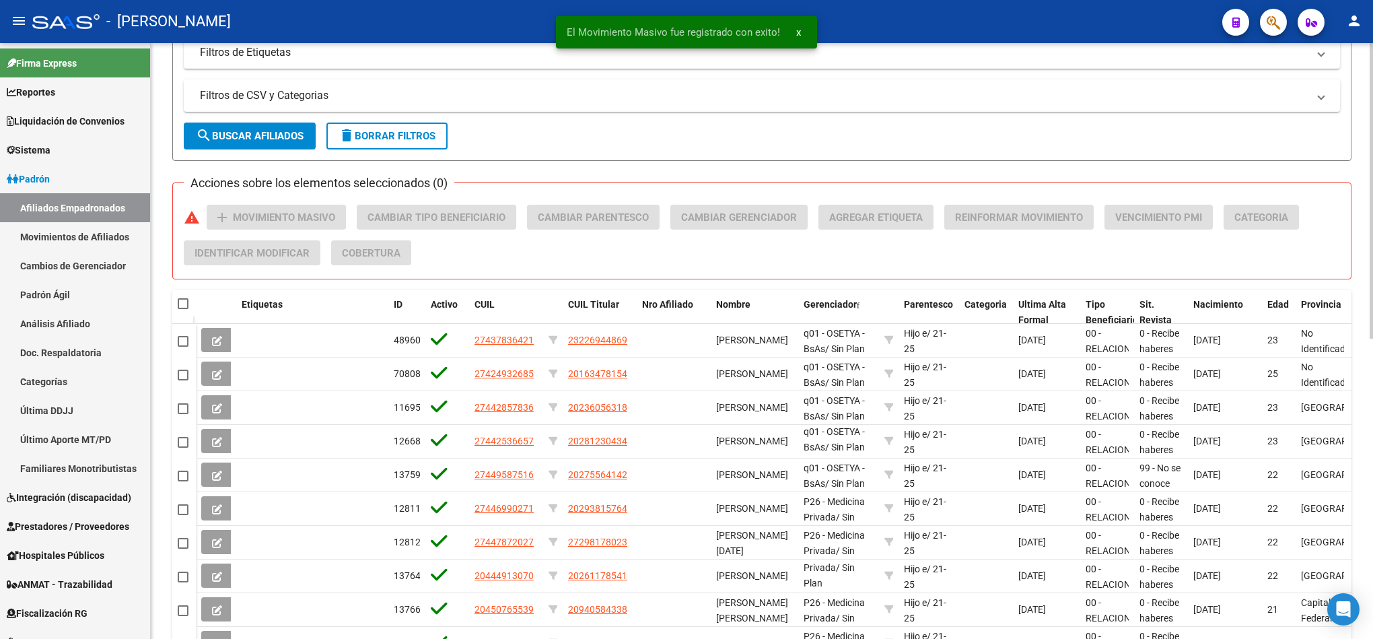
scroll to position [604, 0]
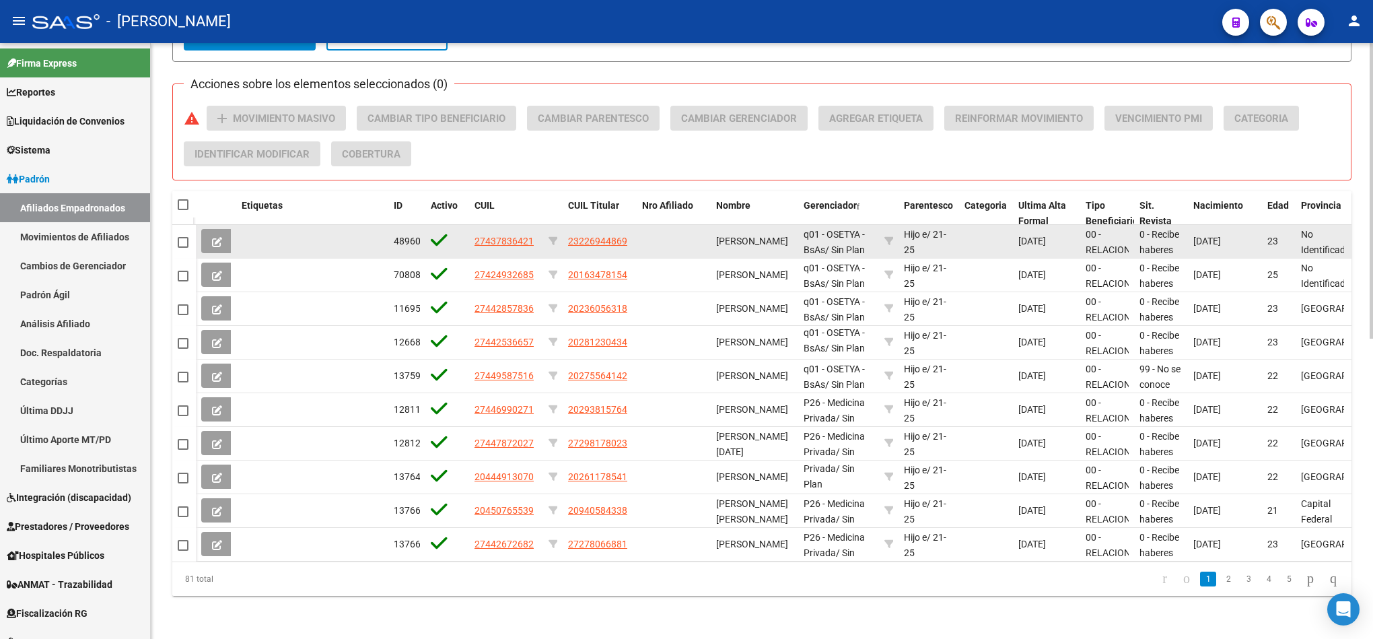
click at [190, 234] on div at bounding box center [184, 241] width 13 height 15
click at [186, 234] on mat-checkbox at bounding box center [183, 241] width 11 height 15
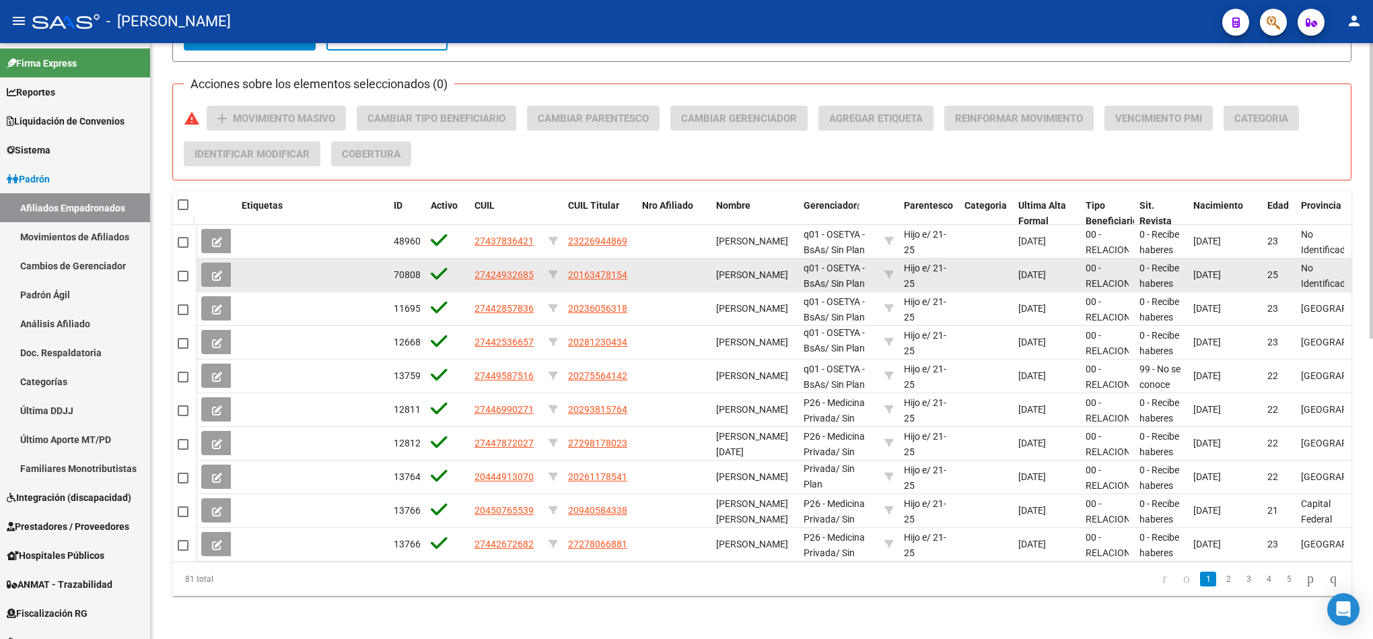
click at [184, 267] on mat-checkbox at bounding box center [183, 274] width 11 height 15
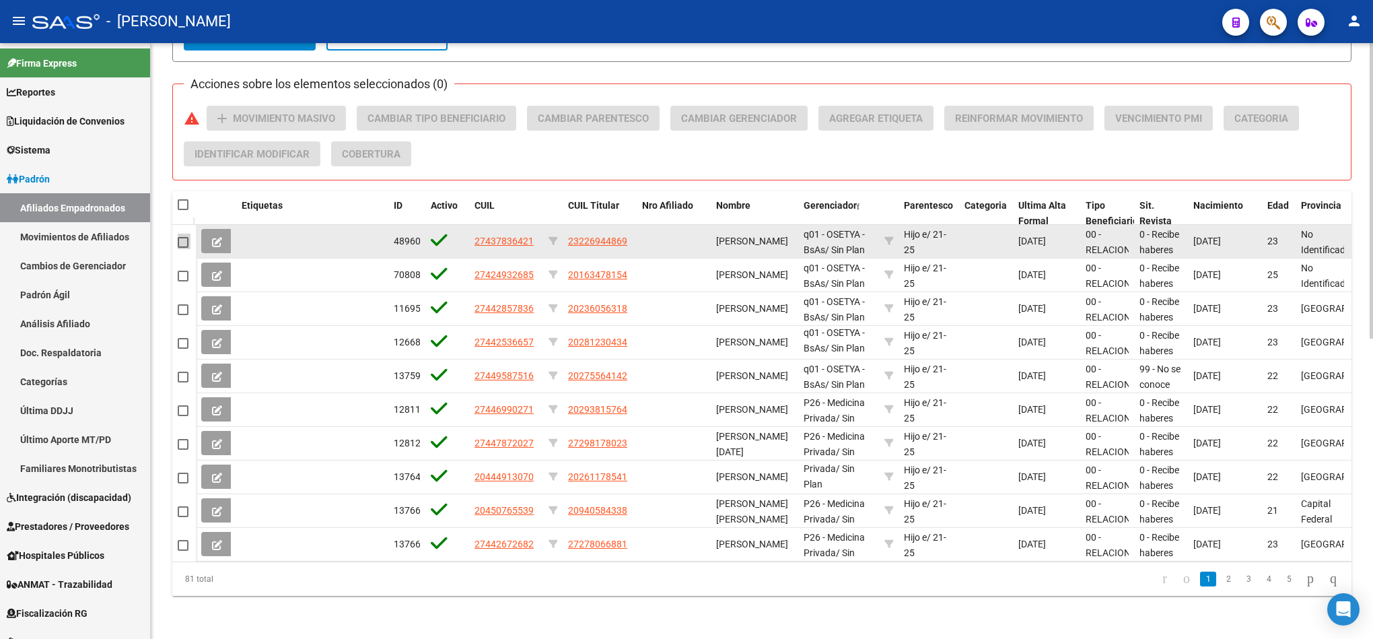
click at [178, 237] on span at bounding box center [183, 242] width 11 height 11
click at [182, 248] on input "checkbox" at bounding box center [182, 248] width 1 height 1
checkbox input "true"
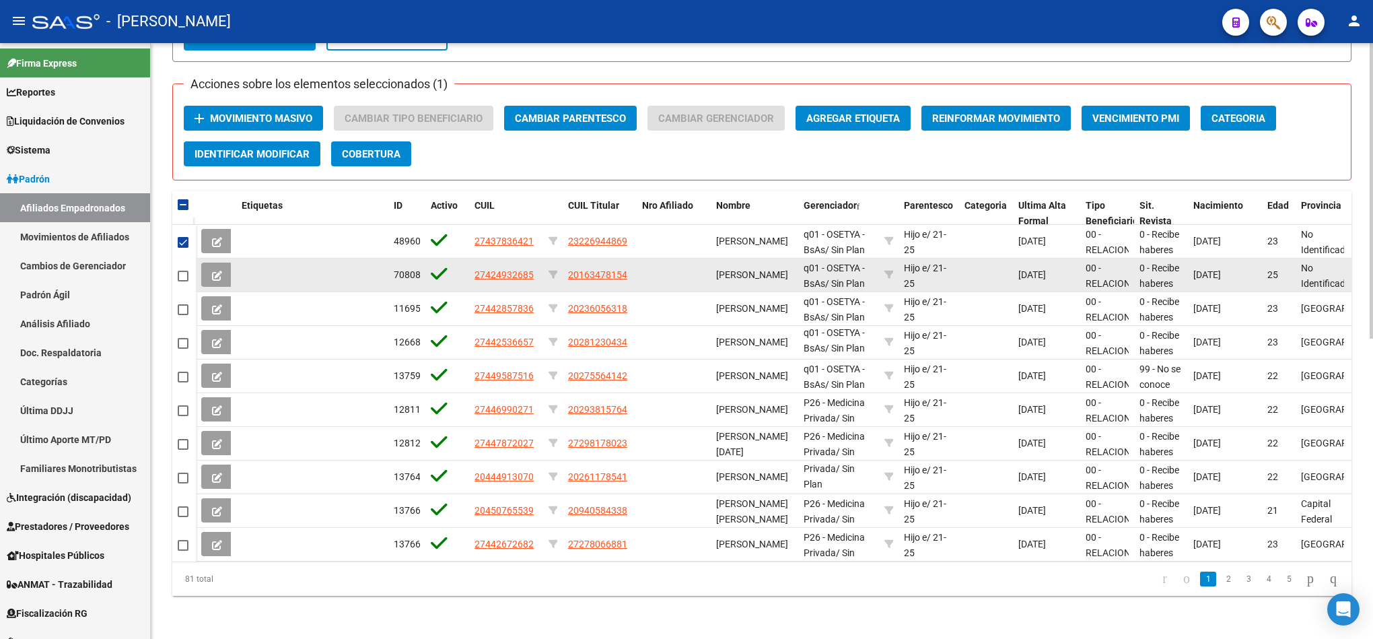
click at [188, 271] on span at bounding box center [183, 276] width 11 height 11
click at [183, 281] on input "checkbox" at bounding box center [182, 281] width 1 height 1
checkbox input "true"
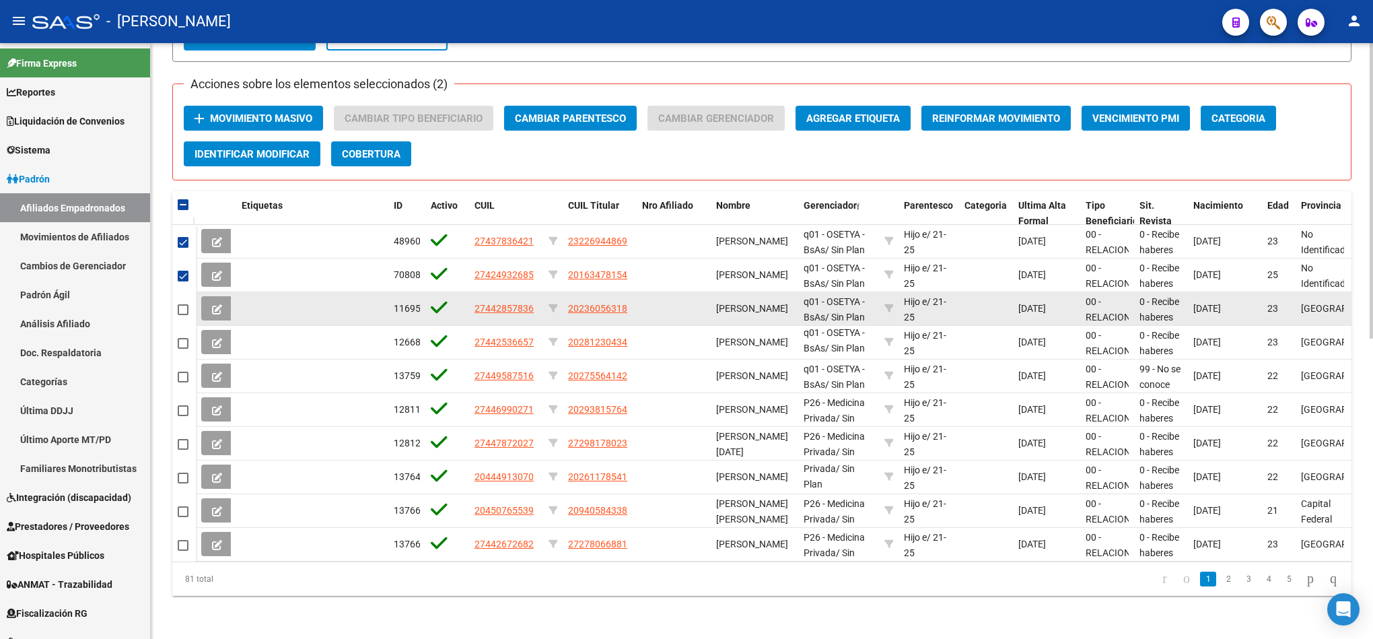
click at [178, 304] on span at bounding box center [183, 309] width 11 height 11
click at [182, 315] on input "checkbox" at bounding box center [182, 315] width 1 height 1
checkbox input "true"
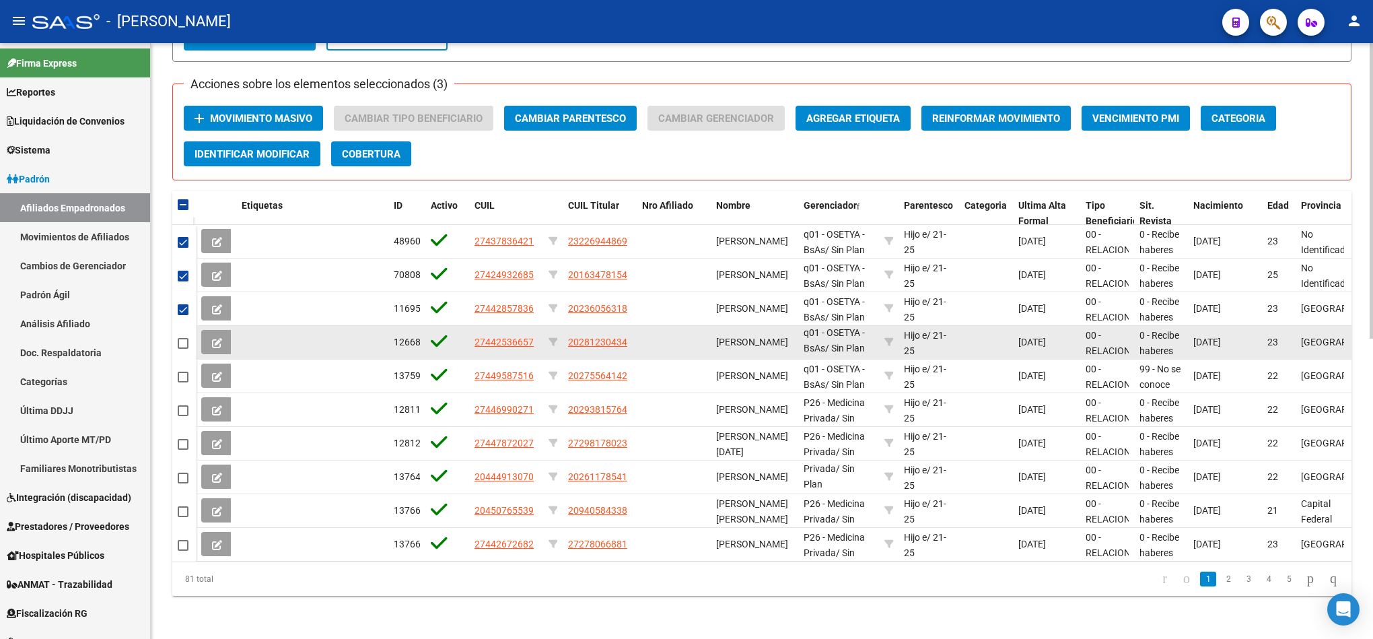
click at [180, 326] on datatable-body-cell at bounding box center [184, 343] width 24 height 34
click at [180, 338] on span at bounding box center [183, 343] width 11 height 11
click at [182, 349] on input "checkbox" at bounding box center [182, 349] width 1 height 1
checkbox input "true"
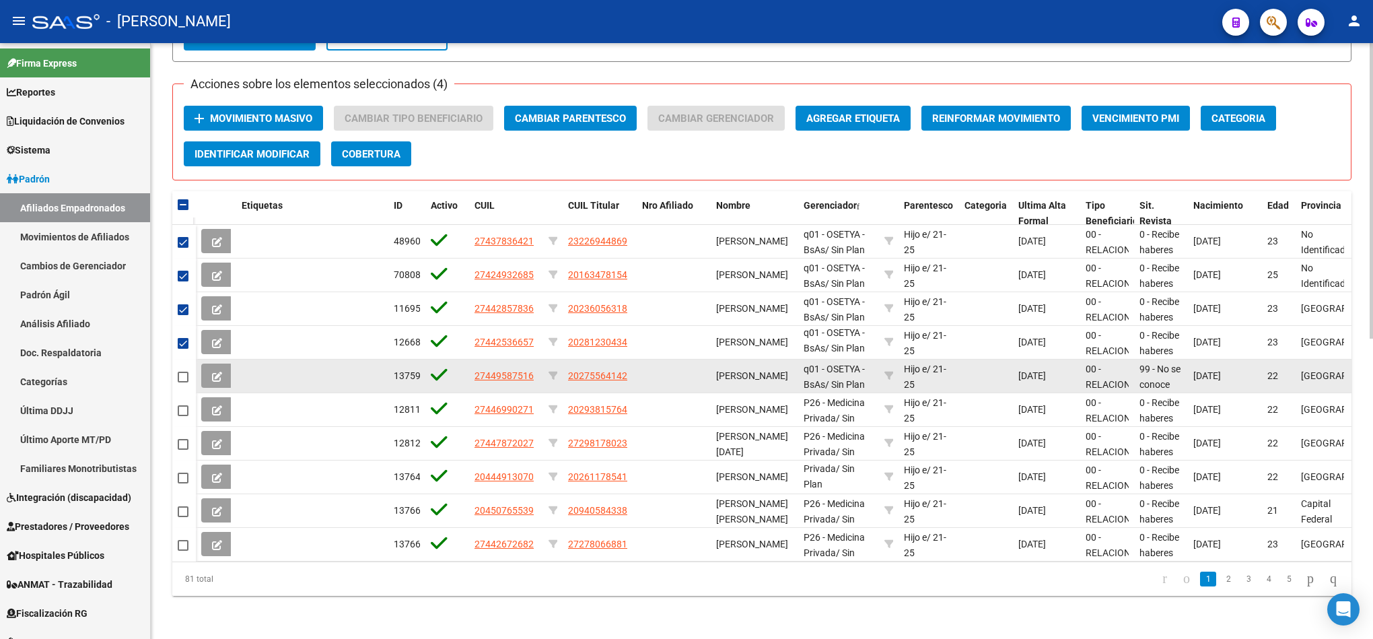
click at [184, 368] on mat-checkbox at bounding box center [183, 375] width 11 height 15
click at [184, 371] on span at bounding box center [183, 376] width 11 height 11
click at [183, 382] on input "checkbox" at bounding box center [182, 382] width 1 height 1
checkbox input "true"
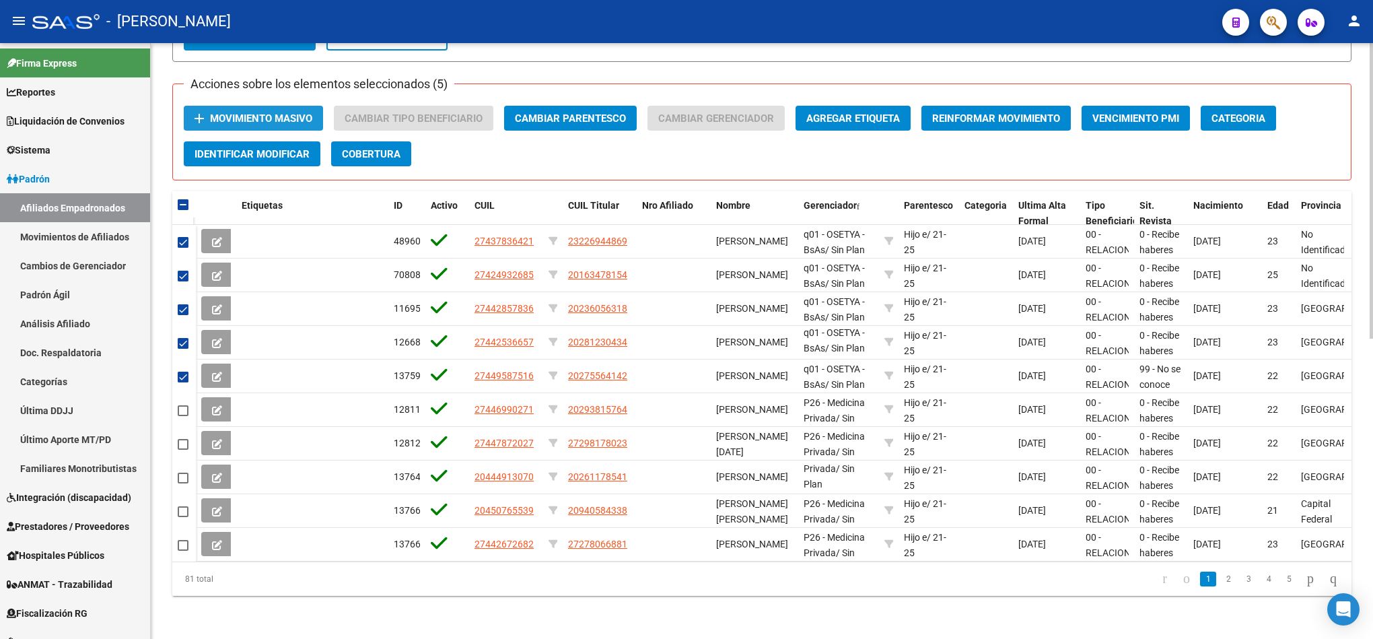
click at [291, 115] on button "add Movimiento Masivo" at bounding box center [253, 118] width 139 height 25
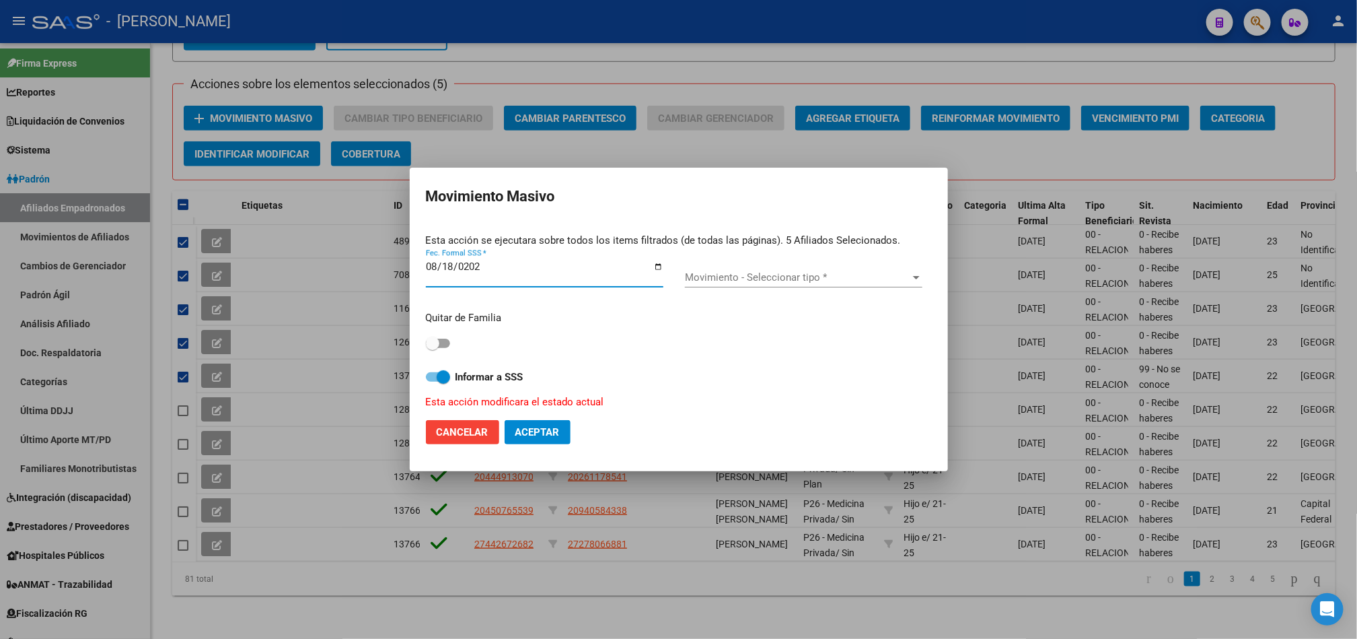
type input "[DATE]"
click at [774, 271] on span "Movimiento - Seleccionar tipo *" at bounding box center [797, 277] width 225 height 12
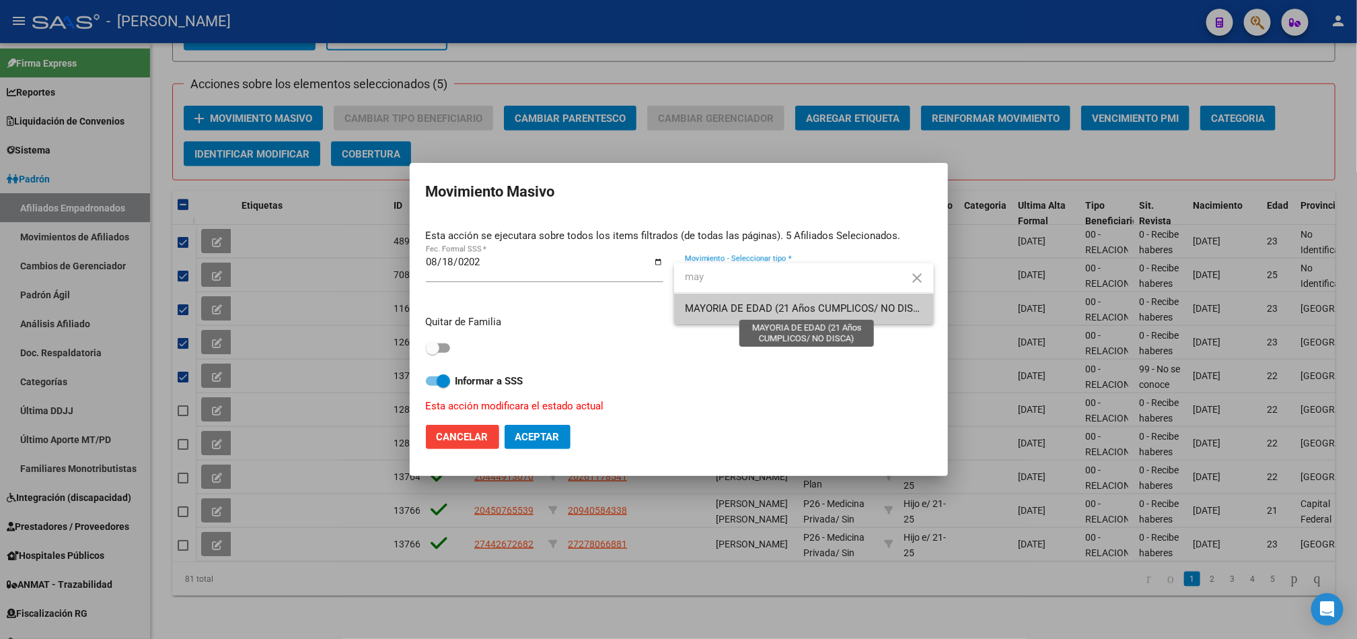
type input "may"
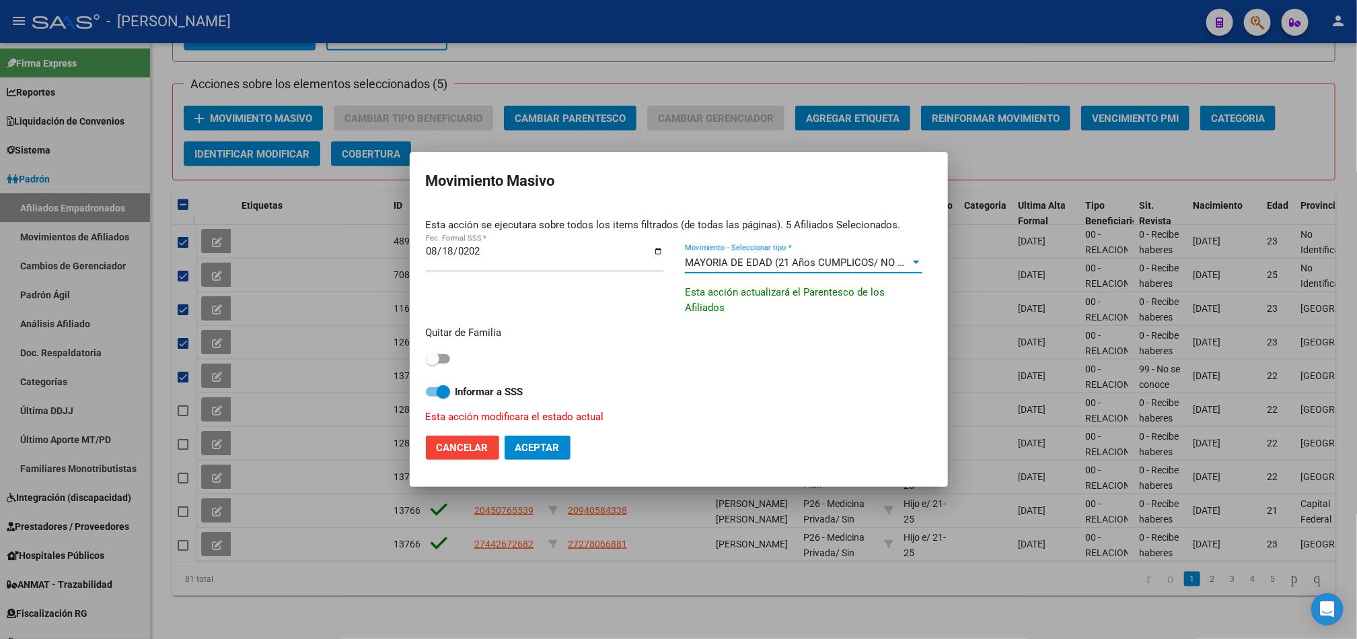
click at [439, 355] on span at bounding box center [432, 358] width 13 height 13
click at [433, 363] on input "checkbox" at bounding box center [432, 363] width 1 height 1
checkbox input "true"
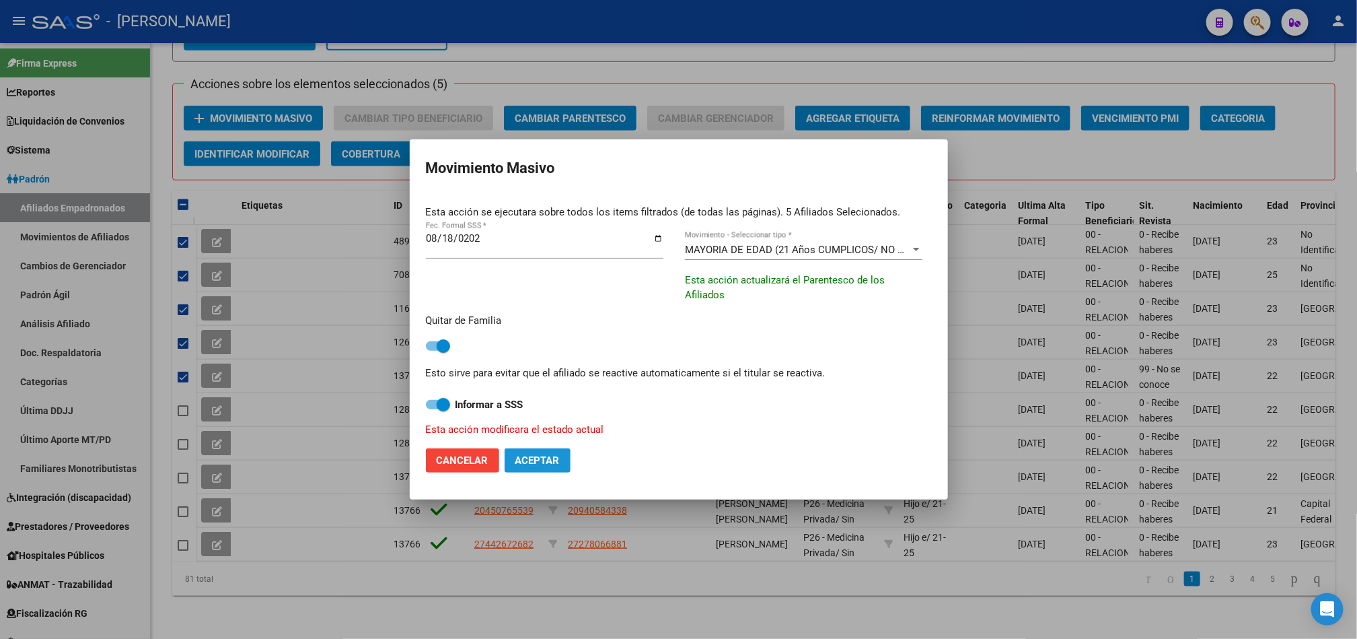
click at [541, 462] on span "Aceptar" at bounding box center [538, 460] width 44 height 12
checkbox input "false"
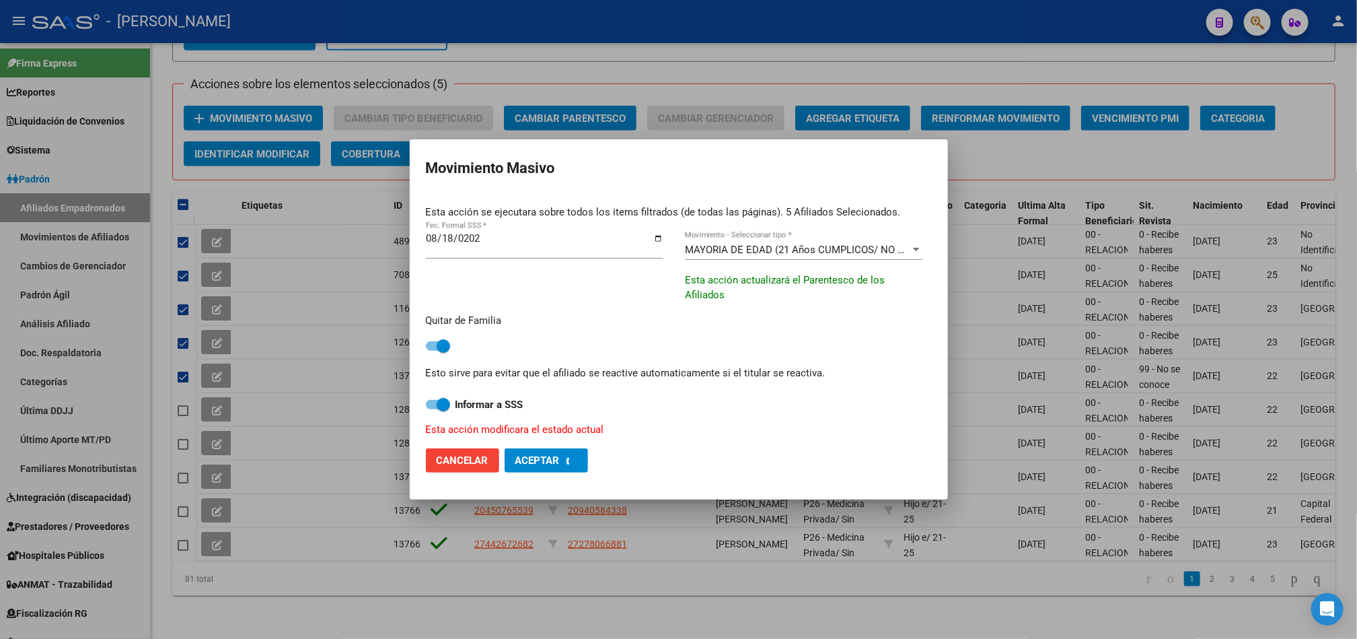
checkbox input "false"
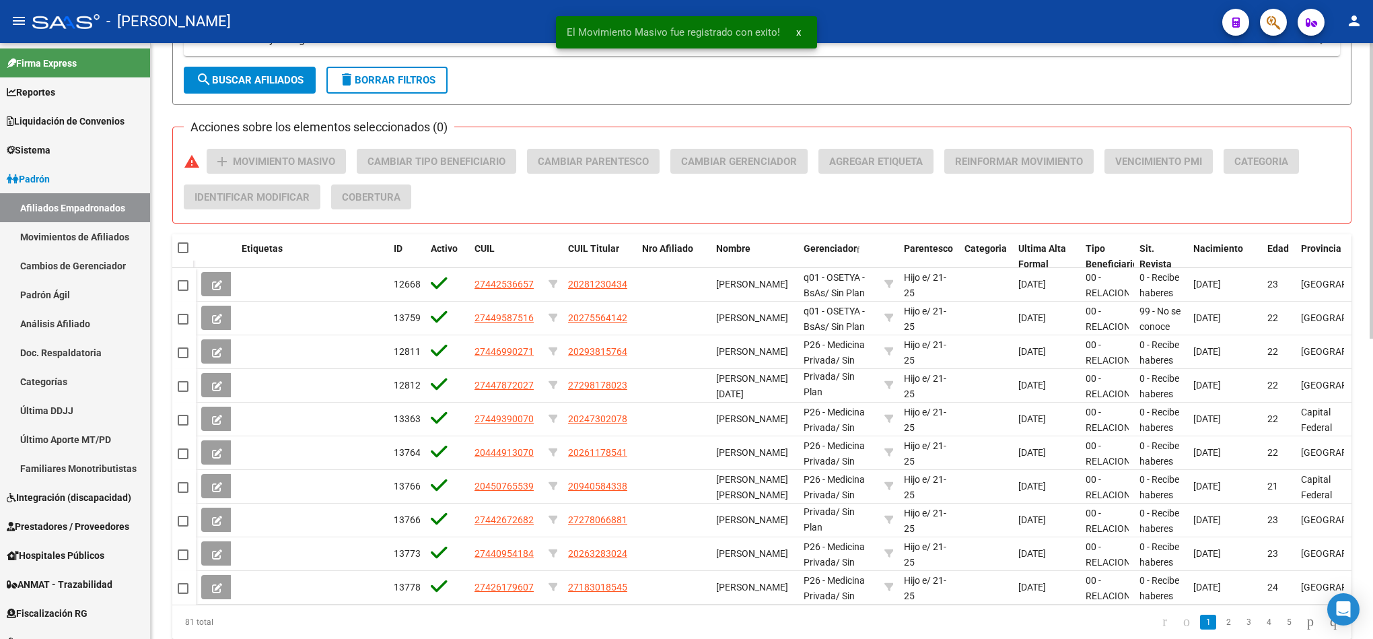
scroll to position [402, 0]
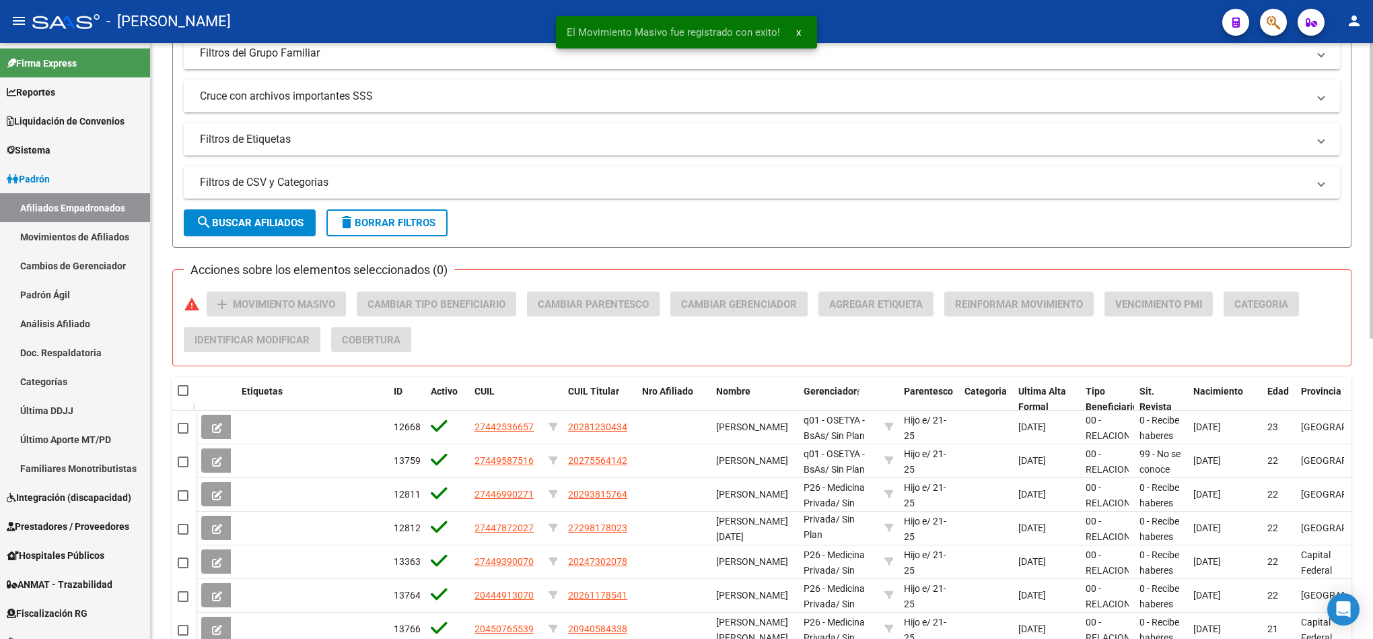
drag, startPoint x: 299, startPoint y: 250, endPoint x: 285, endPoint y: 221, distance: 32.5
click at [291, 238] on div "PADRON -> Afiliados Empadronados (alt+a) add Crear Afiliado file_download Expor…" at bounding box center [761, 221] width 1179 height 1119
click at [285, 221] on span "search Buscar Afiliados" at bounding box center [250, 223] width 108 height 12
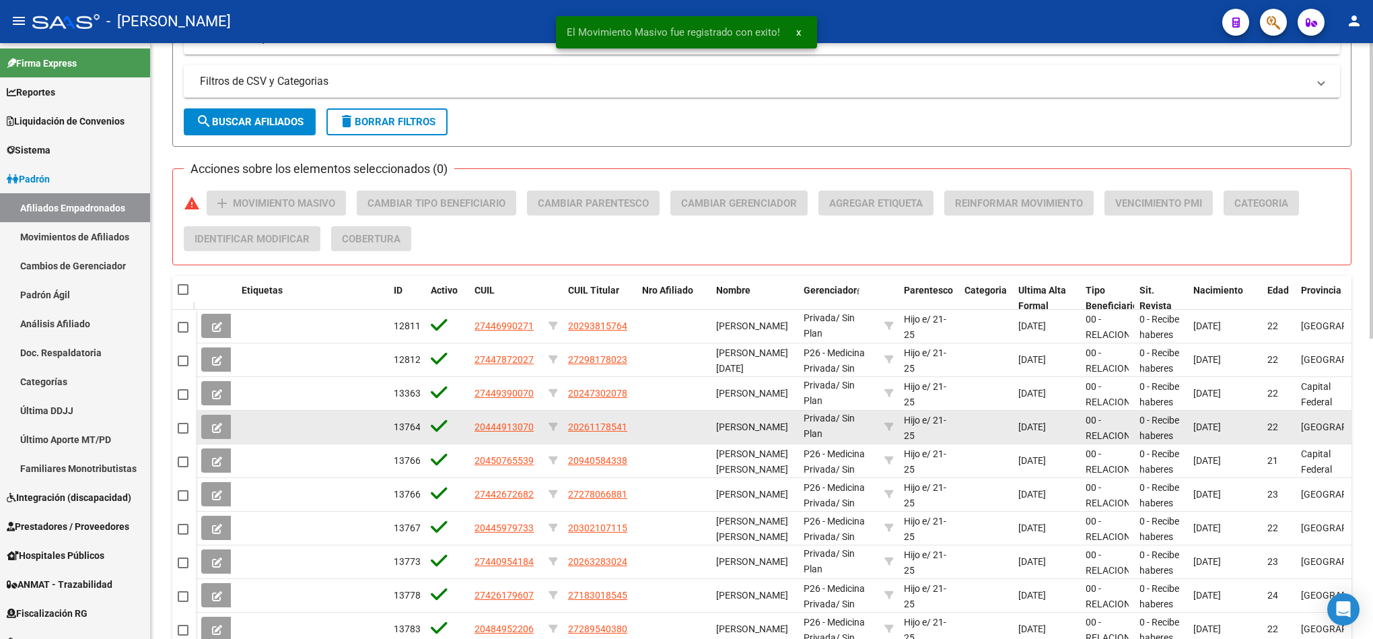
scroll to position [604, 0]
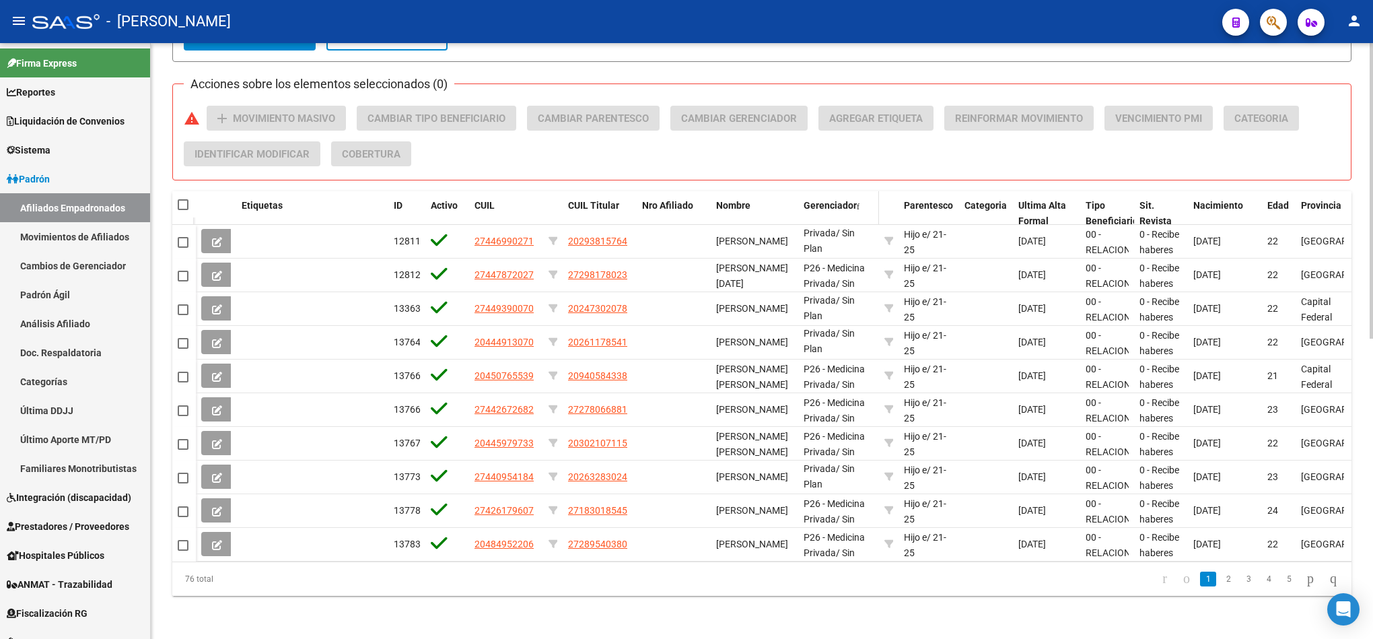
click at [852, 200] on span "Gerenciador" at bounding box center [830, 205] width 53 height 11
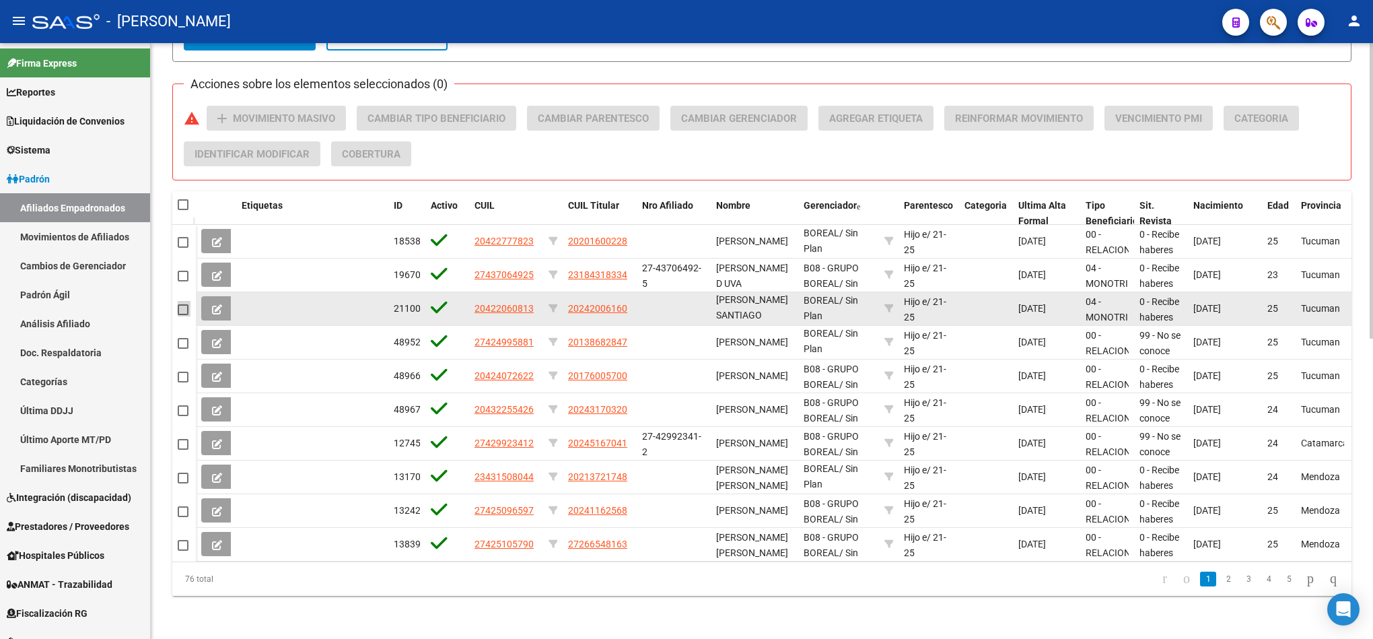
click at [184, 304] on span at bounding box center [183, 309] width 11 height 11
click at [183, 315] on input "checkbox" at bounding box center [182, 315] width 1 height 1
checkbox input "true"
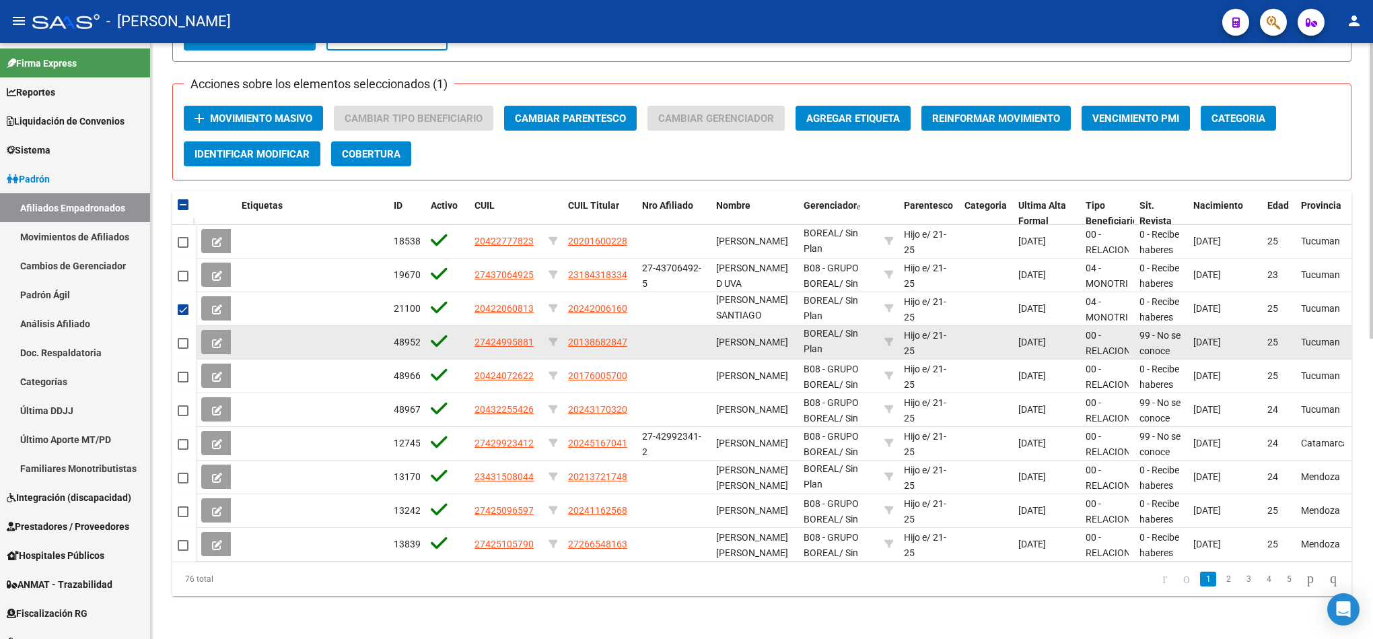
click at [188, 334] on div at bounding box center [184, 341] width 13 height 15
click at [192, 339] on datatable-body-cell at bounding box center [184, 343] width 24 height 34
click at [178, 338] on span at bounding box center [183, 343] width 11 height 11
click at [182, 349] on input "checkbox" at bounding box center [182, 349] width 1 height 1
checkbox input "true"
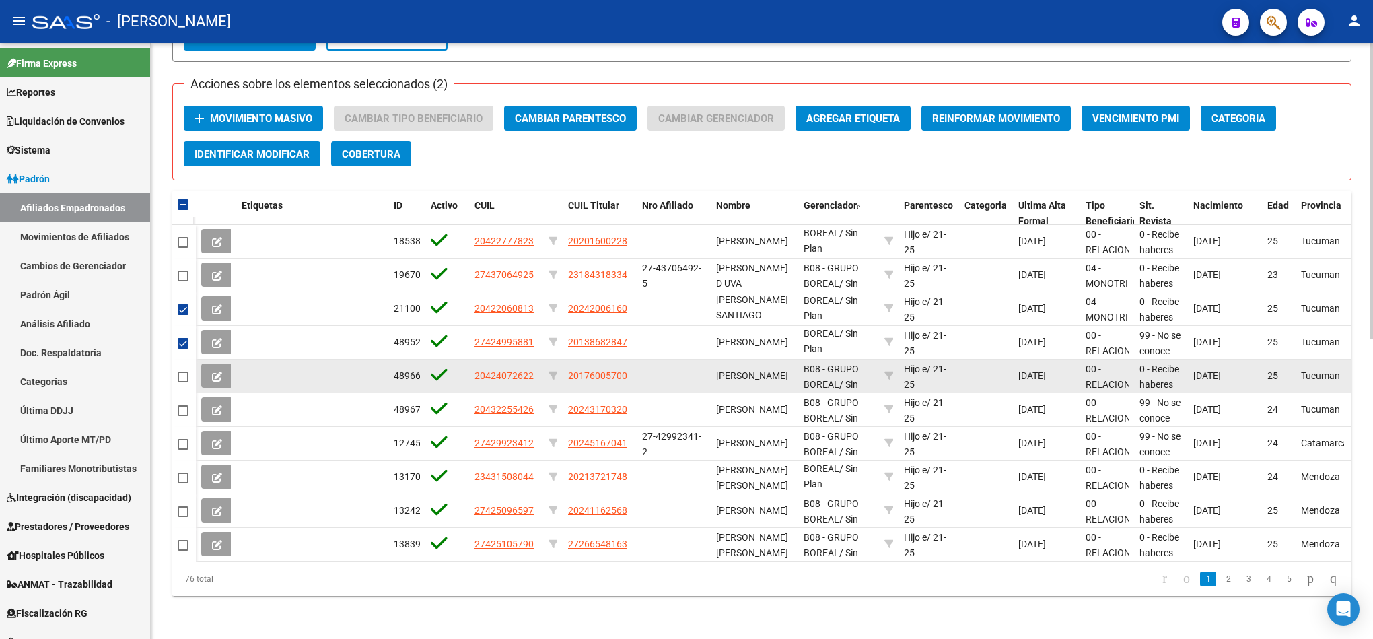
drag, startPoint x: 178, startPoint y: 343, endPoint x: 180, endPoint y: 357, distance: 14.2
click at [178, 344] on datatable-scroller "18538 20422777823 20201600228 [PERSON_NAME] B08 - GRUPO BOREAL / Sin Plan Hijo …" at bounding box center [761, 393] width 1179 height 336
click at [182, 371] on span at bounding box center [183, 376] width 11 height 11
click at [182, 382] on input "checkbox" at bounding box center [182, 382] width 1 height 1
checkbox input "true"
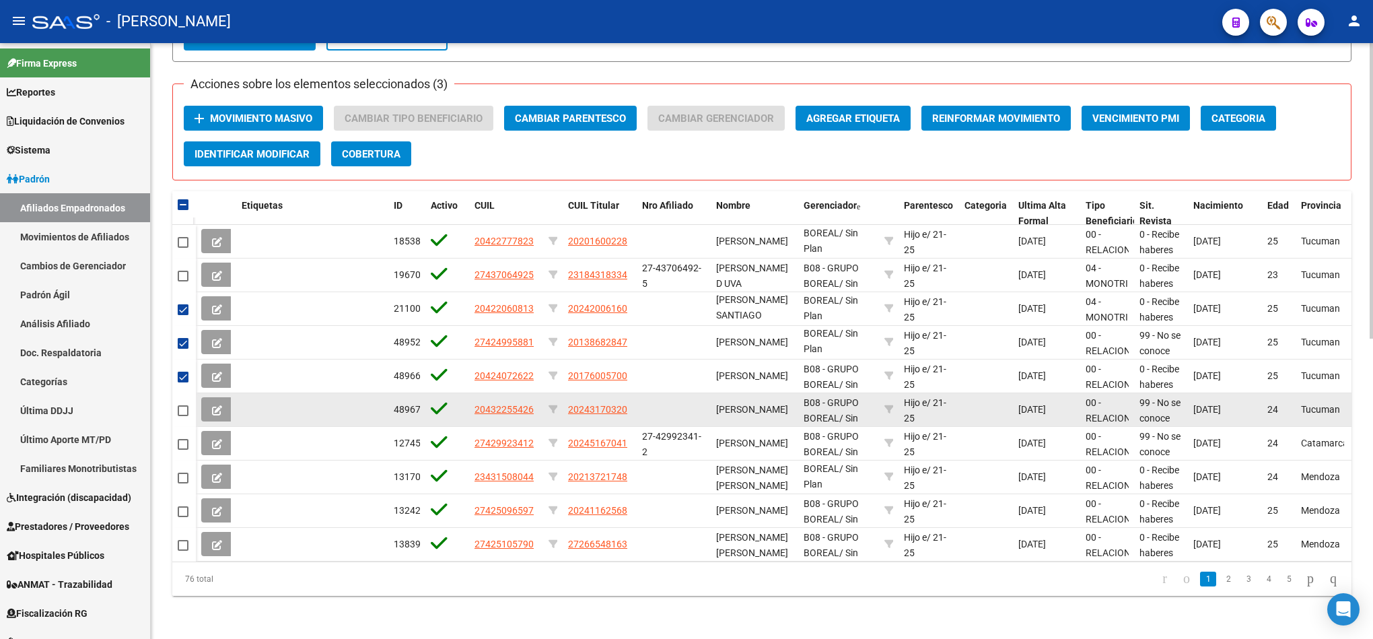
click at [182, 405] on span at bounding box center [183, 410] width 11 height 11
click at [182, 416] on input "checkbox" at bounding box center [182, 416] width 1 height 1
checkbox input "true"
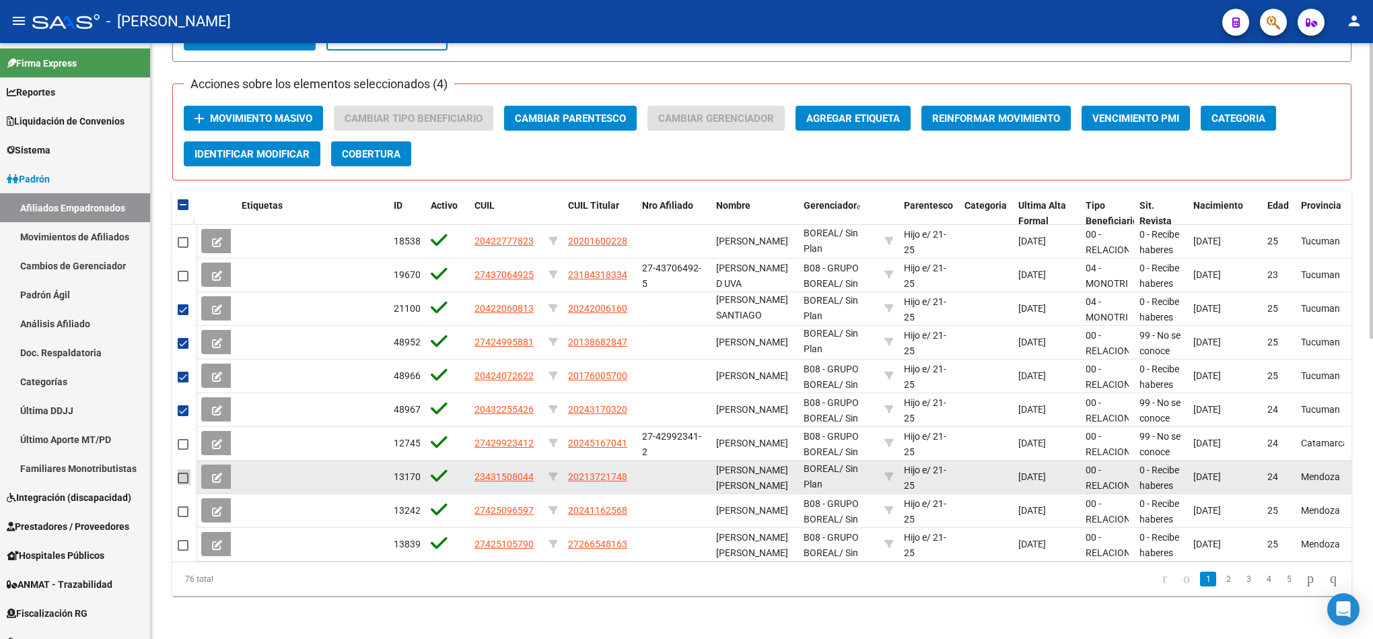
click at [178, 472] on span at bounding box center [183, 477] width 11 height 11
click at [182, 483] on input "checkbox" at bounding box center [182, 483] width 1 height 1
checkbox input "true"
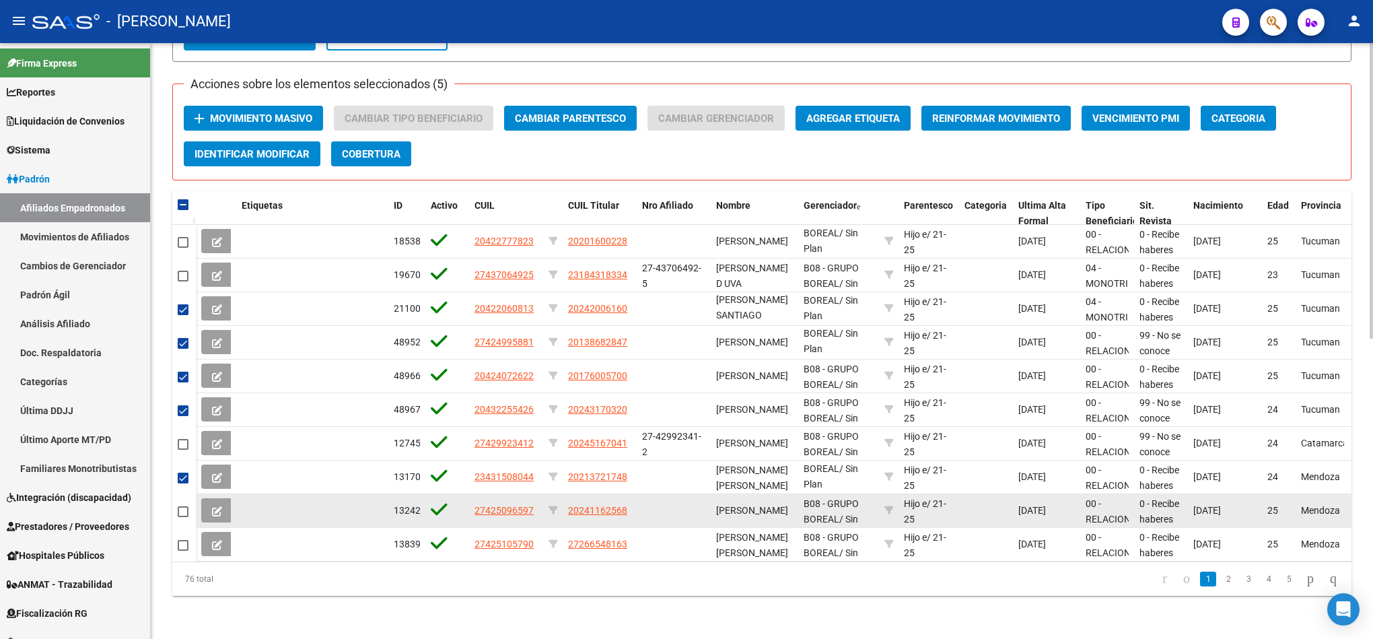
click at [182, 506] on span at bounding box center [183, 511] width 11 height 11
click at [182, 517] on input "checkbox" at bounding box center [182, 517] width 1 height 1
checkbox input "true"
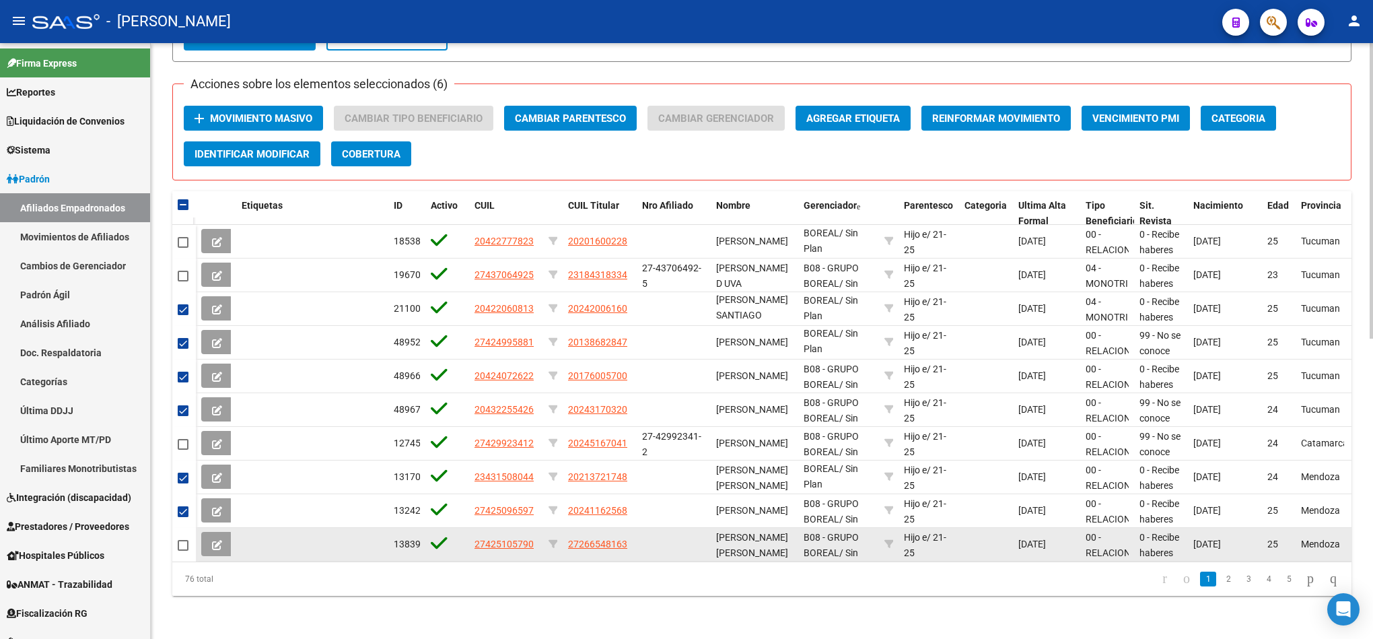
click at [180, 536] on mat-checkbox at bounding box center [183, 543] width 11 height 15
click at [178, 540] on span at bounding box center [183, 545] width 11 height 11
click at [182, 551] on input "checkbox" at bounding box center [182, 551] width 1 height 1
checkbox input "true"
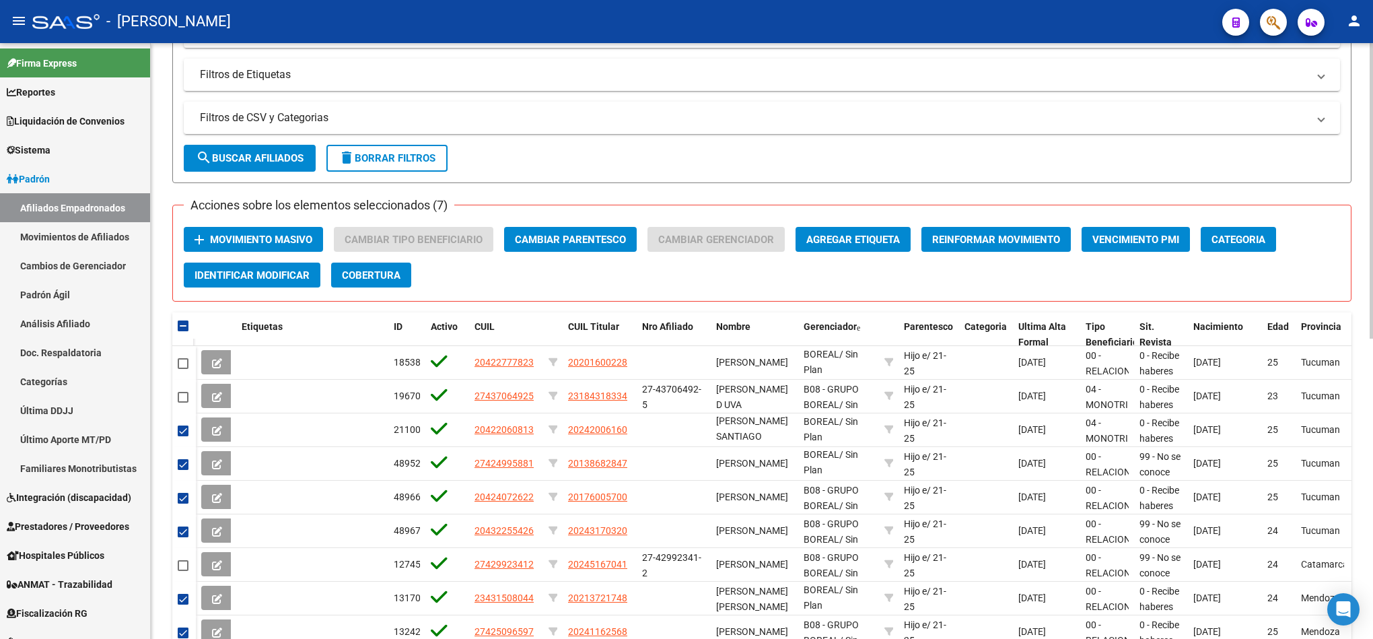
scroll to position [402, 0]
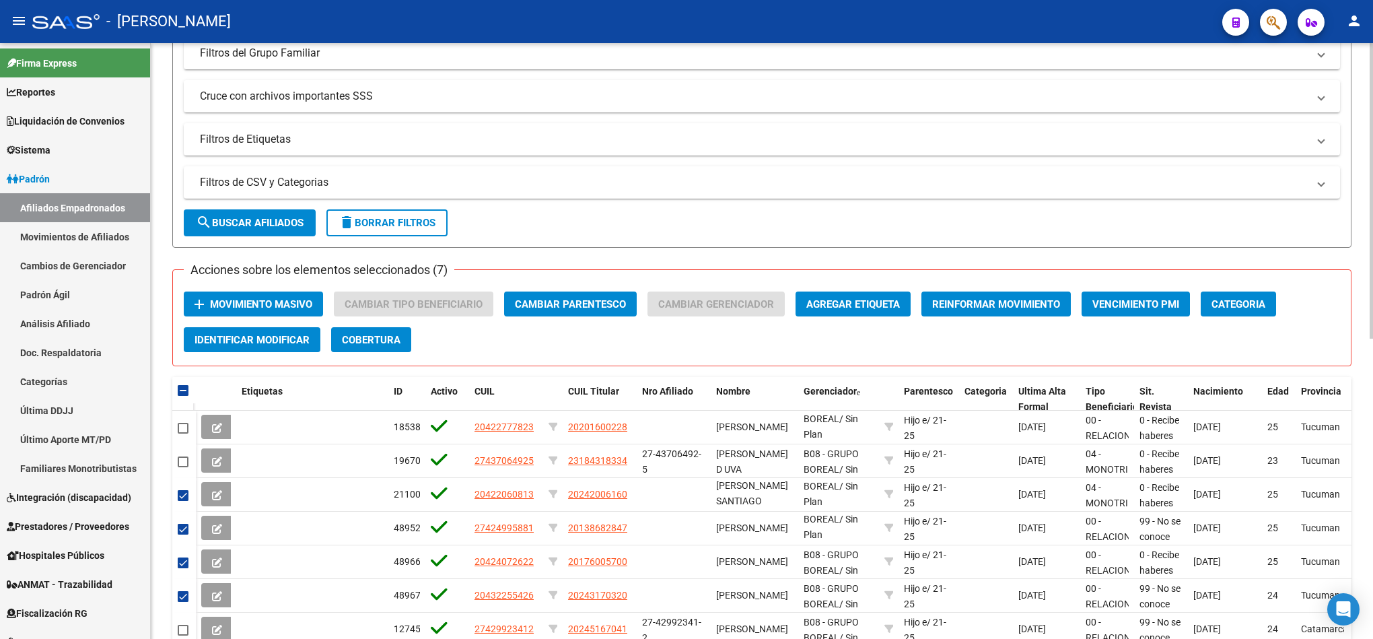
click at [234, 306] on span "Movimiento Masivo" at bounding box center [261, 304] width 102 height 12
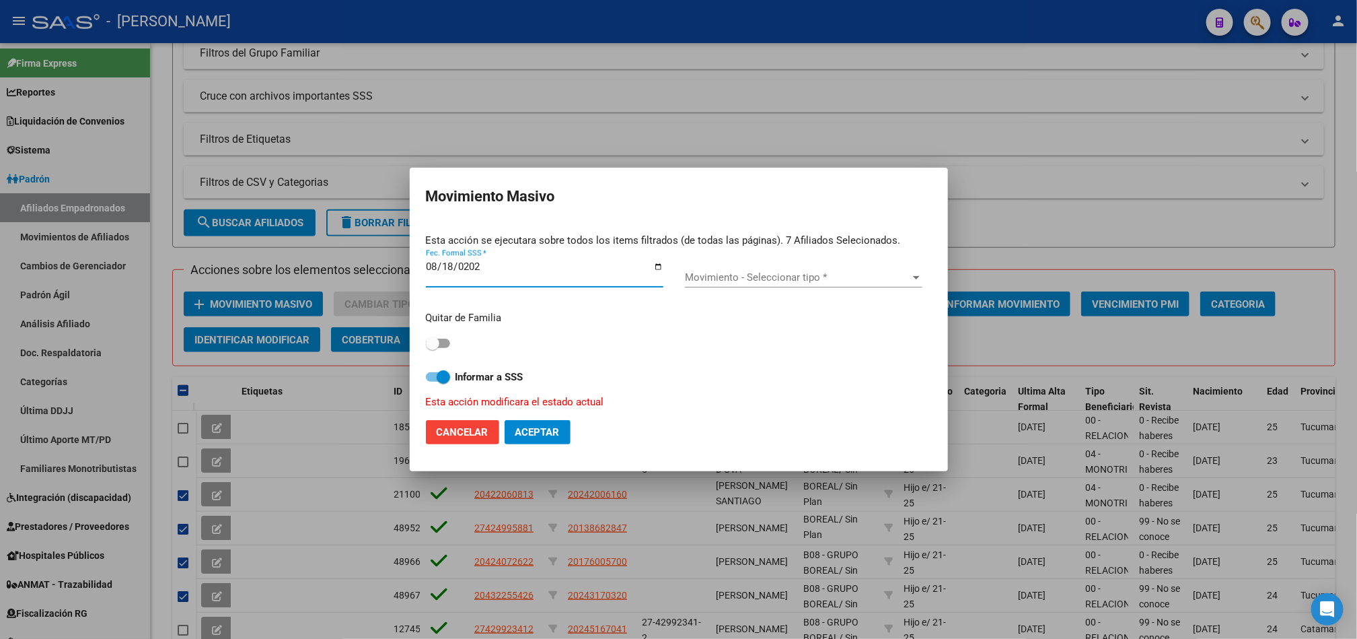
type input "[DATE]"
click at [681, 283] on div "Esta acción se ejecutara sobre todos los items filtrados (de todas las páginas)…" at bounding box center [679, 316] width 506 height 187
click at [703, 275] on span "Movimiento - Seleccionar tipo *" at bounding box center [797, 277] width 225 height 12
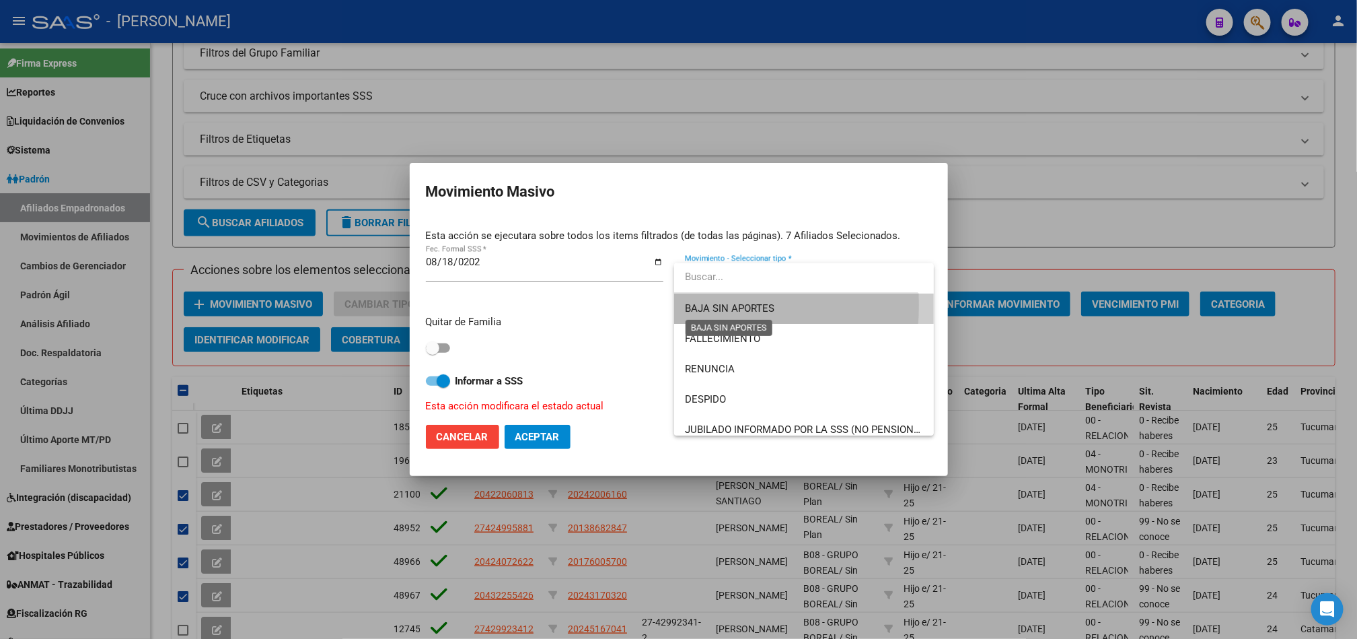
click at [703, 305] on span "BAJA SIN APORTES" at bounding box center [730, 308] width 90 height 12
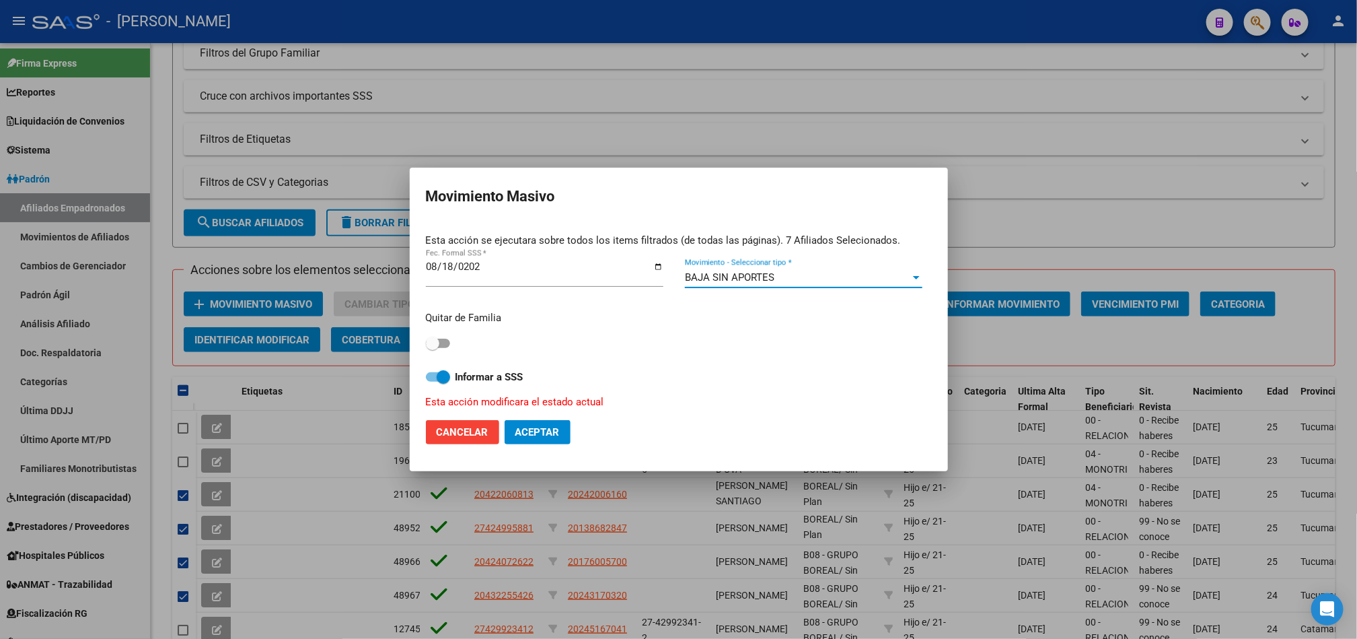
click at [691, 273] on span "BAJA SIN APORTES" at bounding box center [730, 277] width 90 height 12
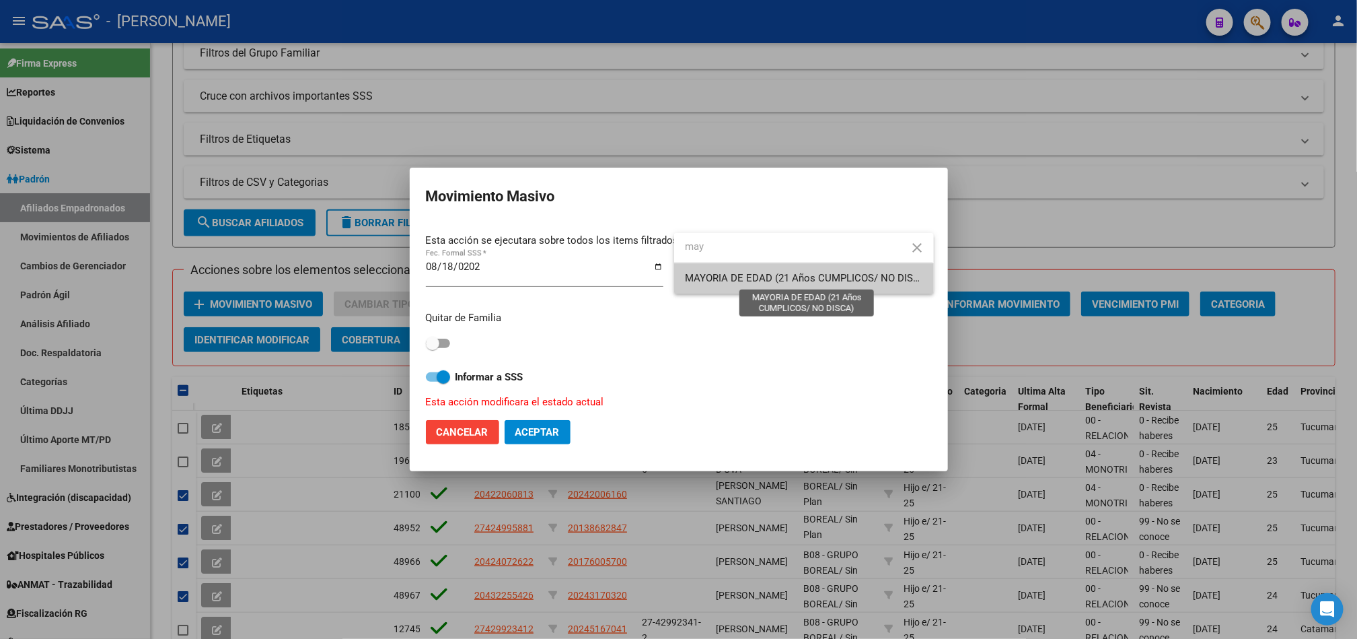
type input "may"
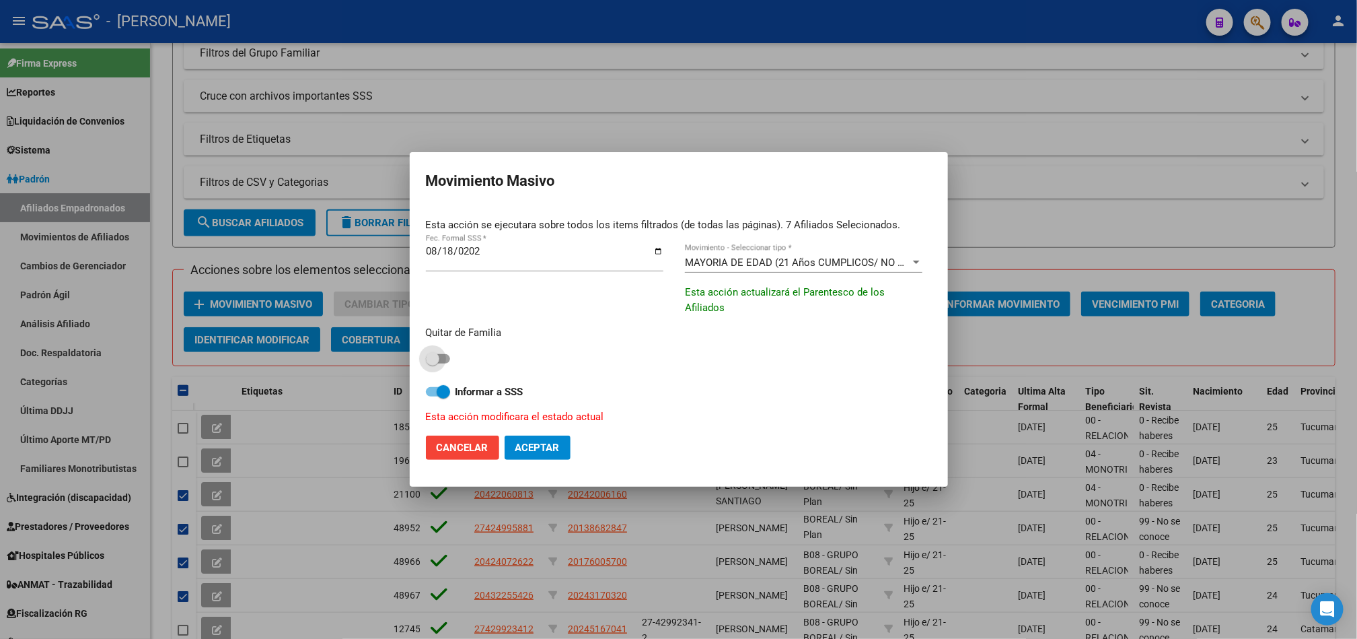
drag, startPoint x: 437, startPoint y: 358, endPoint x: 509, endPoint y: 420, distance: 95.0
click at [437, 362] on span at bounding box center [432, 358] width 13 height 13
click at [433, 363] on input "checkbox" at bounding box center [432, 363] width 1 height 1
checkbox input "true"
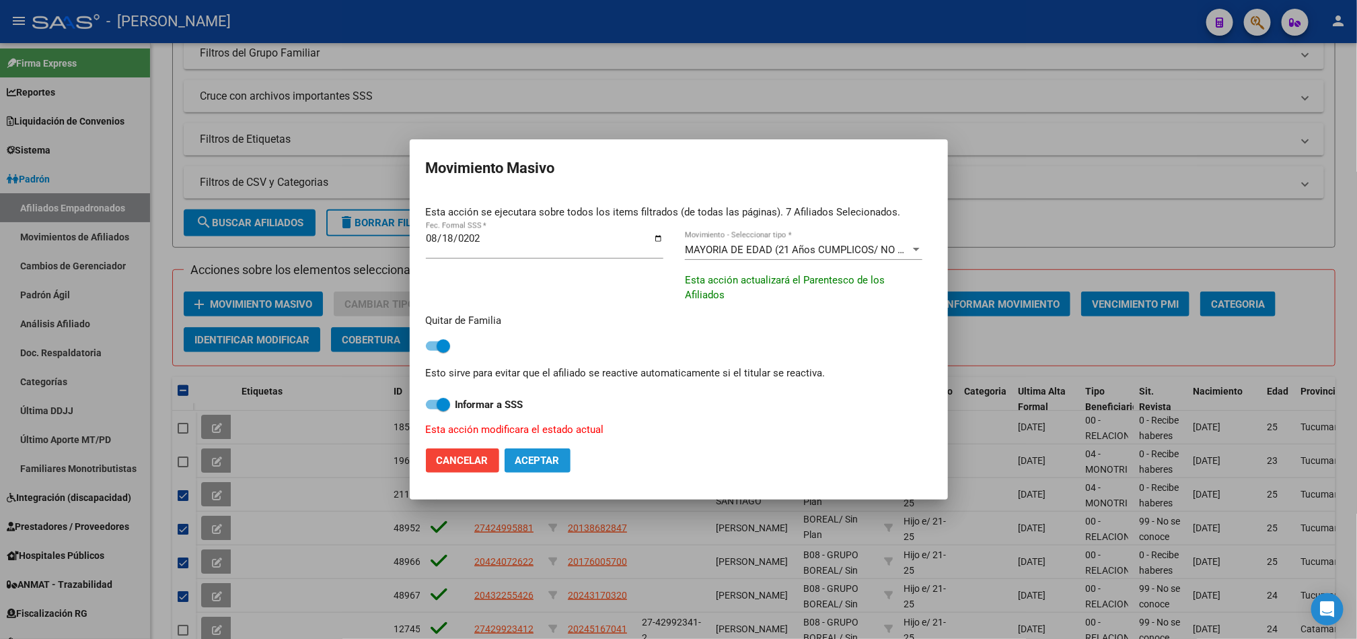
click at [551, 460] on span "Aceptar" at bounding box center [538, 460] width 44 height 12
checkbox input "false"
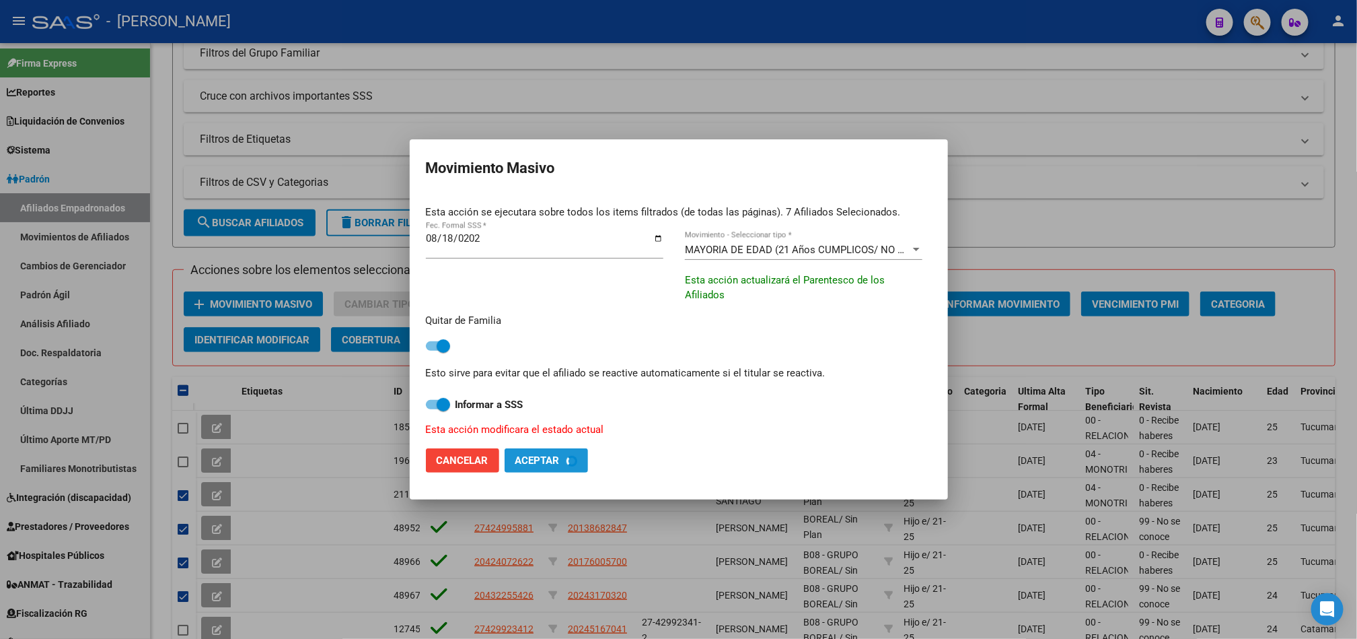
checkbox input "false"
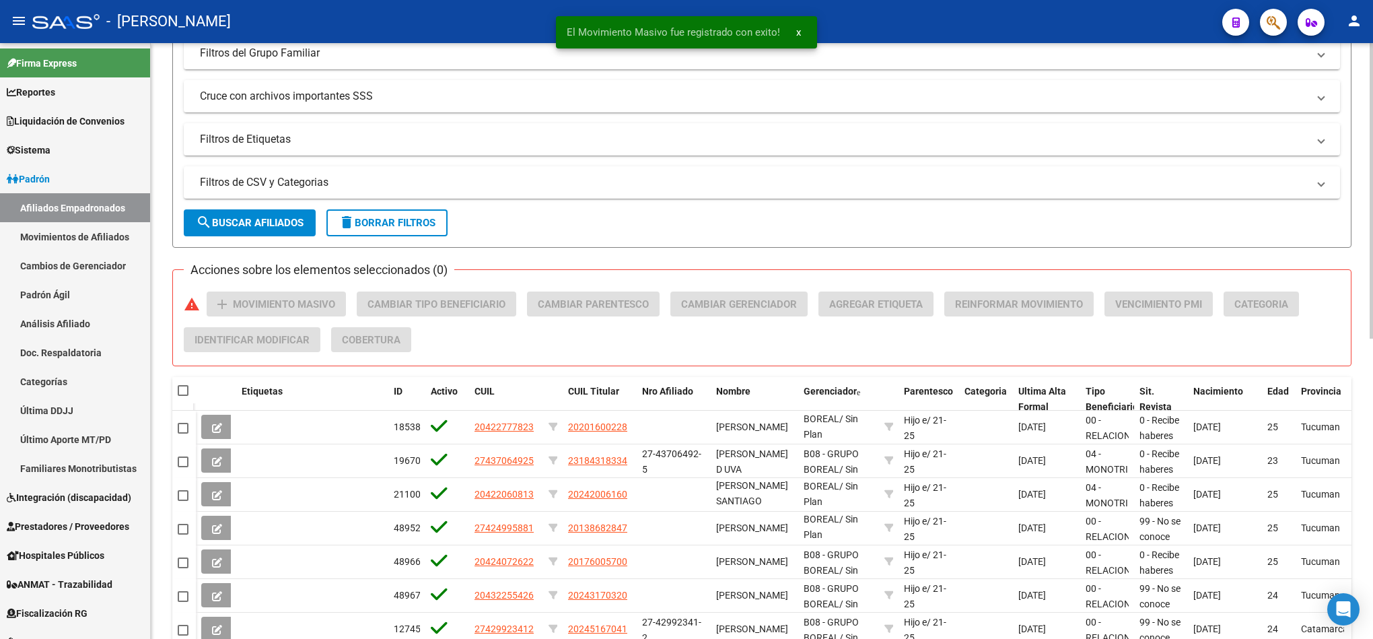
drag, startPoint x: 279, startPoint y: 206, endPoint x: 281, endPoint y: 214, distance: 8.3
click at [285, 218] on span "search Buscar Afiliados" at bounding box center [250, 223] width 108 height 12
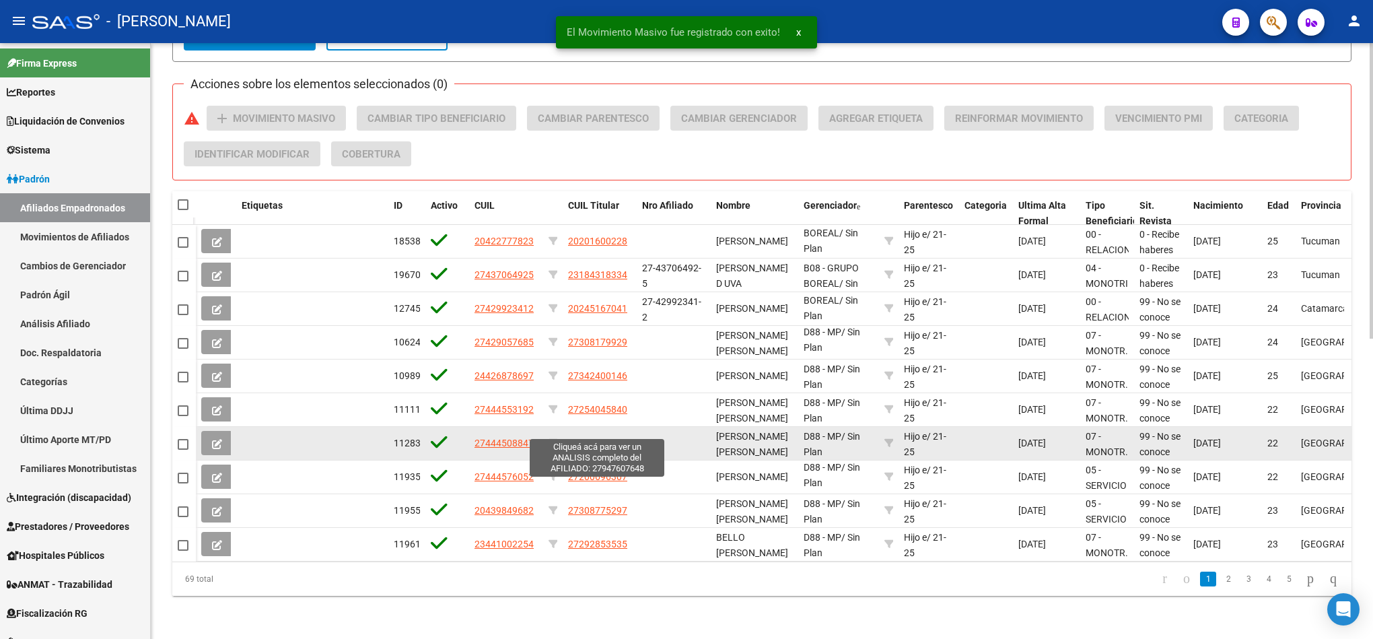
scroll to position [604, 0]
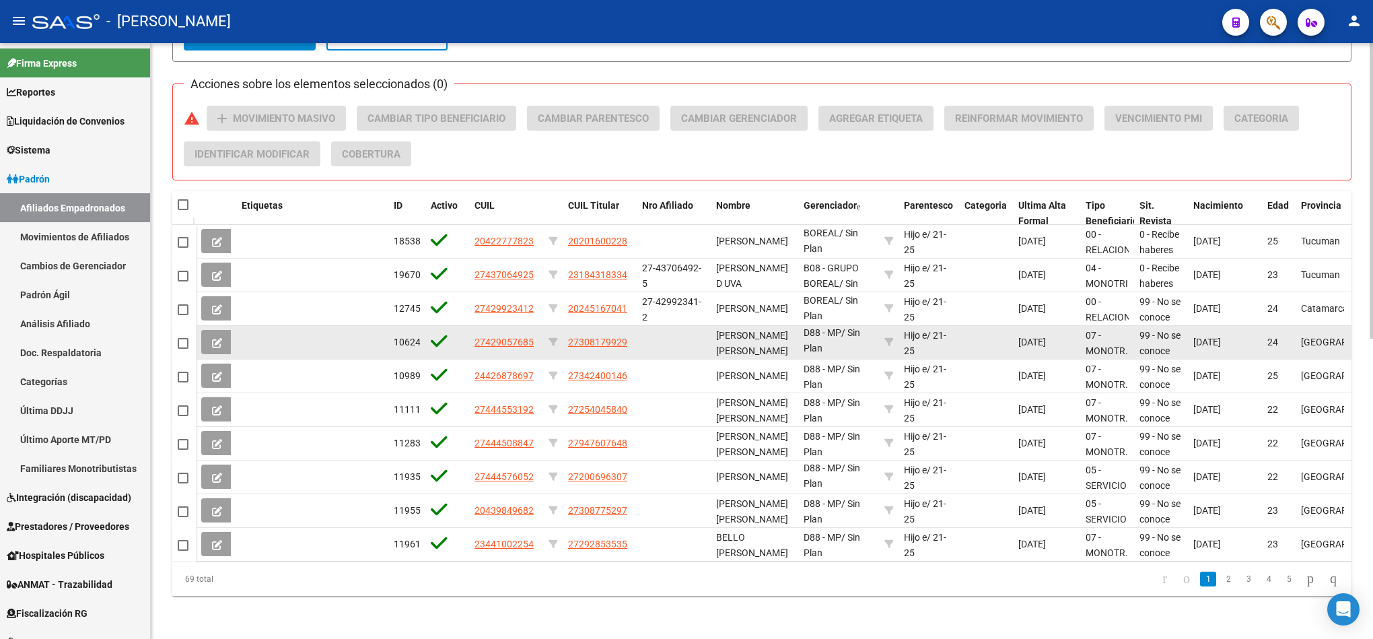
drag, startPoint x: 507, startPoint y: 323, endPoint x: 583, endPoint y: 319, distance: 76.2
click at [583, 326] on div "106241 27429057685 27308179929 [PERSON_NAME] [PERSON_NAME] D88 - MP / Sin Plan …" at bounding box center [961, 343] width 1530 height 34
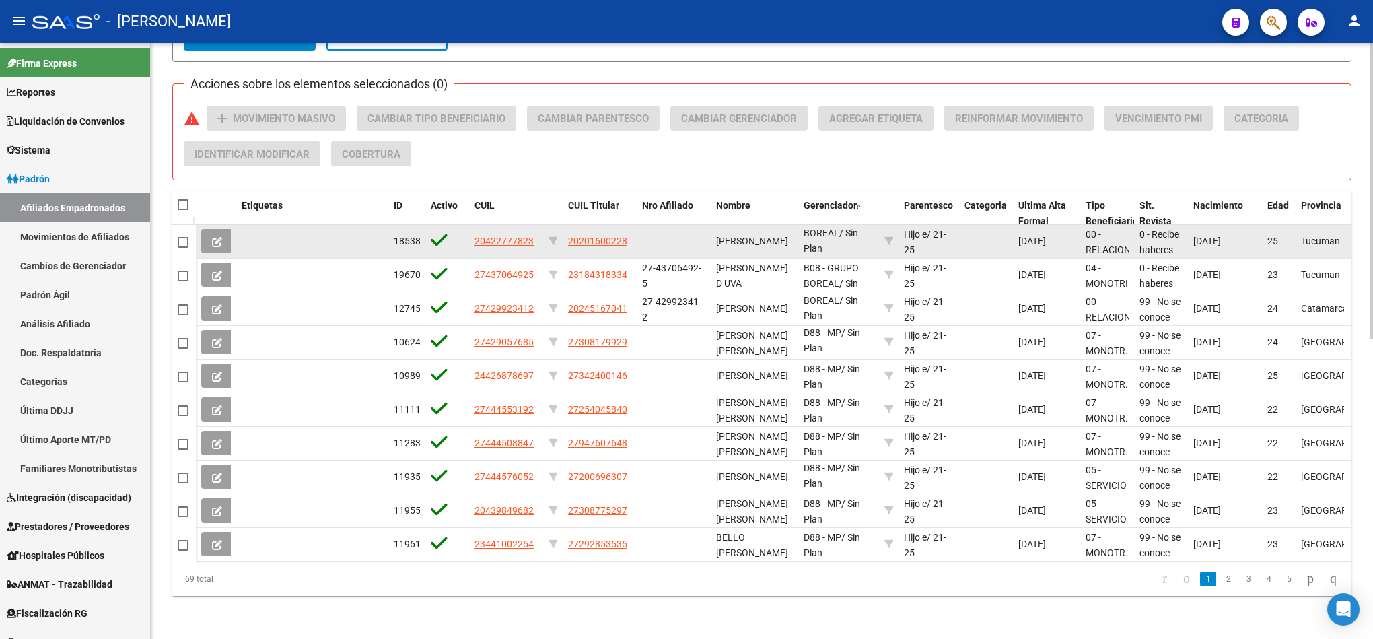
click at [188, 237] on span at bounding box center [183, 242] width 11 height 11
click at [183, 248] on input "checkbox" at bounding box center [182, 248] width 1 height 1
checkbox input "true"
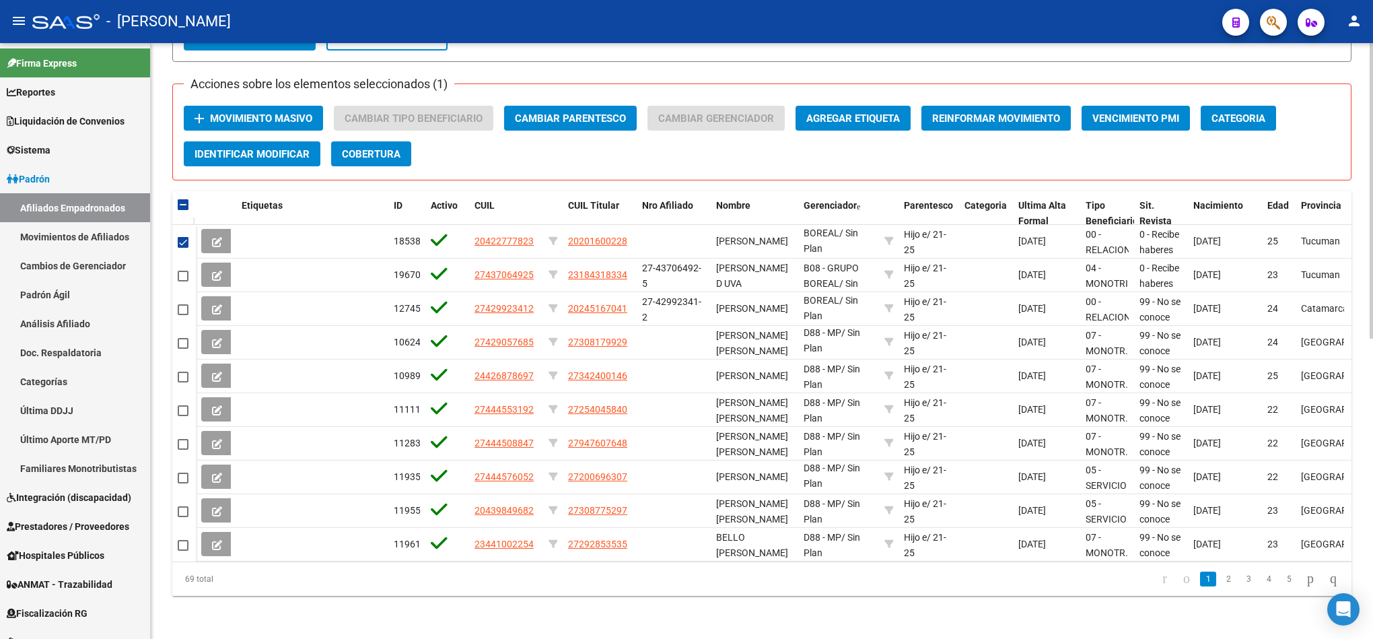
click at [269, 112] on span "Movimiento Masivo" at bounding box center [261, 118] width 102 height 12
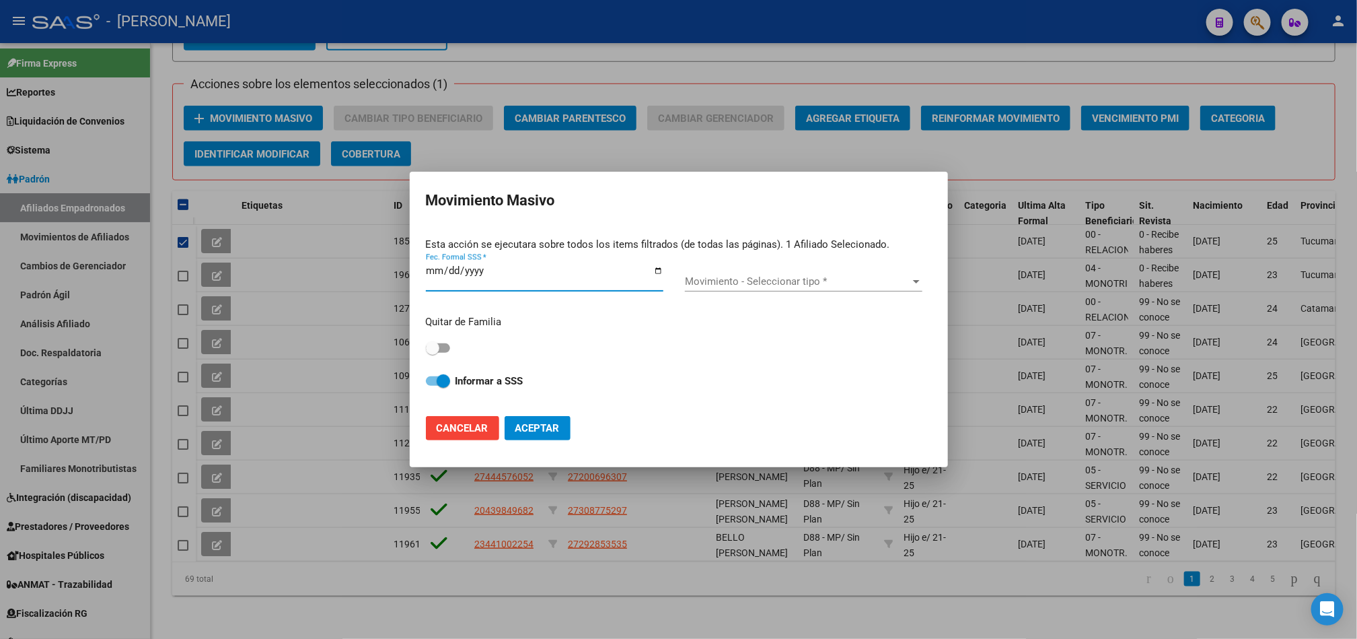
click at [444, 277] on input "Fec. Formal SSS *" at bounding box center [545, 276] width 238 height 22
click at [445, 275] on input "Fec. Formal SSS *" at bounding box center [545, 276] width 238 height 22
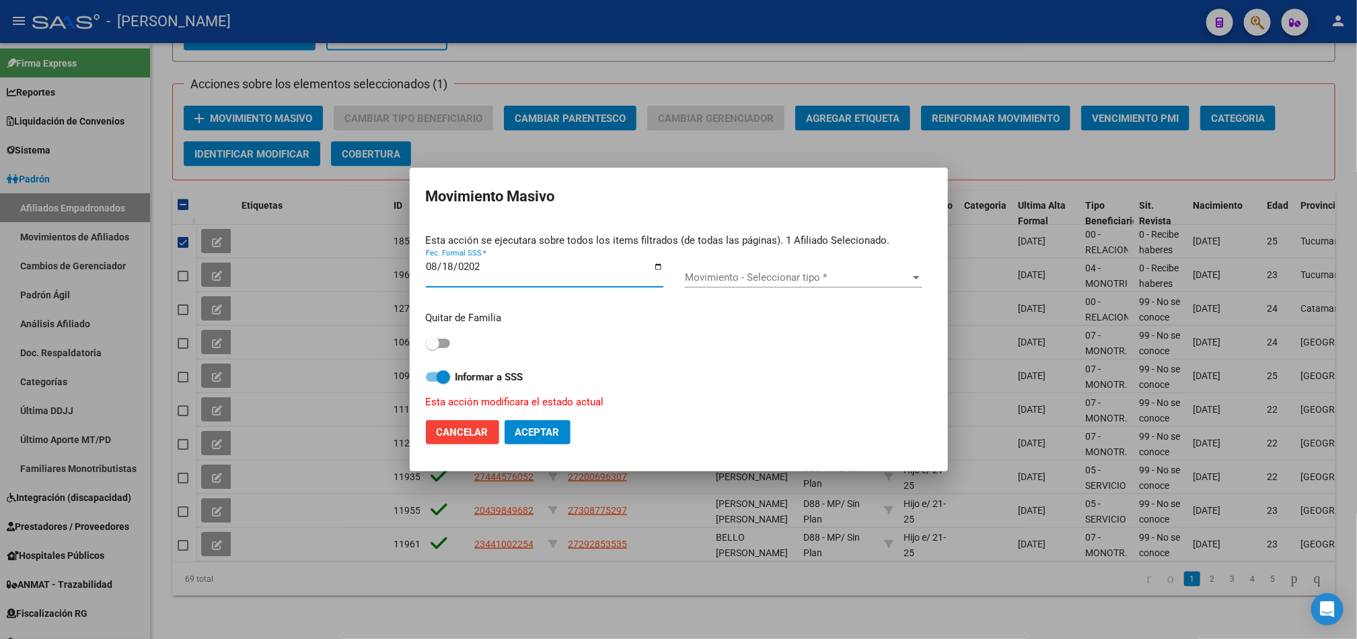
type input "[DATE]"
click at [437, 354] on div "Quitar de Familia Informar a SSS Esta acción modificara el estado actual" at bounding box center [679, 355] width 506 height 110
click at [446, 338] on label at bounding box center [438, 343] width 24 height 16
click at [433, 348] on input "checkbox" at bounding box center [432, 348] width 1 height 1
checkbox input "true"
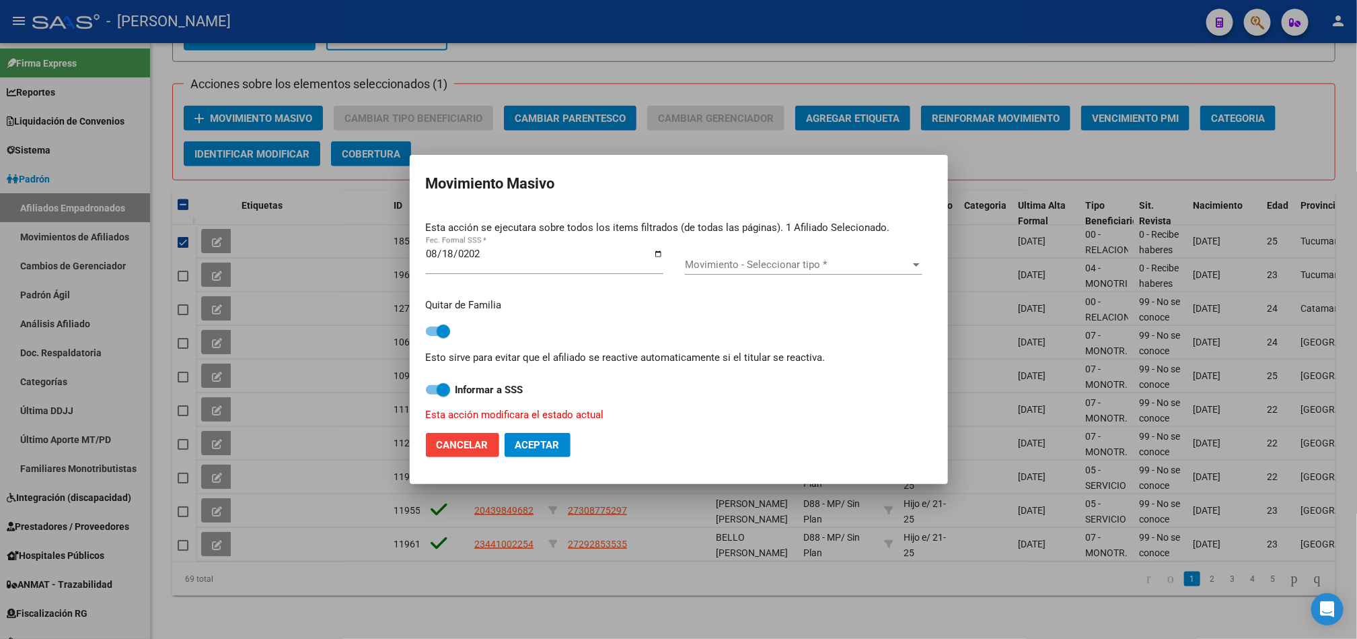
click at [802, 271] on span "Movimiento - Seleccionar tipo *" at bounding box center [797, 264] width 225 height 12
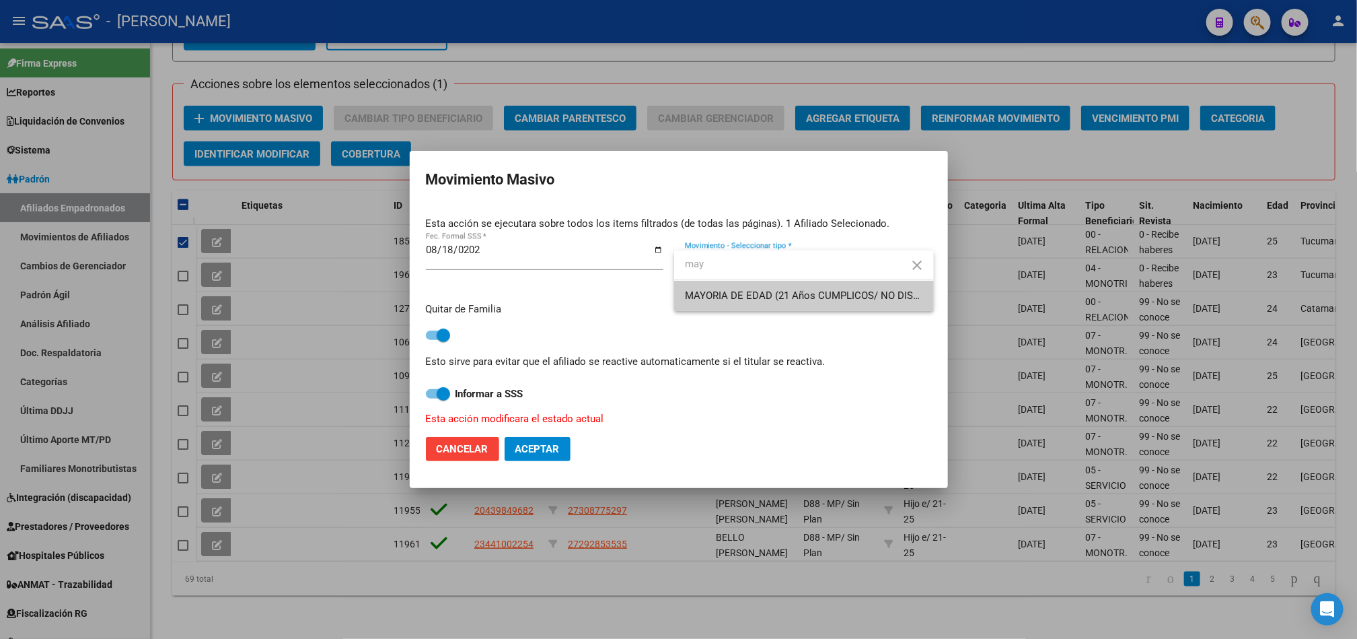
type input "may"
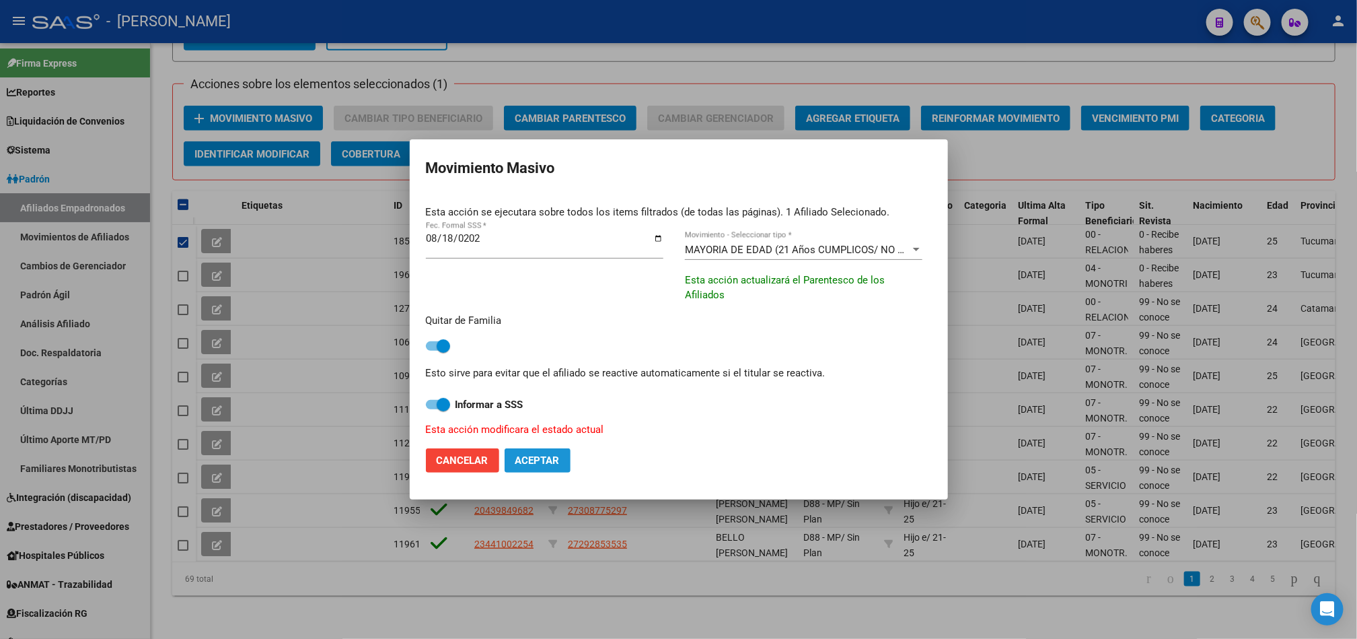
click at [560, 448] on button "Aceptar" at bounding box center [538, 460] width 66 height 24
checkbox input "false"
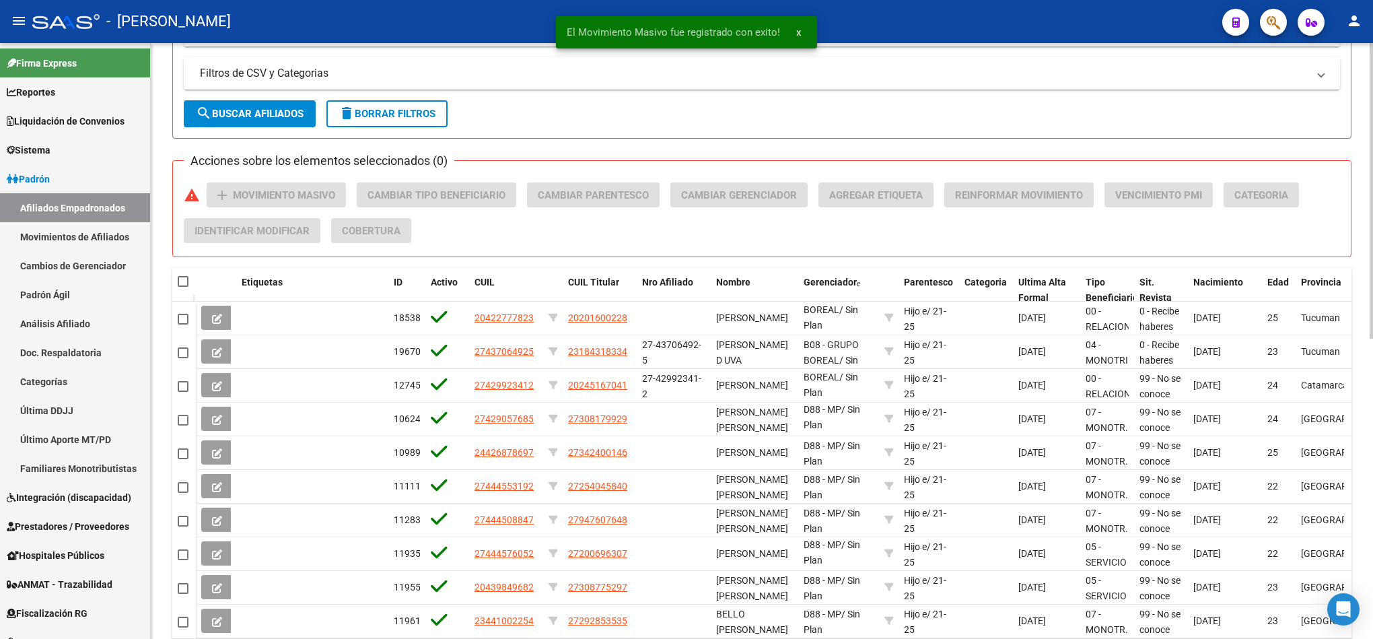
scroll to position [503, 0]
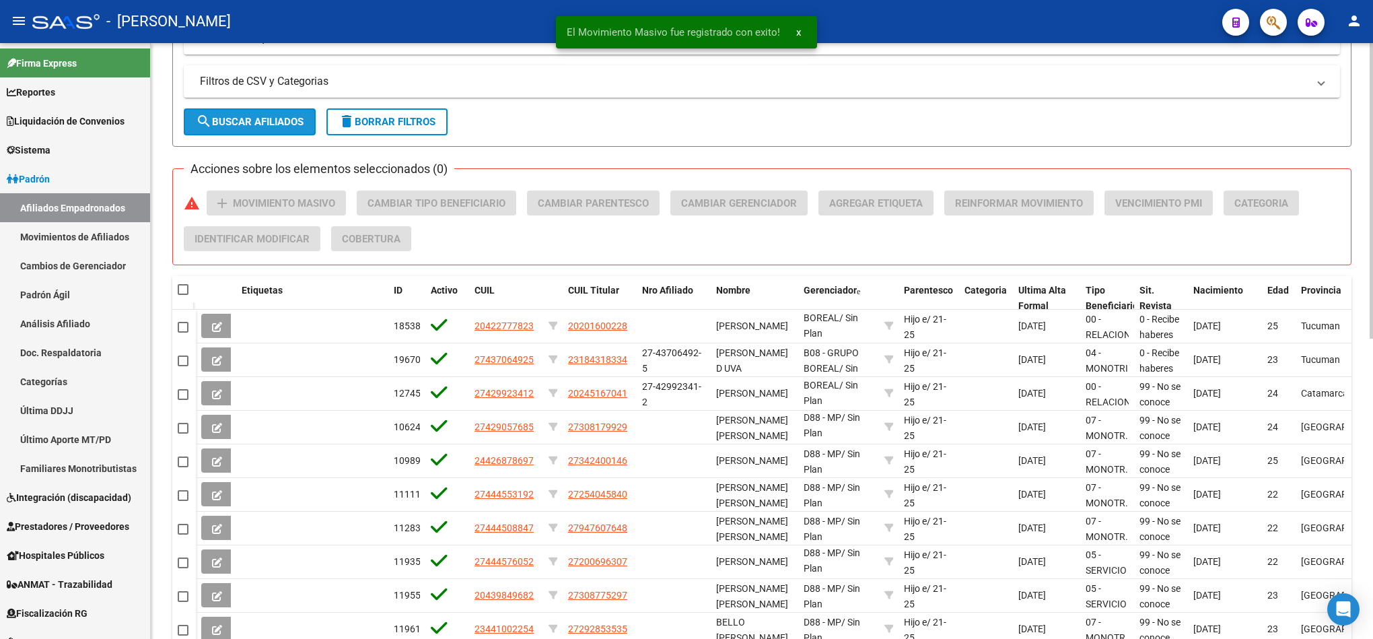
click at [293, 126] on span "search Buscar Afiliados" at bounding box center [250, 122] width 108 height 12
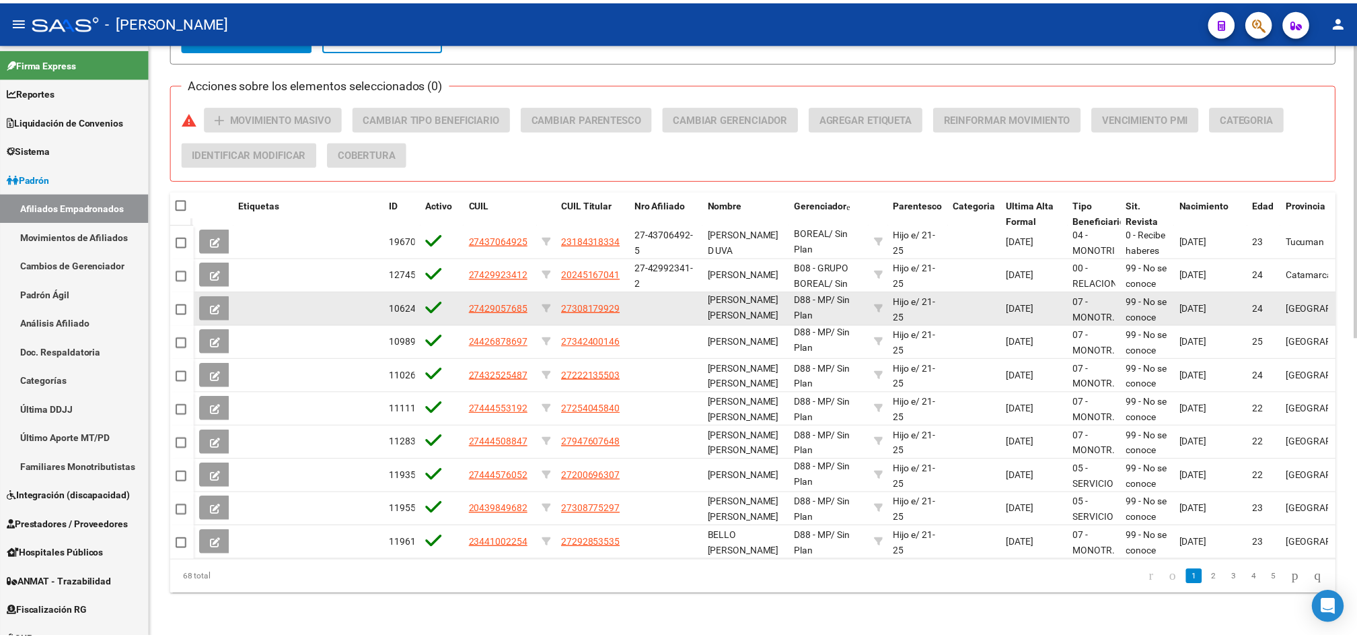
scroll to position [604, 0]
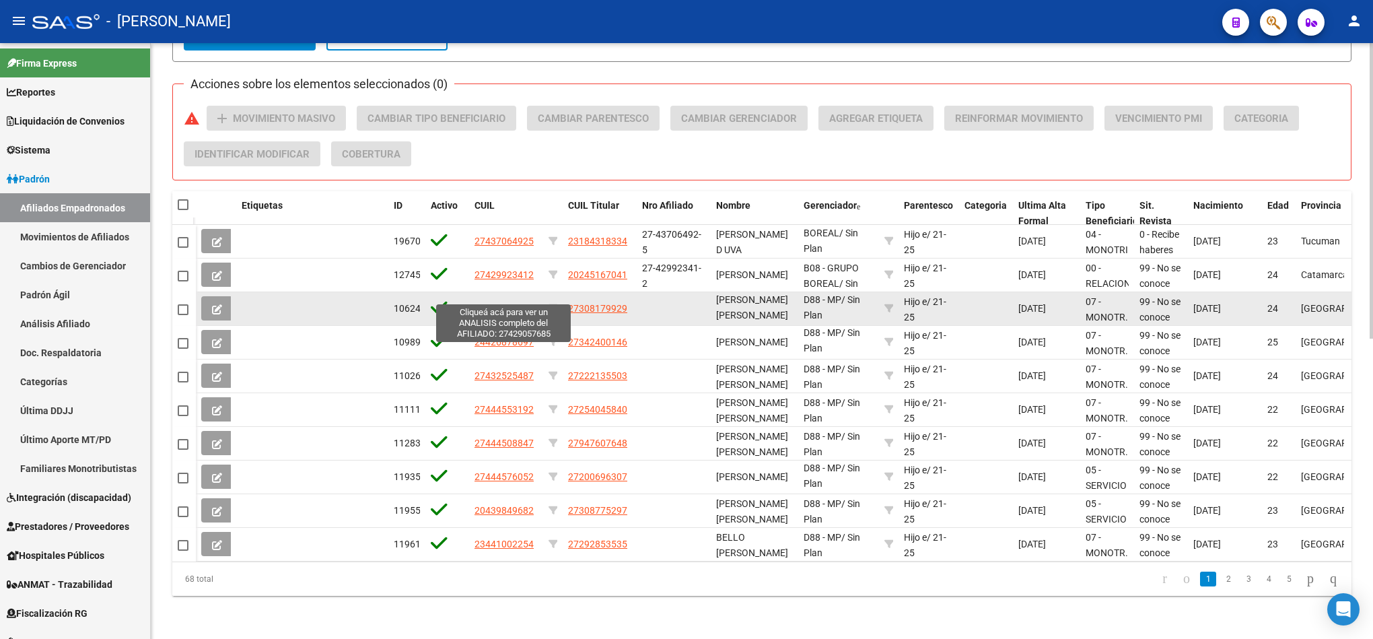
click at [495, 303] on span "27429057685" at bounding box center [503, 308] width 59 height 11
type textarea "27429057685"
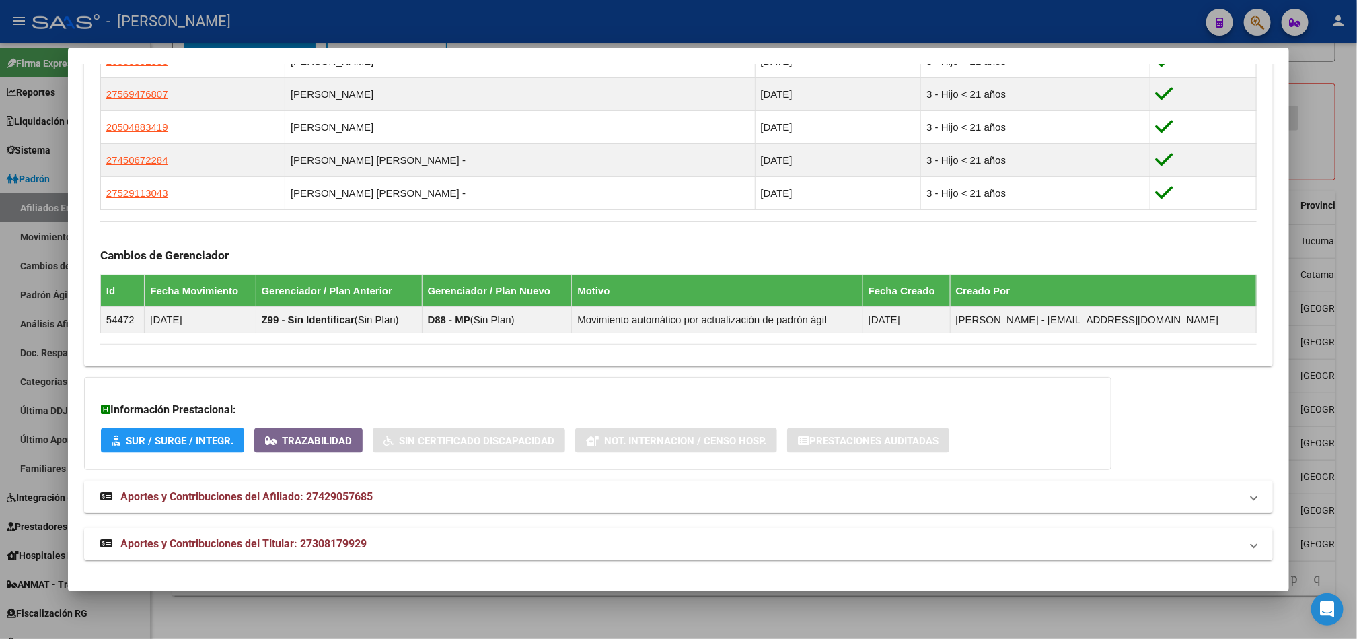
scroll to position [889, 0]
click at [384, 491] on mat-panel-title "Aportes y Contribuciones del Afiliado: 27429057685" at bounding box center [670, 497] width 1141 height 16
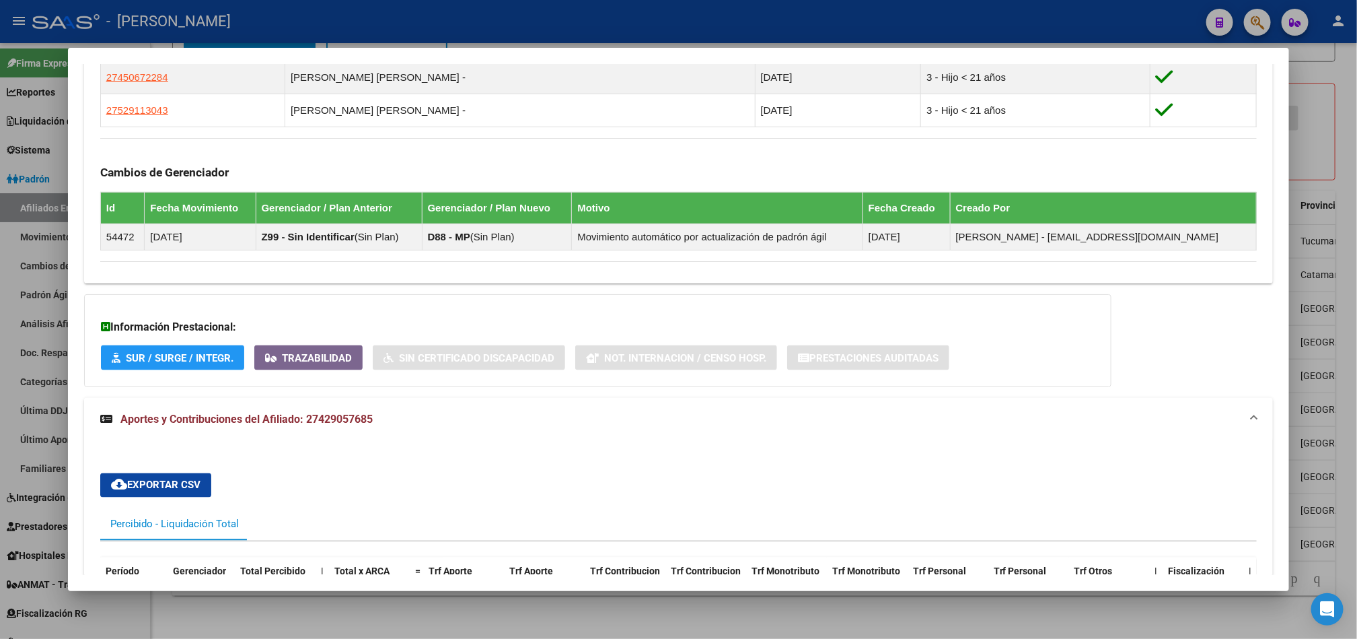
click at [406, 441] on mat-expansion-panel-header "Aportes y Contribuciones del Afiliado: 27429057685" at bounding box center [678, 419] width 1189 height 43
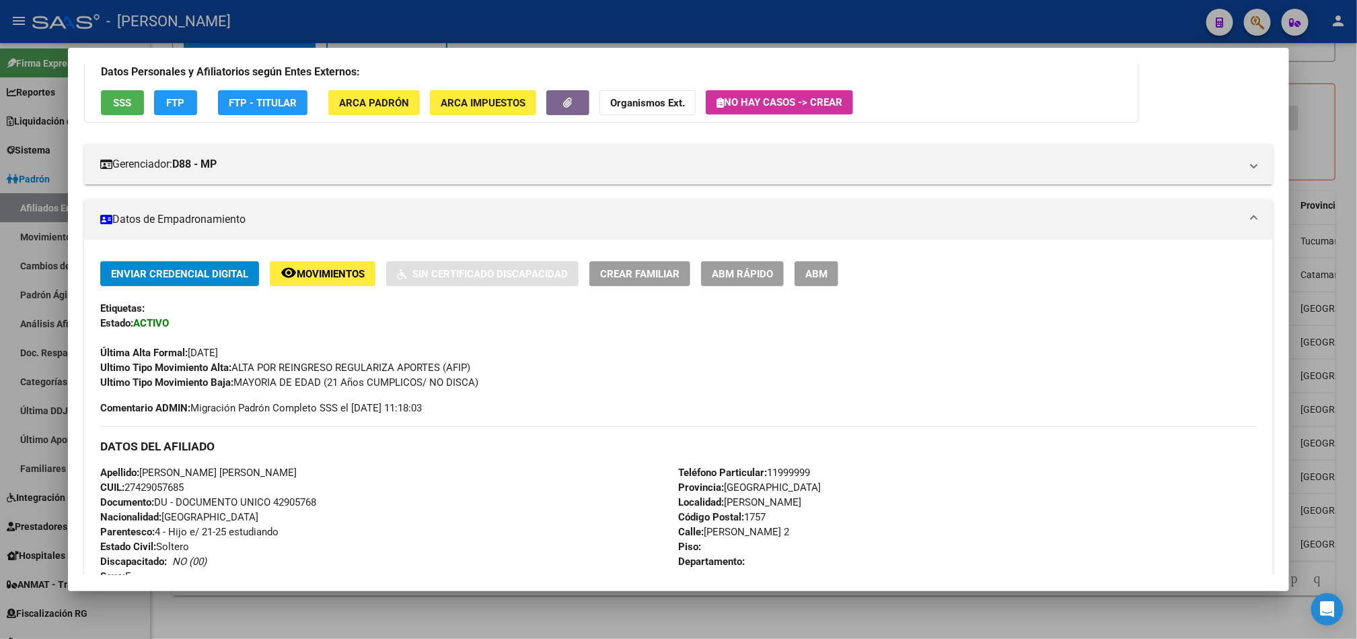
scroll to position [0, 0]
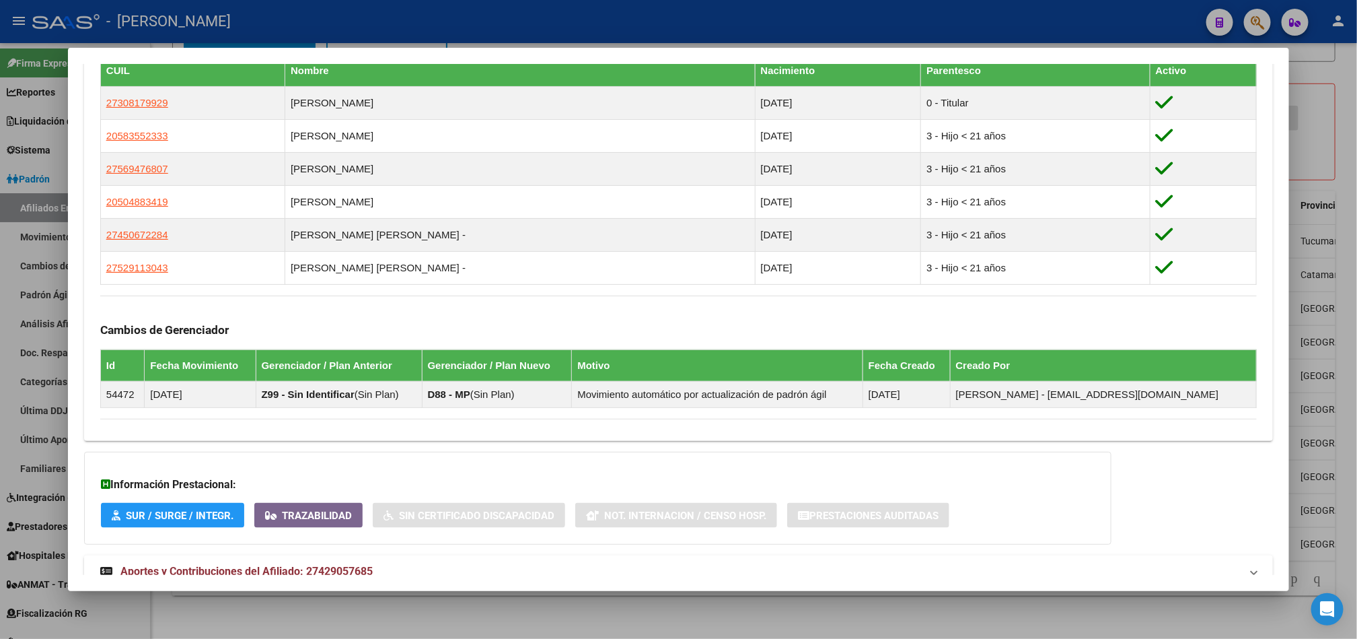
click at [360, 571] on mat-dialog-container "Análisis Afiliado - CUIL: 27429057685 DATOS PADRÓN ÁGIL: [PERSON_NAME] [PERSON_…" at bounding box center [678, 319] width 1221 height 543
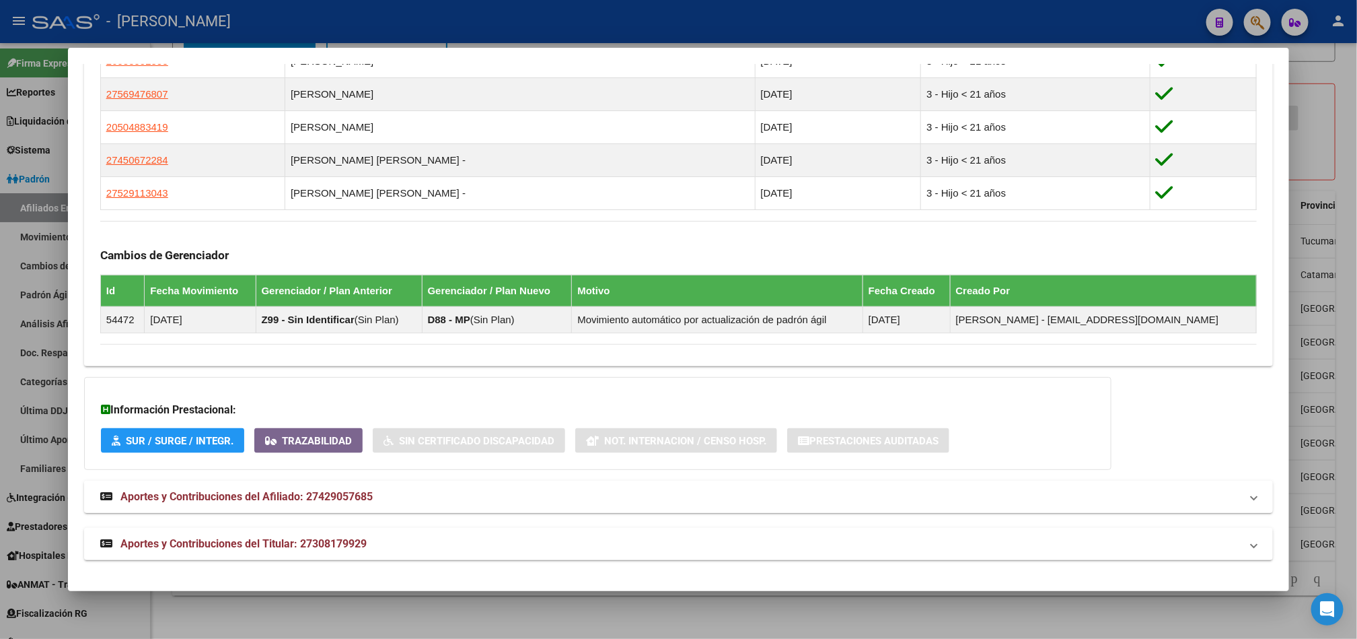
click at [364, 552] on mat-panel-title "Aportes y Contribuciones del Titular: 27308179929" at bounding box center [670, 544] width 1141 height 16
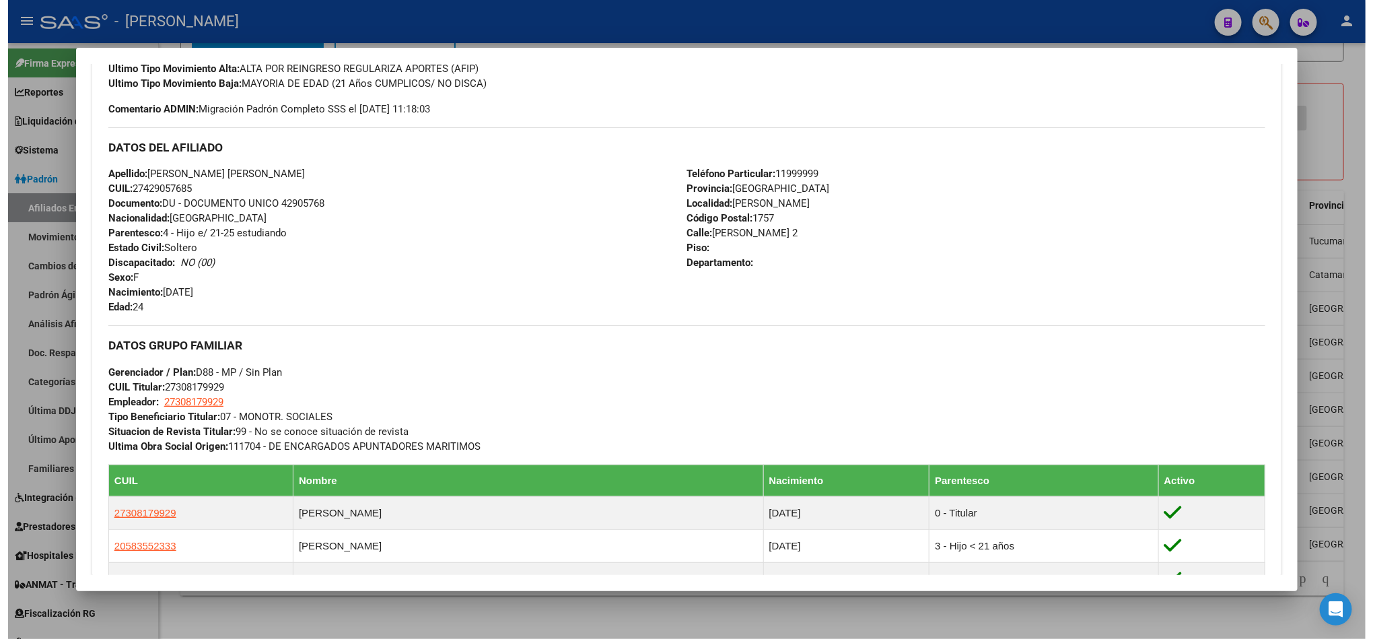
scroll to position [707, 0]
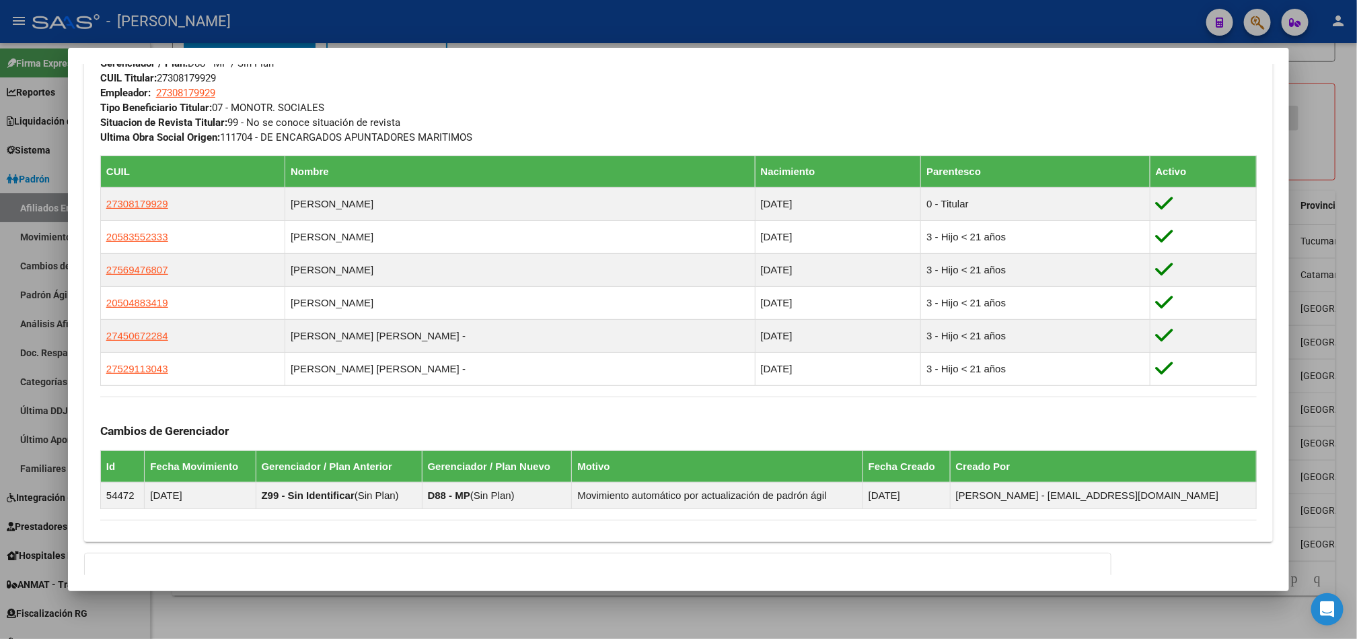
click at [7, 334] on div at bounding box center [678, 319] width 1357 height 639
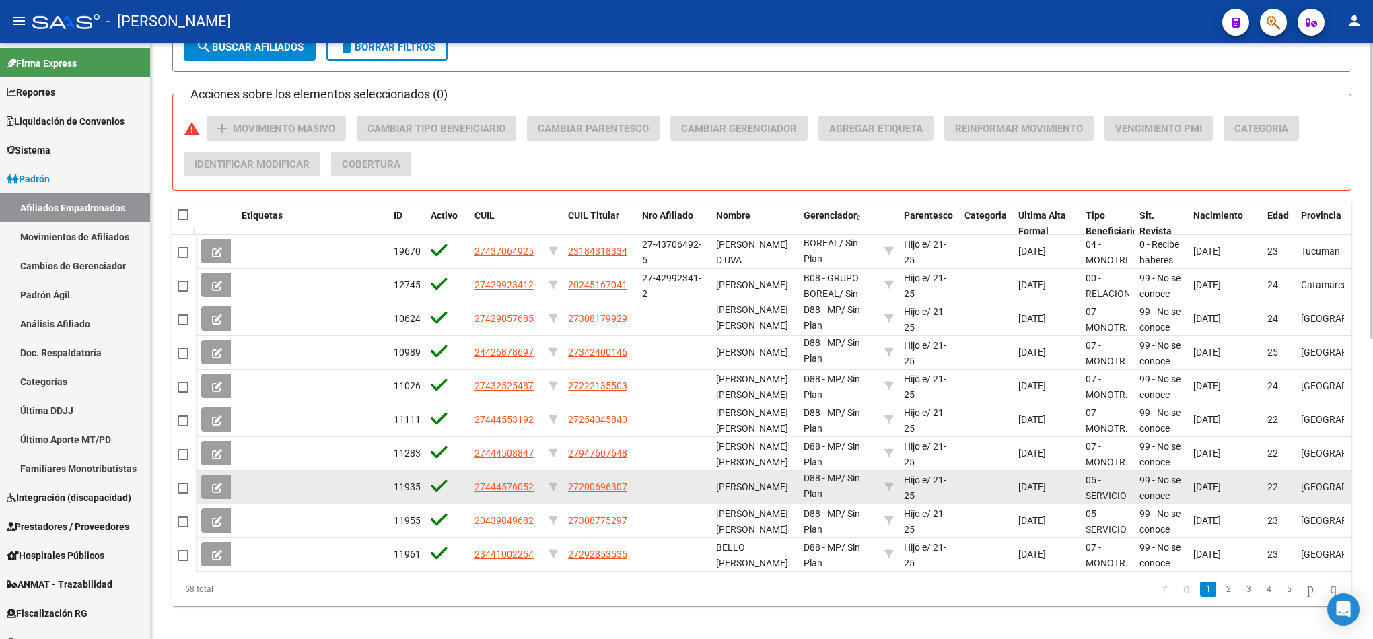
scroll to position [604, 0]
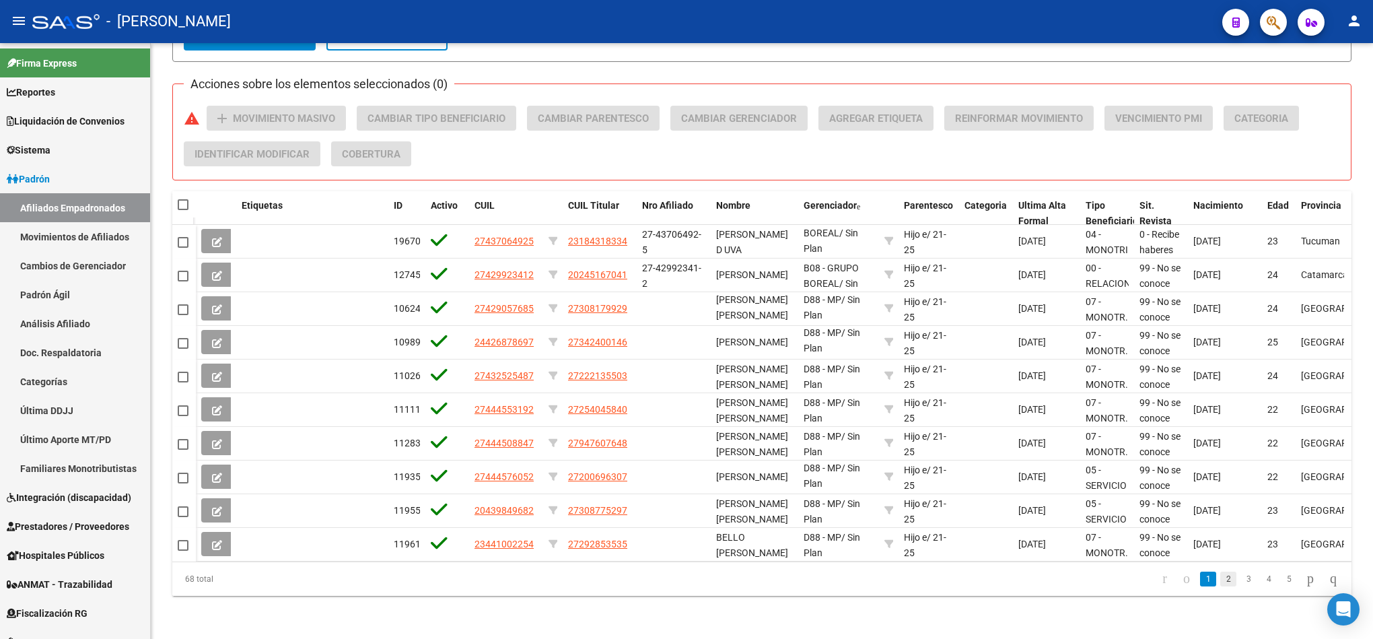
click at [1220, 581] on link "2" at bounding box center [1228, 578] width 16 height 15
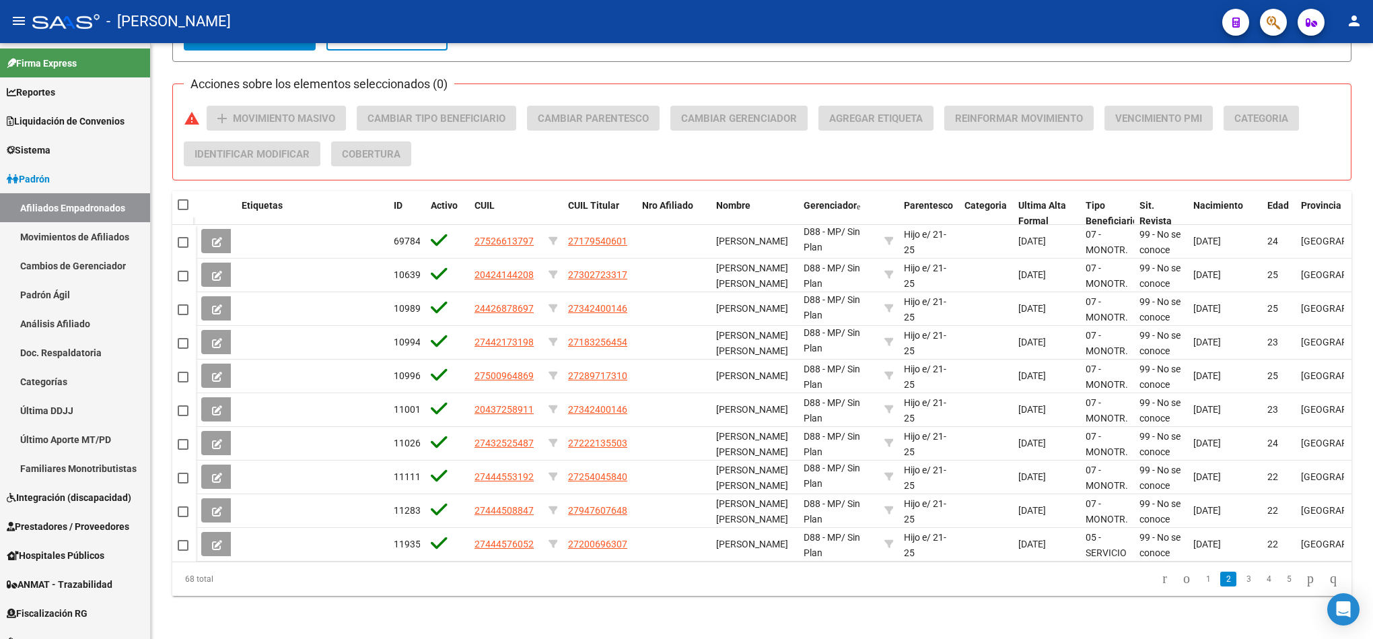
scroll to position [0, 0]
click at [1240, 574] on link "3" at bounding box center [1248, 578] width 16 height 15
click at [1261, 583] on link "4" at bounding box center [1269, 578] width 16 height 15
click at [1281, 578] on link "6" at bounding box center [1289, 578] width 16 height 15
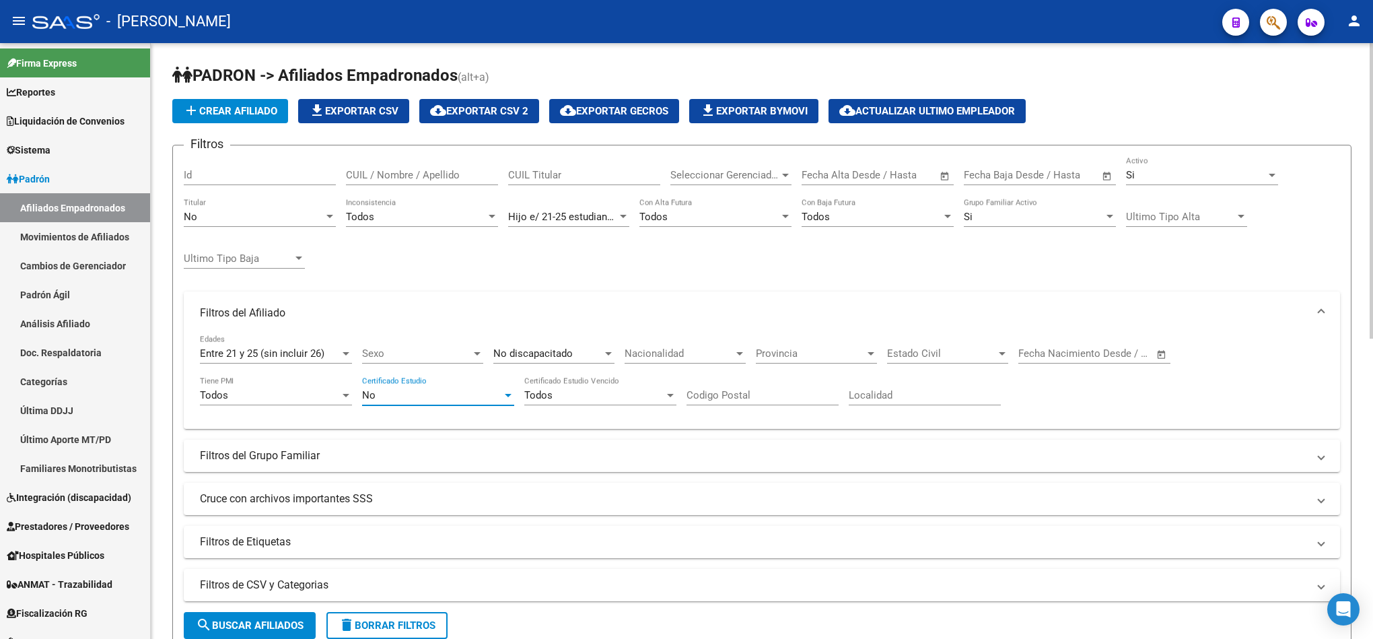
click at [412, 396] on div "No" at bounding box center [432, 395] width 140 height 12
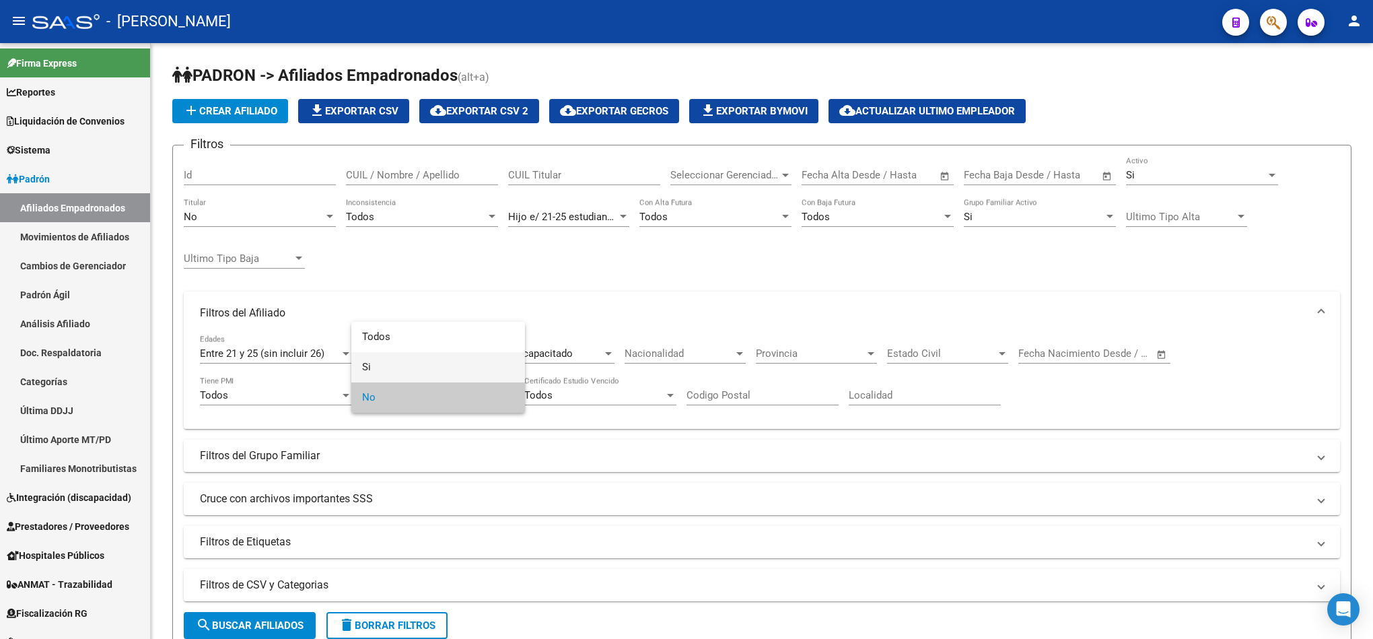
click at [433, 376] on span "Si" at bounding box center [438, 367] width 152 height 30
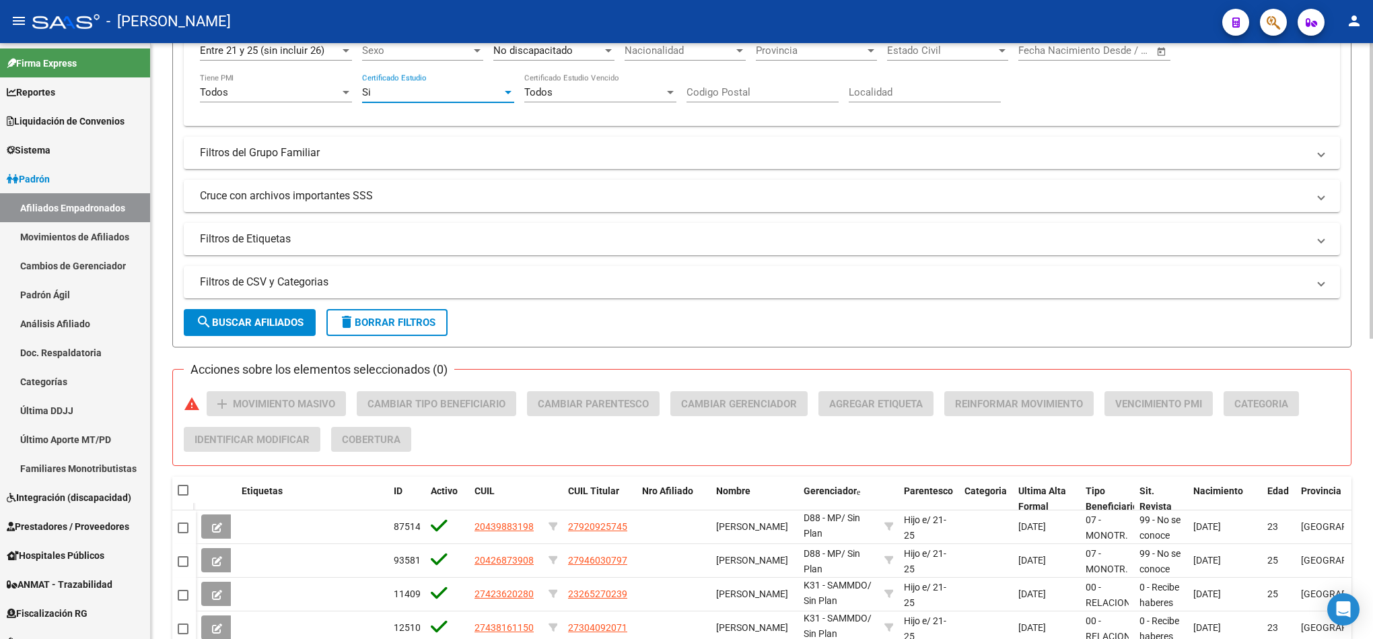
click at [267, 327] on span "search Buscar Afiliados" at bounding box center [250, 322] width 108 height 12
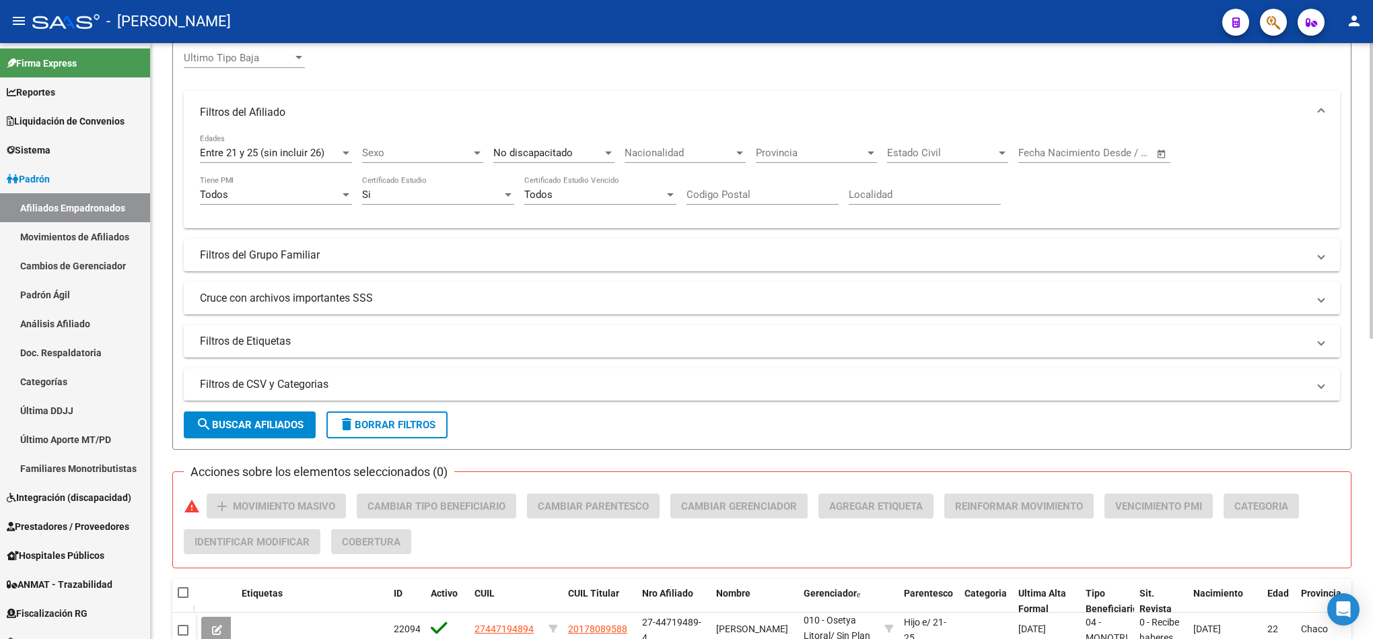
scroll to position [604, 0]
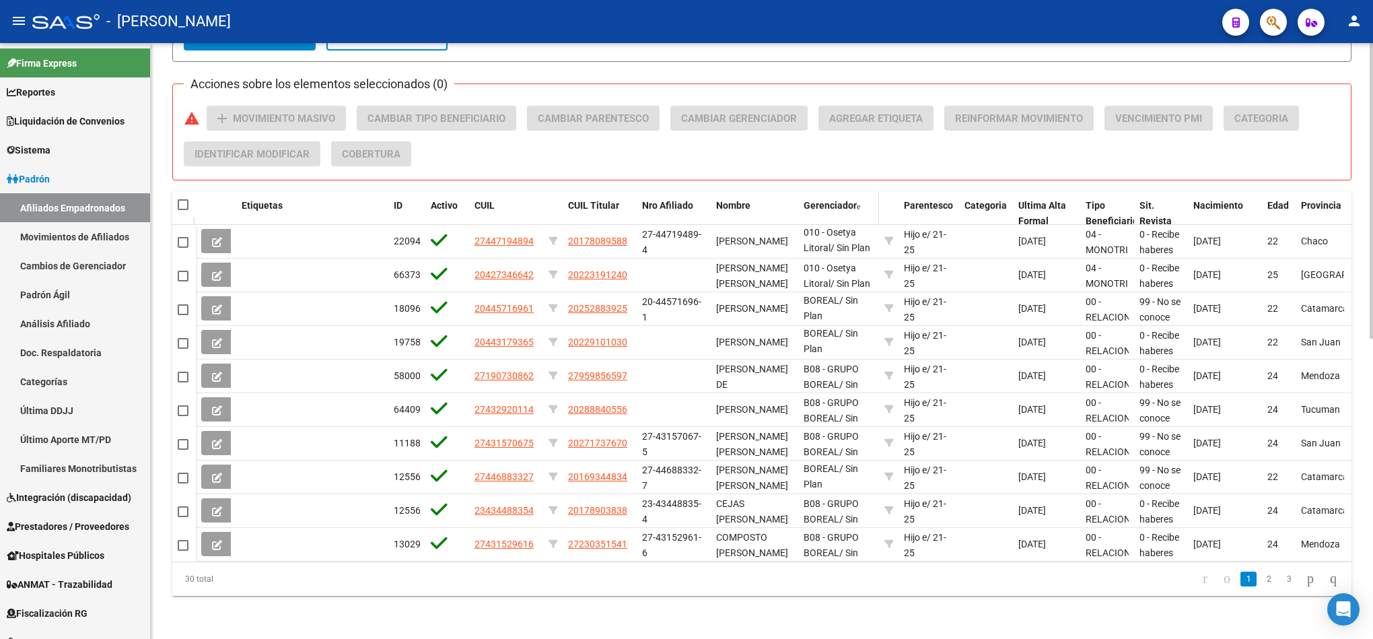
click at [812, 200] on span "Gerenciador" at bounding box center [830, 205] width 53 height 11
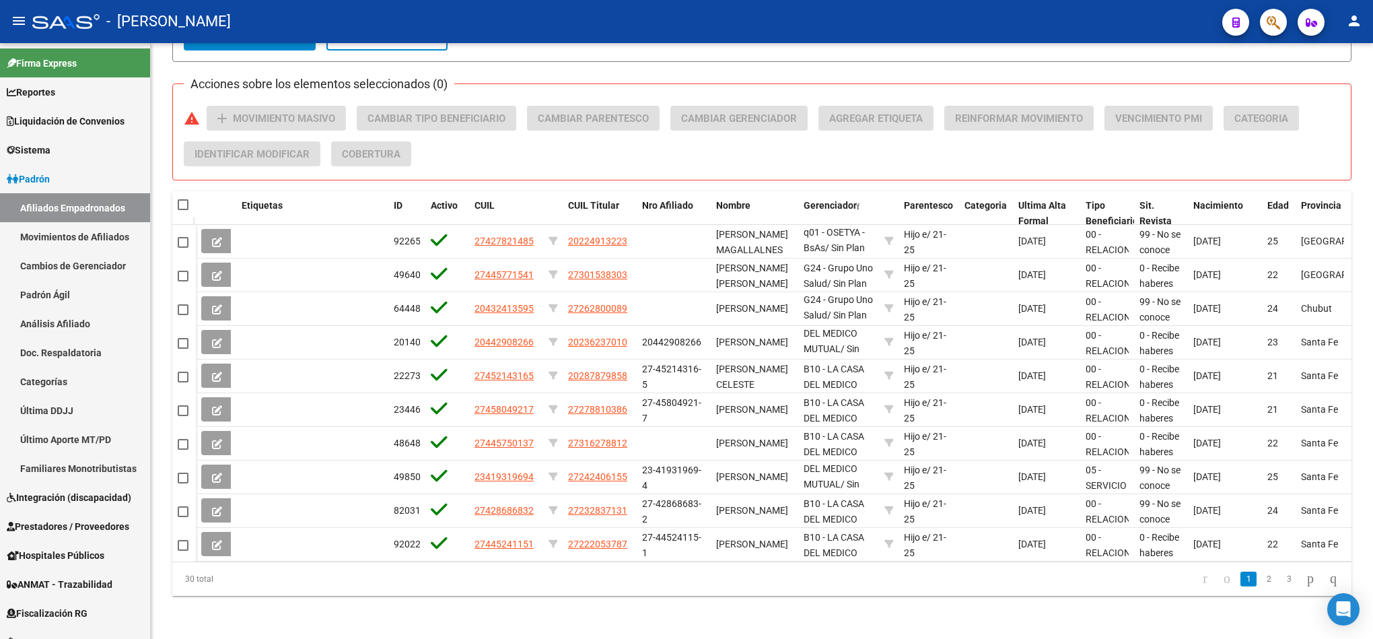
drag, startPoint x: 1271, startPoint y: 3, endPoint x: 1266, endPoint y: 18, distance: 16.2
click at [1271, 3] on mat-toolbar "menu - osetya person" at bounding box center [686, 21] width 1373 height 43
click at [1265, 21] on button "button" at bounding box center [1273, 22] width 27 height 27
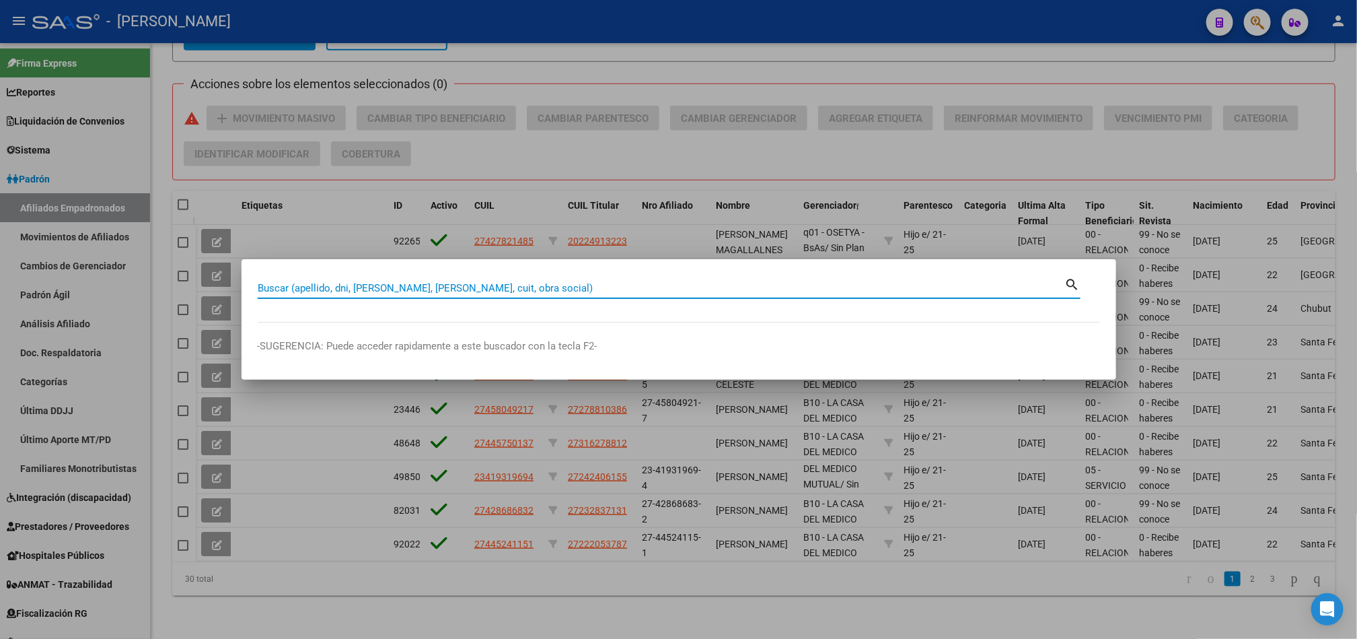
paste input "43270615"
type input "43270615"
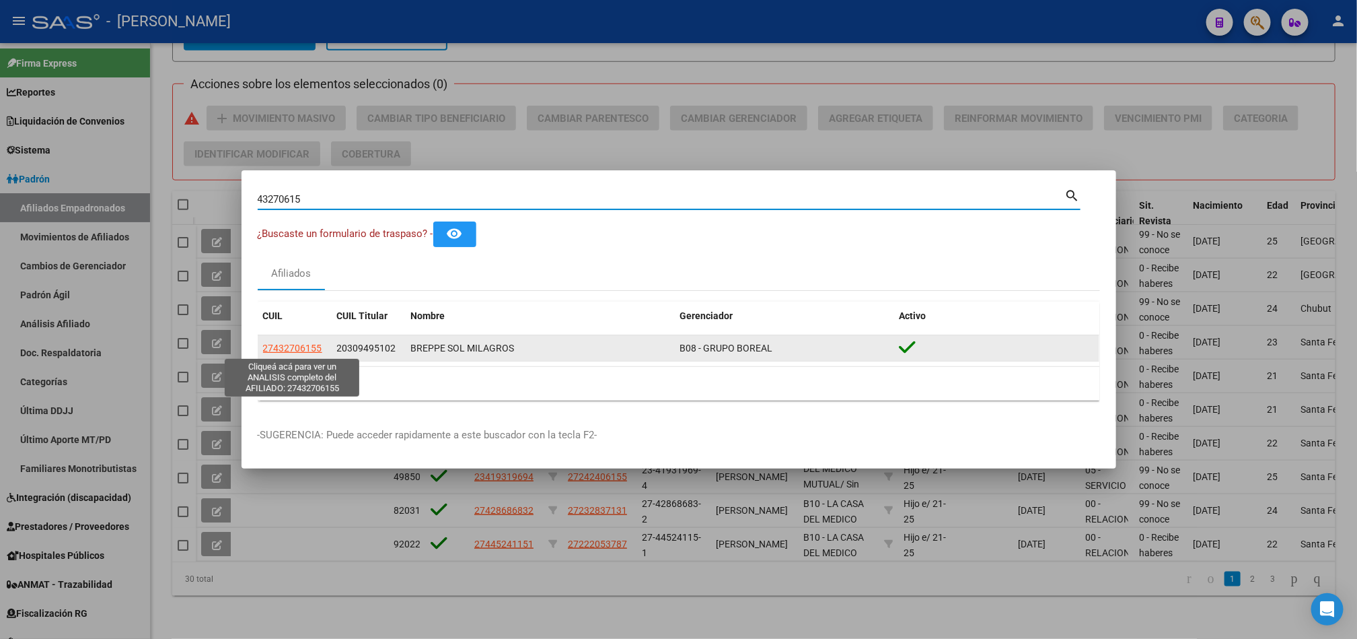
click at [283, 345] on span "27432706155" at bounding box center [292, 348] width 59 height 11
type textarea "27432706155"
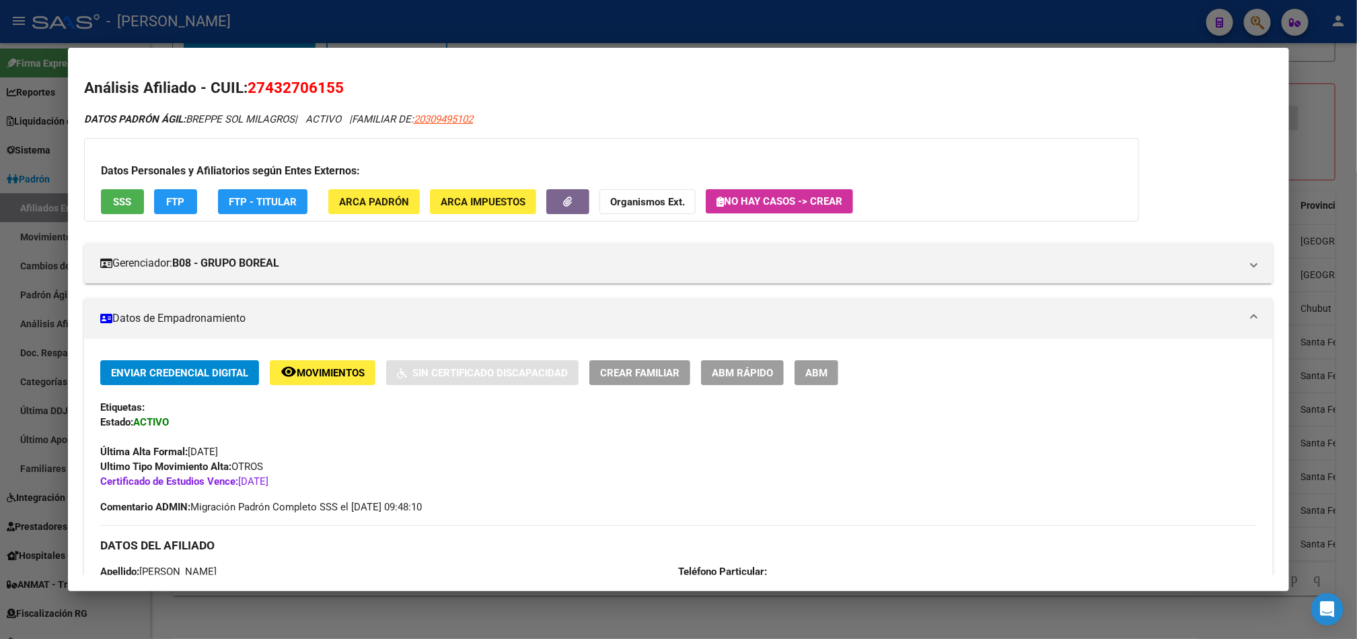
click at [832, 367] on div "Enviar Credencial Digital remove_red_eye Movimientos Sin Certificado Discapacid…" at bounding box center [678, 372] width 1157 height 25
click at [820, 374] on button "ABM" at bounding box center [817, 372] width 44 height 25
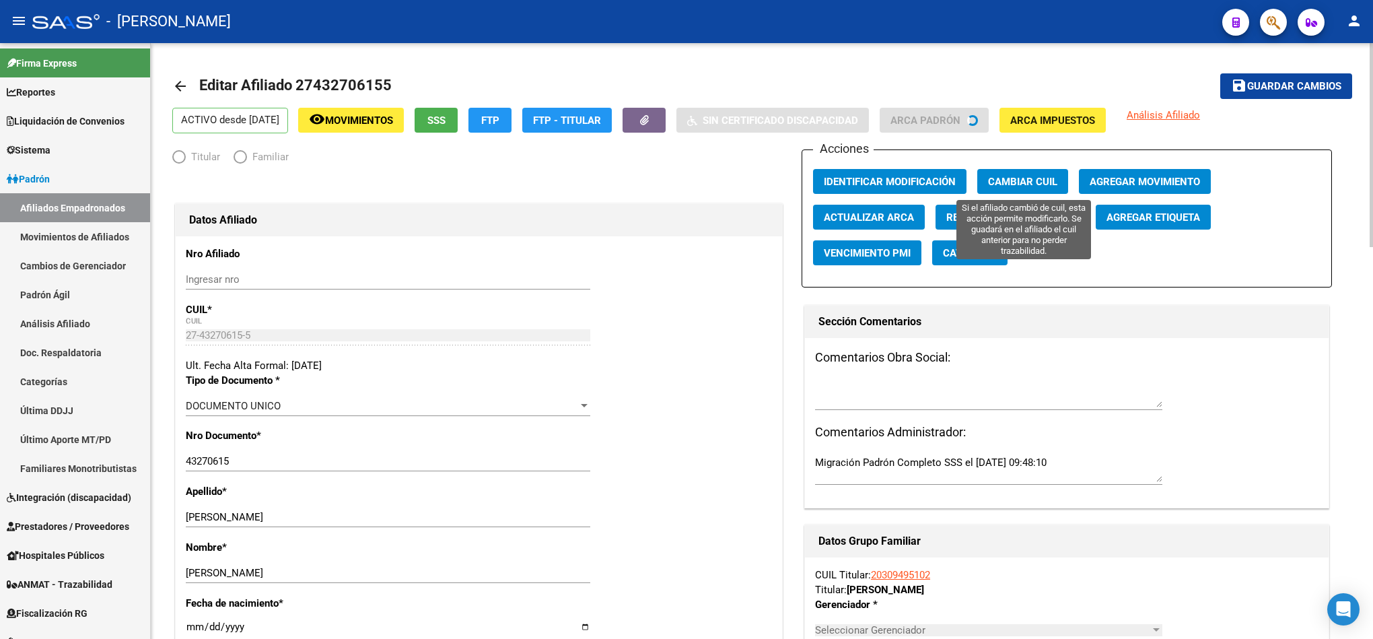
radio input "true"
type input "30-57024569-0"
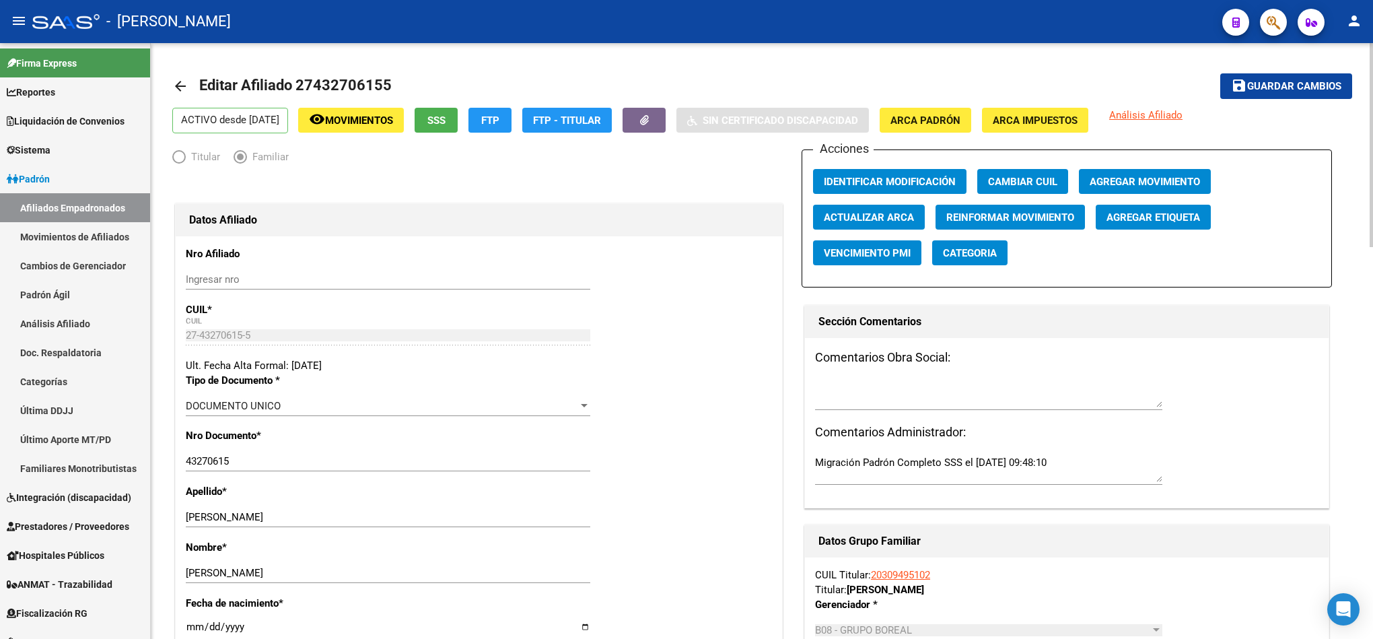
click at [1141, 176] on span "Agregar Movimiento" at bounding box center [1145, 182] width 110 height 12
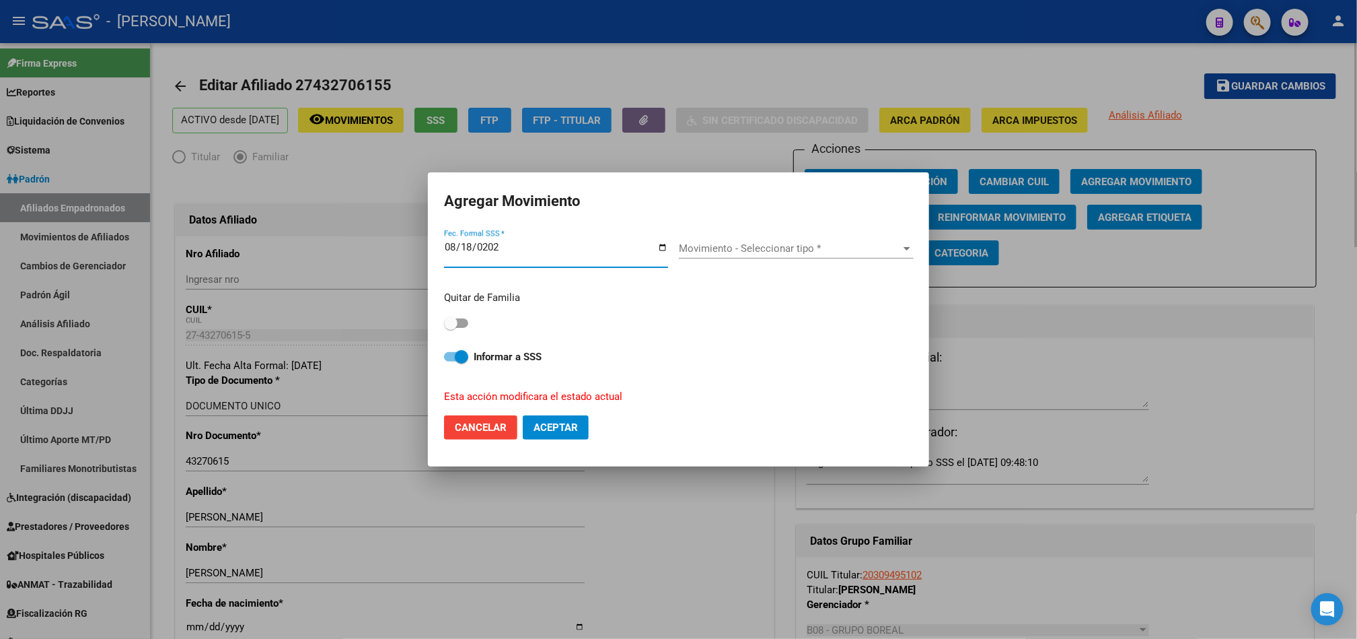
type input "[DATE]"
click at [830, 233] on div "Movimiento - Seleccionar tipo * Movimiento - Seleccionar tipo *" at bounding box center [796, 253] width 235 height 52
click at [810, 246] on span "Movimiento - Seleccionar tipo *" at bounding box center [790, 248] width 223 height 12
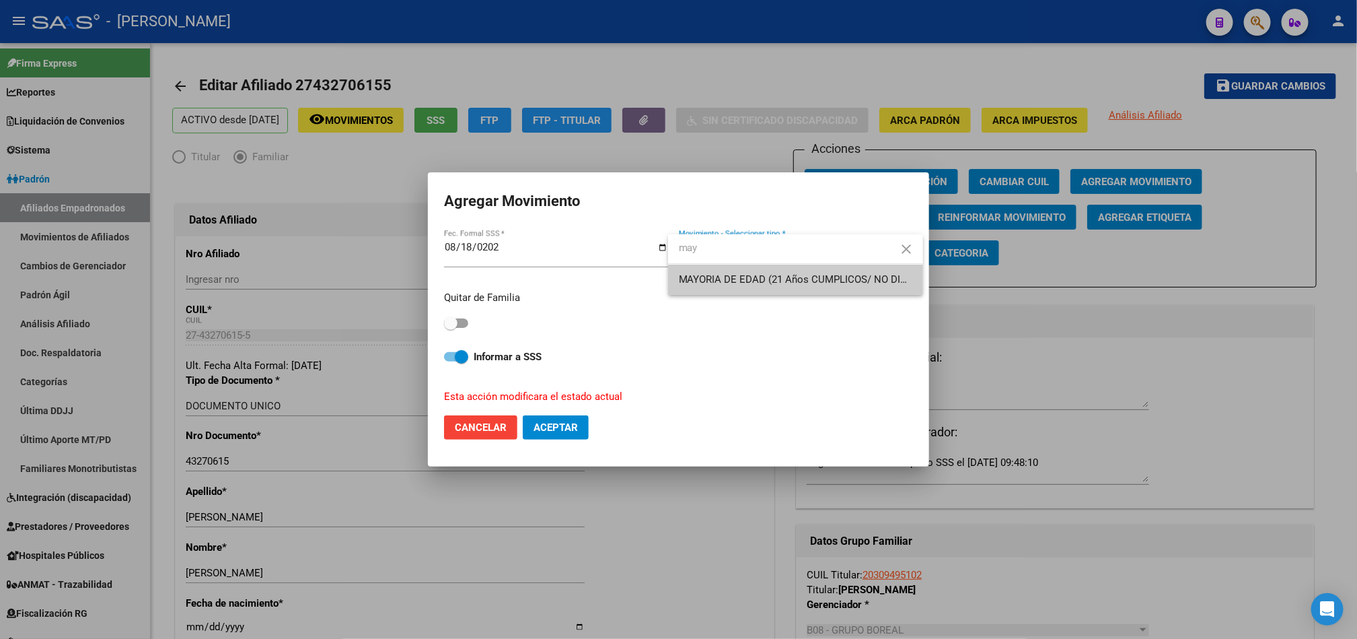
type input "may"
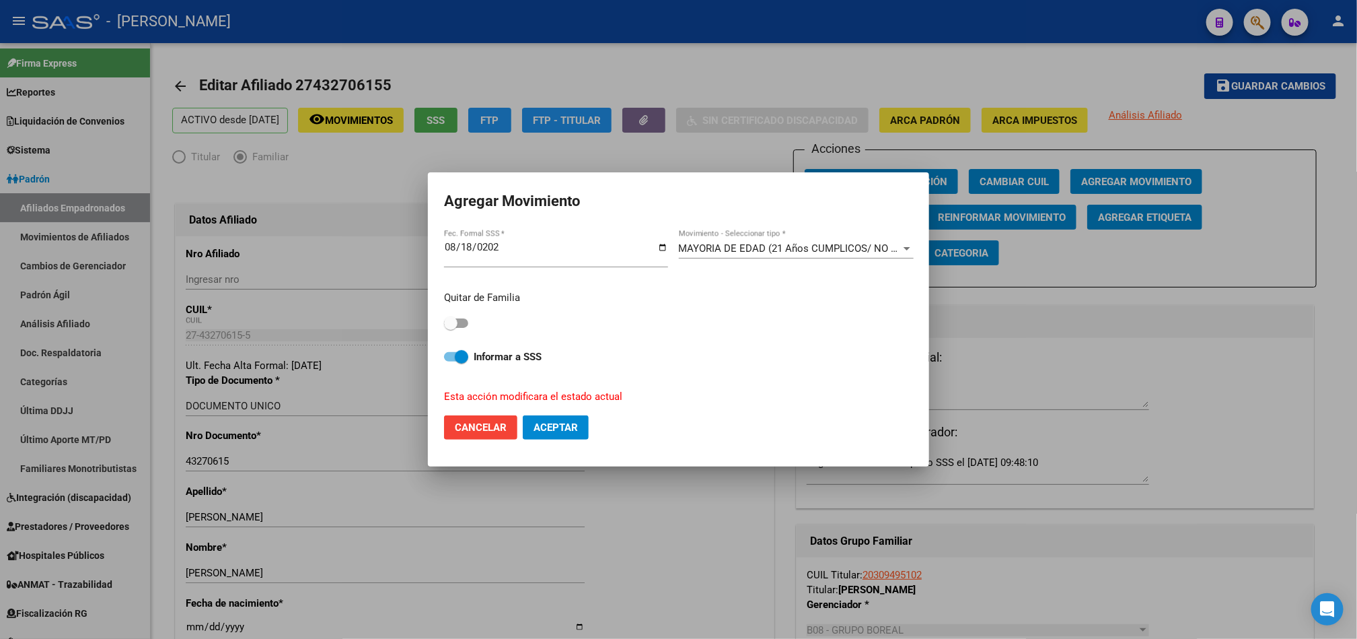
drag, startPoint x: 444, startPoint y: 314, endPoint x: 454, endPoint y: 320, distance: 11.8
click at [454, 320] on mat-dialog-content "[DATE] Fec. Formal SSS * MAYORIA DE EDAD (21 Años CUMPLICOS/ NO DISCA) Movimien…" at bounding box center [678, 315] width 501 height 176
click at [454, 320] on span at bounding box center [450, 322] width 13 height 13
click at [451, 328] on input "checkbox" at bounding box center [450, 328] width 1 height 1
checkbox input "true"
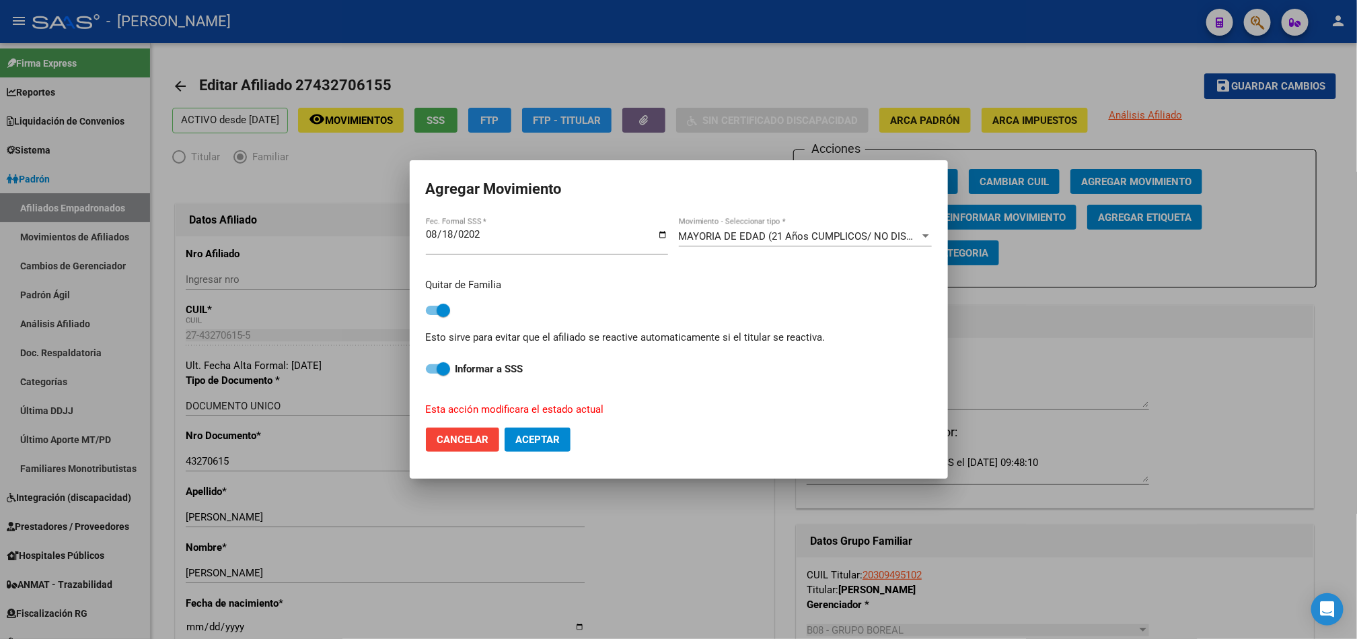
click at [534, 430] on mat-dialog-actions "Cancelar Aceptar" at bounding box center [679, 440] width 506 height 46
click at [536, 441] on span "Aceptar" at bounding box center [538, 439] width 44 height 12
checkbox input "false"
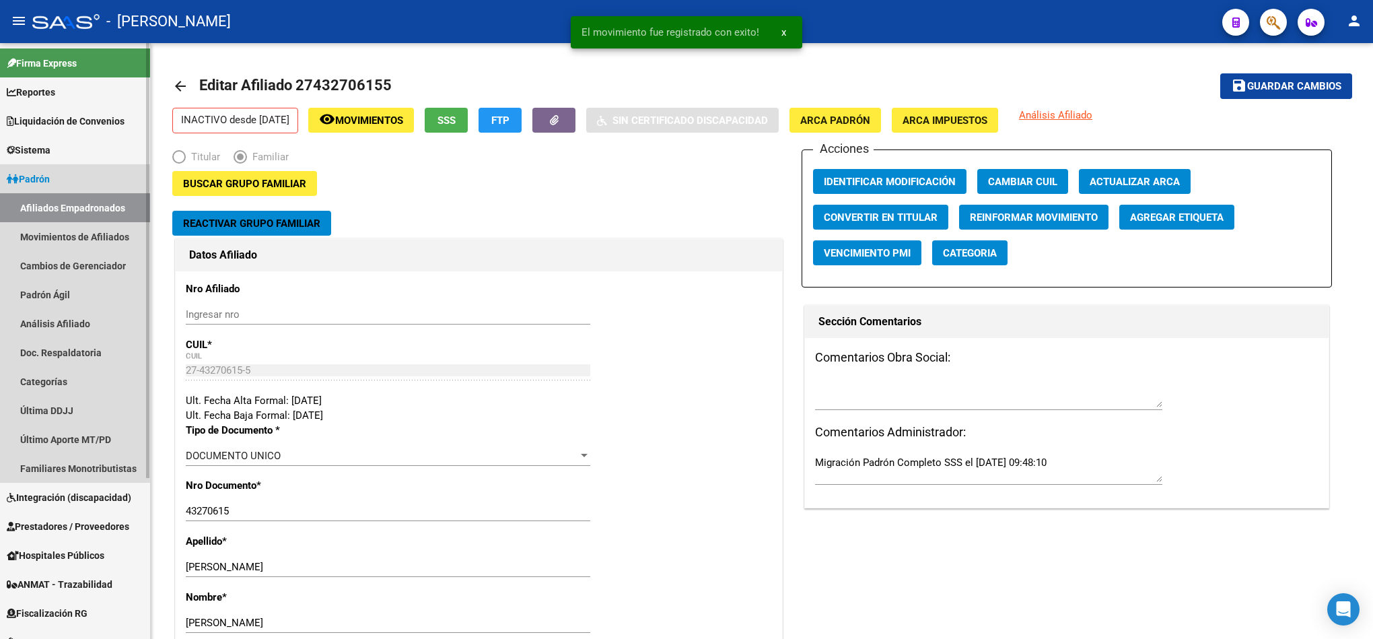
click at [55, 210] on link "Afiliados Empadronados" at bounding box center [75, 207] width 150 height 29
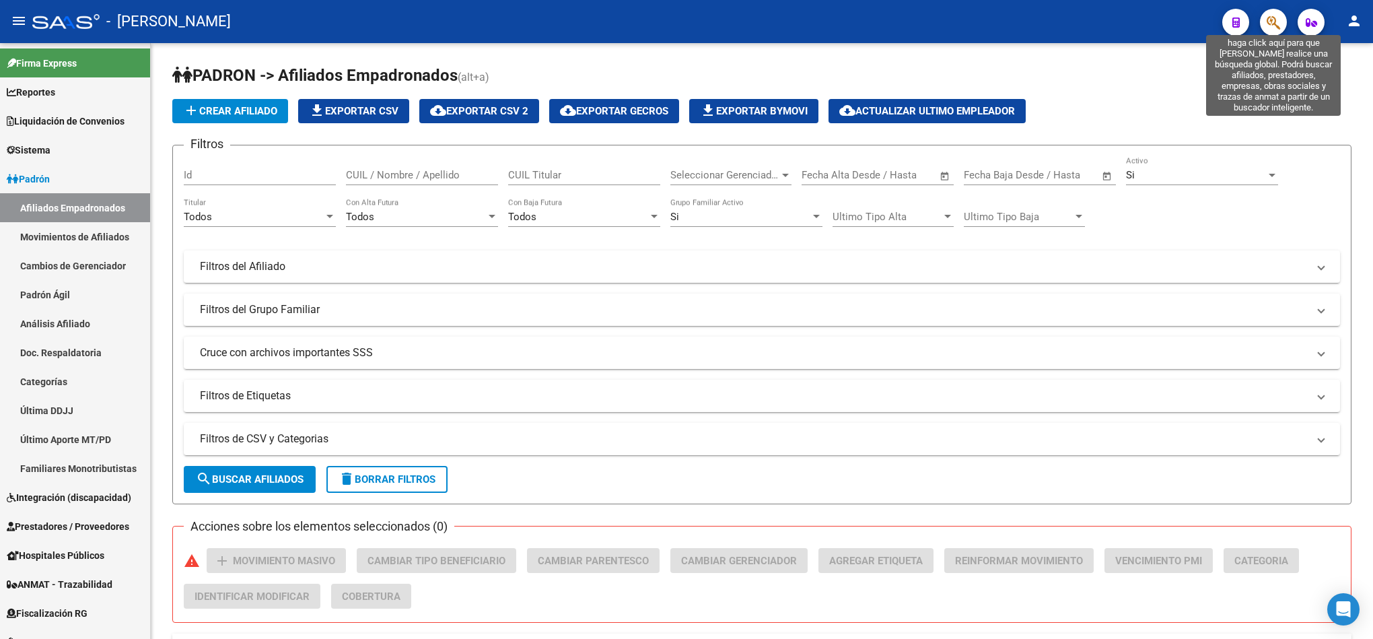
click at [1277, 25] on icon "button" at bounding box center [1273, 22] width 13 height 15
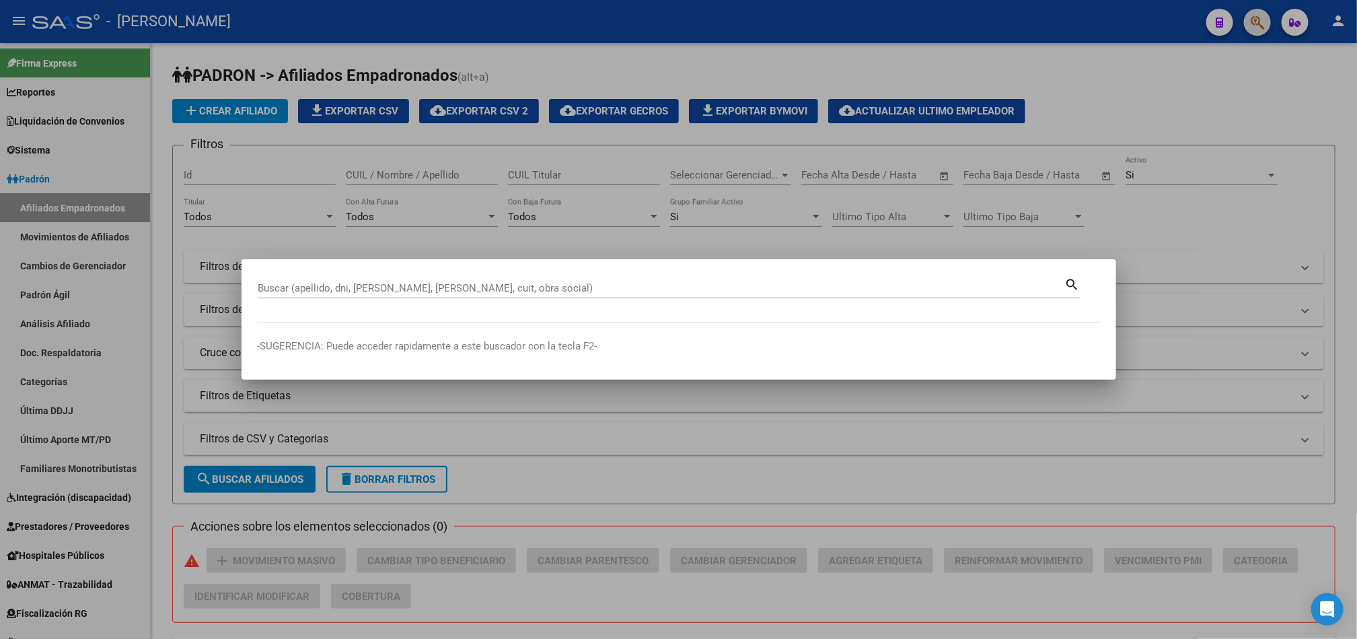
paste input "27446883327"
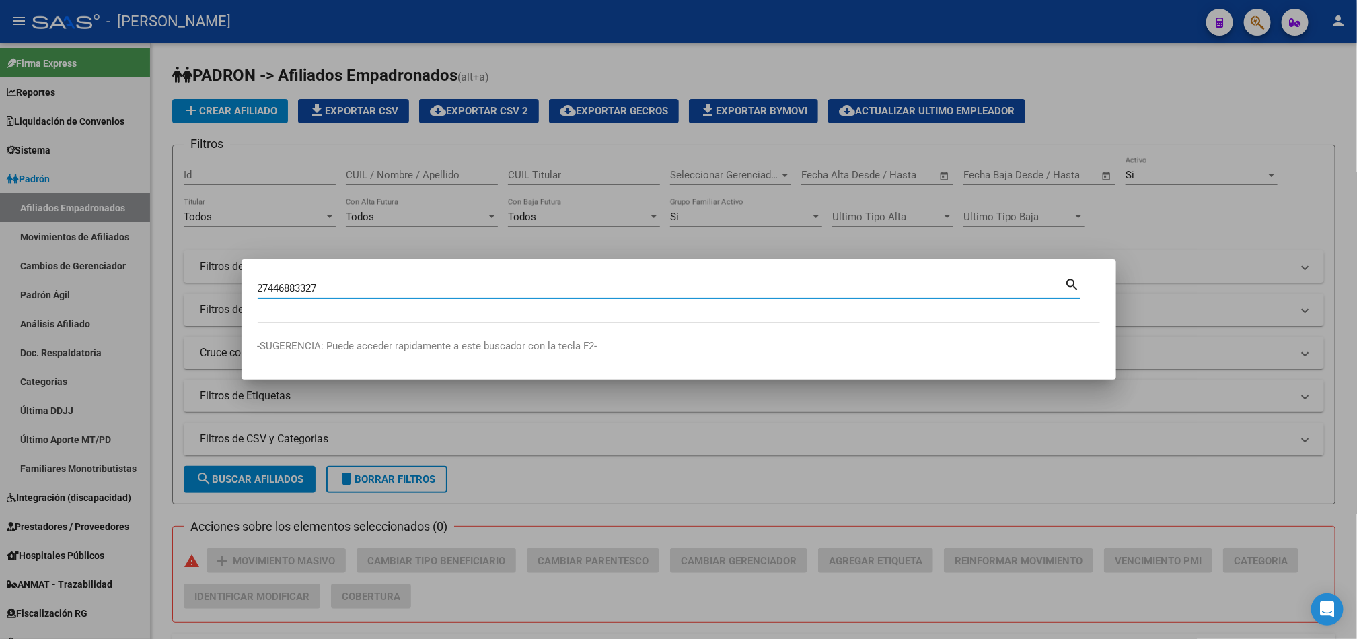
type input "27446883327"
click at [1276, 25] on div at bounding box center [678, 319] width 1357 height 639
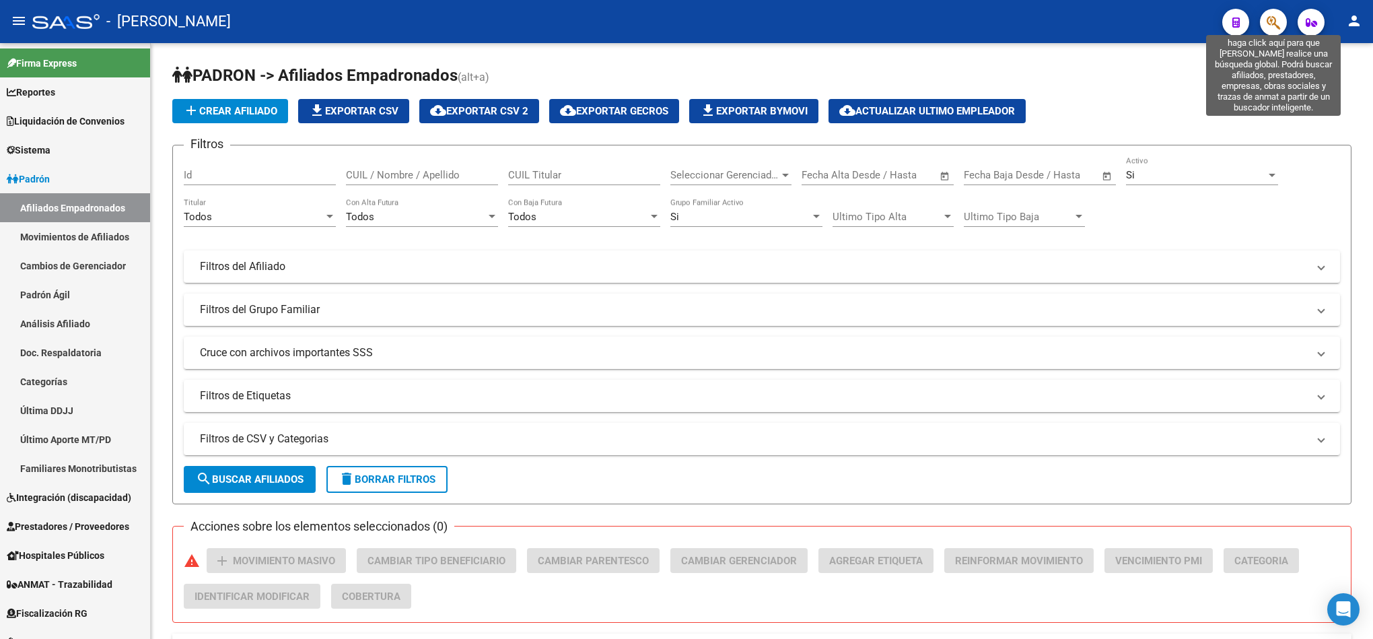
click at [1276, 25] on icon "button" at bounding box center [1273, 22] width 13 height 15
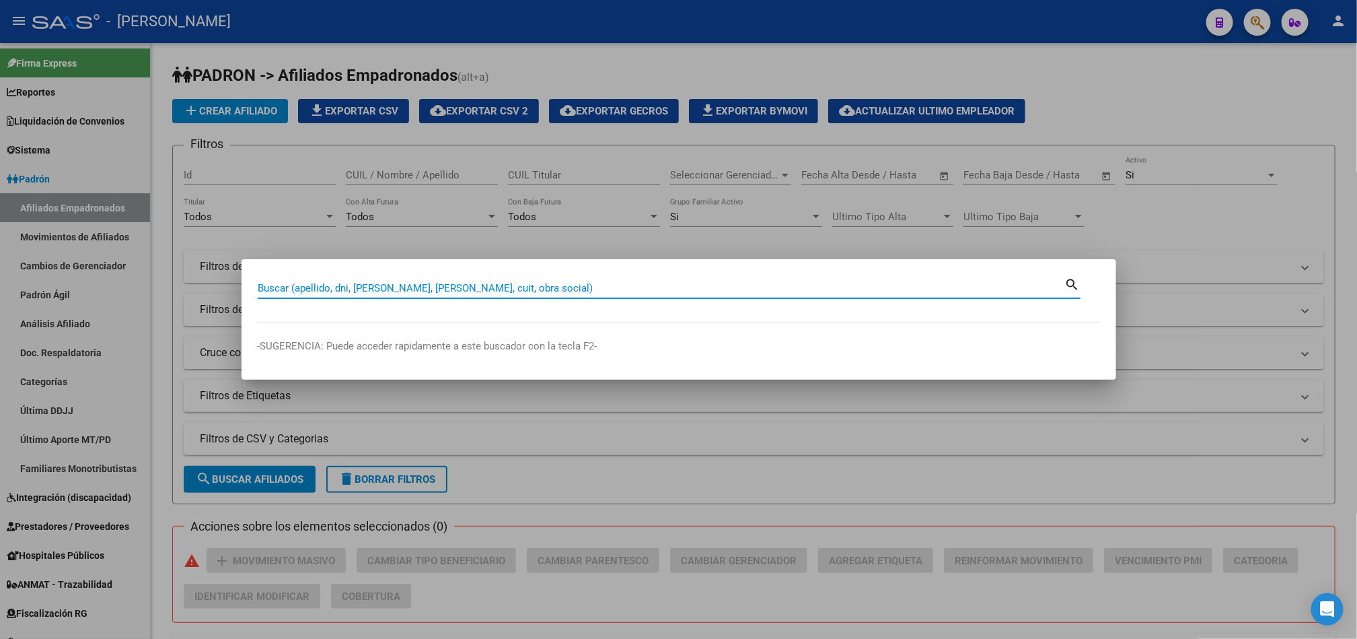
paste input "27446883327"
type input "27446883327"
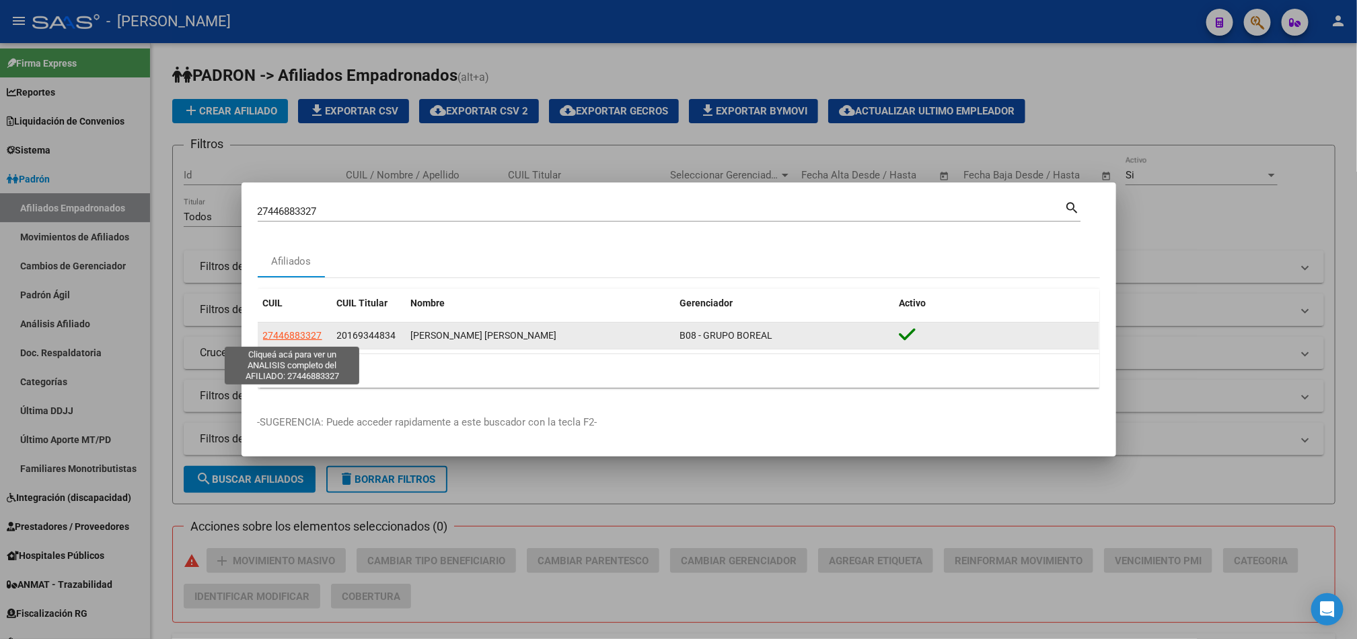
click at [299, 330] on span "27446883327" at bounding box center [292, 335] width 59 height 11
type textarea "27446883327"
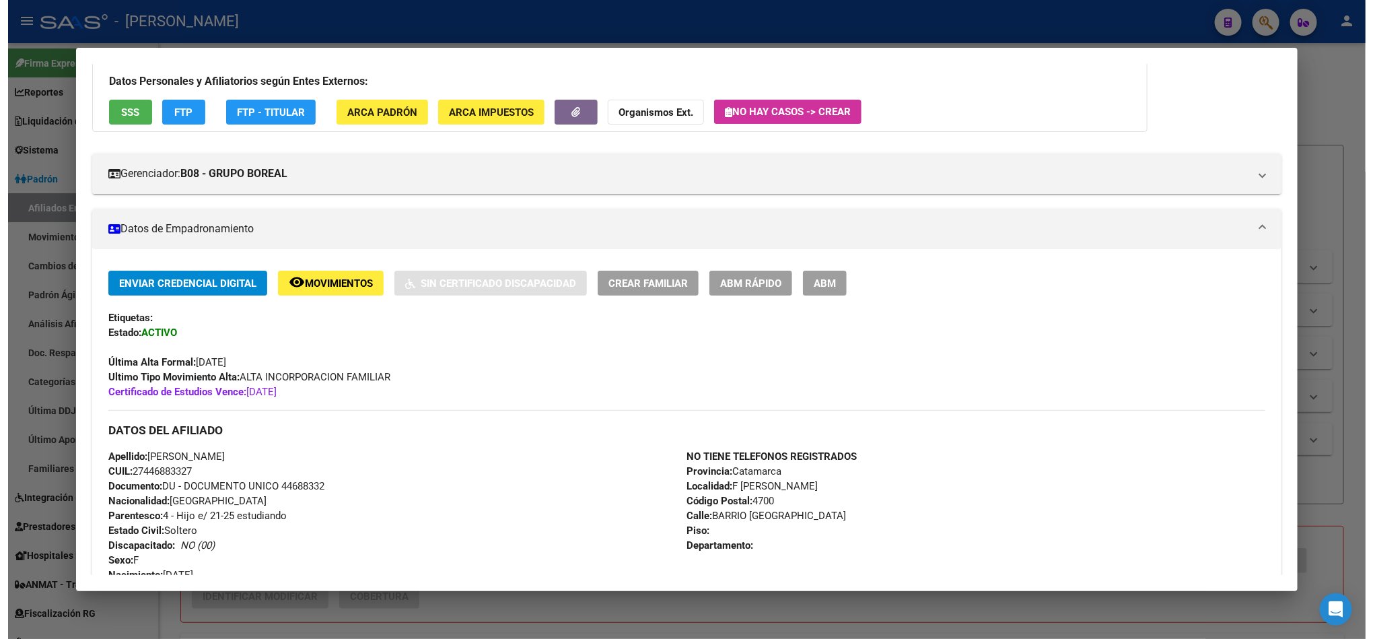
scroll to position [101, 0]
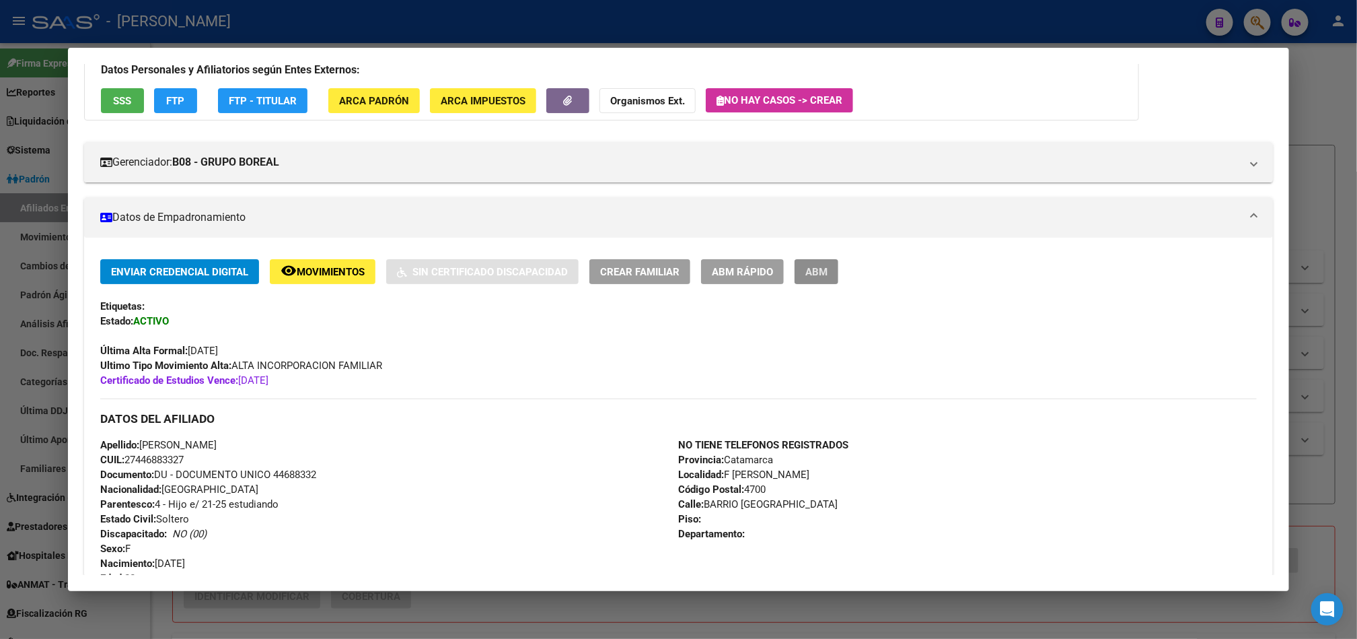
click at [824, 279] on button "ABM" at bounding box center [817, 271] width 44 height 25
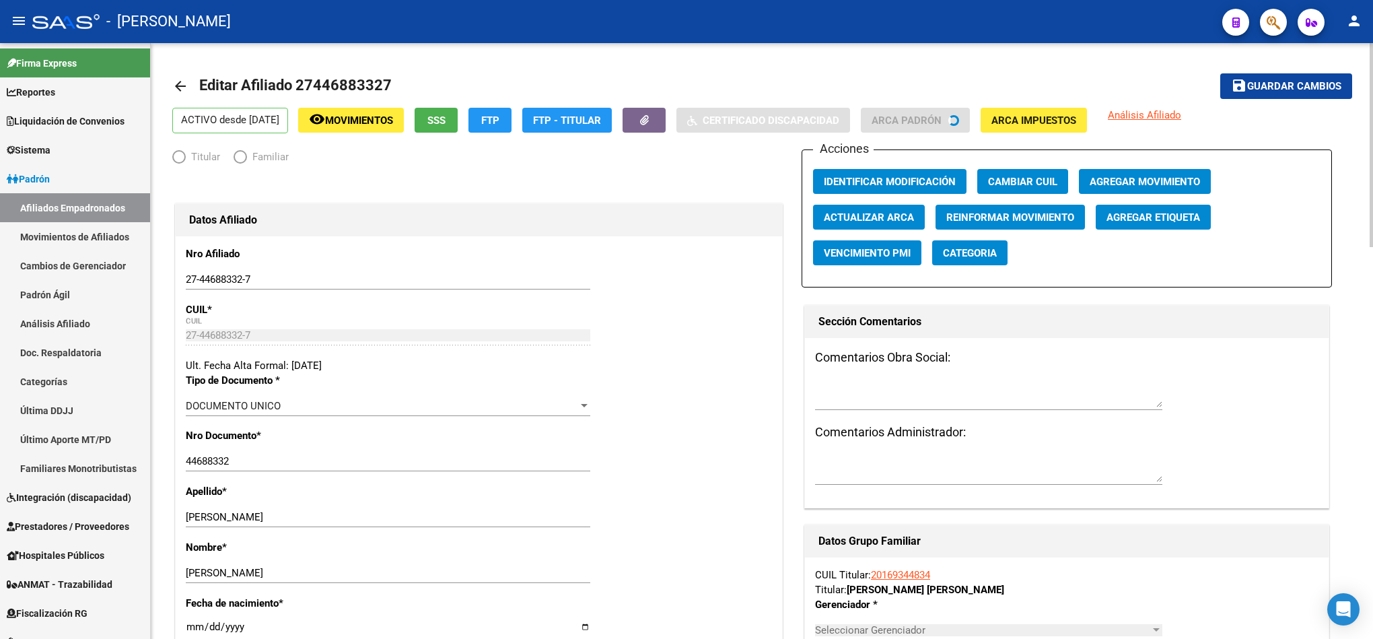
radio input "true"
type input "30-61172472-8"
click at [1206, 178] on button "Agregar Movimiento" at bounding box center [1145, 181] width 132 height 25
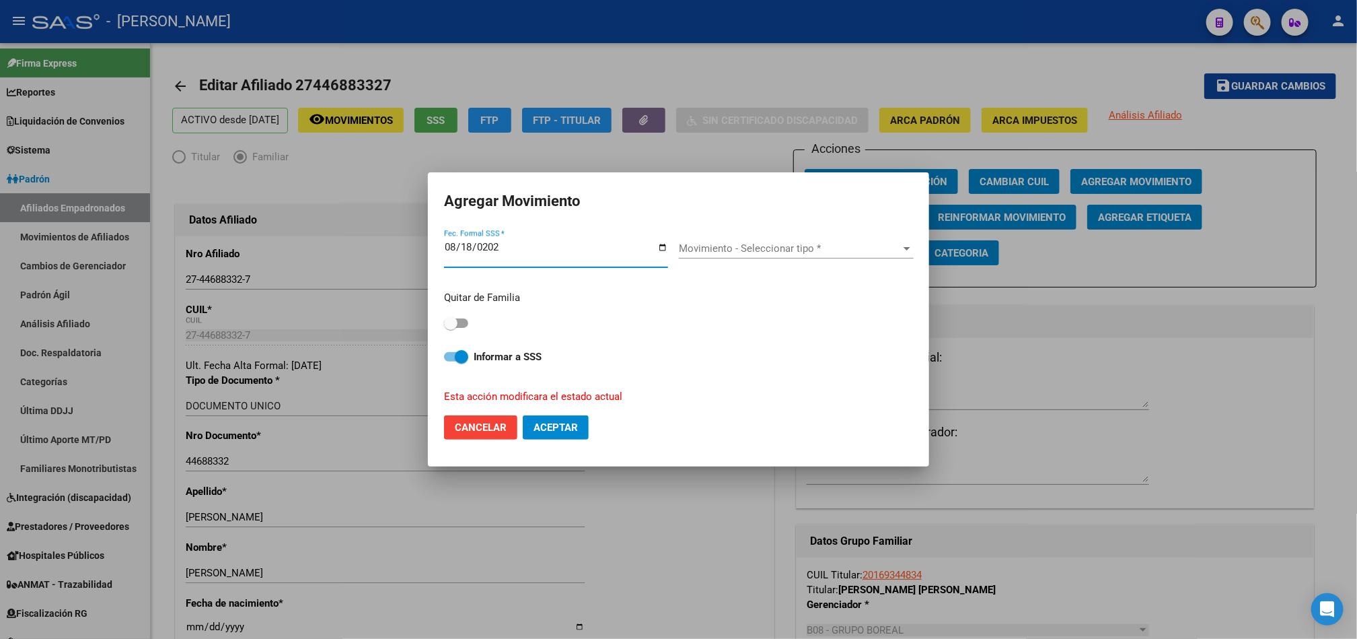
type input "[DATE]"
click at [856, 255] on div "Movimiento - Seleccionar tipo * Movimiento - Seleccionar tipo *" at bounding box center [796, 248] width 235 height 20
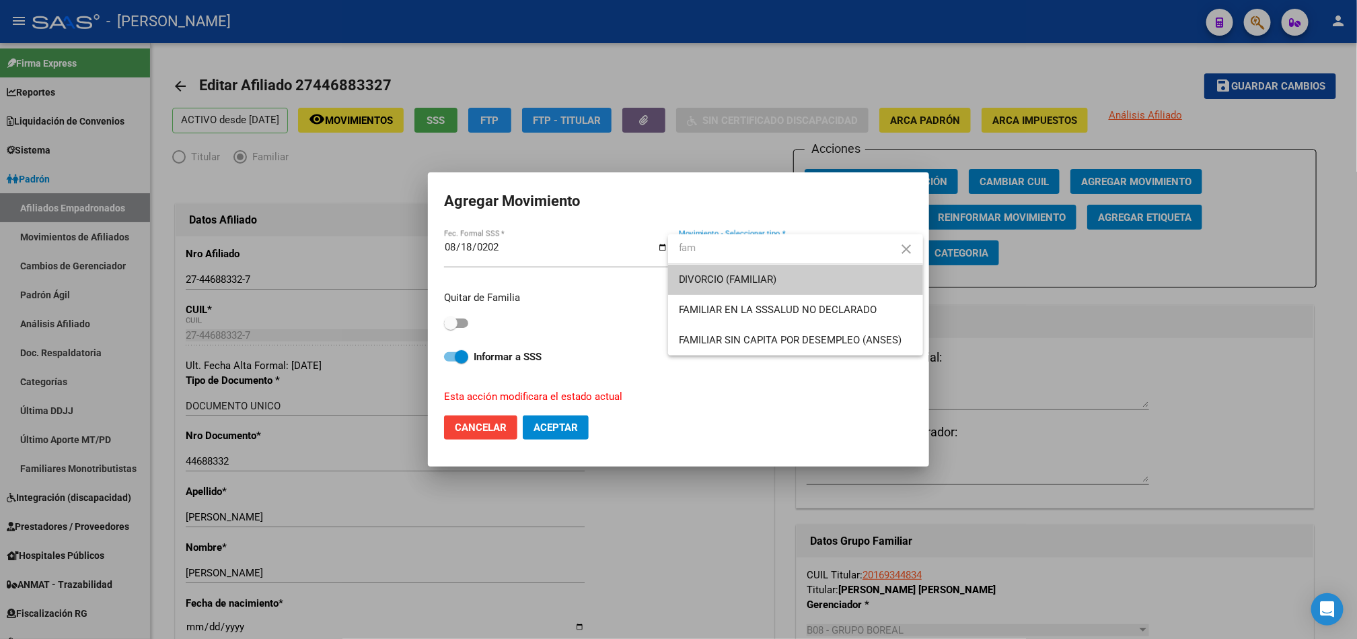
type input "fam"
click at [467, 324] on div at bounding box center [678, 319] width 1357 height 639
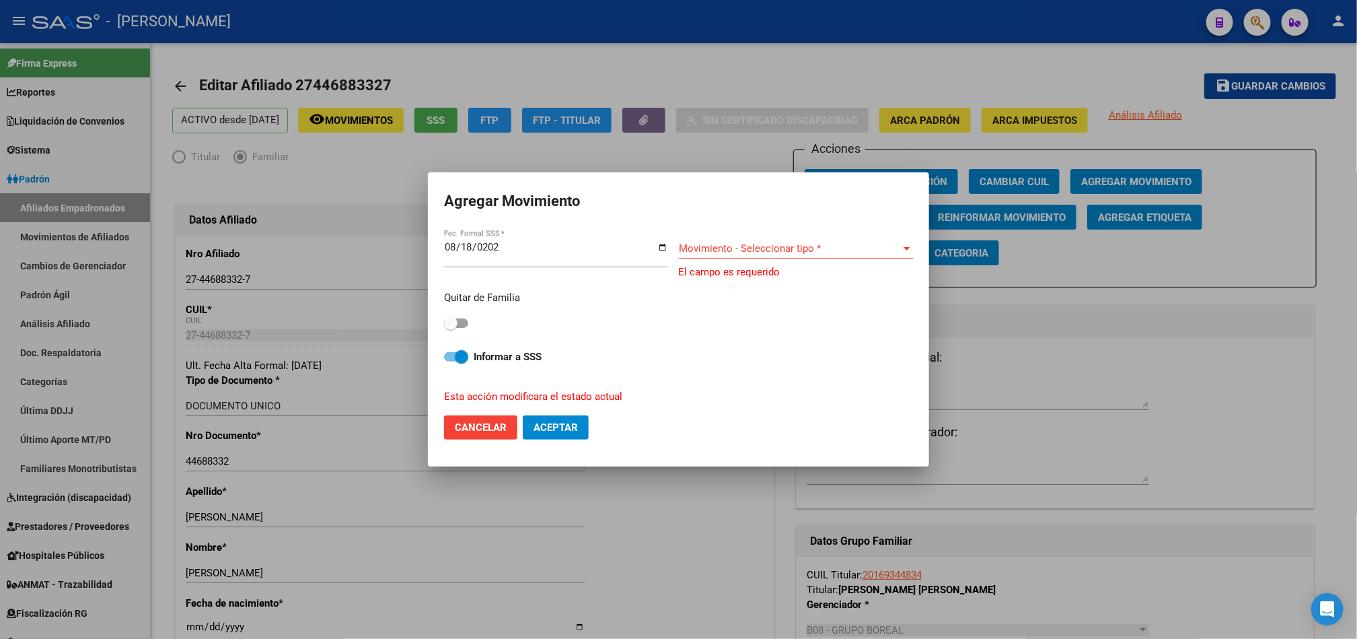
click at [467, 322] on span at bounding box center [456, 322] width 24 height 9
click at [451, 328] on input "checkbox" at bounding box center [450, 328] width 1 height 1
checkbox input "true"
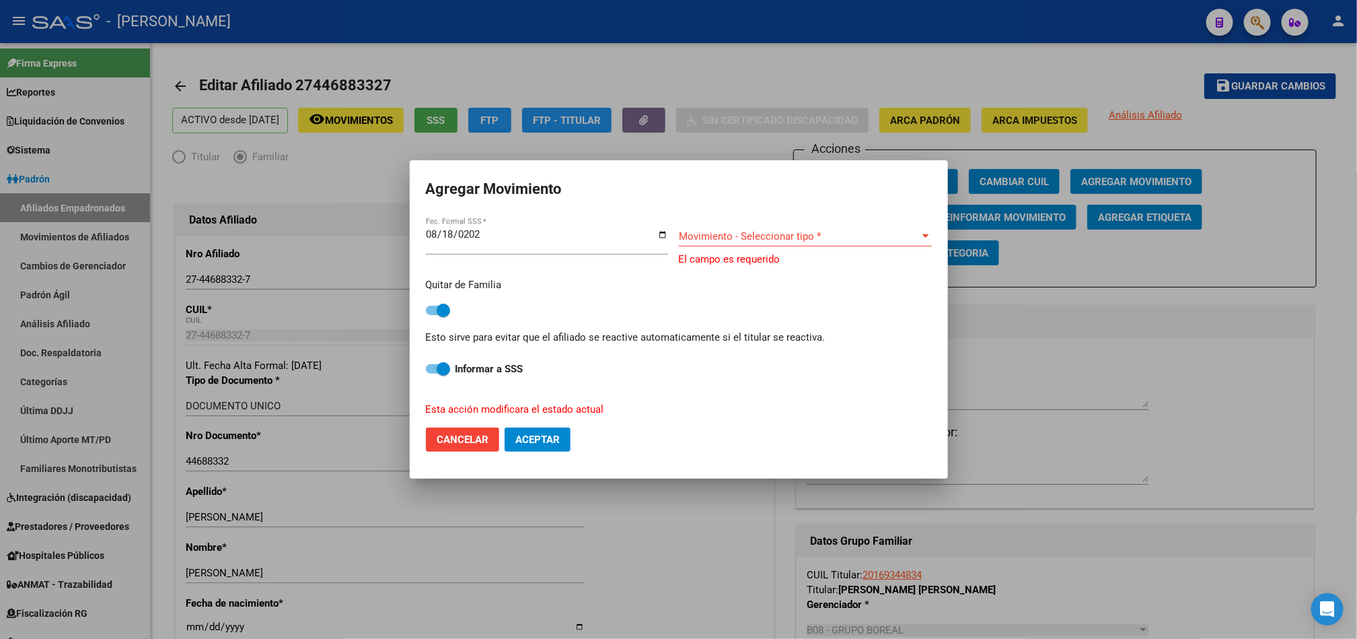
click at [762, 226] on div "Movimiento - Seleccionar tipo * Movimiento - Seleccionar tipo *" at bounding box center [805, 236] width 253 height 20
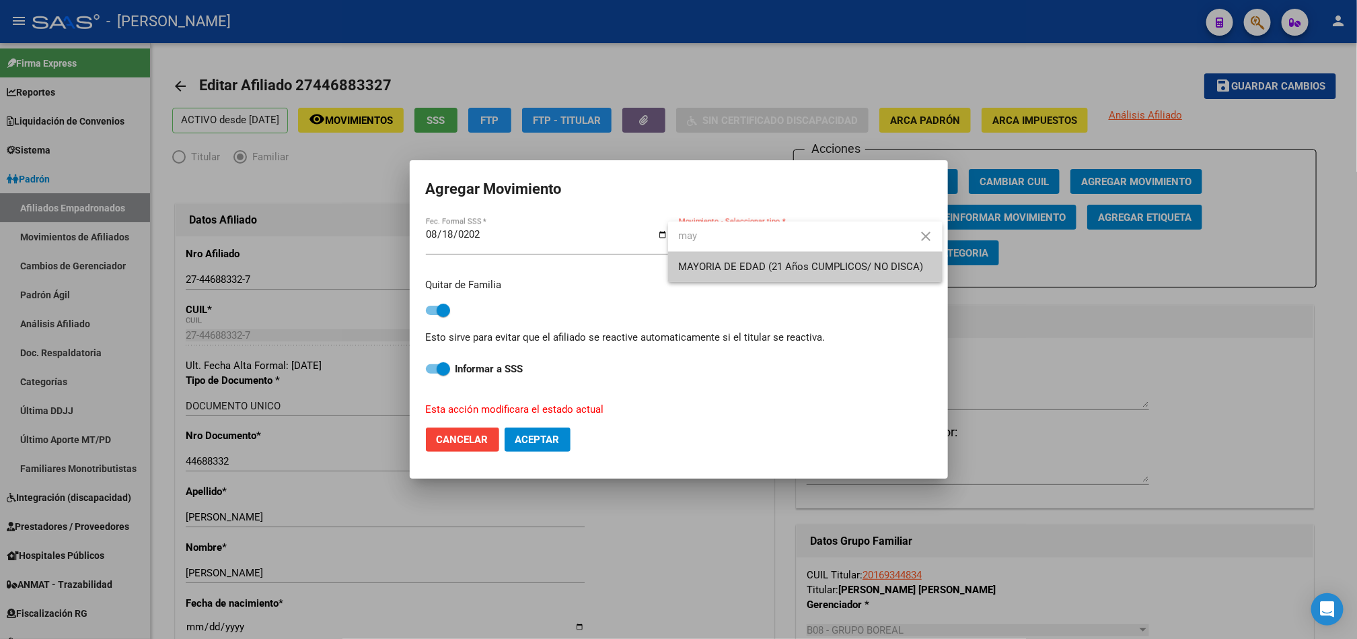
type input "may"
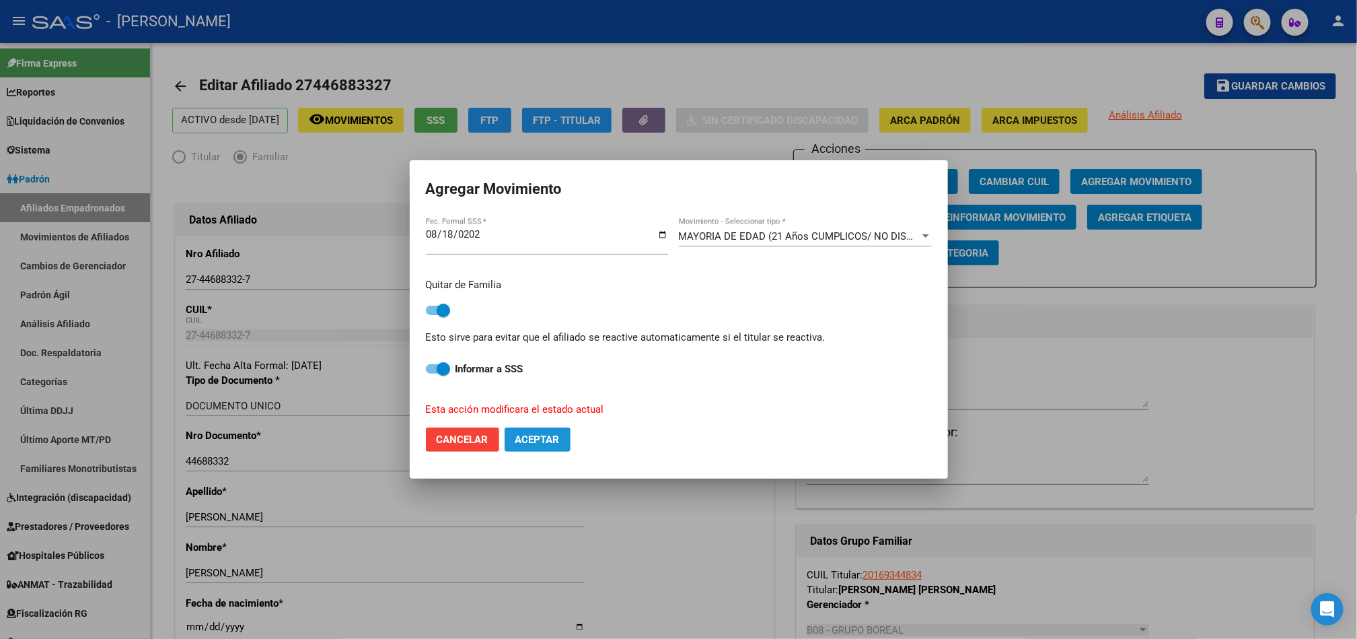
click at [538, 440] on span "Aceptar" at bounding box center [538, 439] width 44 height 12
checkbox input "false"
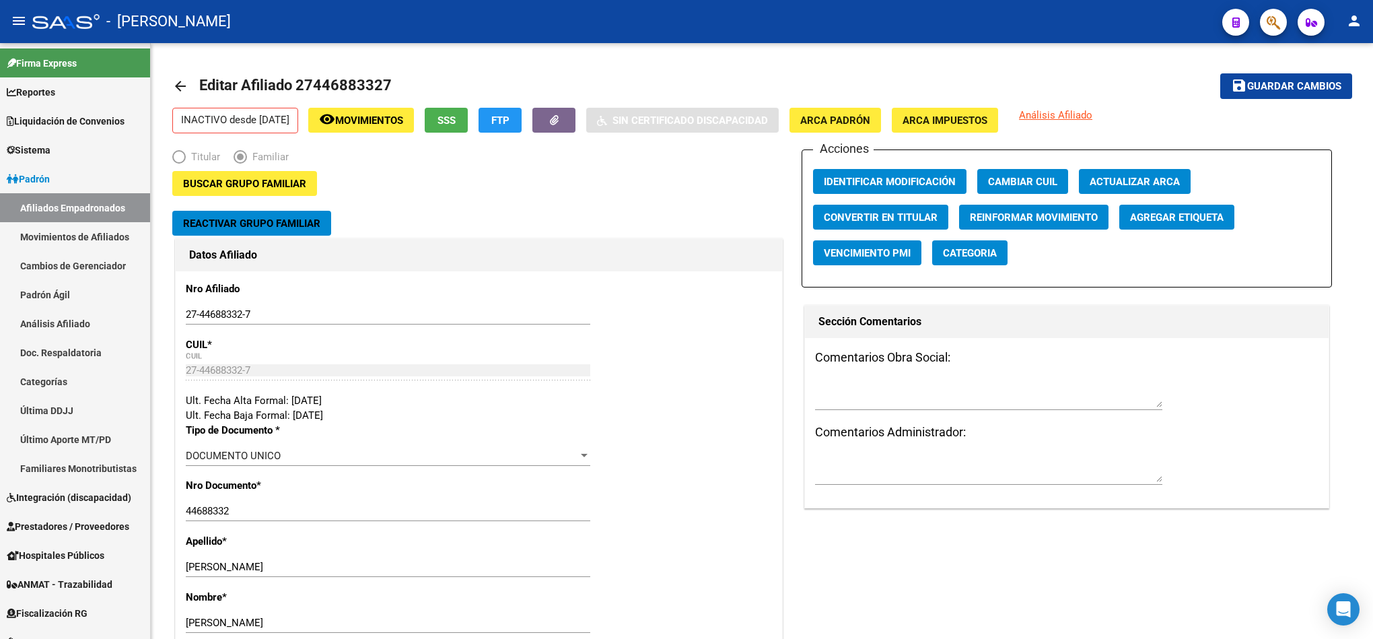
click at [1268, 33] on span "button" at bounding box center [1273, 23] width 13 height 28
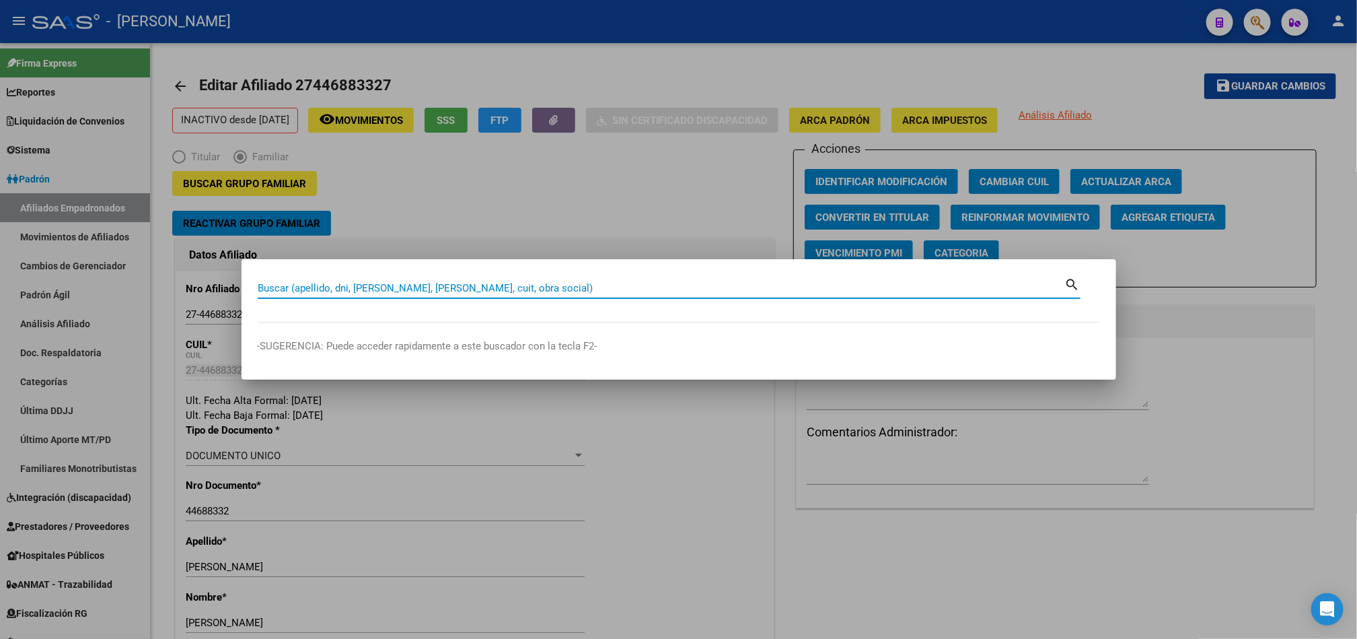
paste input "23434488354"
type input "23434488354"
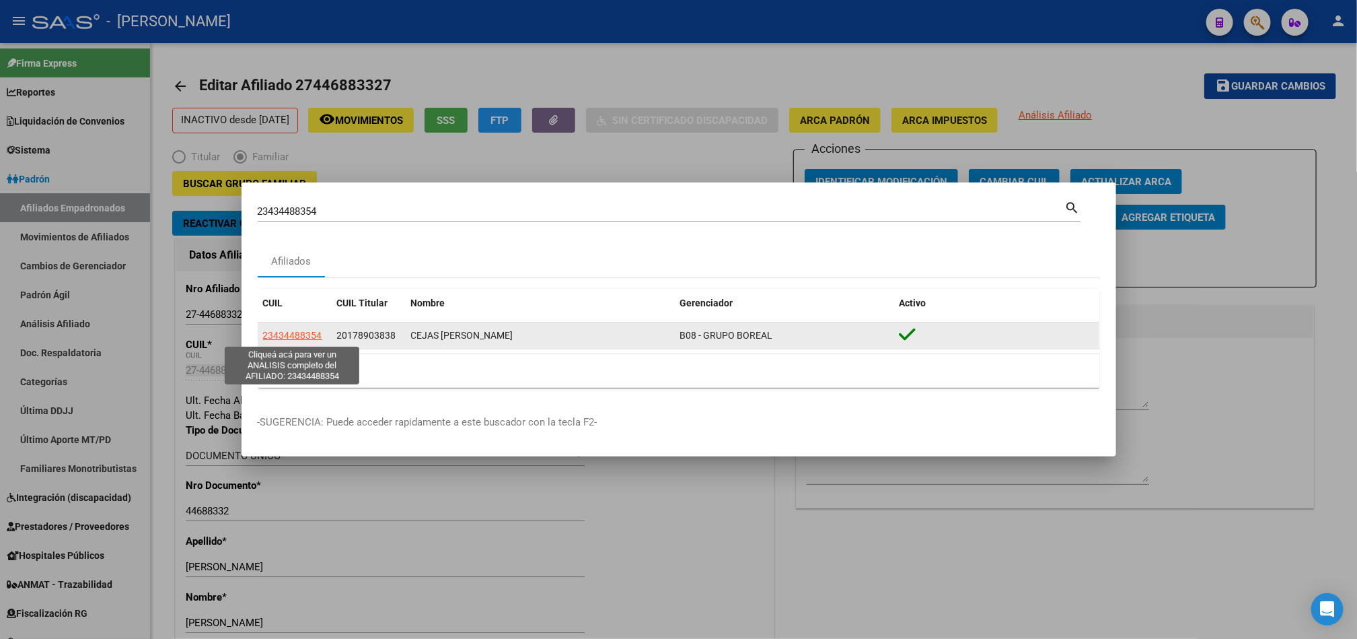
drag, startPoint x: 302, startPoint y: 339, endPoint x: 295, endPoint y: 331, distance: 10.1
click at [295, 331] on span "23434488354" at bounding box center [292, 335] width 59 height 11
copy span "8"
type textarea "23434488354"
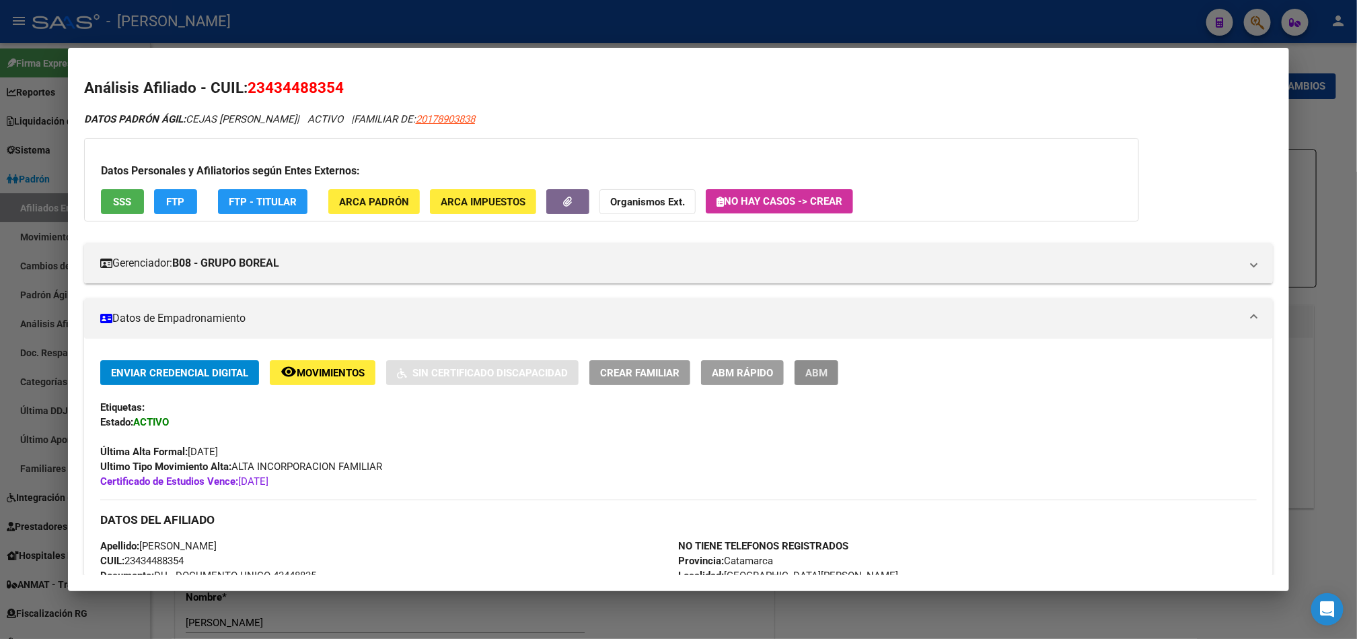
click at [814, 363] on button "ABM" at bounding box center [817, 372] width 44 height 25
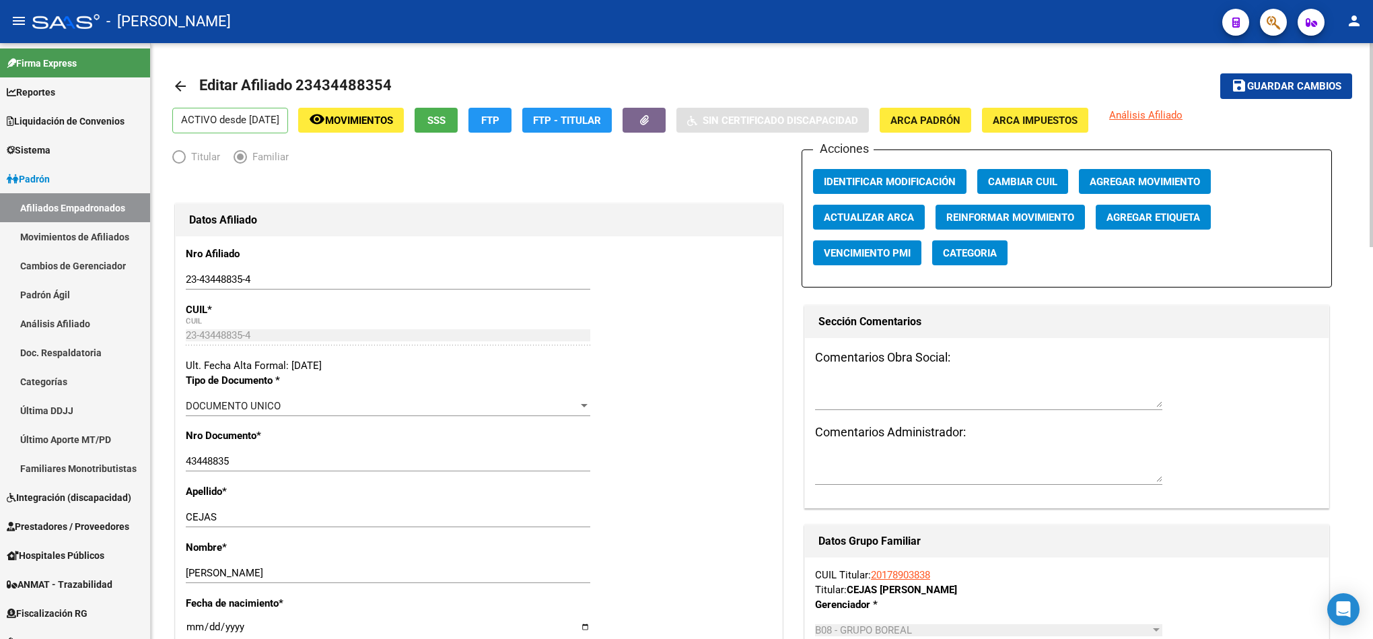
click at [1141, 182] on span "Agregar Movimiento" at bounding box center [1145, 182] width 110 height 12
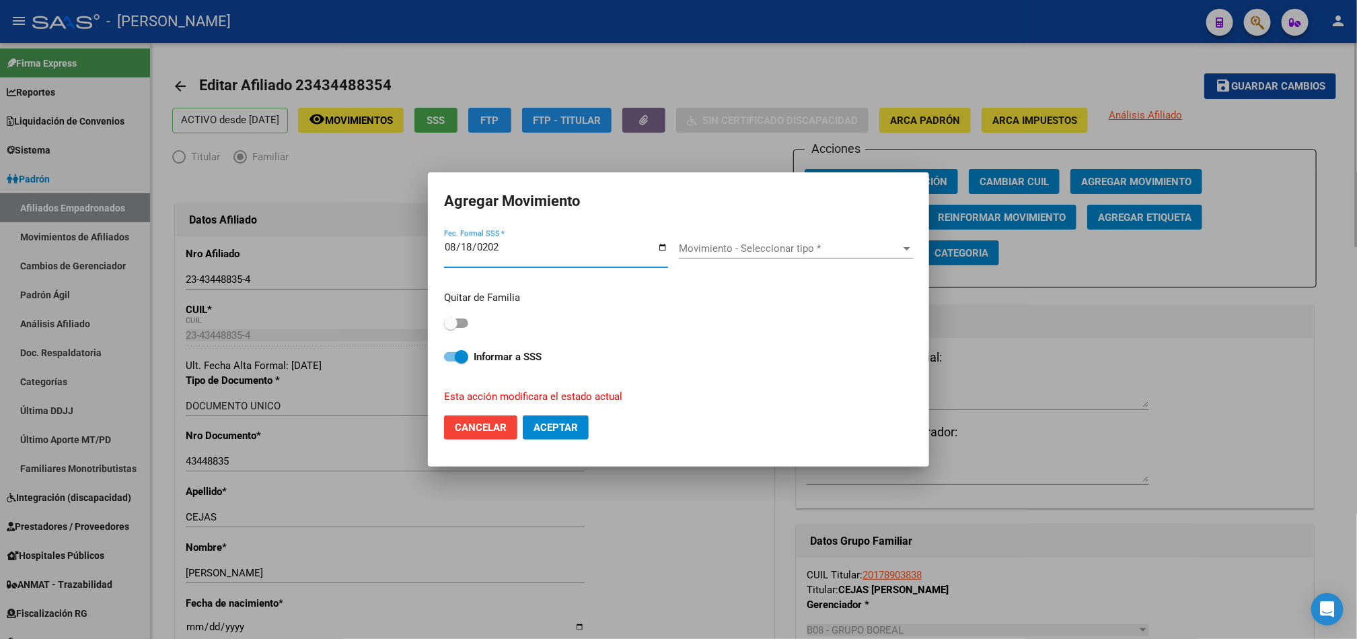
type input "[DATE]"
click at [834, 253] on span "Movimiento - Seleccionar tipo *" at bounding box center [790, 248] width 223 height 12
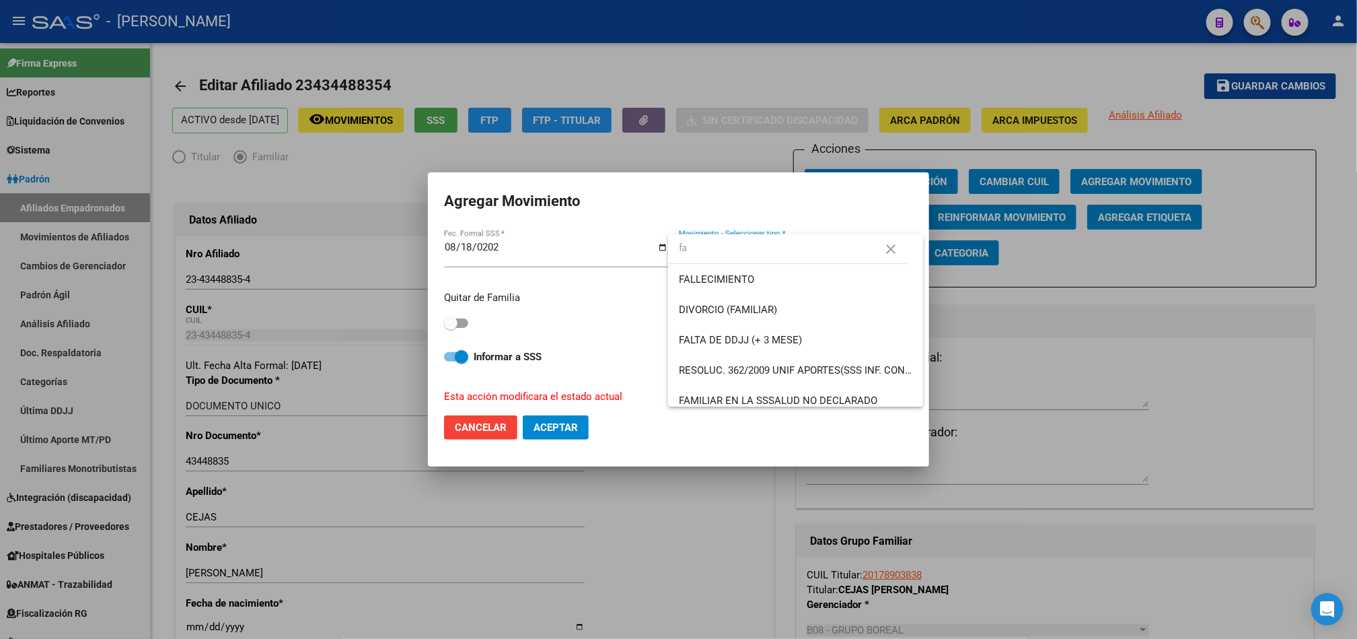
click at [792, 250] on input "fa" at bounding box center [788, 248] width 240 height 30
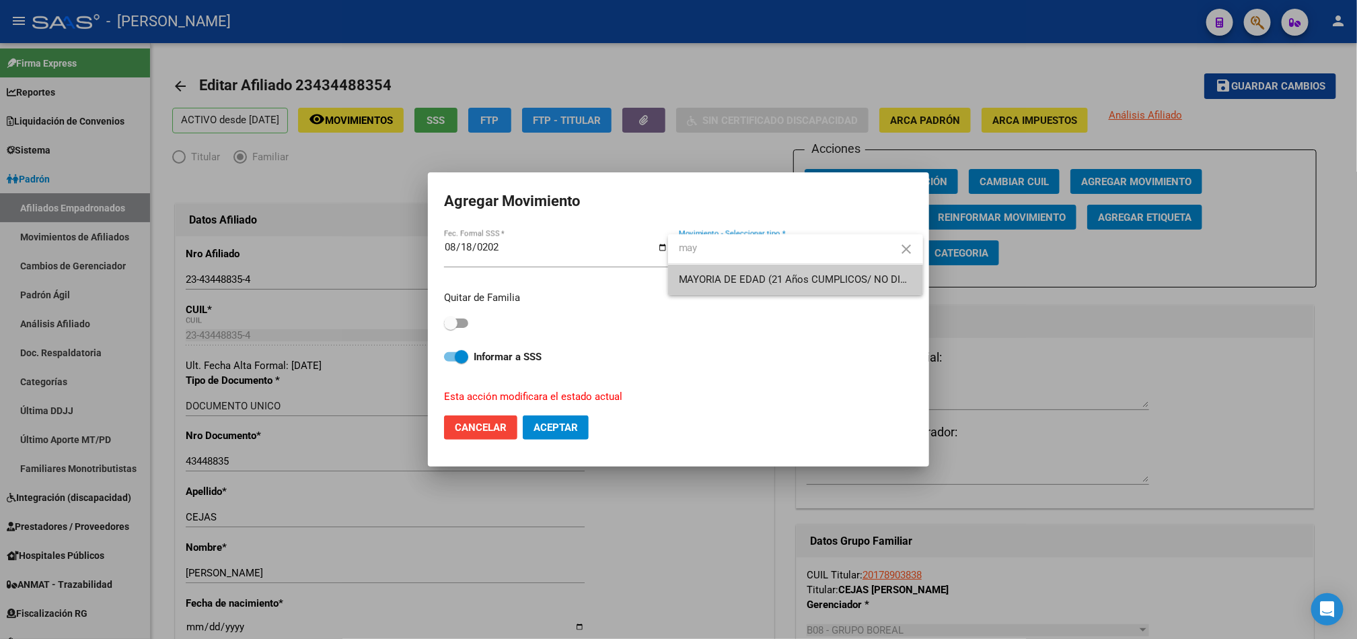
type input "may"
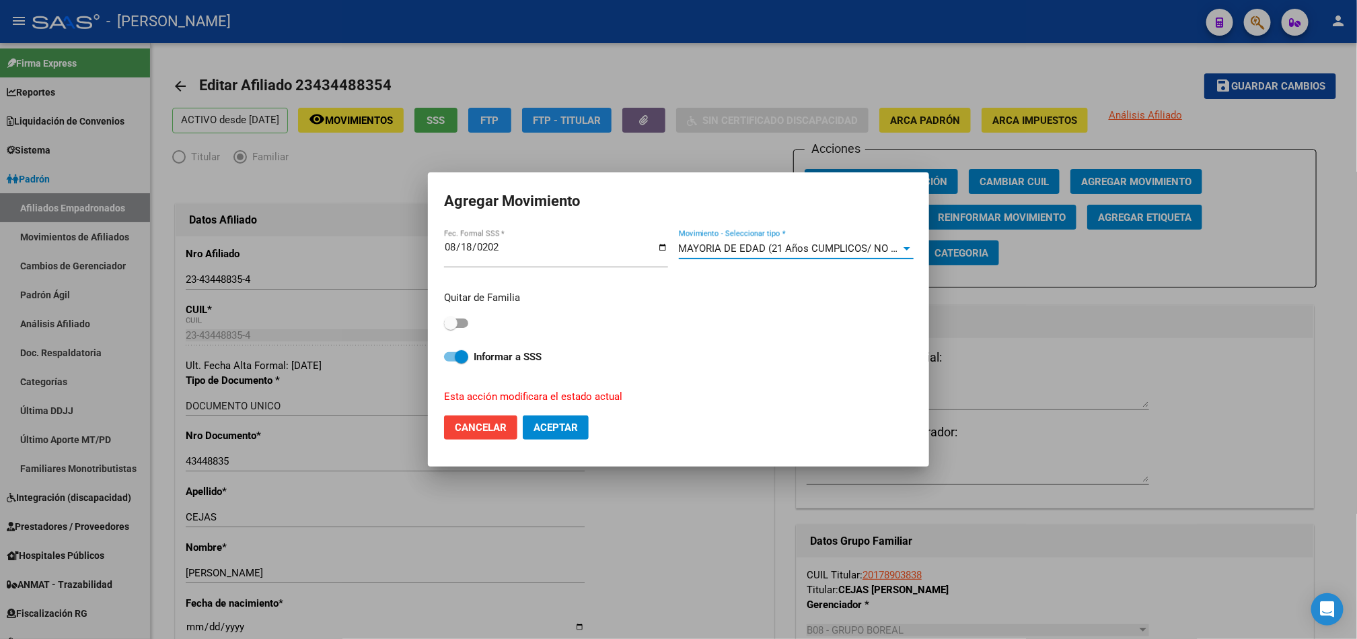
click at [464, 327] on span at bounding box center [456, 322] width 24 height 9
click at [451, 328] on input "checkbox" at bounding box center [450, 328] width 1 height 1
checkbox input "true"
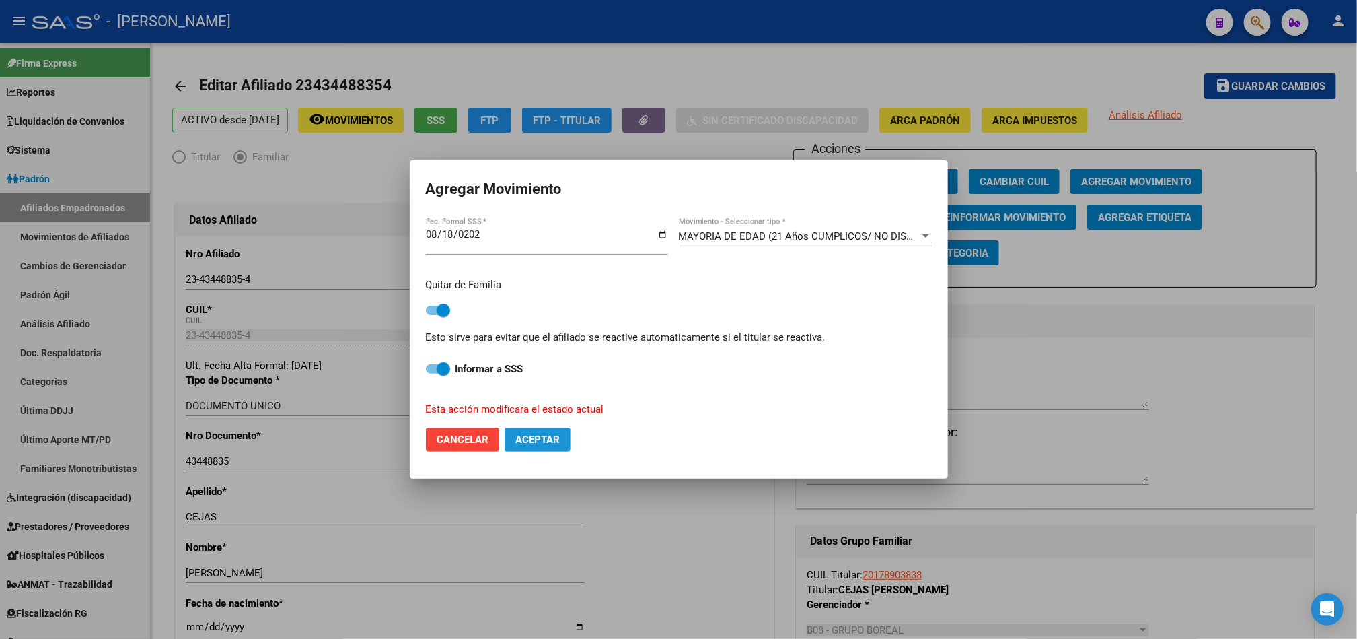
click at [552, 442] on span "Aceptar" at bounding box center [538, 439] width 44 height 12
checkbox input "false"
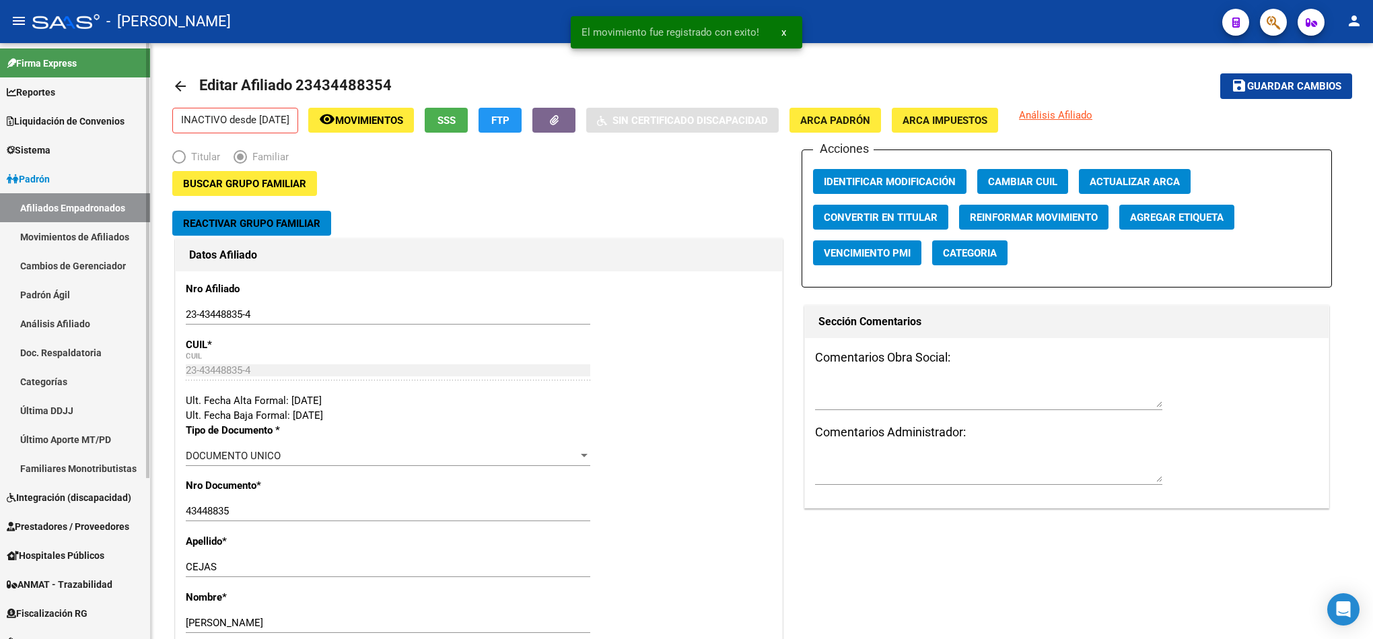
click at [67, 211] on link "Afiliados Empadronados" at bounding box center [75, 207] width 150 height 29
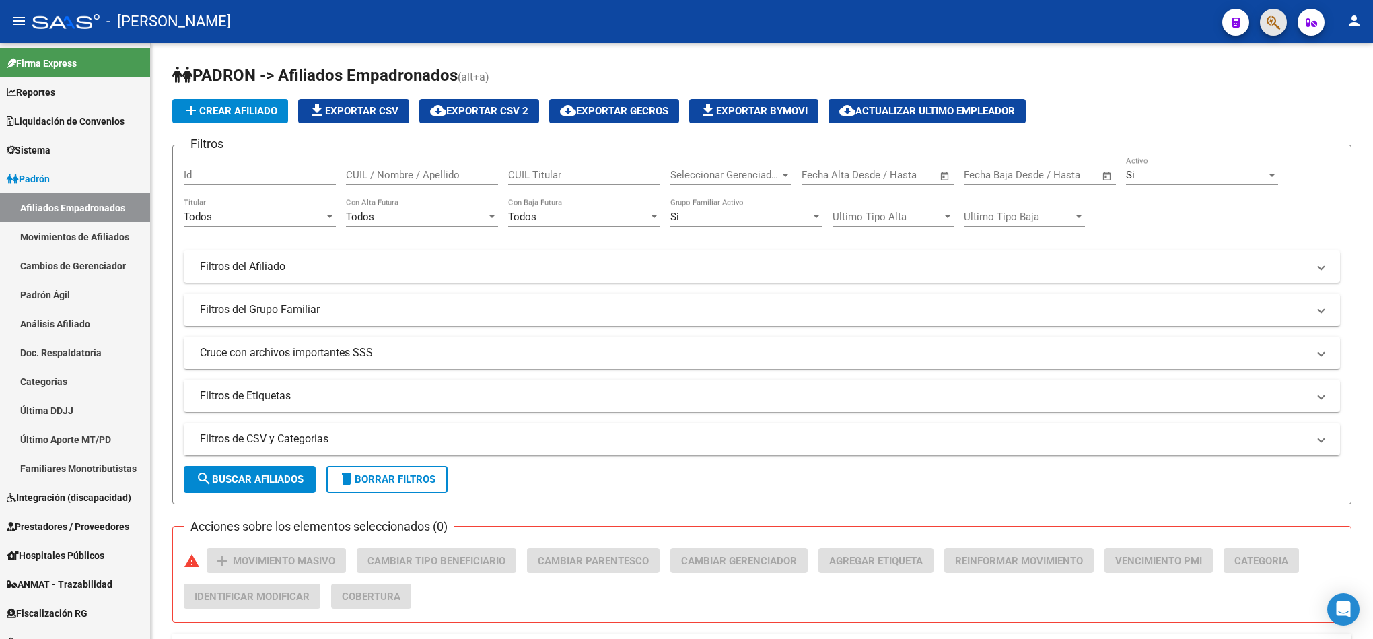
click at [1281, 12] on button "button" at bounding box center [1273, 22] width 27 height 27
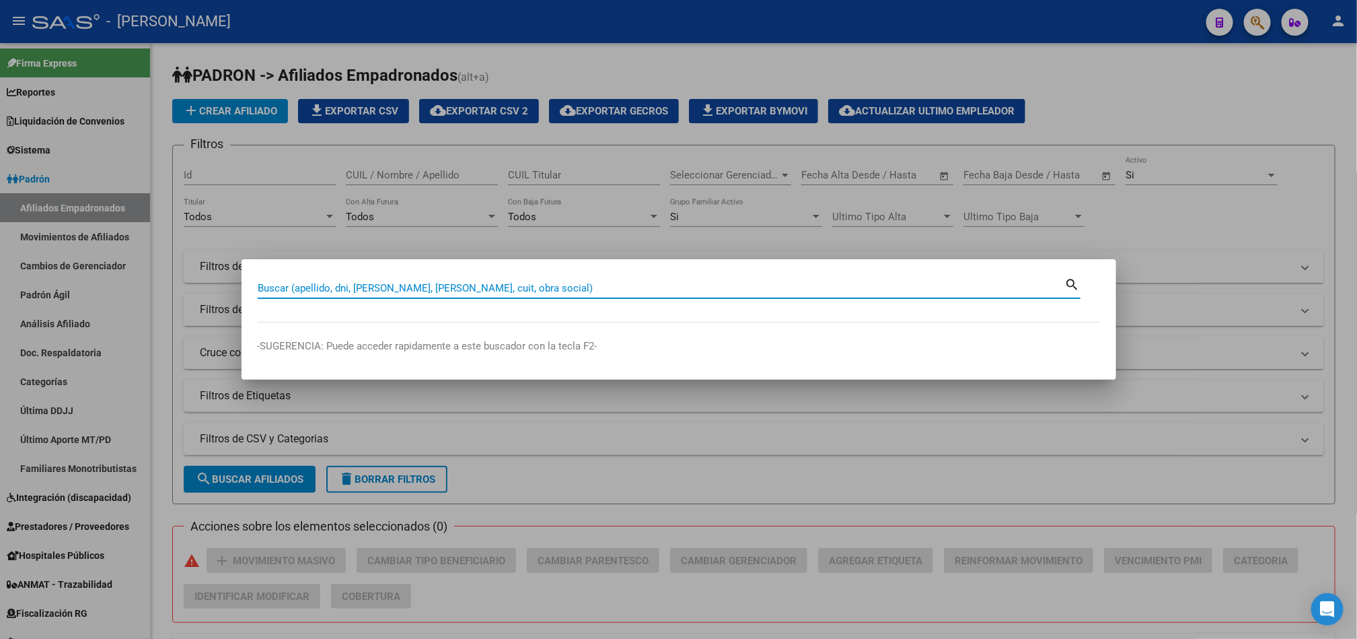
paste input "45566938"
type input "45566938"
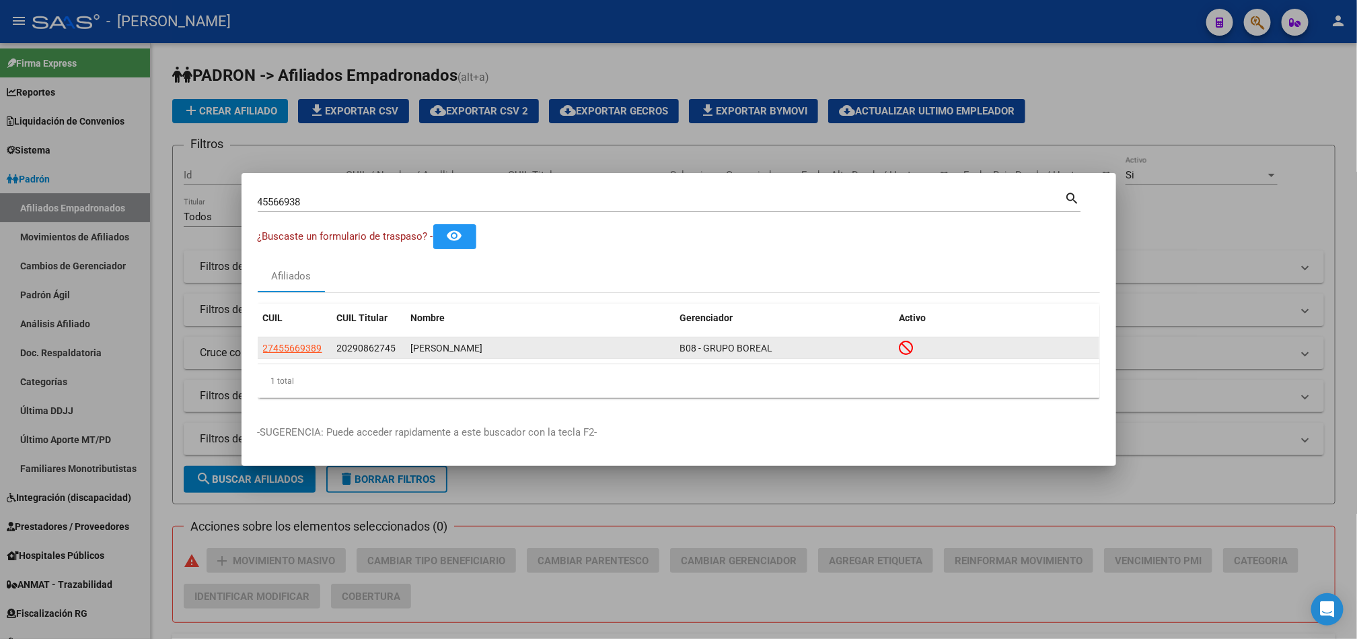
click at [316, 337] on datatable-body-cell "27455669389" at bounding box center [295, 347] width 74 height 21
click at [299, 333] on datatable-header "CUIL CUIL Titular Nombre Gerenciador Activo" at bounding box center [679, 321] width 842 height 34
click at [275, 346] on span "27455669389" at bounding box center [292, 348] width 59 height 11
type textarea "27455669389"
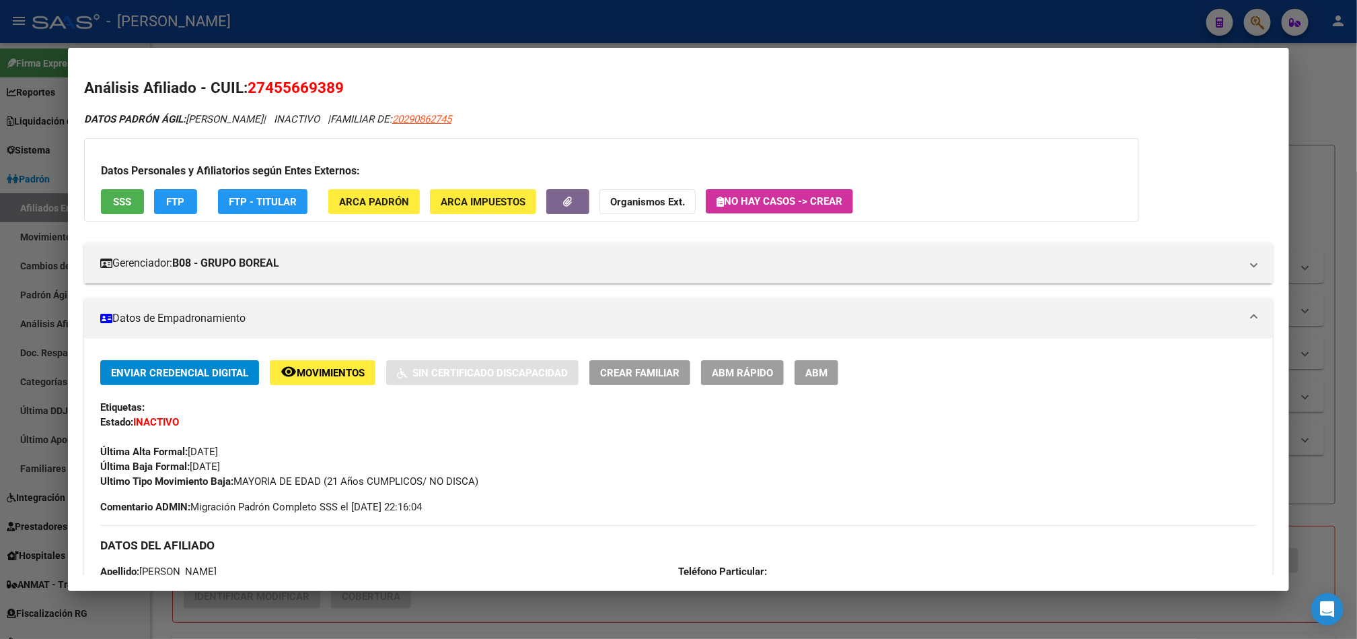
click at [806, 367] on span "ABM" at bounding box center [817, 373] width 22 height 12
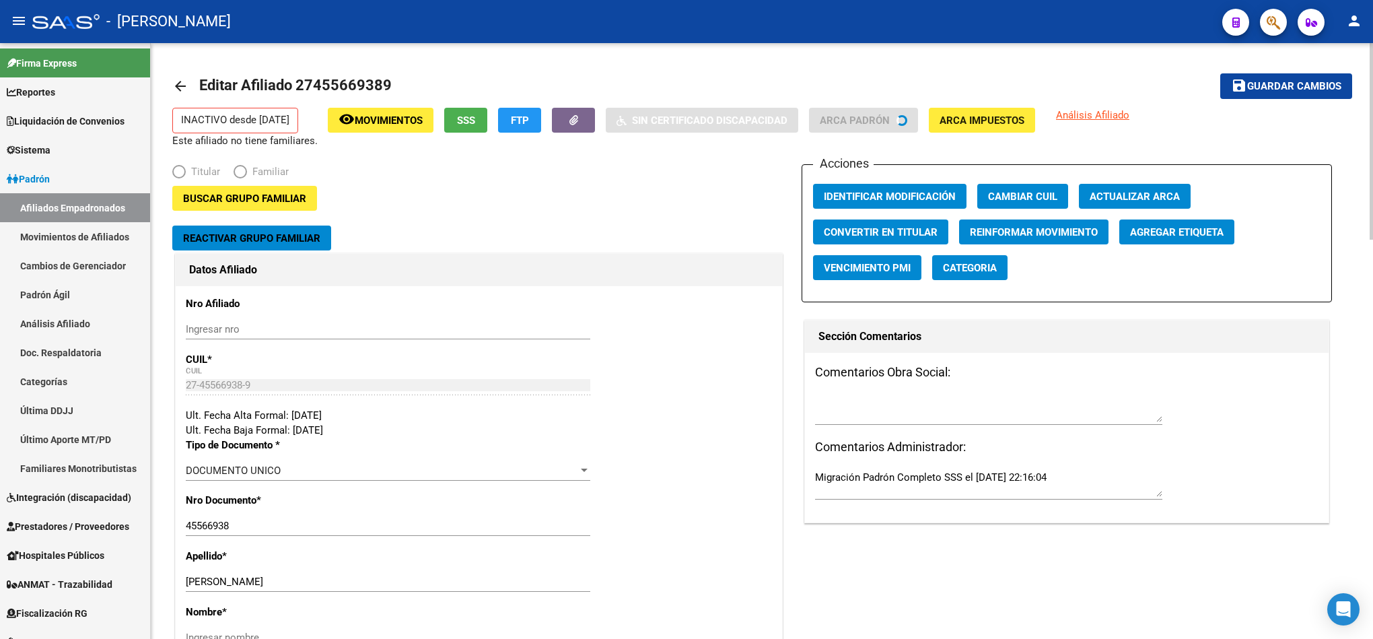
radio input "true"
click at [277, 202] on span "Buscar Grupo Familiar" at bounding box center [244, 198] width 123 height 12
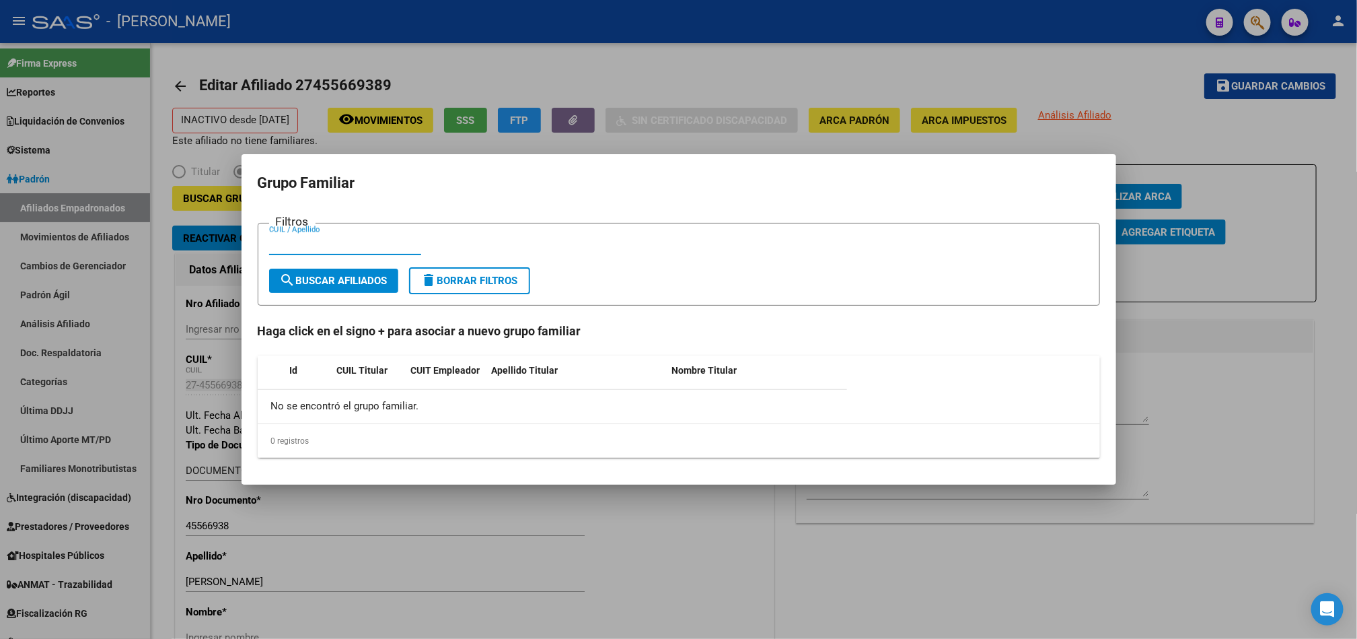
paste input "20290862745"
type input "20290862745"
click at [314, 271] on button "search Buscar Afiliados" at bounding box center [333, 281] width 129 height 24
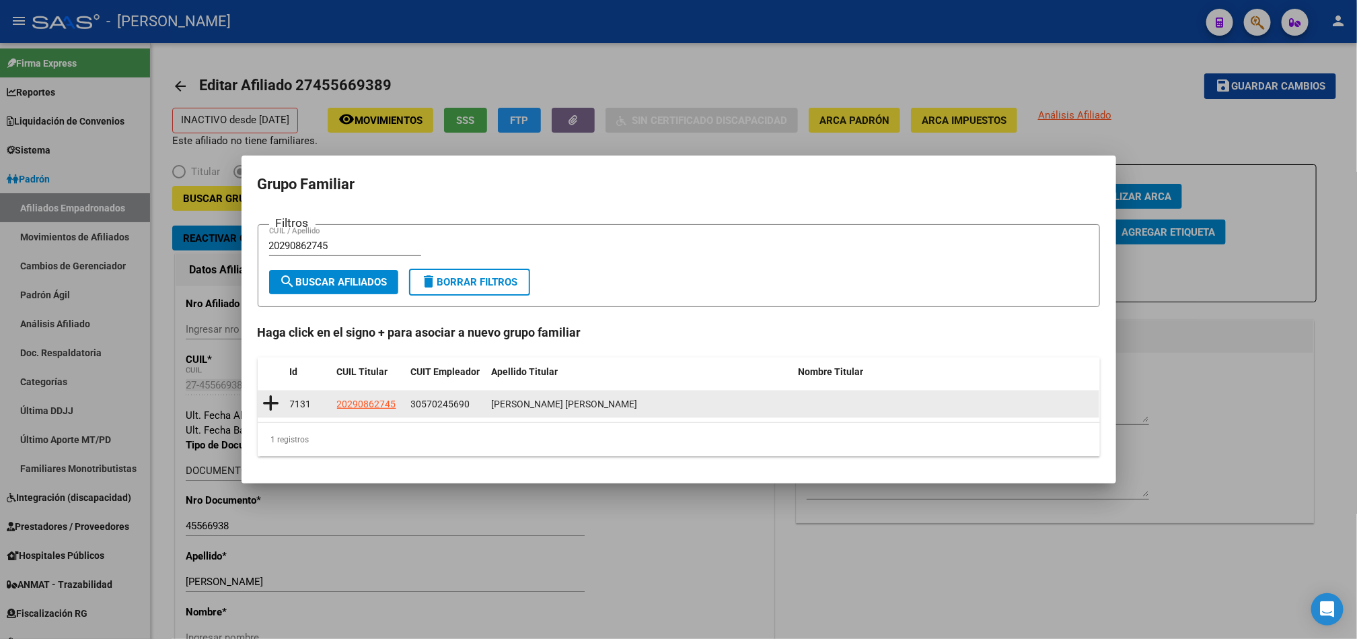
click at [275, 406] on icon at bounding box center [271, 403] width 17 height 19
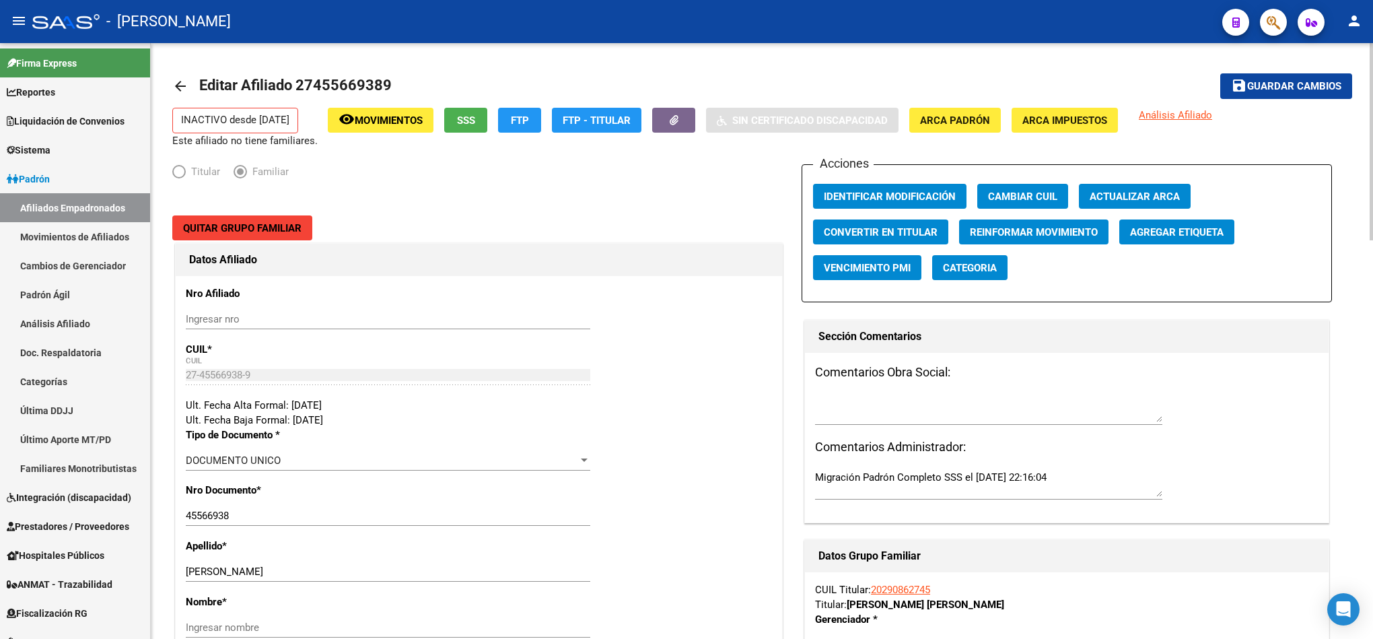
click at [1286, 87] on span "Guardar cambios" at bounding box center [1294, 87] width 94 height 12
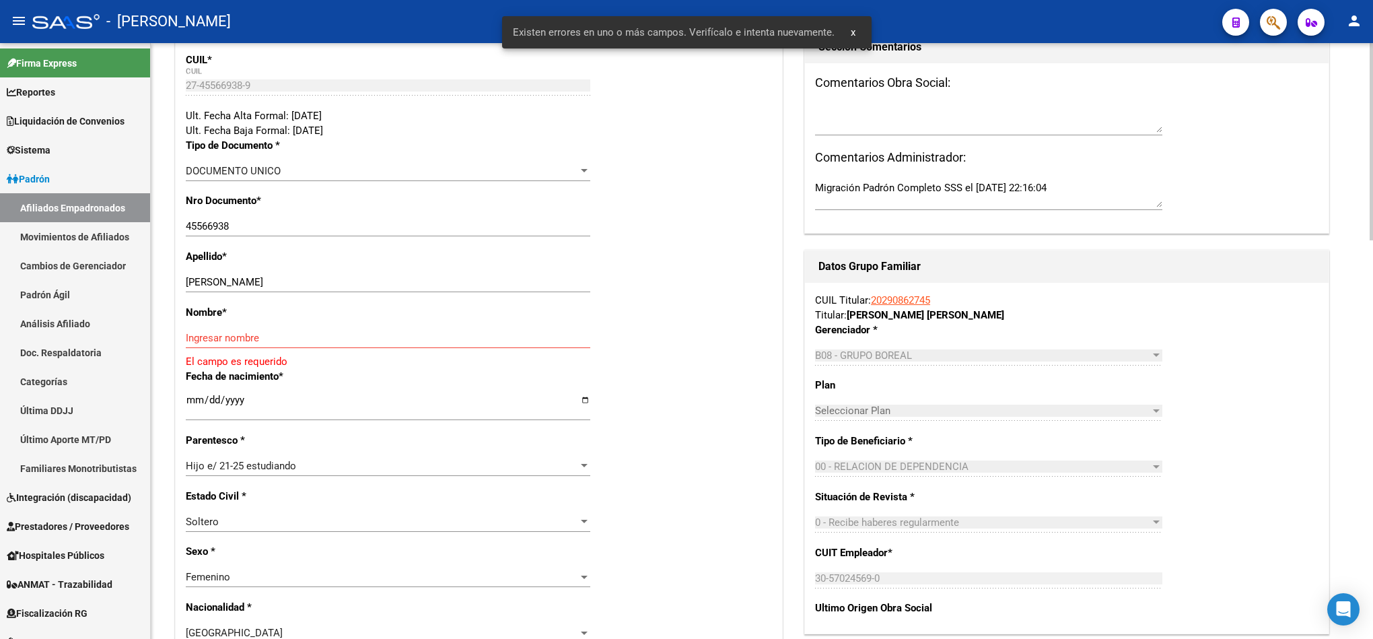
scroll to position [303, 0]
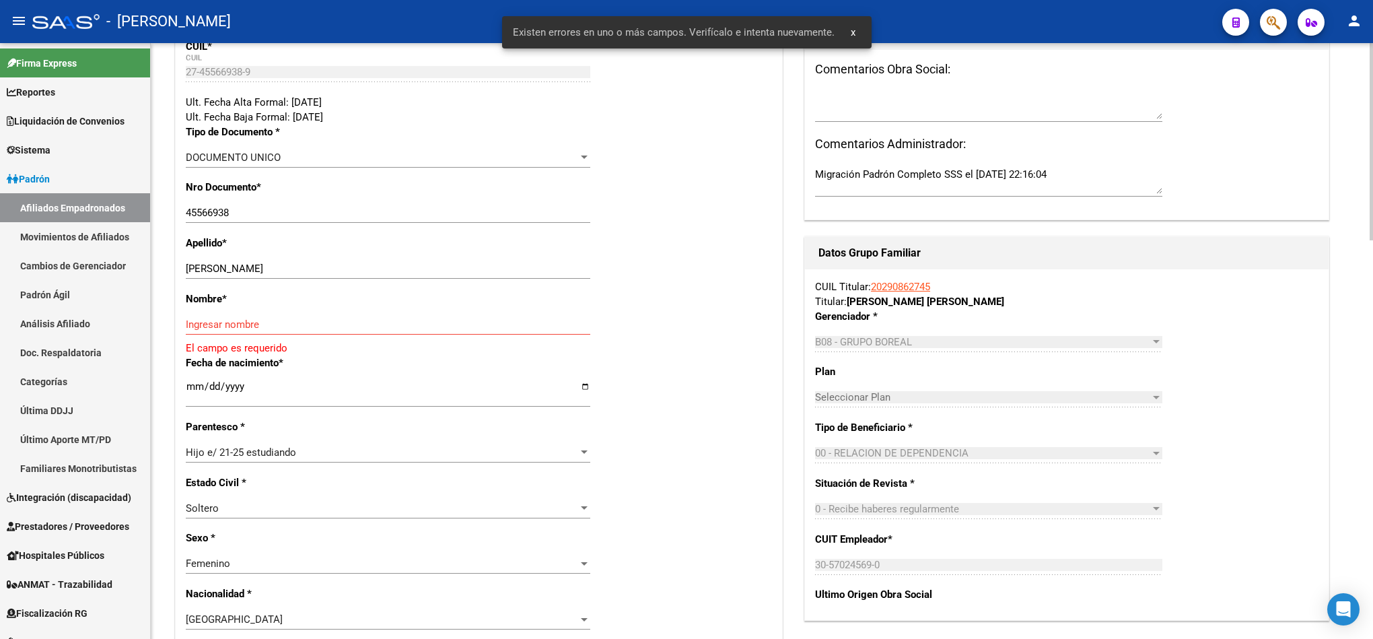
click at [341, 260] on div "[PERSON_NAME] Ingresar apellido" at bounding box center [388, 268] width 404 height 20
click at [334, 263] on input "[PERSON_NAME]" at bounding box center [388, 268] width 404 height 12
drag, startPoint x: 334, startPoint y: 263, endPoint x: 252, endPoint y: 283, distance: 83.7
click at [252, 283] on div "[PERSON_NAME] Ingresar apellido" at bounding box center [388, 274] width 404 height 33
type input "CATTANEO"
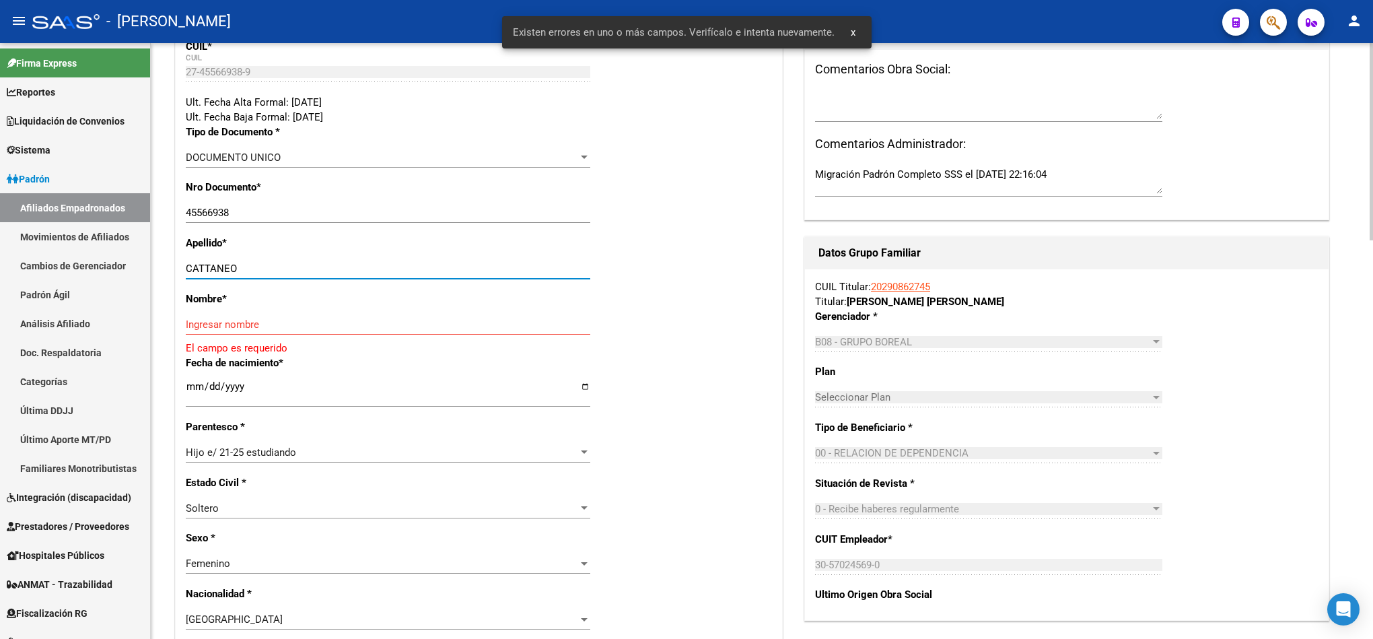
click at [229, 327] on input "Ingresar nombre" at bounding box center [388, 324] width 404 height 12
paste input "[PERSON_NAME]"
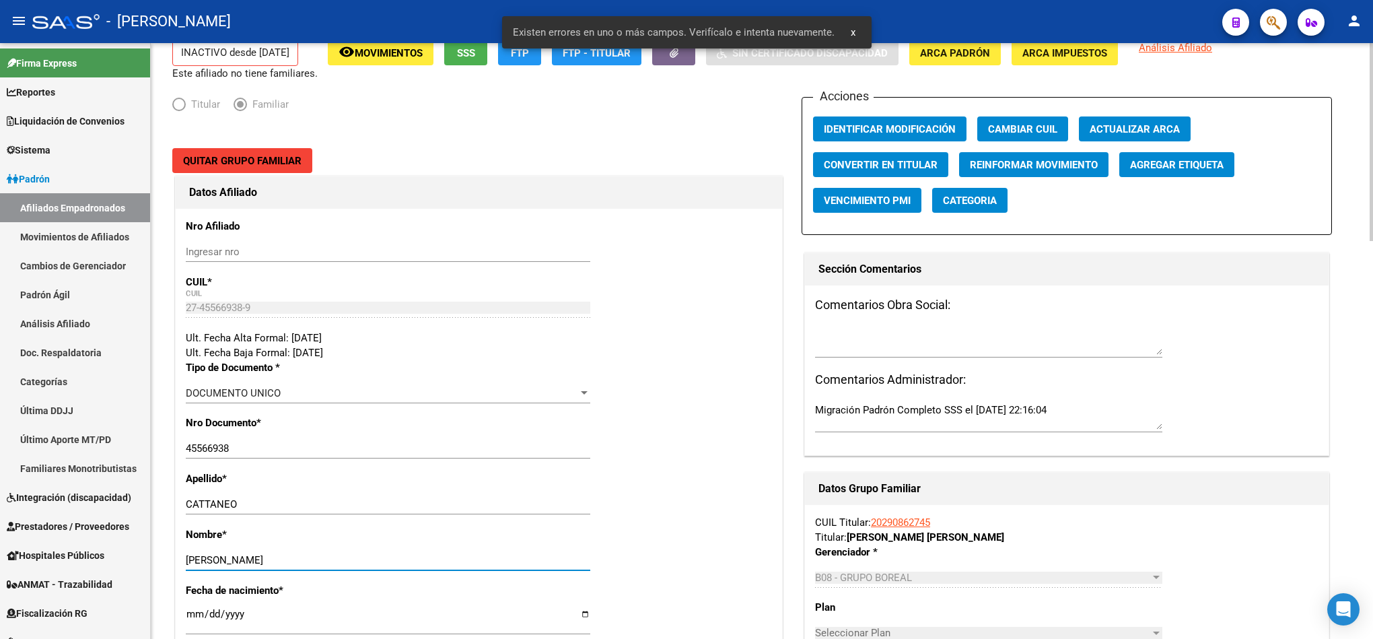
scroll to position [0, 0]
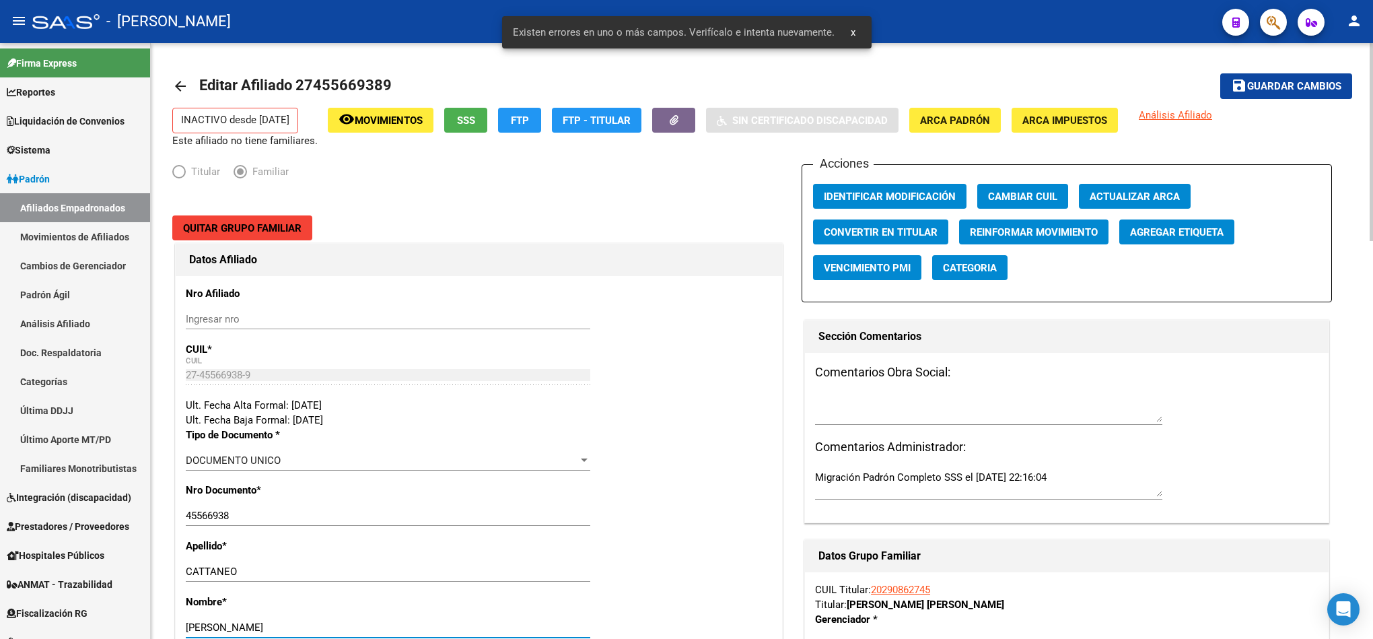
type input "[PERSON_NAME]"
click at [1258, 81] on span "Guardar cambios" at bounding box center [1294, 87] width 94 height 12
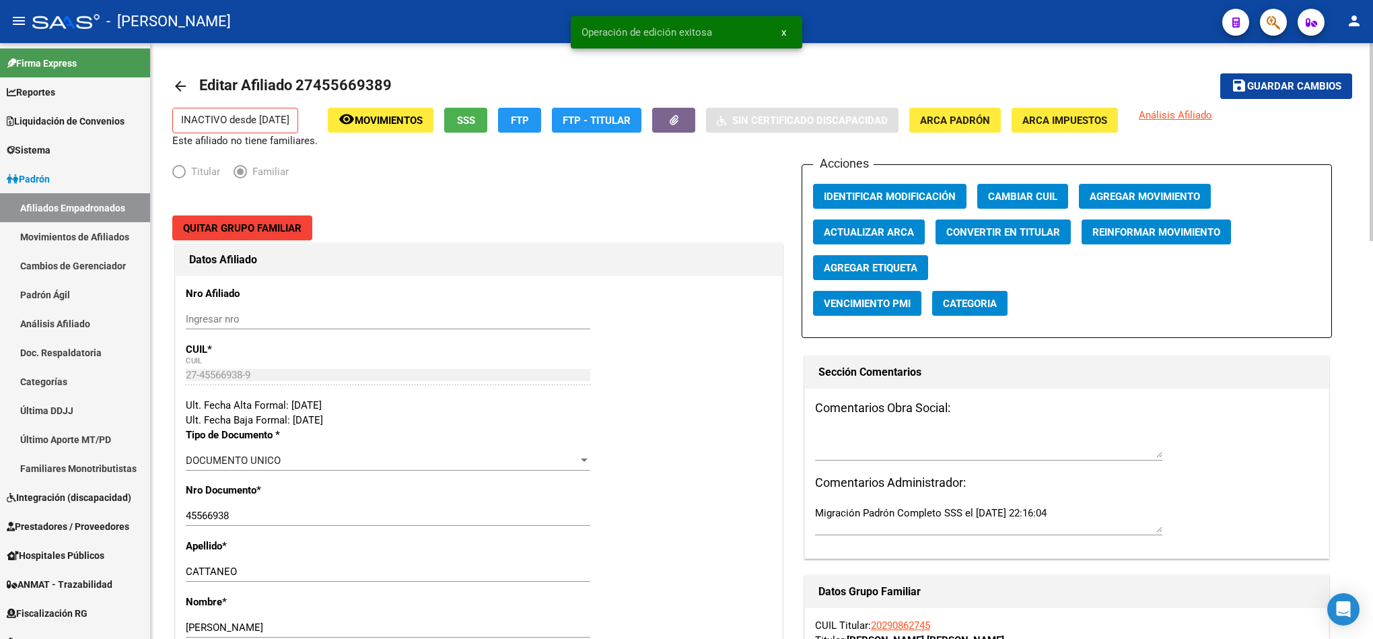
click at [1111, 194] on span "Agregar Movimiento" at bounding box center [1145, 196] width 110 height 12
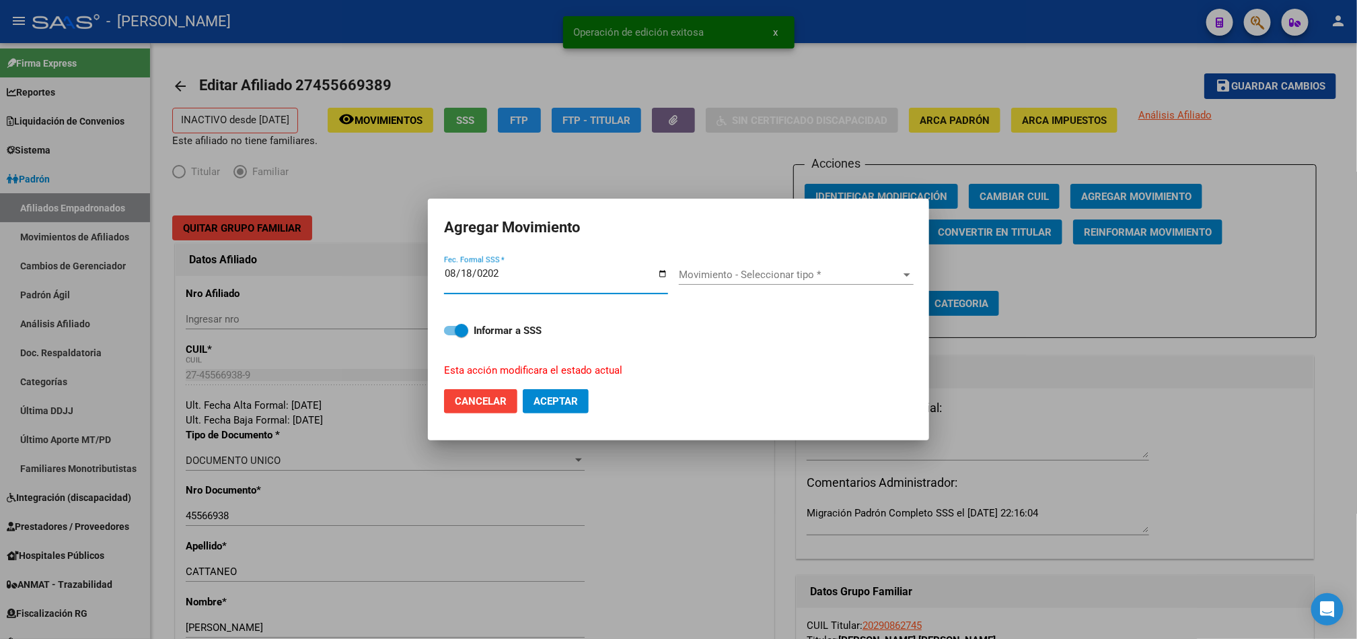
type input "[DATE]"
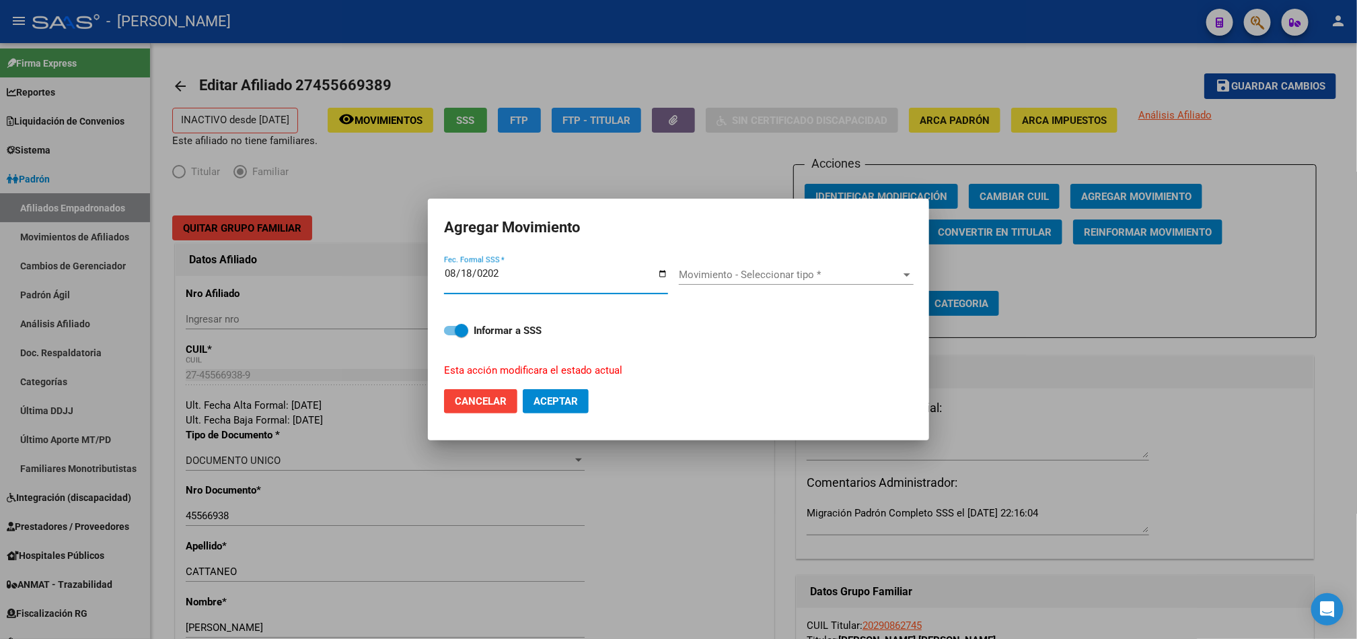
drag, startPoint x: 820, startPoint y: 255, endPoint x: 814, endPoint y: 260, distance: 7.6
click at [814, 260] on div "Movimiento - Seleccionar tipo * Movimiento - Seleccionar tipo *" at bounding box center [796, 280] width 235 height 52
click at [794, 275] on span "Movimiento - Seleccionar tipo *" at bounding box center [790, 275] width 223 height 12
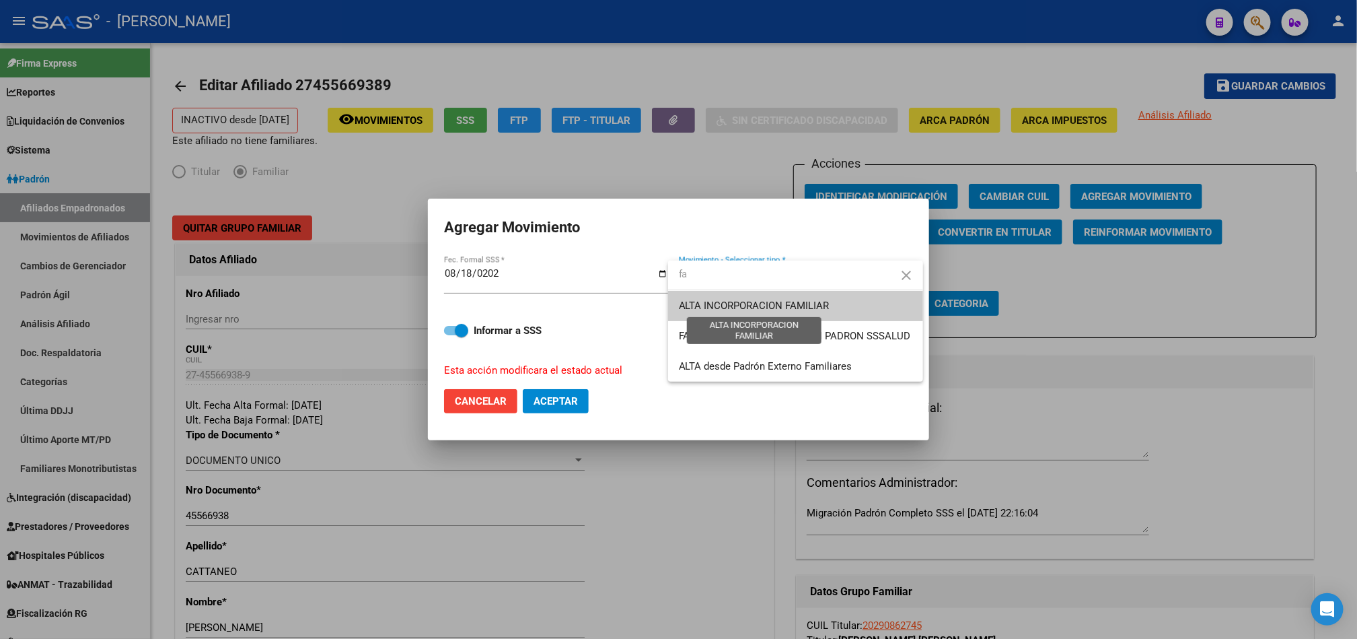
type input "fa"
click at [793, 310] on span "ALTA INCORPORACION FAMILIAR" at bounding box center [754, 305] width 151 height 12
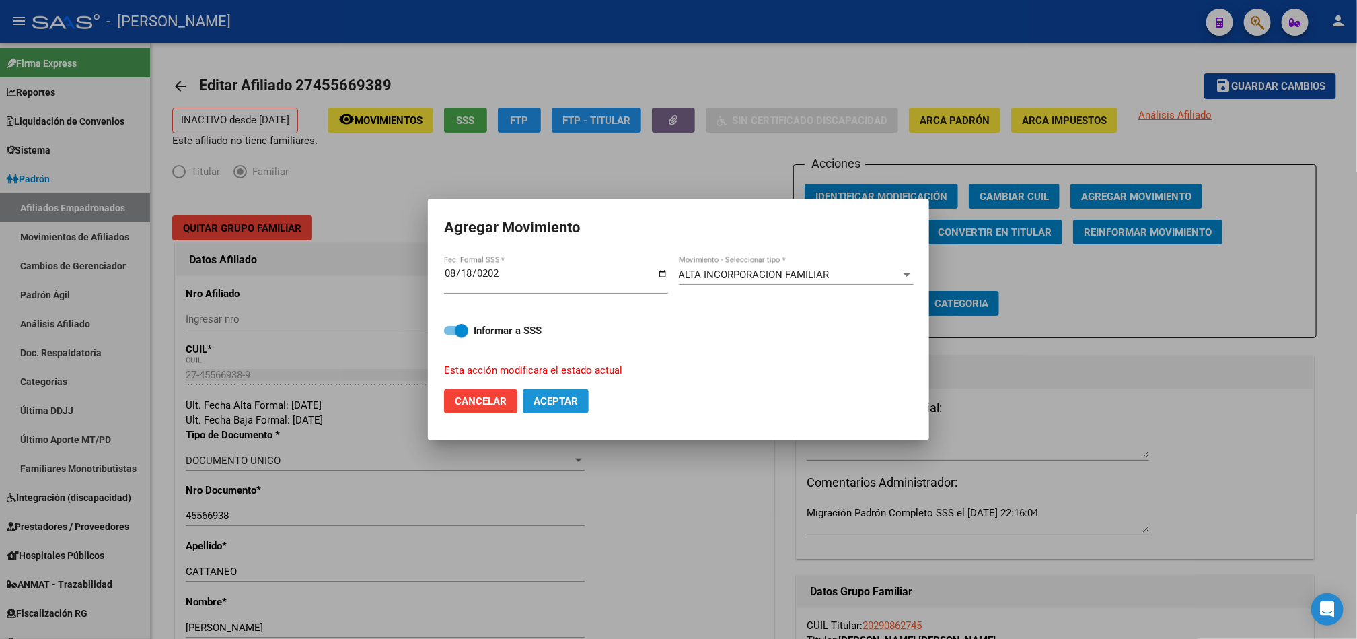
click at [565, 411] on button "Aceptar" at bounding box center [556, 401] width 66 height 24
checkbox input "false"
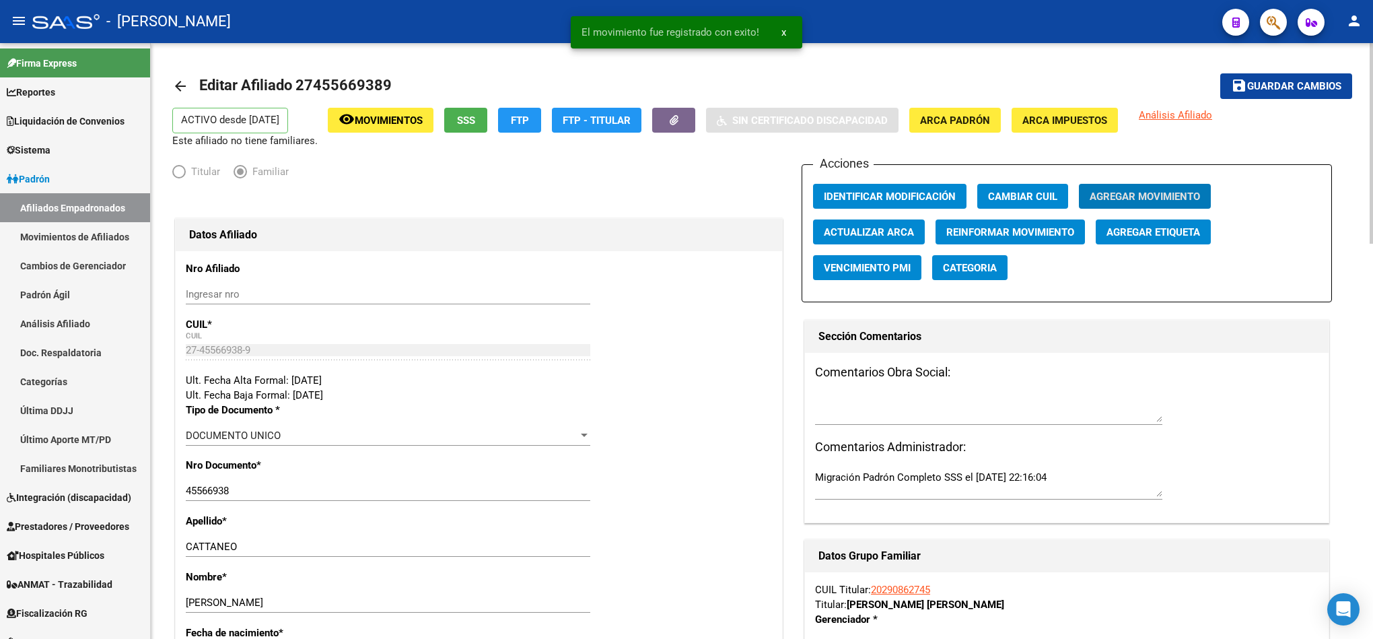
click at [1020, 410] on textarea at bounding box center [988, 408] width 347 height 27
type textarea ","
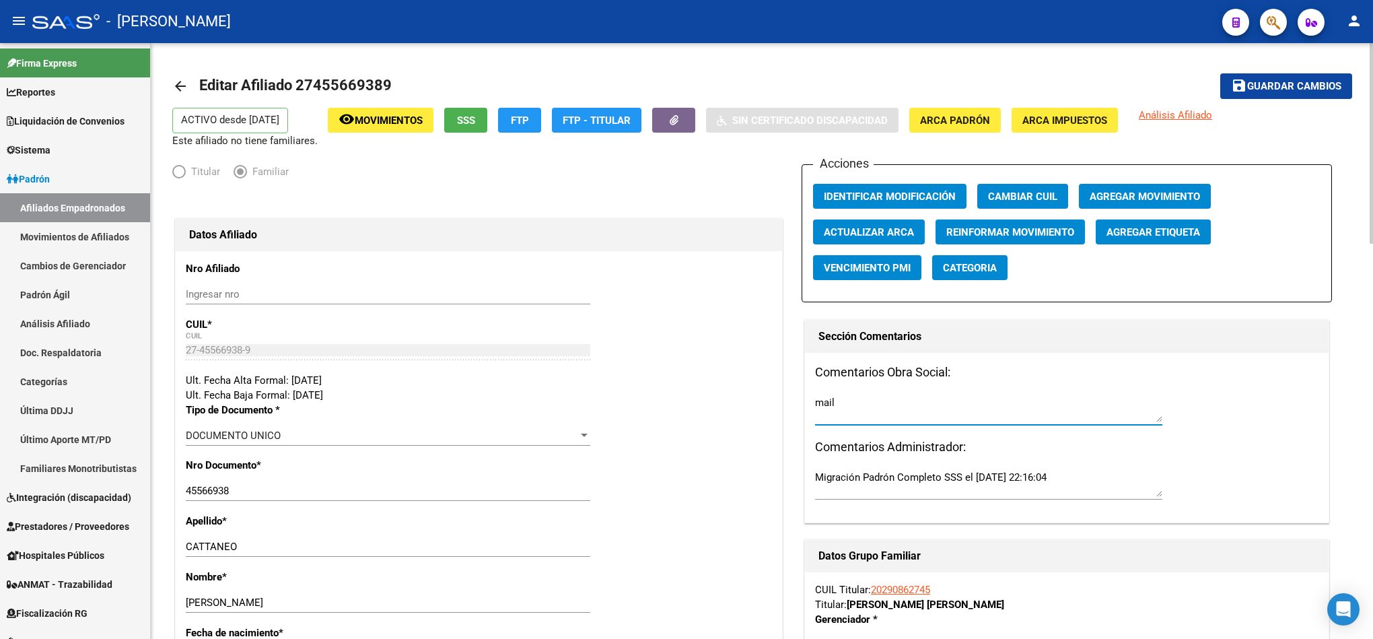
paste textarea "[DATE] 11:38"
type textarea "mail [DATE] 11:38"
drag, startPoint x: 1304, startPoint y: 69, endPoint x: 1292, endPoint y: 89, distance: 23.0
click at [1297, 77] on mat-toolbar-row "save Guardar cambios" at bounding box center [1228, 86] width 245 height 43
click at [1291, 90] on span "Guardar cambios" at bounding box center [1294, 87] width 94 height 12
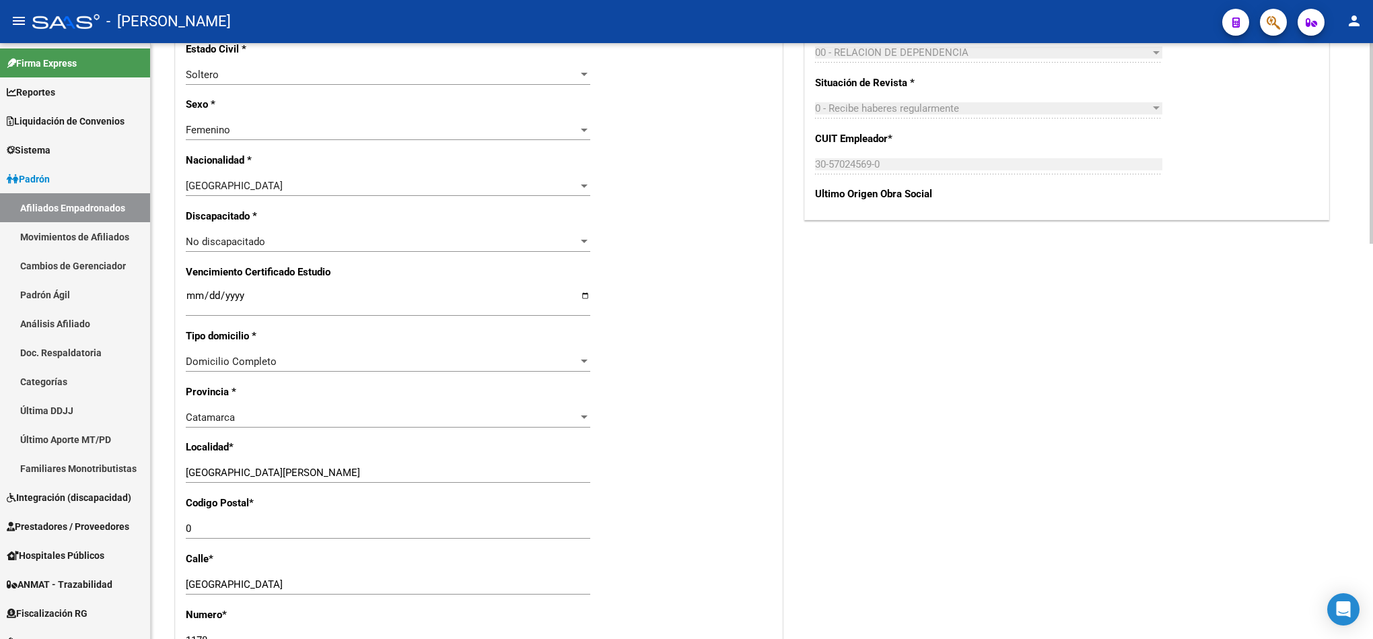
scroll to position [707, 0]
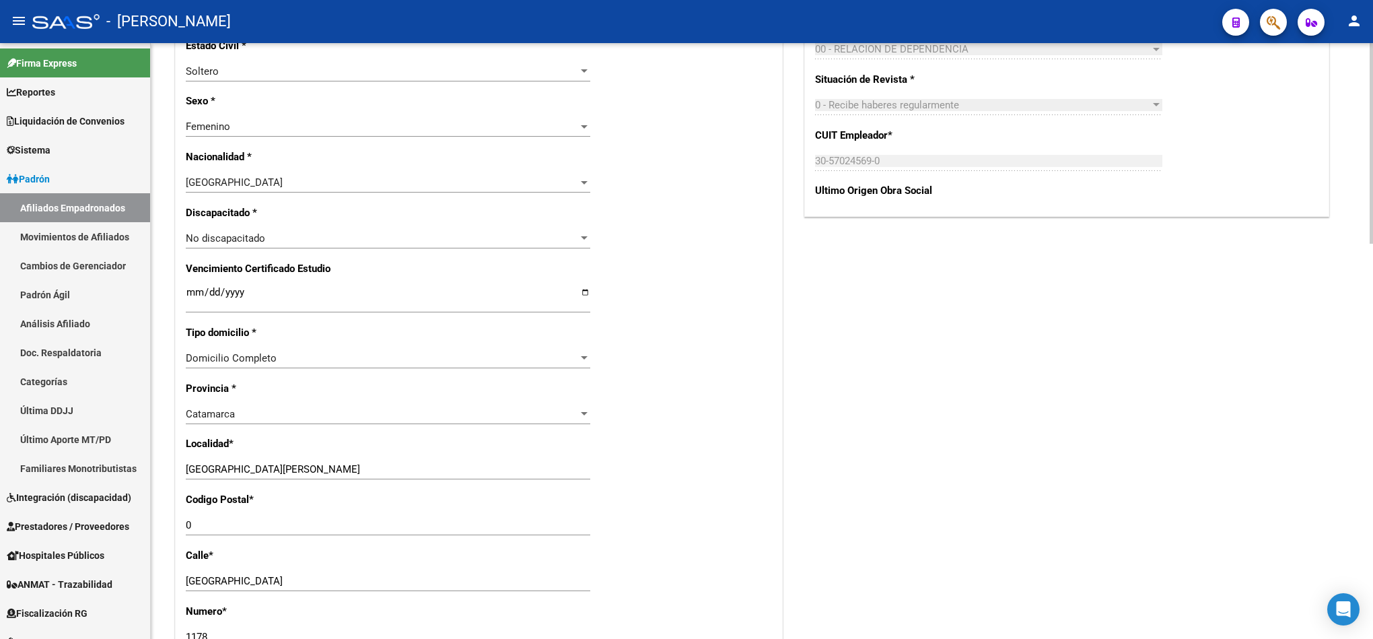
click at [194, 293] on input "Ingresar fecha" at bounding box center [388, 298] width 404 height 22
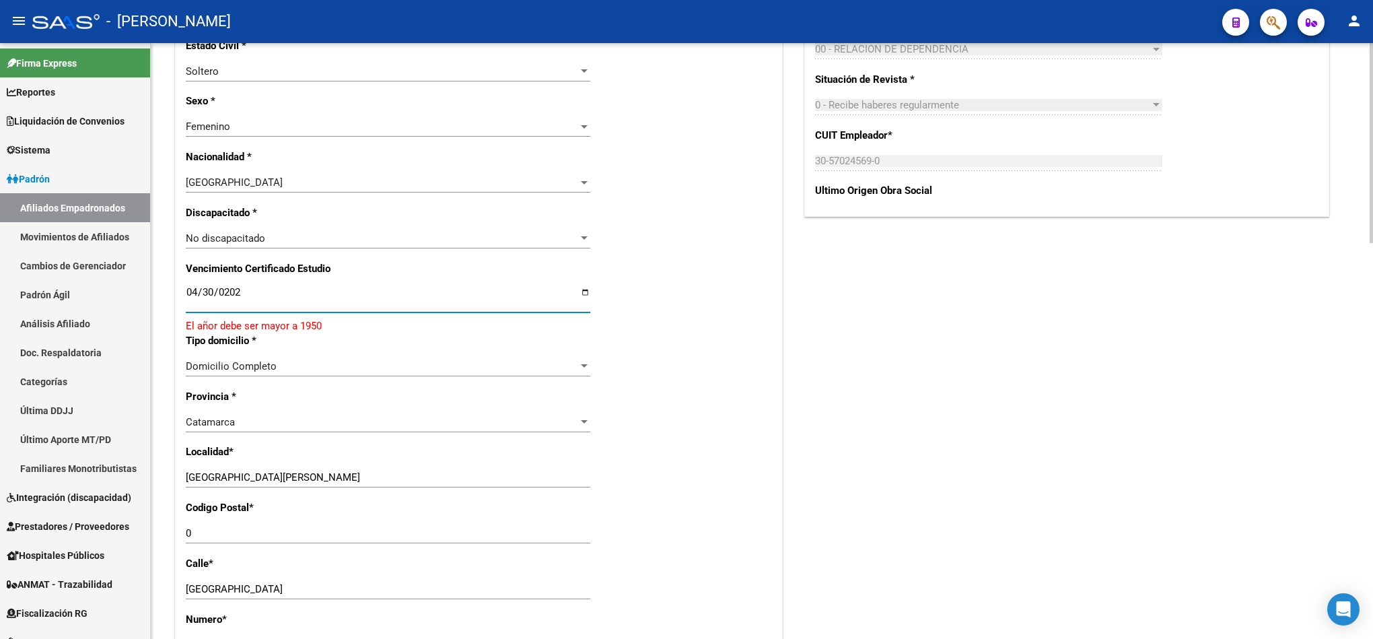
type input "[DATE]"
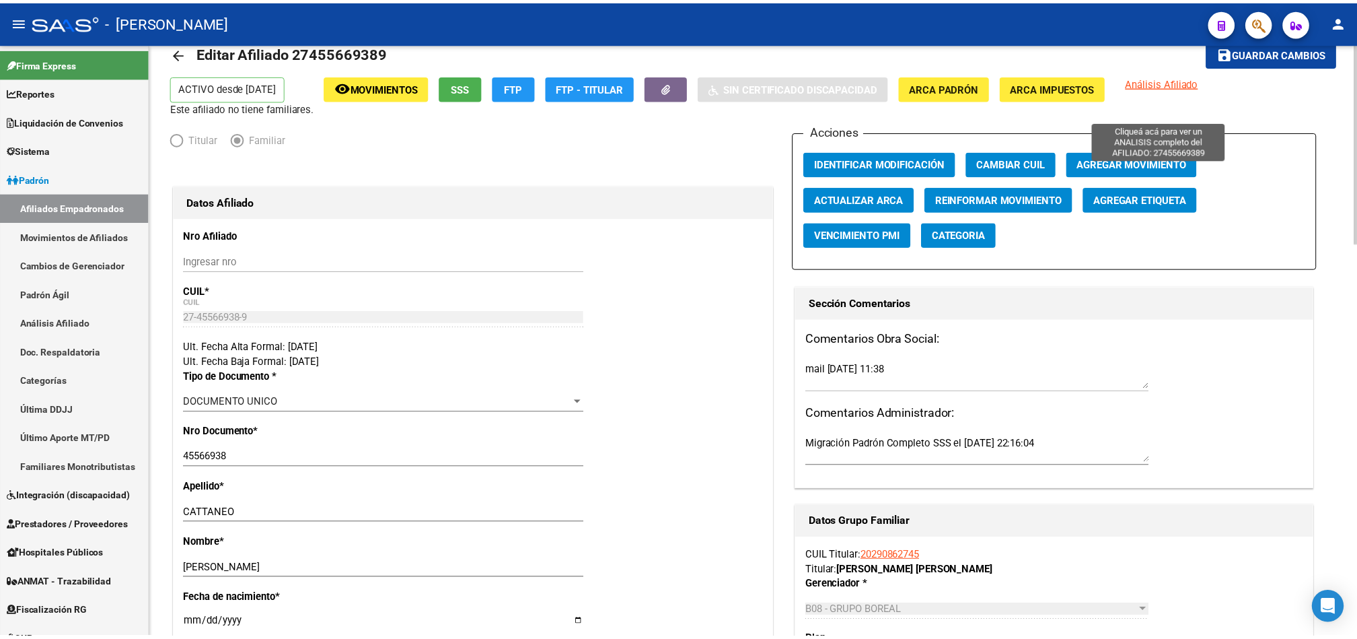
scroll to position [0, 0]
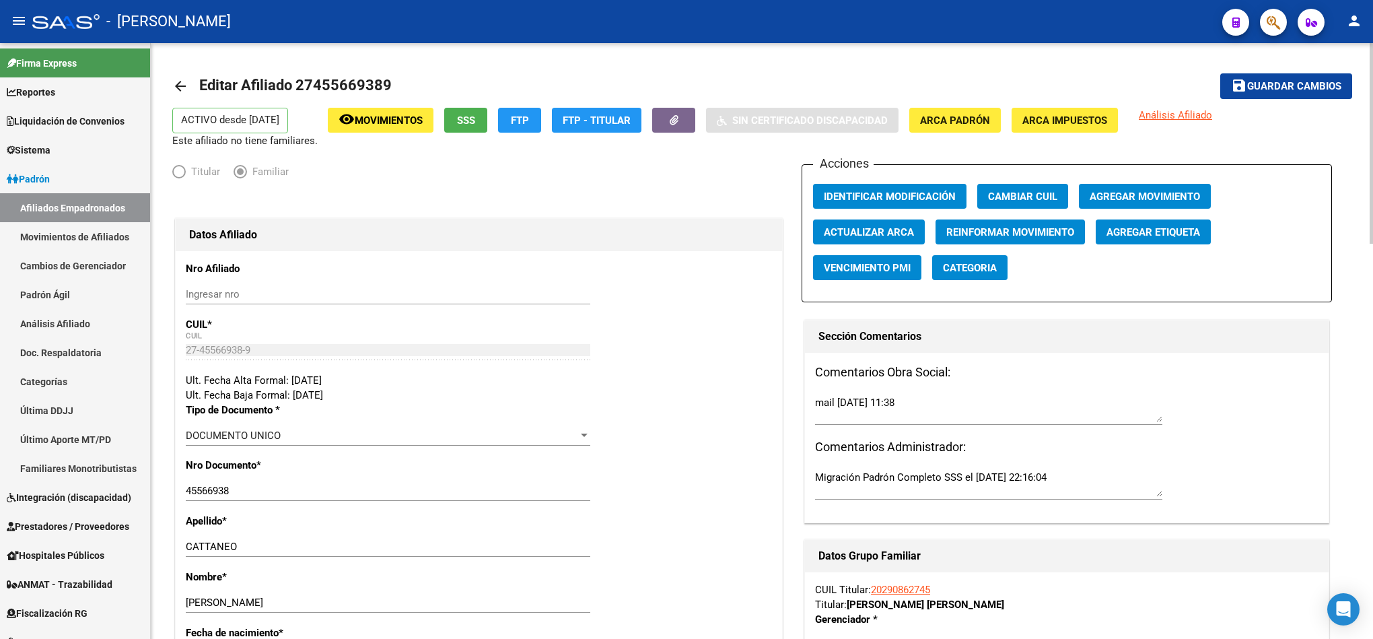
click at [1268, 90] on span "Guardar cambios" at bounding box center [1294, 87] width 94 height 12
click at [855, 449] on h3 "Comentarios Administrador:" at bounding box center [1066, 446] width 503 height 19
click at [69, 211] on link "Afiliados Empadronados" at bounding box center [75, 207] width 150 height 29
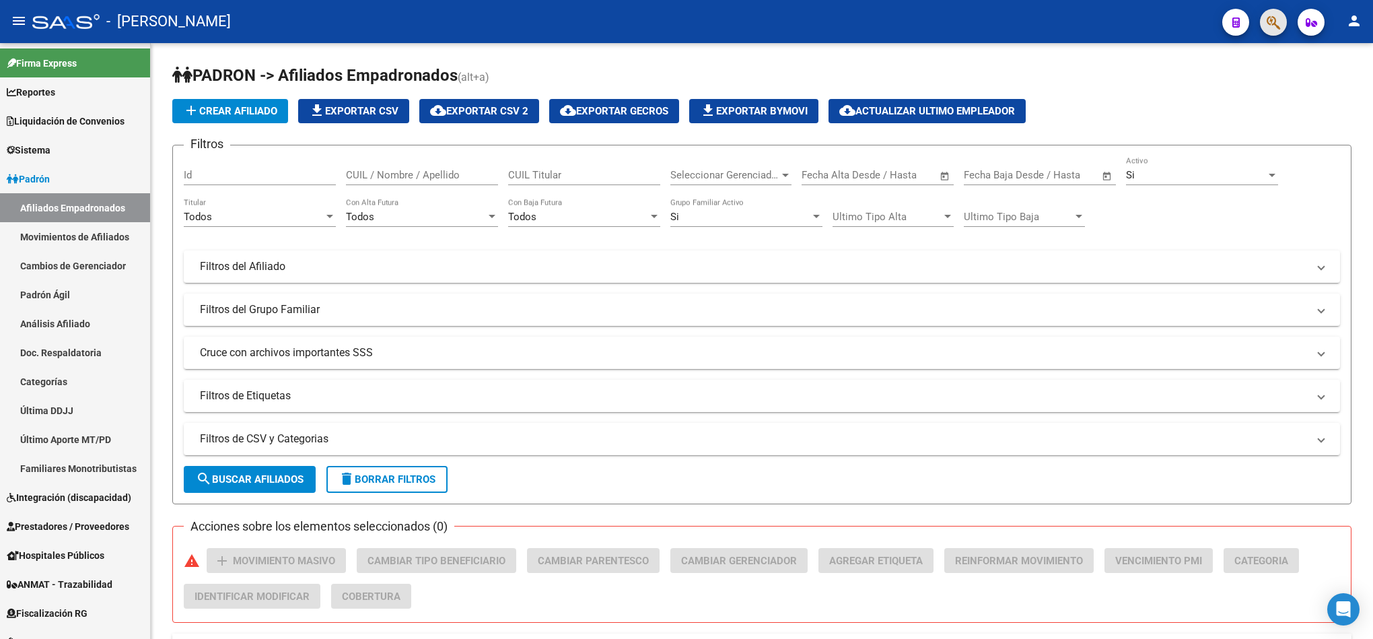
click at [1270, 9] on span "button" at bounding box center [1273, 23] width 13 height 28
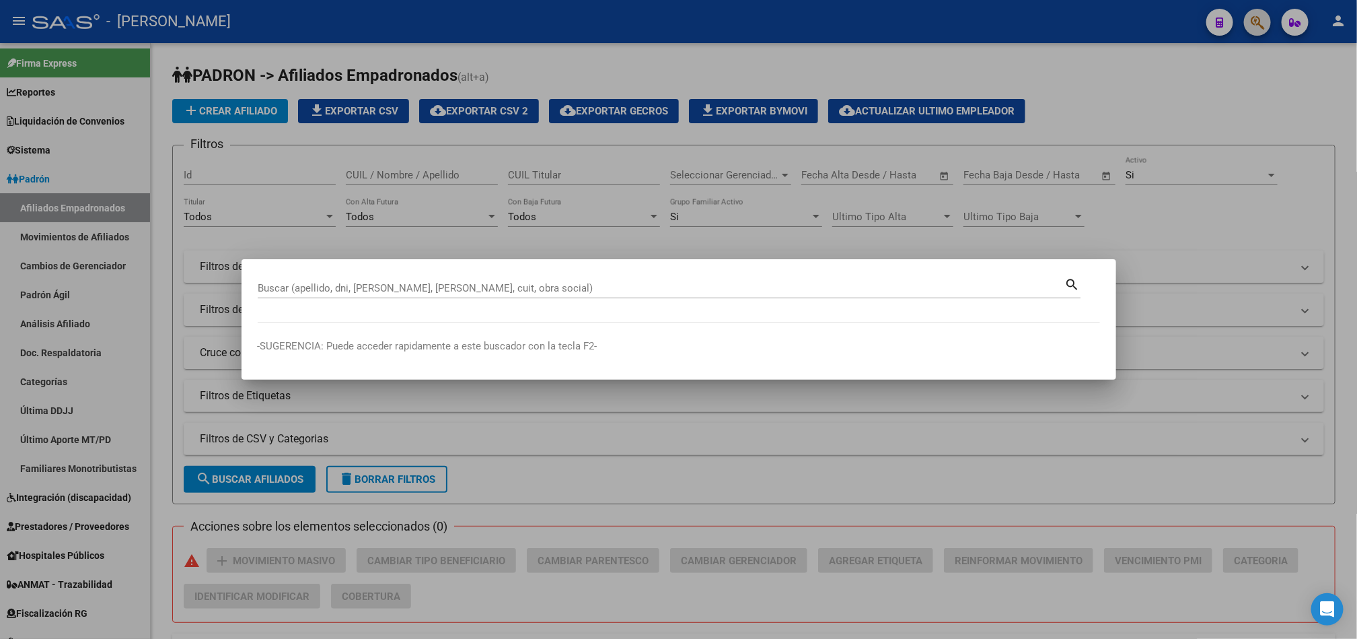
paste input "27351373"
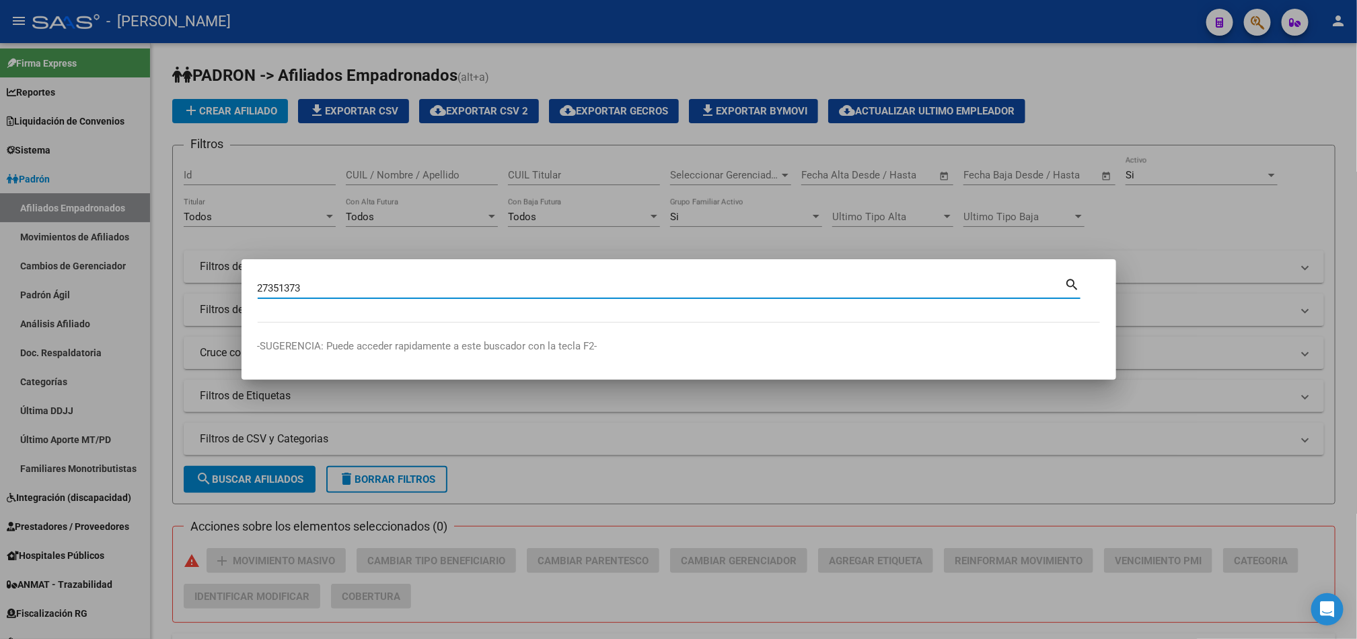
type input "27351373"
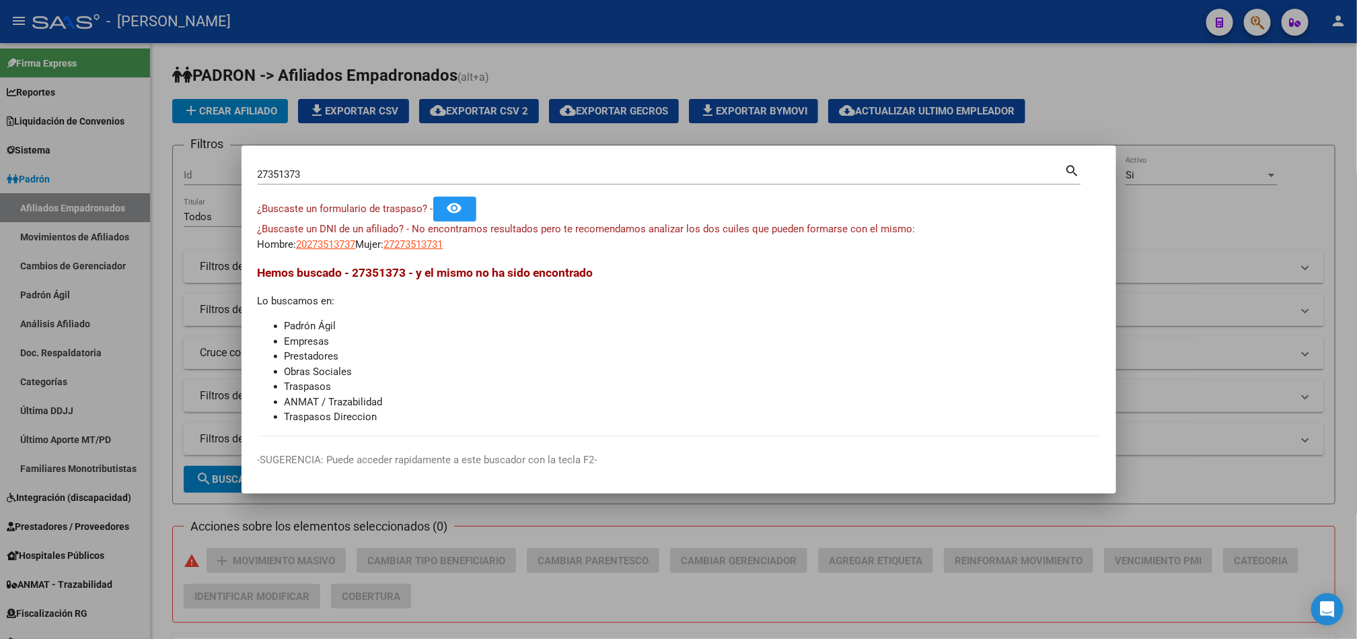
click at [433, 253] on mat-dialog-content "27351373 Buscar (apellido, dni, cuil, nro traspaso, cuit, obra social) search ¿…" at bounding box center [679, 299] width 875 height 275
click at [337, 244] on span "20273513737" at bounding box center [326, 244] width 59 height 12
type textarea "20273513737"
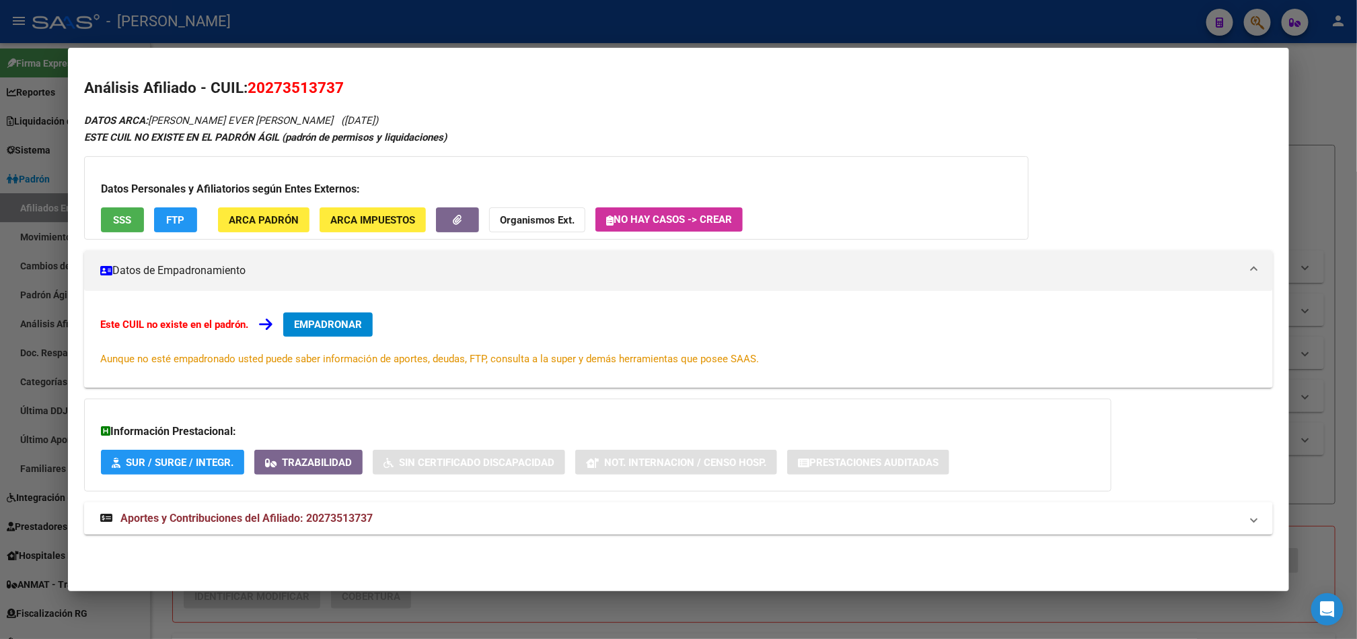
click at [255, 90] on span "20273513737" at bounding box center [296, 87] width 96 height 17
copy span "20273513737"
click at [348, 522] on span "Aportes y Contribuciones del Afiliado: 20273513737" at bounding box center [246, 517] width 252 height 13
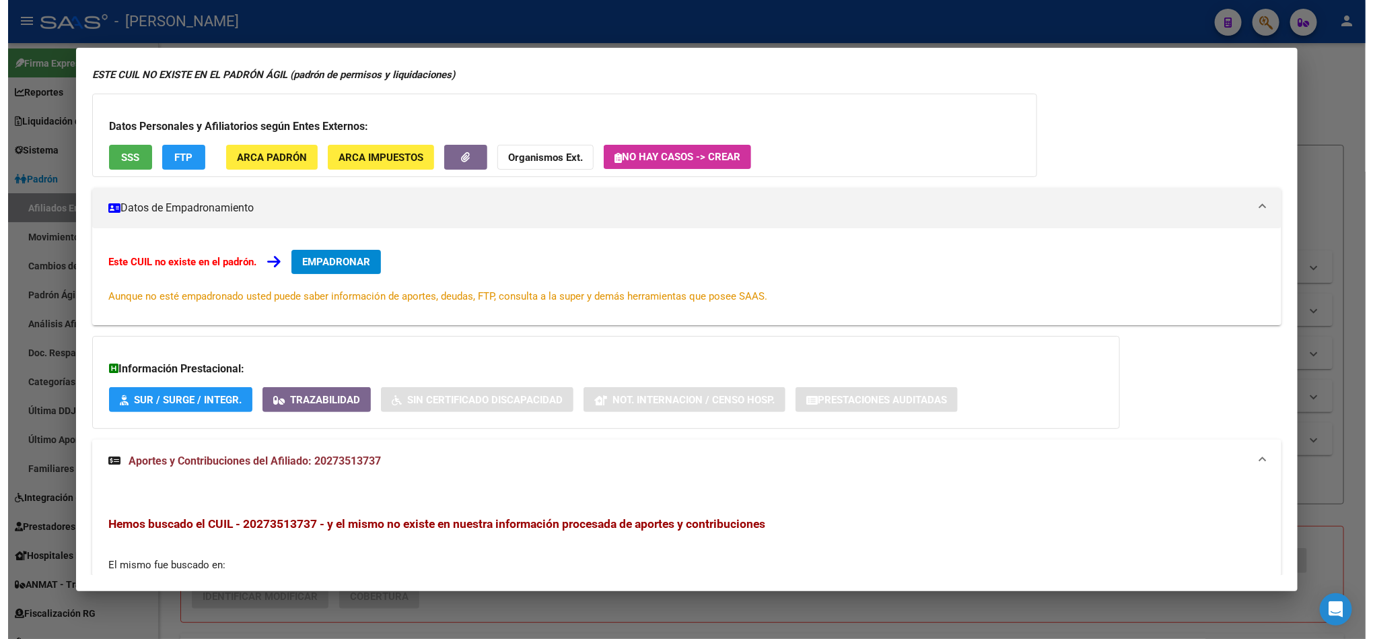
scroll to position [267, 0]
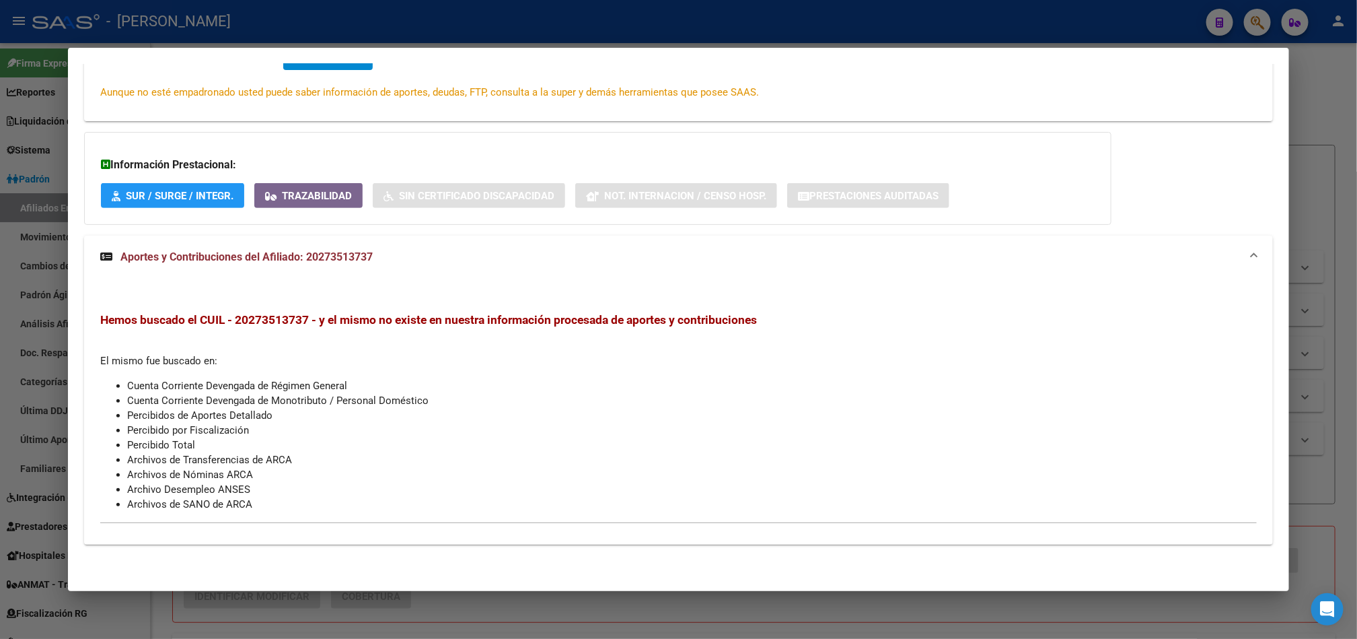
click at [0, 164] on div at bounding box center [678, 319] width 1357 height 639
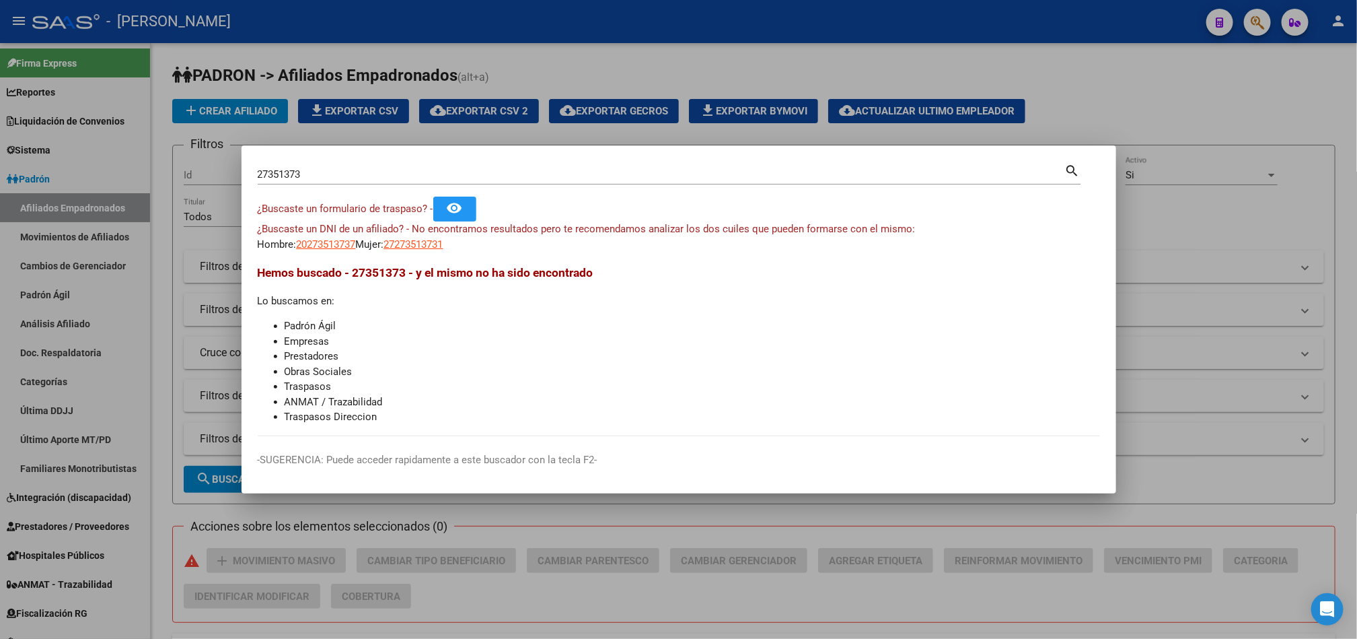
click at [323, 172] on input "27351373" at bounding box center [662, 174] width 808 height 12
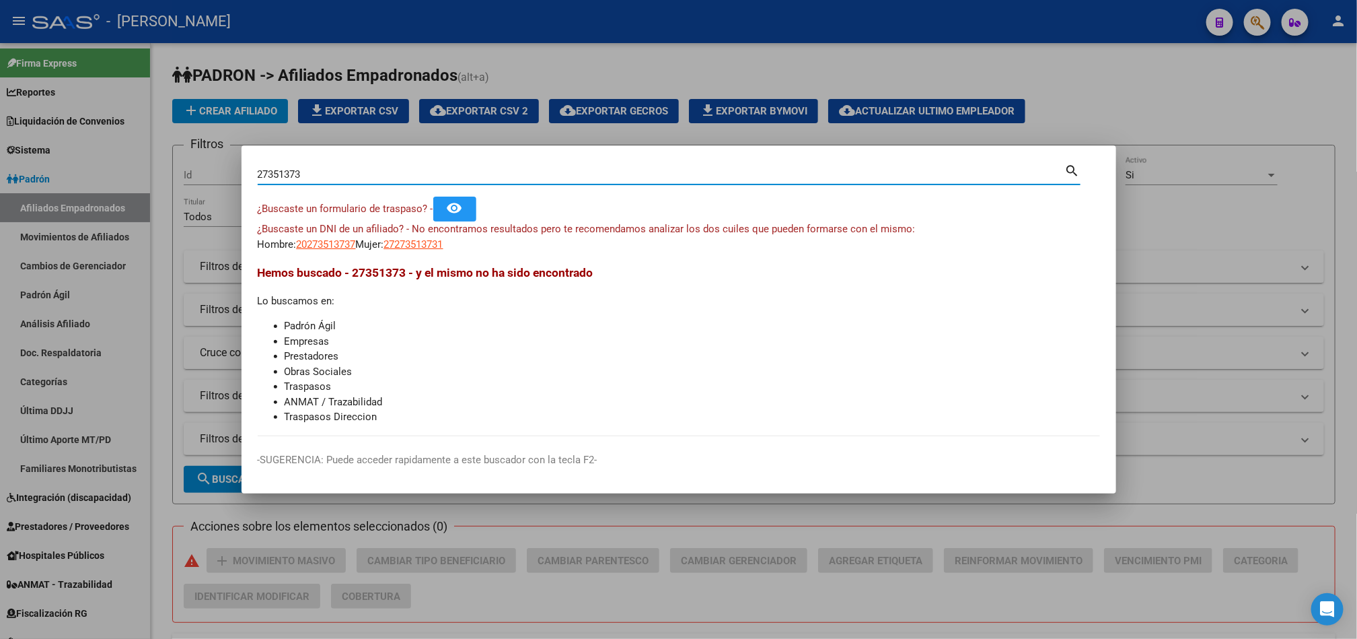
click at [323, 172] on input "27351373" at bounding box center [662, 174] width 808 height 12
paste input "44117842"
type input "44117842"
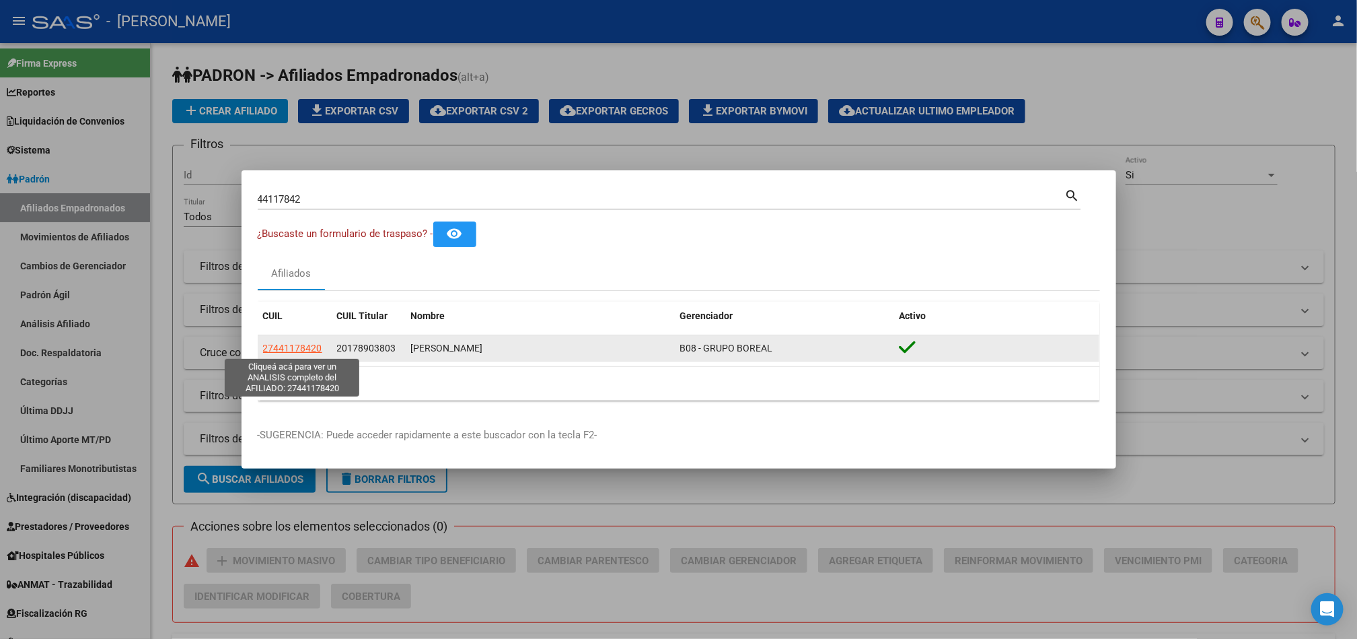
click at [304, 352] on span "27441178420" at bounding box center [292, 348] width 59 height 11
type textarea "27441178420"
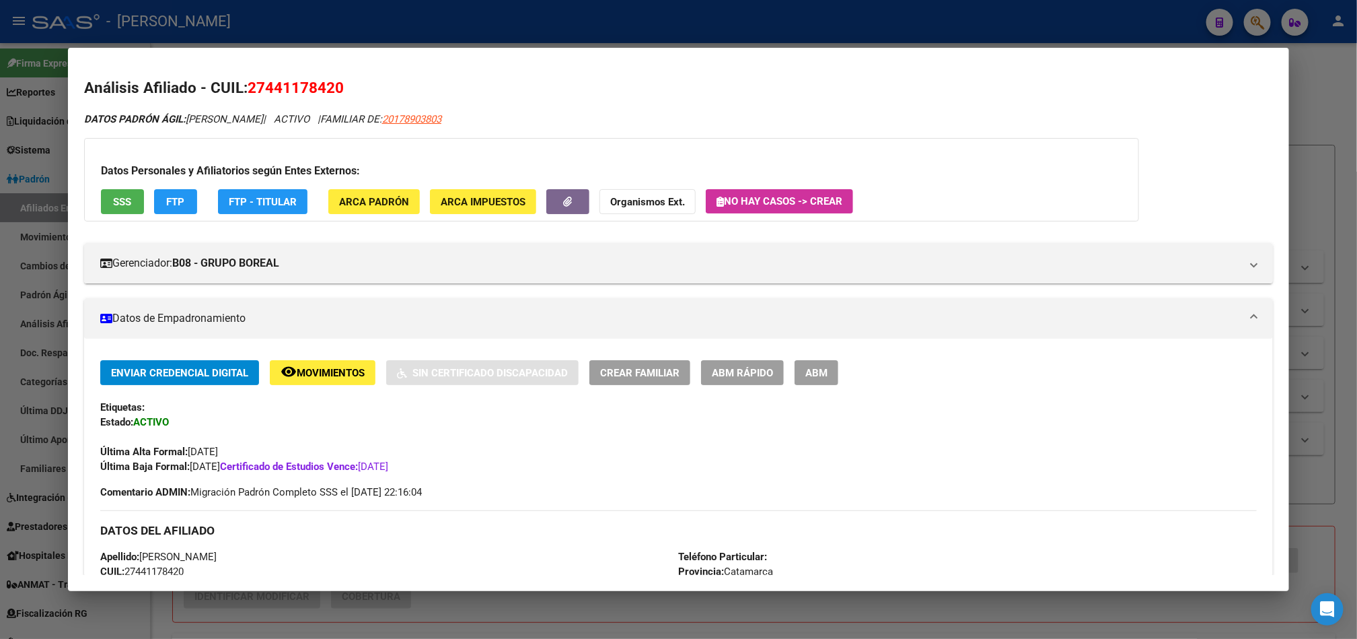
click at [808, 376] on span "ABM" at bounding box center [817, 373] width 22 height 12
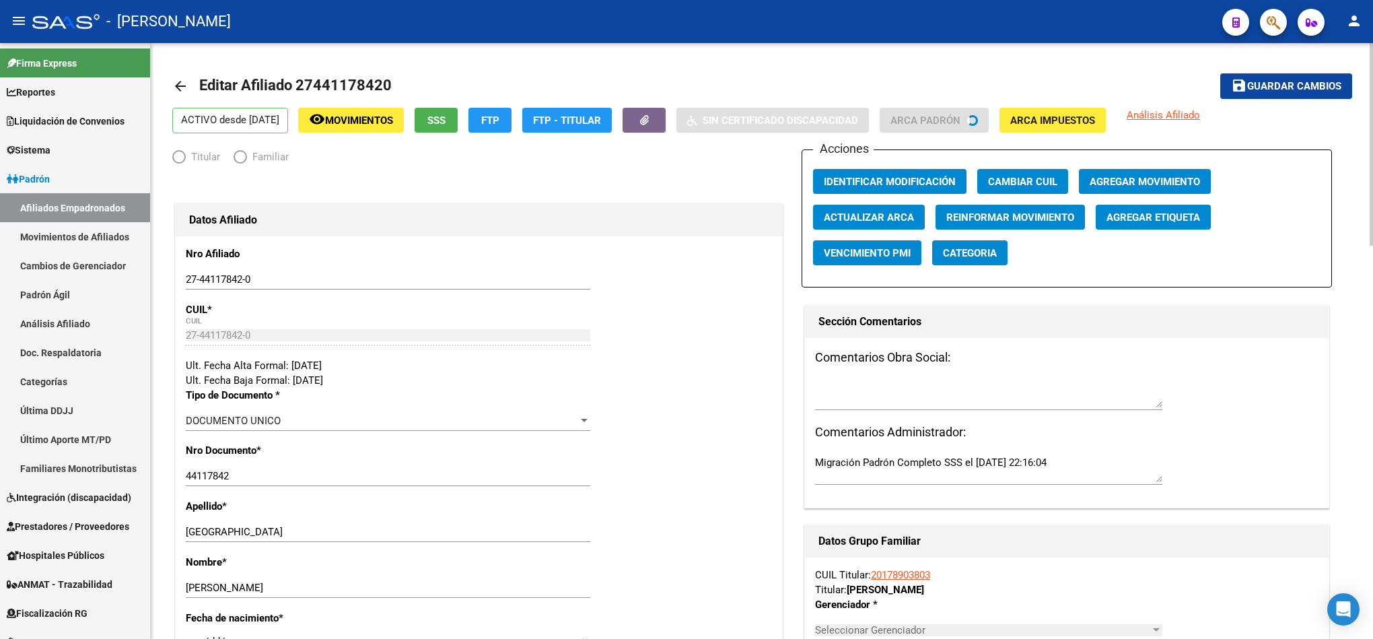
radio input "true"
type input "30-59791915-4"
click at [1143, 180] on span "Agregar Movimiento" at bounding box center [1145, 182] width 110 height 12
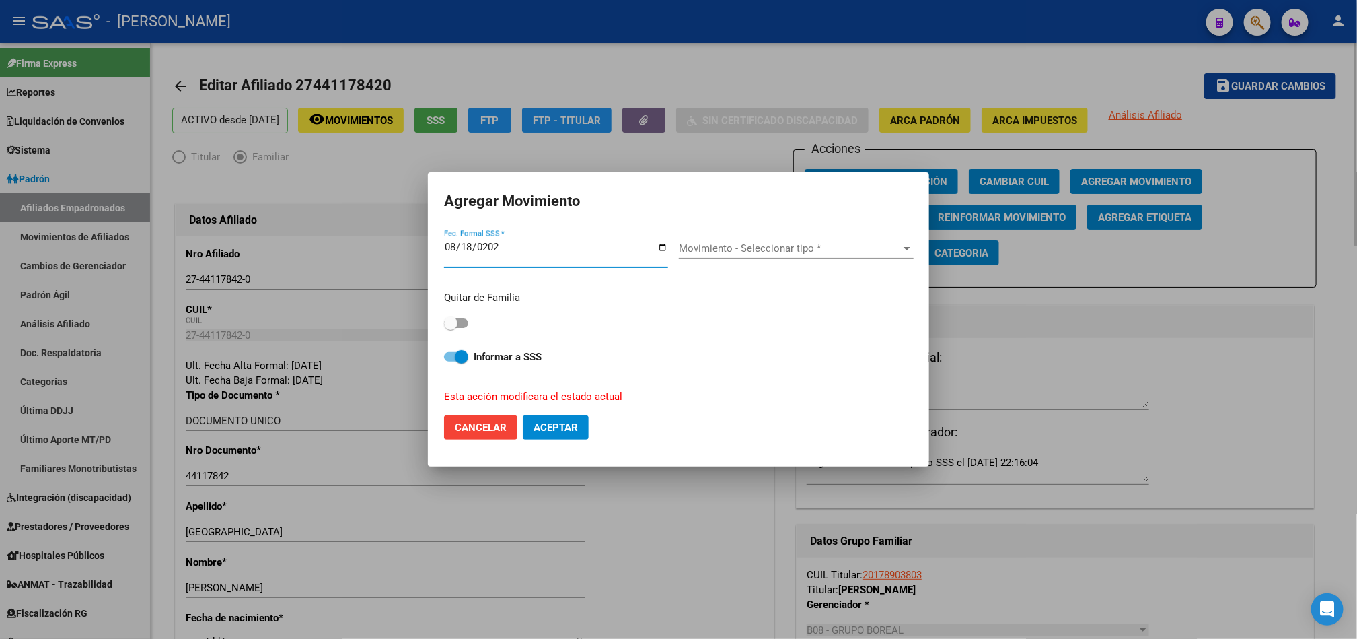
type input "[DATE]"
drag, startPoint x: 711, startPoint y: 227, endPoint x: 721, endPoint y: 251, distance: 26.2
click at [713, 236] on div "Movimiento - Seleccionar tipo * Movimiento - Seleccionar tipo *" at bounding box center [796, 253] width 235 height 52
click at [729, 258] on div "Movimiento - Seleccionar tipo * Movimiento - Seleccionar tipo *" at bounding box center [796, 248] width 235 height 20
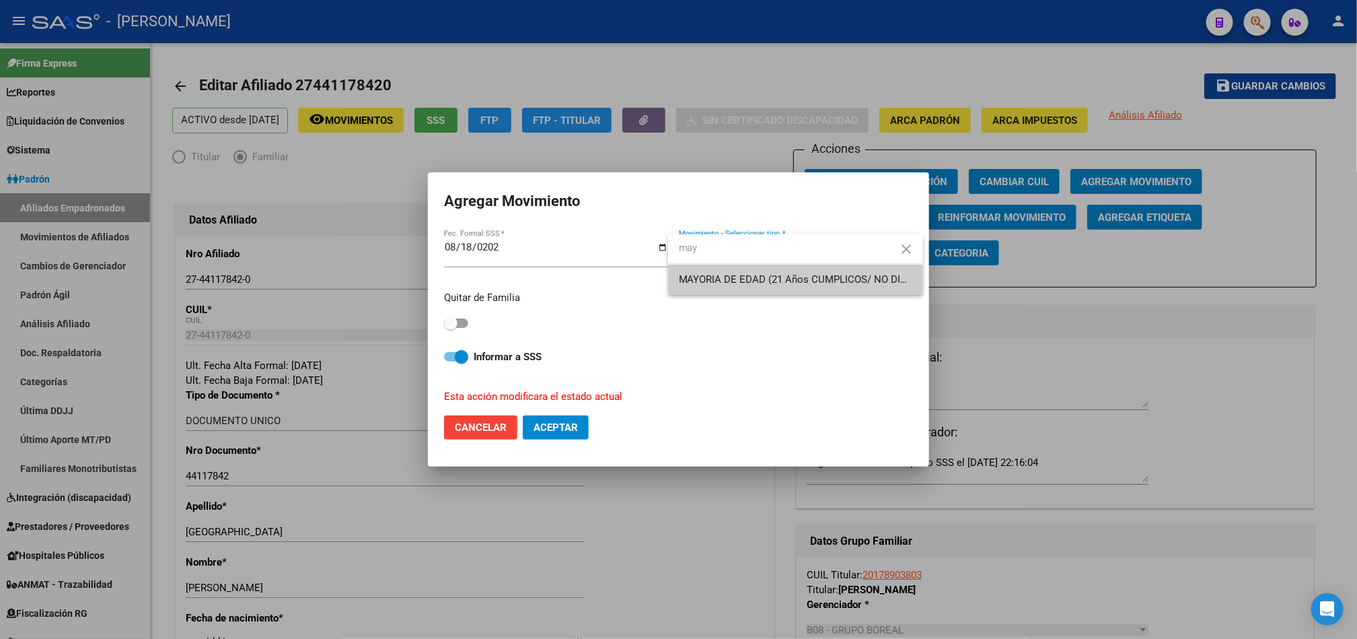
type input "may"
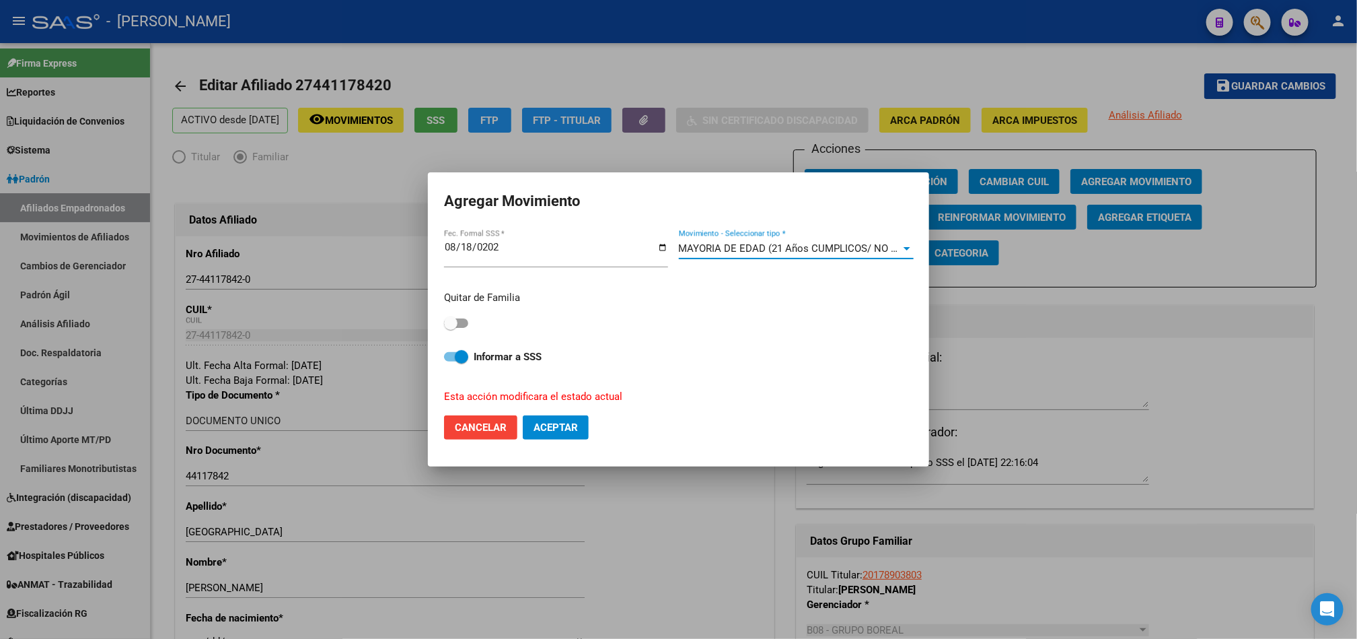
click at [435, 319] on mat-dialog-content "[DATE] Fec. Formal SSS * MAYORIA DE EDAD (21 Años CUMPLICOS/ NO DISCA) Movimien…" at bounding box center [678, 315] width 501 height 176
click at [454, 324] on span at bounding box center [450, 322] width 13 height 13
click at [451, 328] on input "checkbox" at bounding box center [450, 328] width 1 height 1
checkbox input "true"
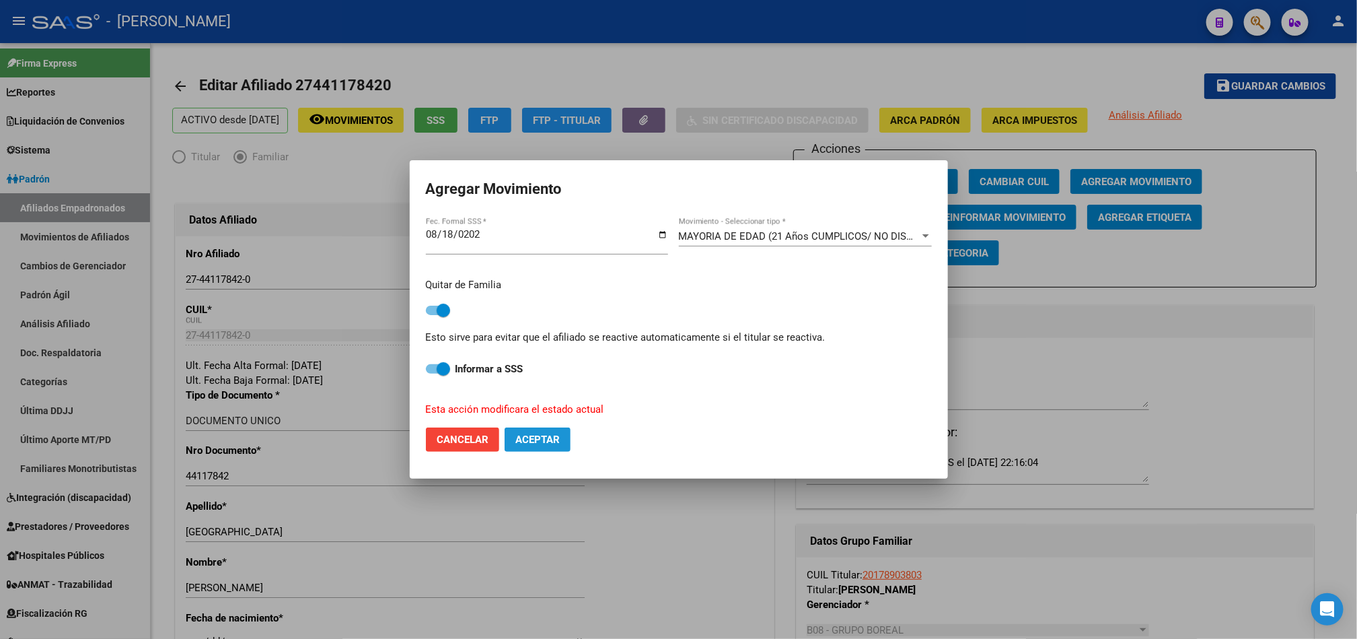
click at [531, 436] on span "Aceptar" at bounding box center [538, 439] width 44 height 12
checkbox input "false"
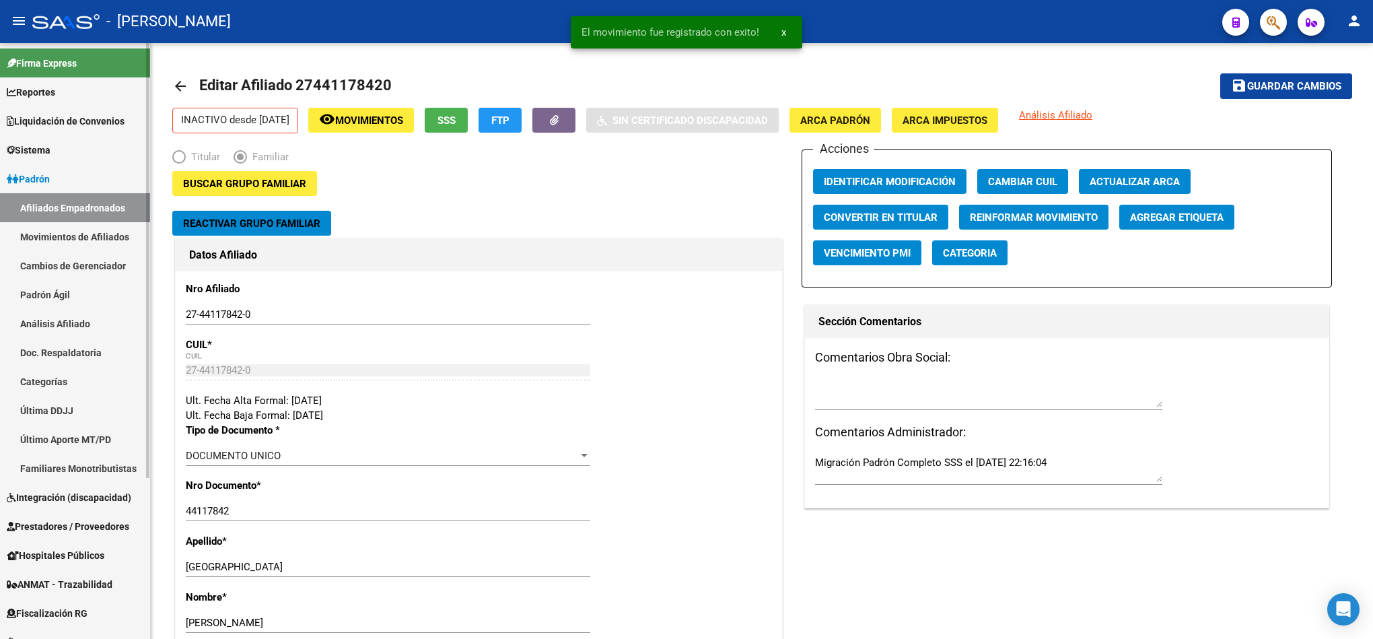
click at [79, 198] on link "Afiliados Empadronados" at bounding box center [75, 207] width 150 height 29
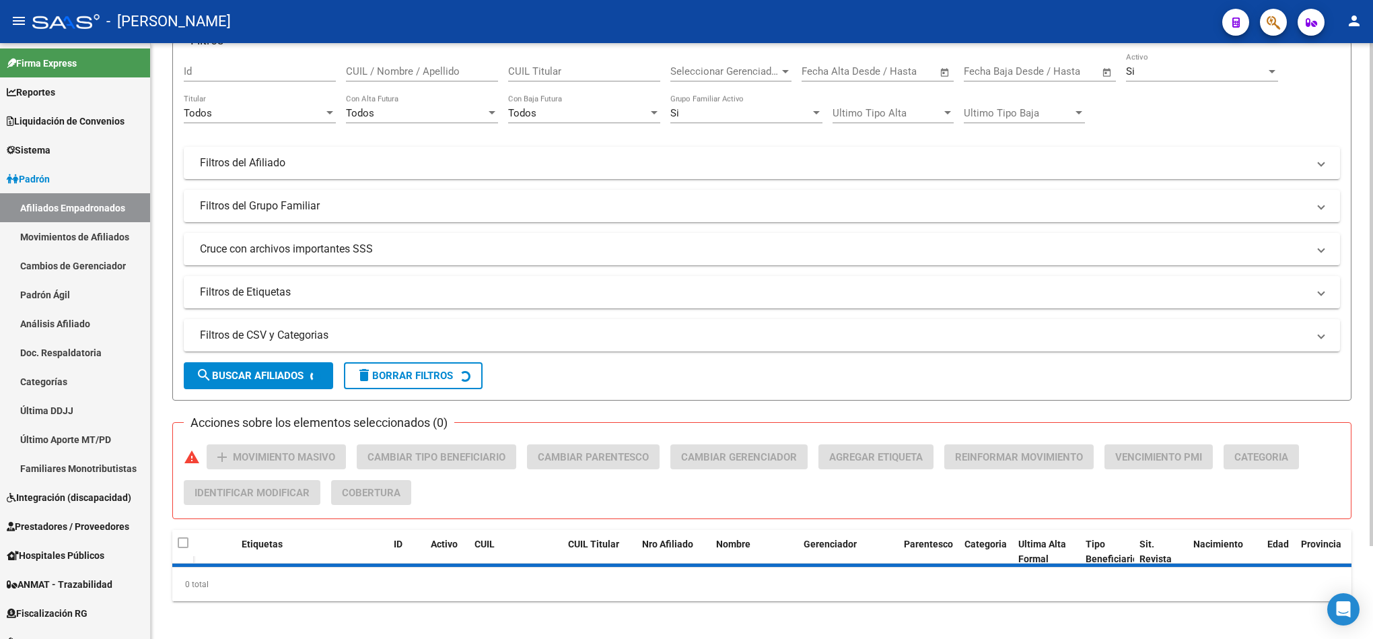
scroll to position [109, 0]
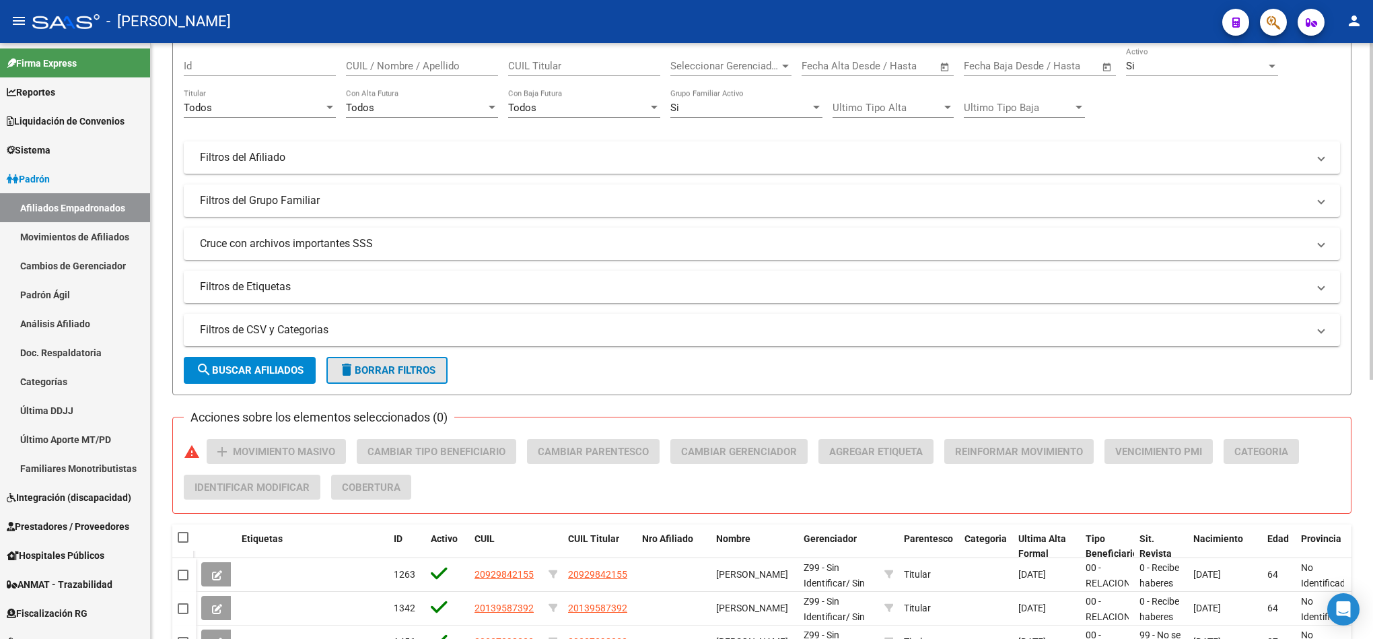
click at [421, 372] on span "delete Borrar Filtros" at bounding box center [387, 370] width 97 height 12
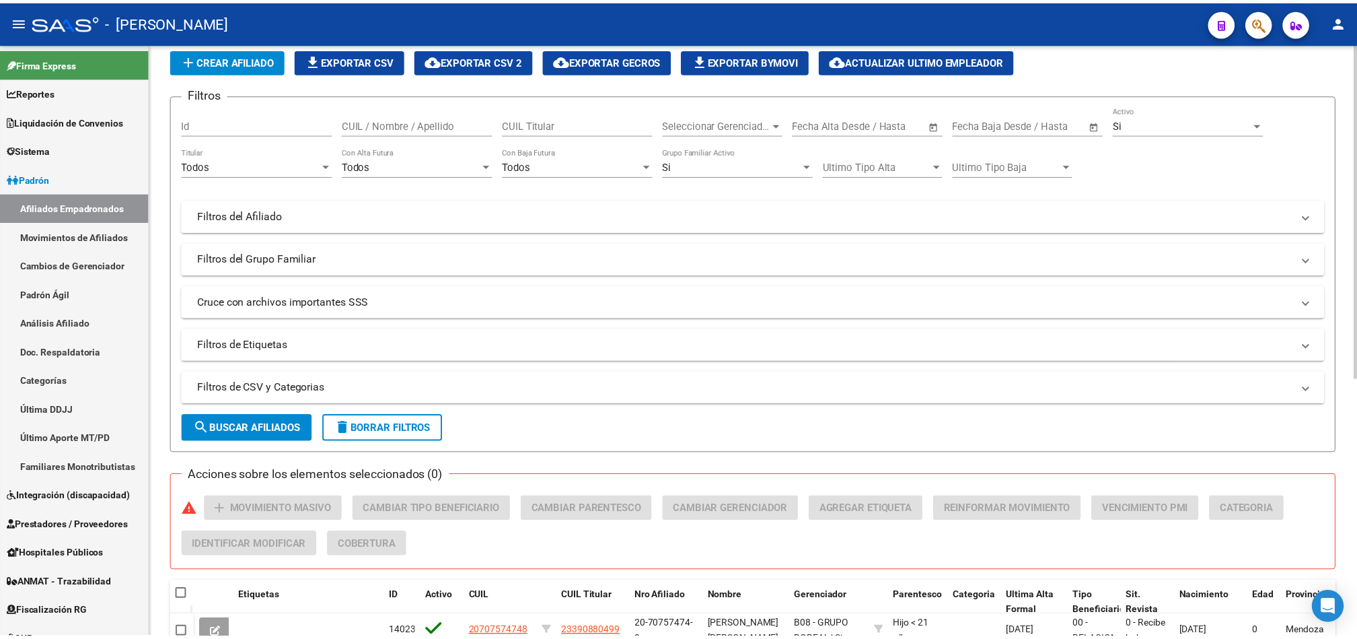
scroll to position [0, 0]
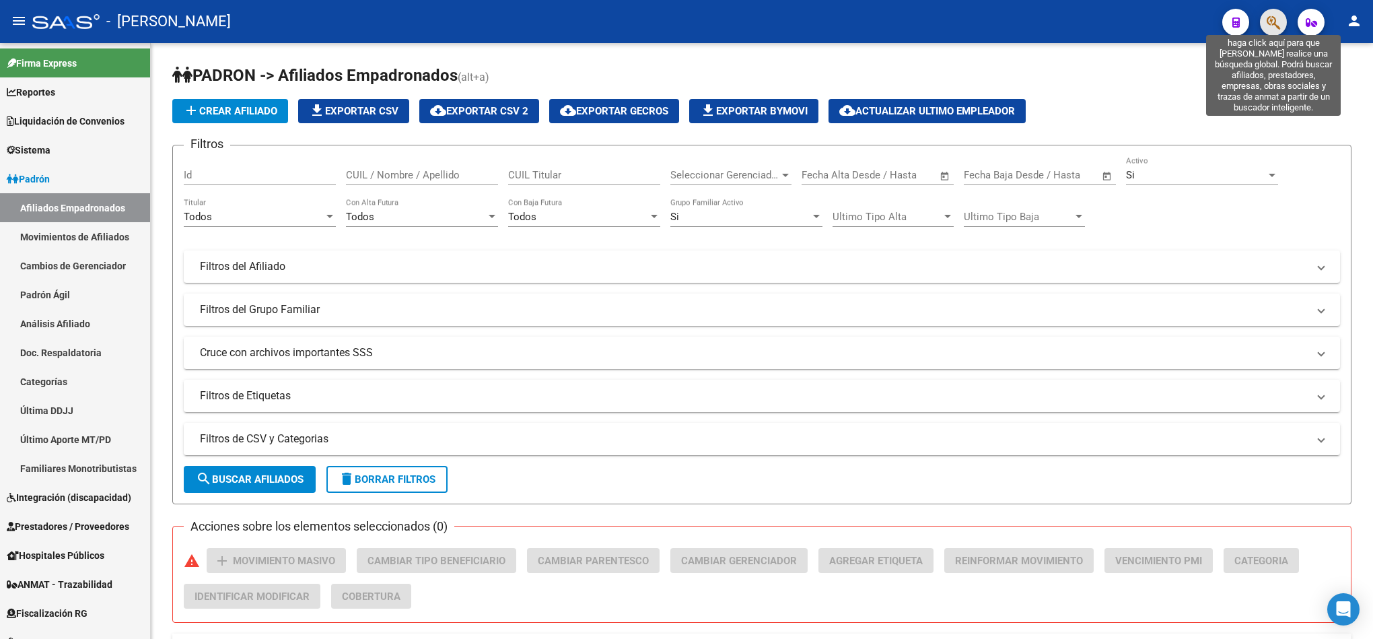
click at [1275, 27] on icon "button" at bounding box center [1273, 22] width 13 height 15
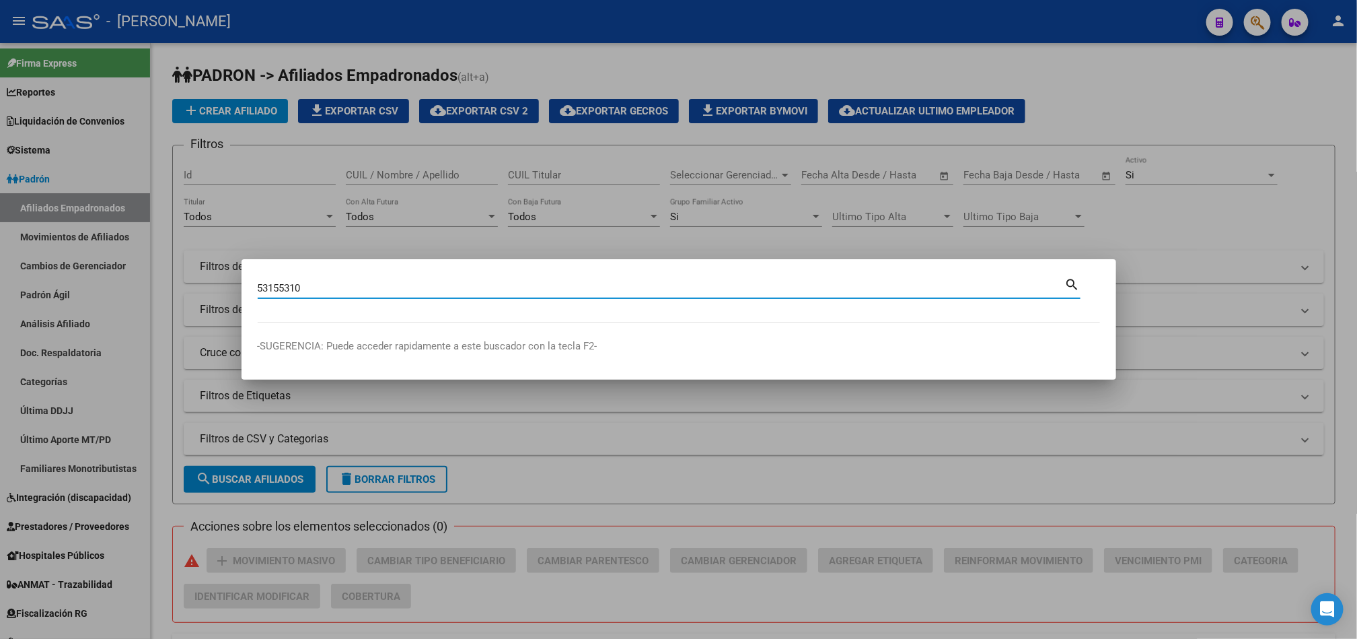
type input "53155310"
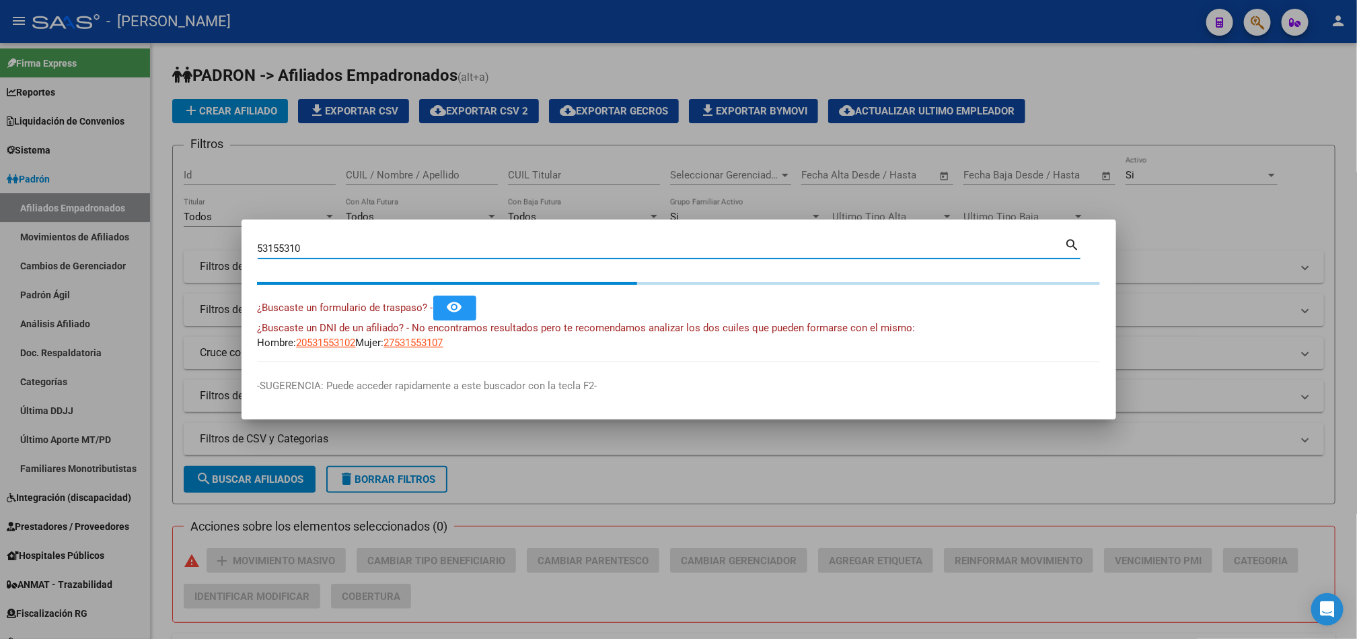
click at [338, 243] on input "53155310" at bounding box center [662, 248] width 808 height 12
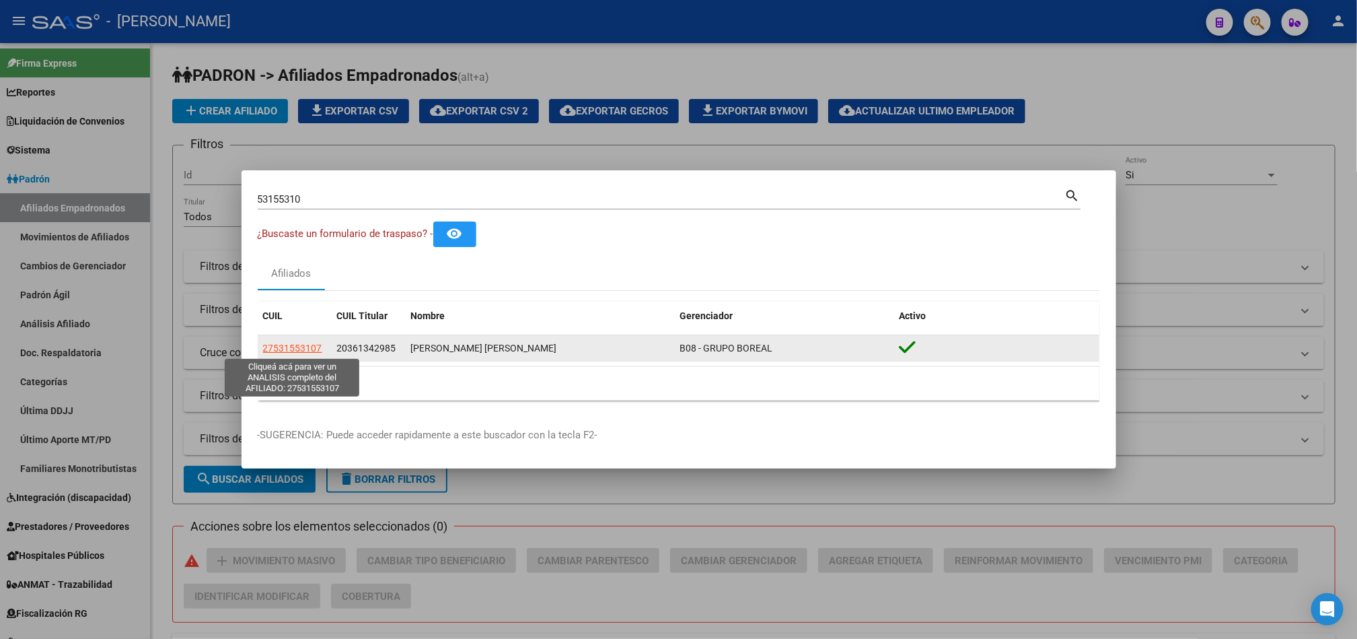
click at [293, 343] on span "27531553107" at bounding box center [292, 348] width 59 height 11
type textarea "27531553107"
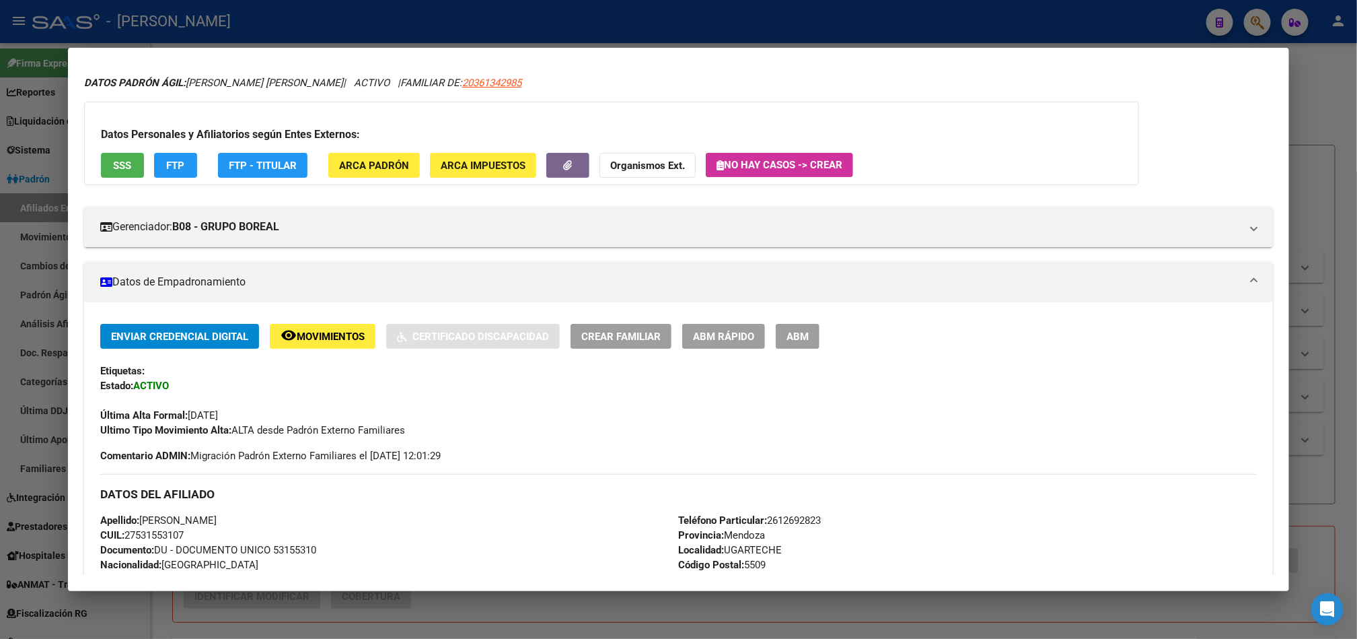
scroll to position [40, 0]
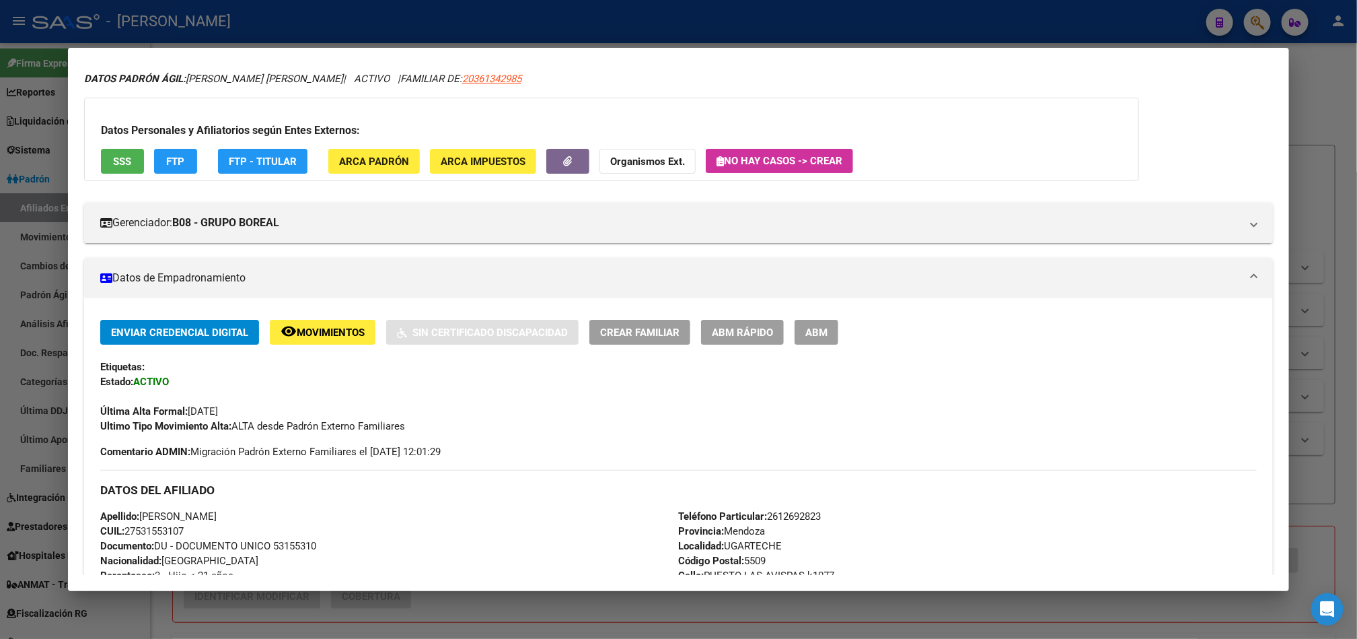
click at [345, 338] on span "Movimientos" at bounding box center [331, 332] width 68 height 12
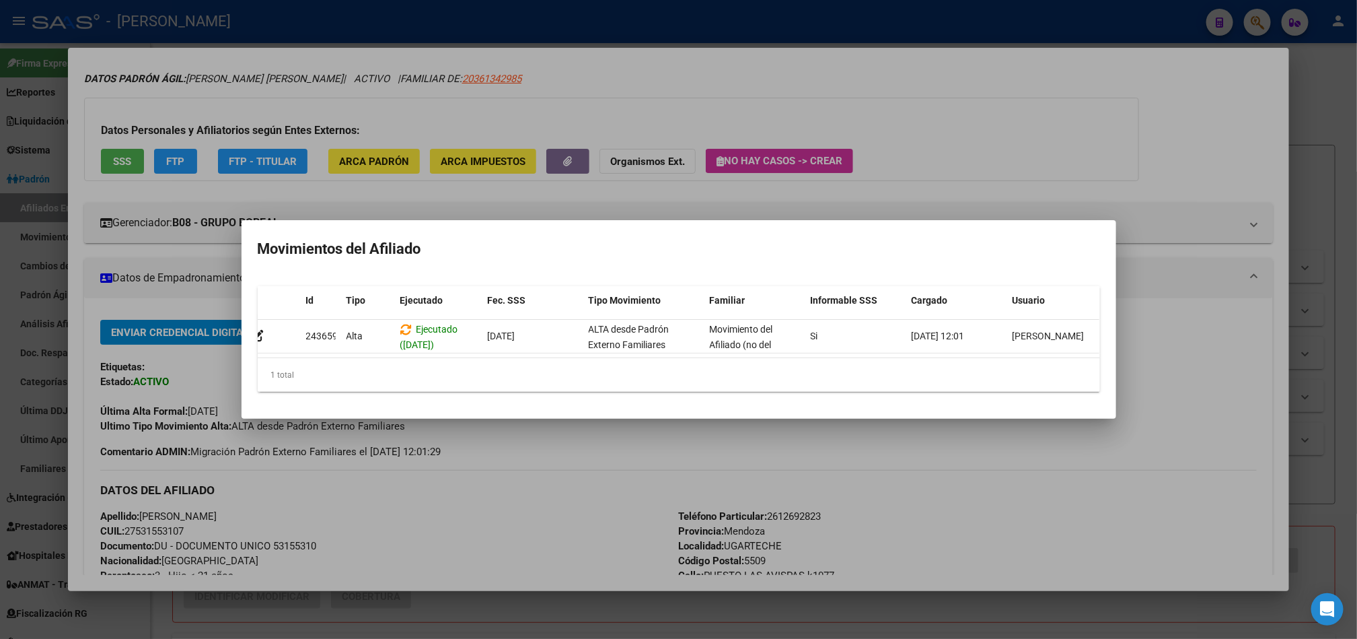
scroll to position [0, 12]
click at [123, 210] on div at bounding box center [678, 319] width 1357 height 639
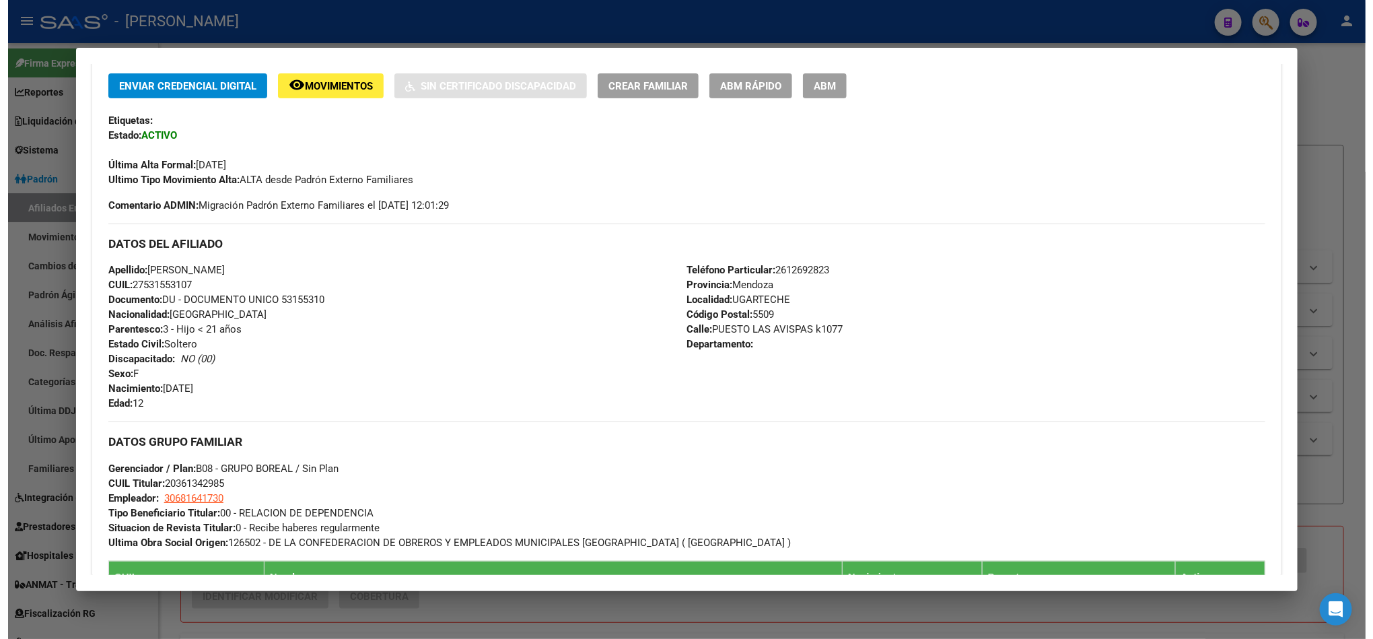
scroll to position [0, 0]
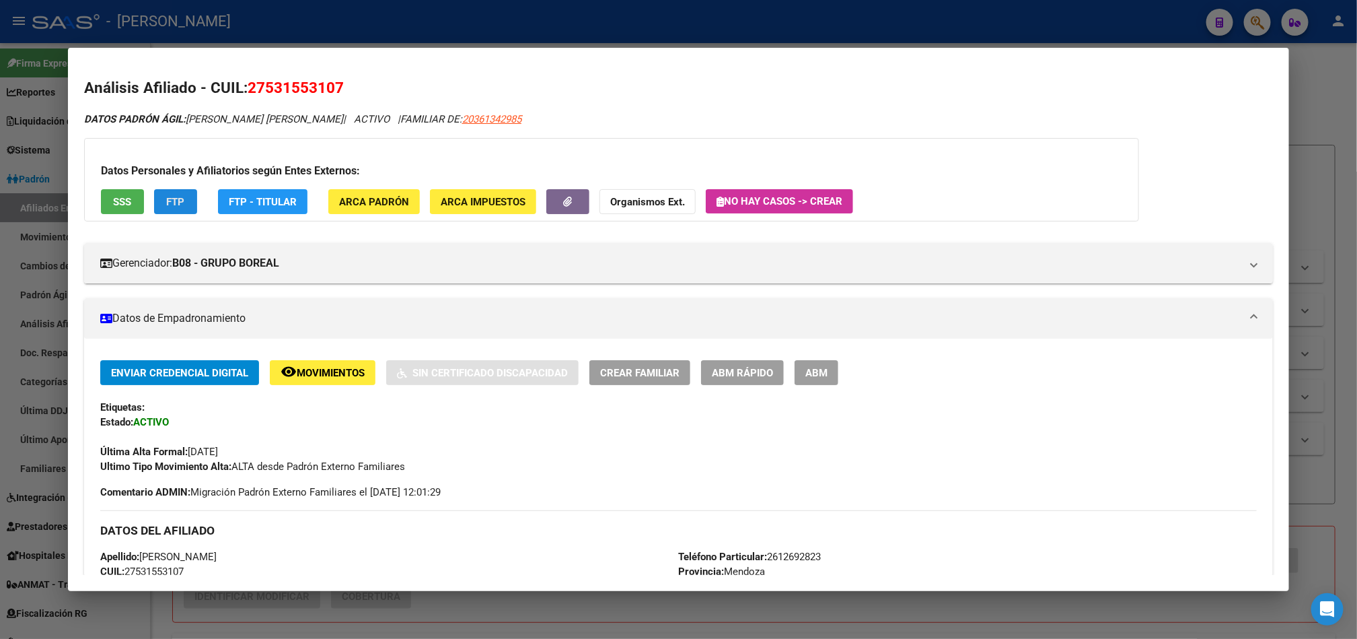
click at [174, 208] on button "FTP" at bounding box center [175, 201] width 43 height 25
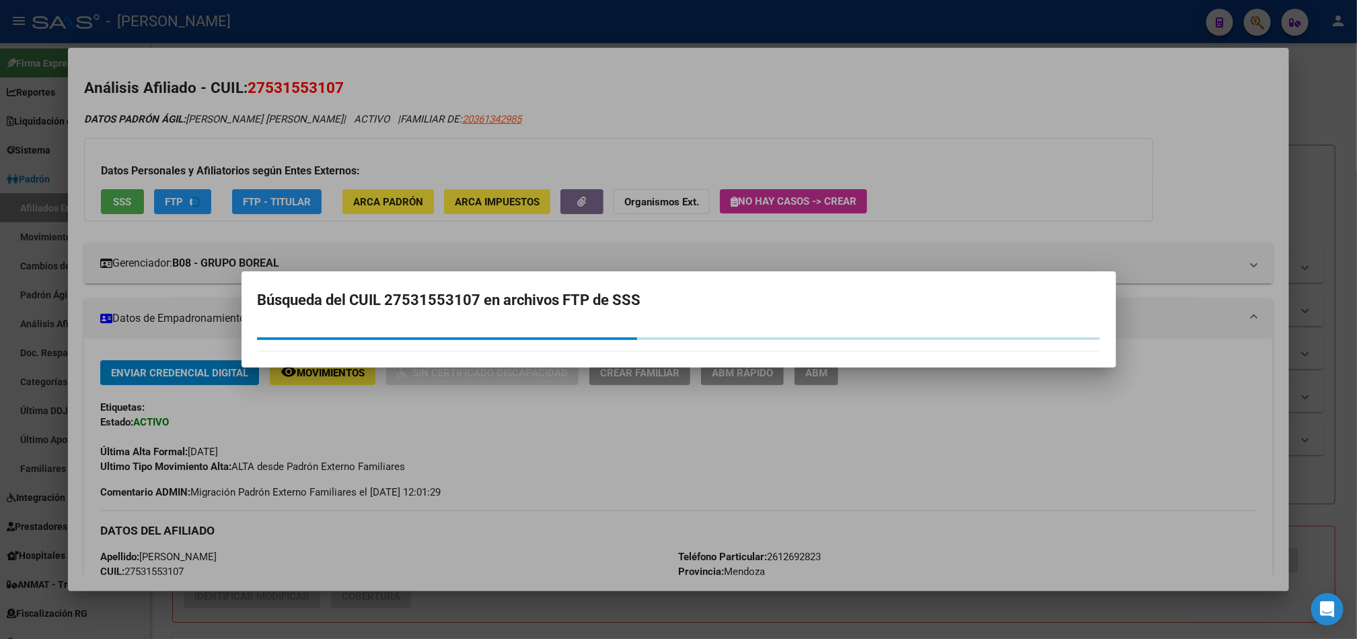
click at [566, 121] on div at bounding box center [678, 319] width 1357 height 639
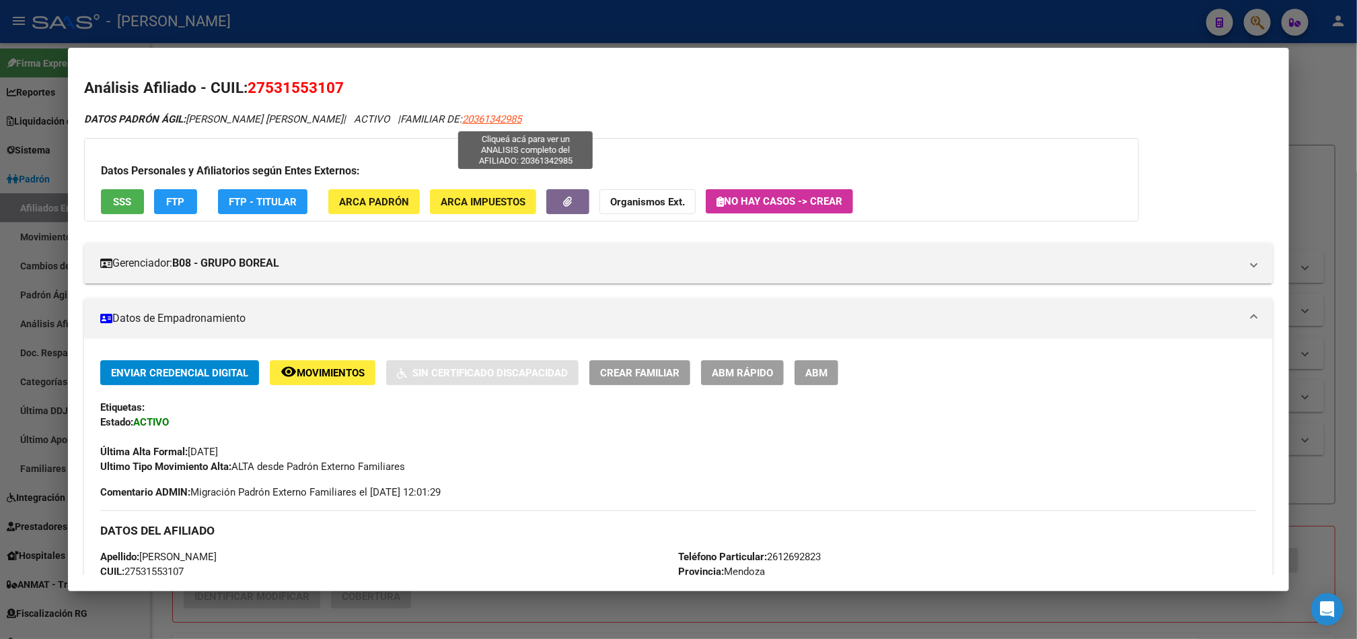
drag, startPoint x: 568, startPoint y: 125, endPoint x: 497, endPoint y: 121, distance: 71.5
click at [497, 121] on div "DATOS PADRÓN ÁGIL: [PERSON_NAME] [PERSON_NAME] | ACTIVO | FAMILIAR DE: 20361342…" at bounding box center [678, 119] width 1189 height 15
copy span "20361342985"
click at [0, 398] on div at bounding box center [678, 319] width 1357 height 639
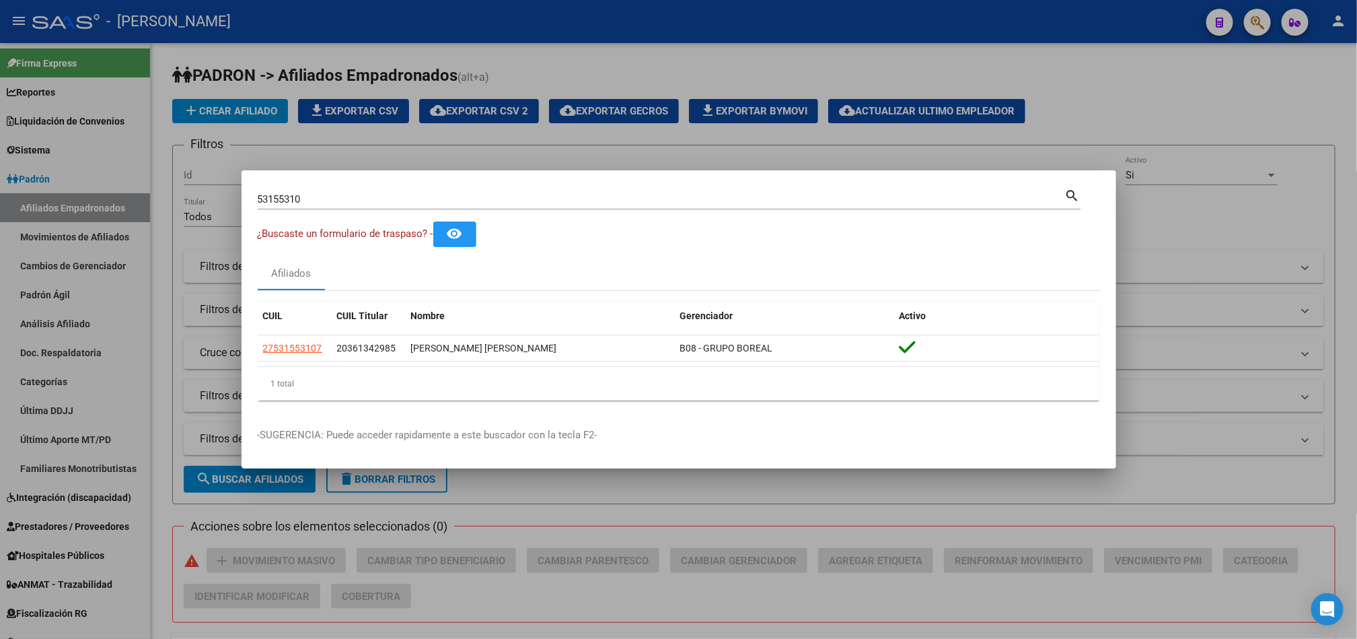
click at [0, 398] on div at bounding box center [678, 319] width 1357 height 639
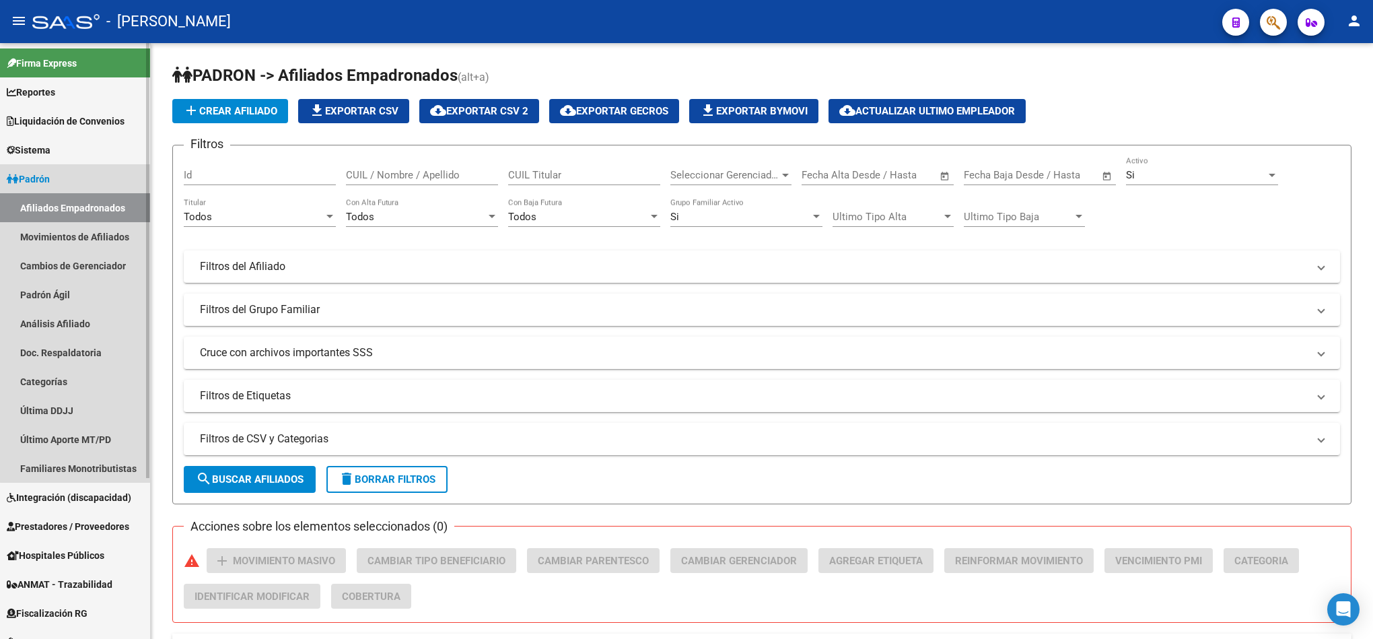
click at [91, 208] on link "Afiliados Empadronados" at bounding box center [75, 207] width 150 height 29
